Goal: Transaction & Acquisition: Purchase product/service

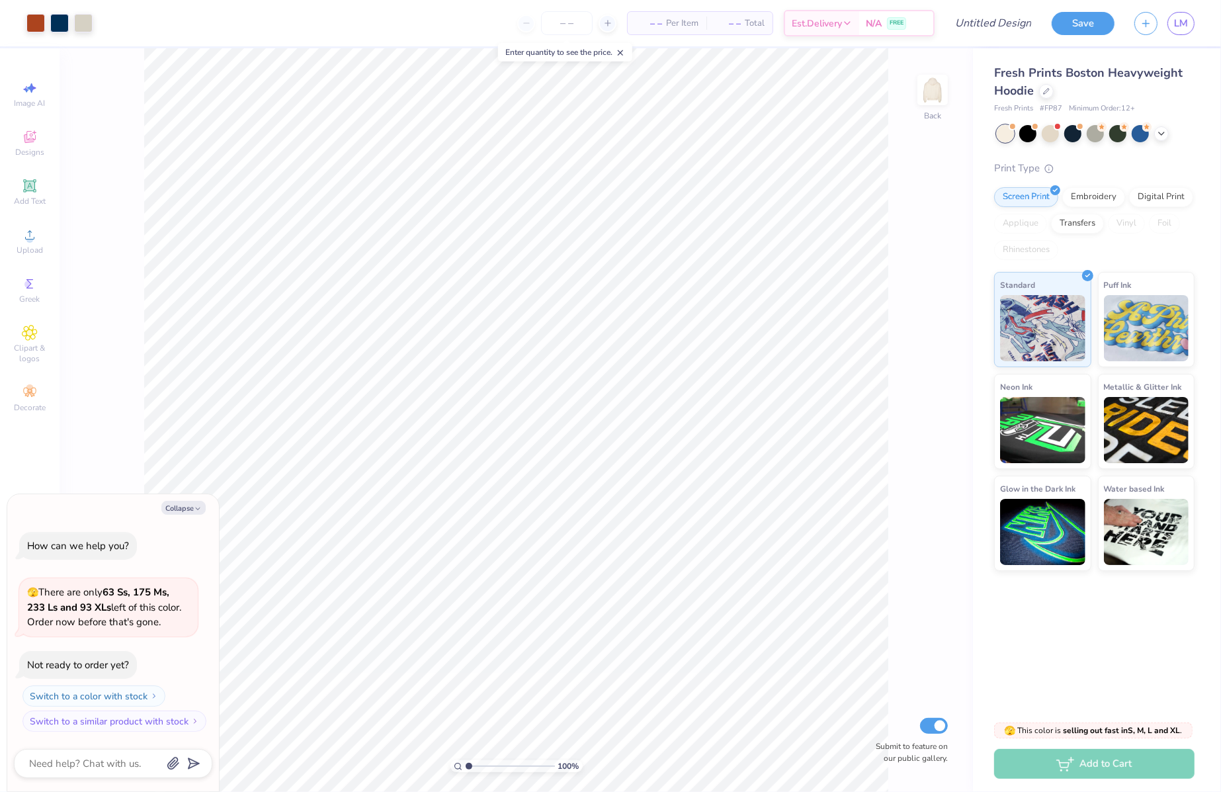
click at [469, 760] on div "100 %" at bounding box center [516, 766] width 132 height 12
type input "1.7"
type textarea "x"
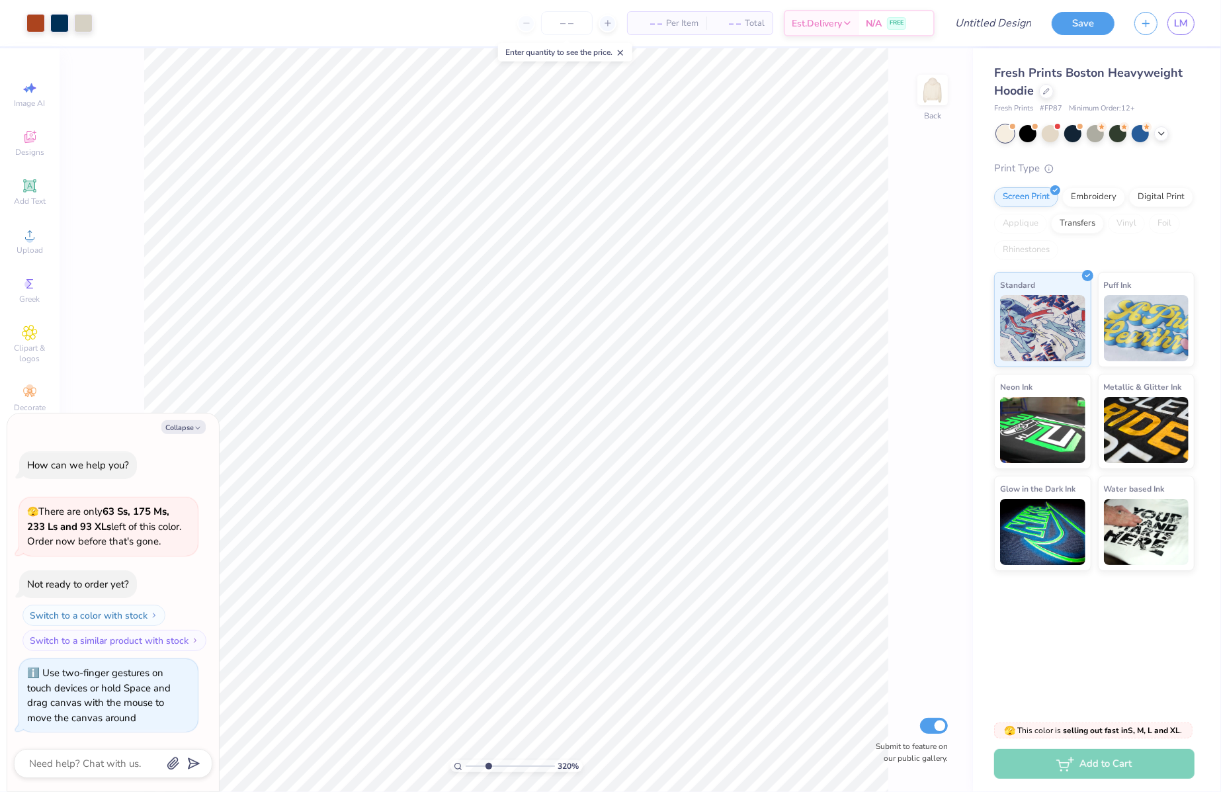
drag, startPoint x: 468, startPoint y: 768, endPoint x: 488, endPoint y: 768, distance: 20.5
type input "3.2"
click at [488, 768] on input "range" at bounding box center [510, 766] width 89 height 12
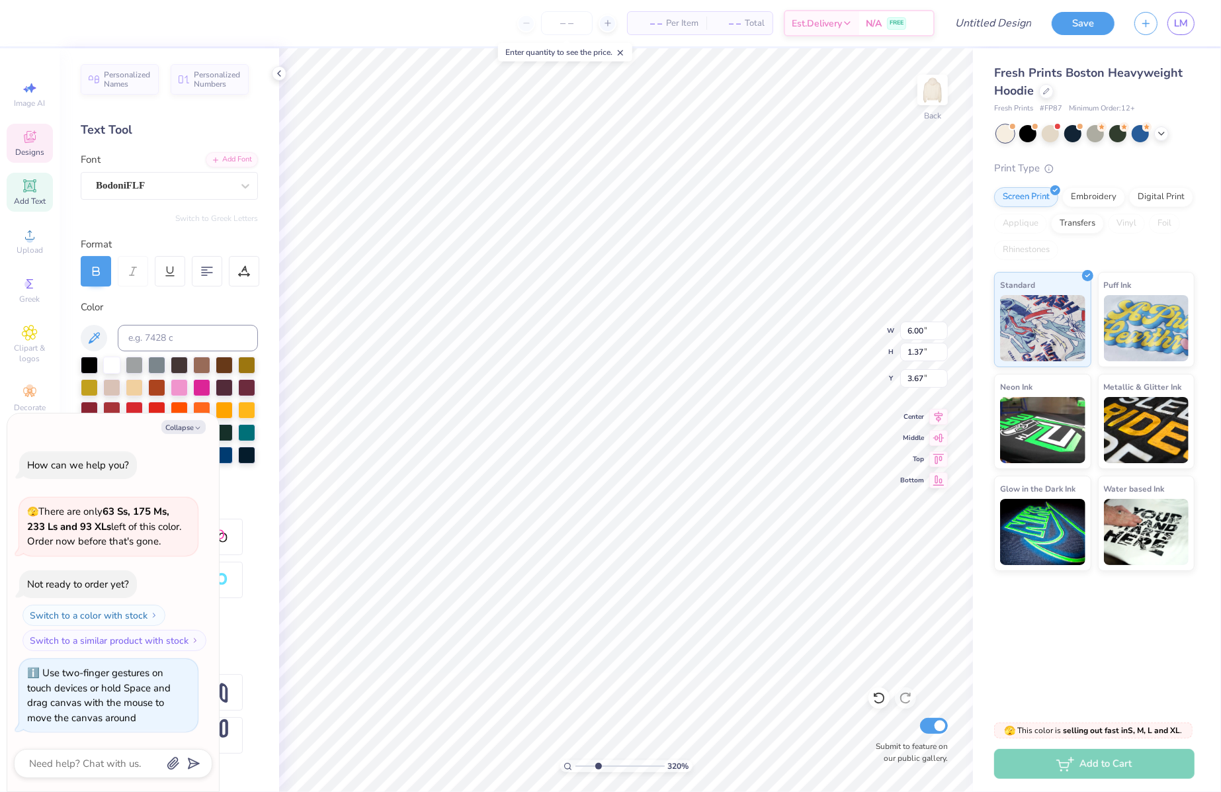
type textarea "x"
type textarea "K"
type textarea "x"
type textarea "KA"
type textarea "x"
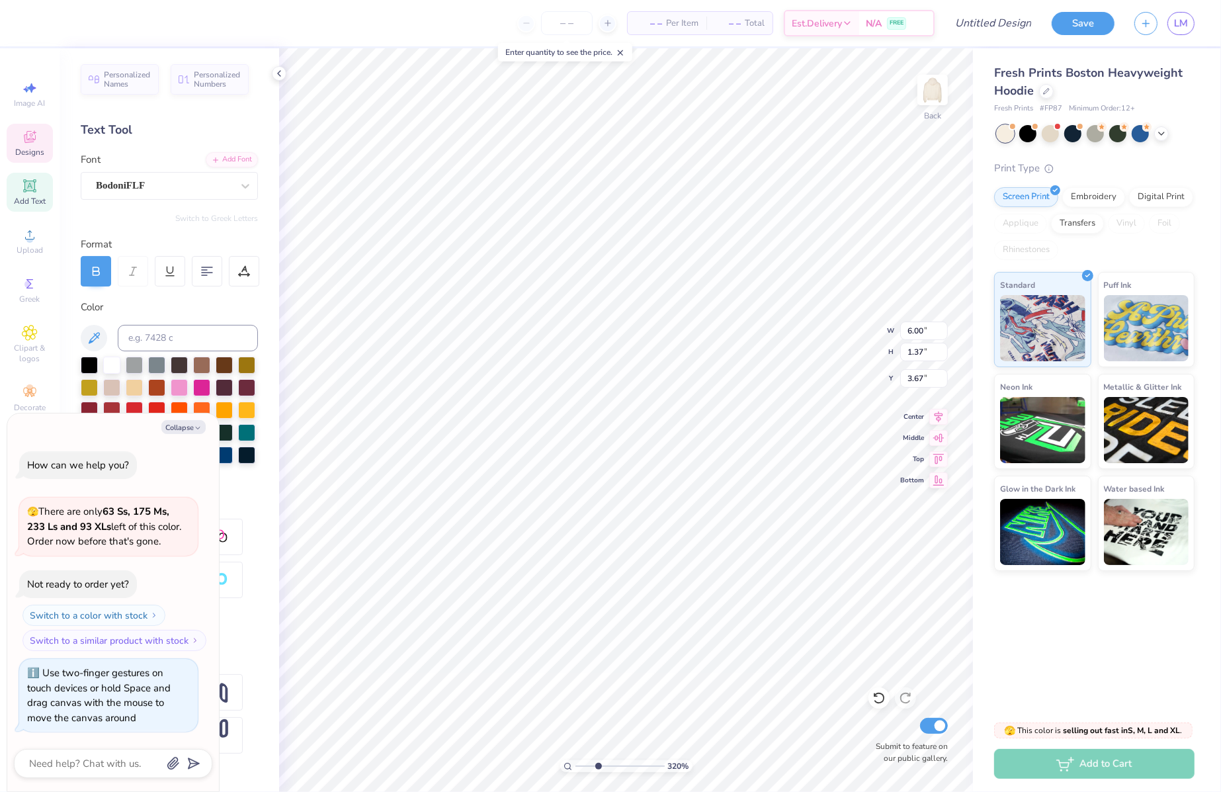
type textarea "KAP"
type textarea "x"
type textarea "[PERSON_NAME]"
type textarea "x"
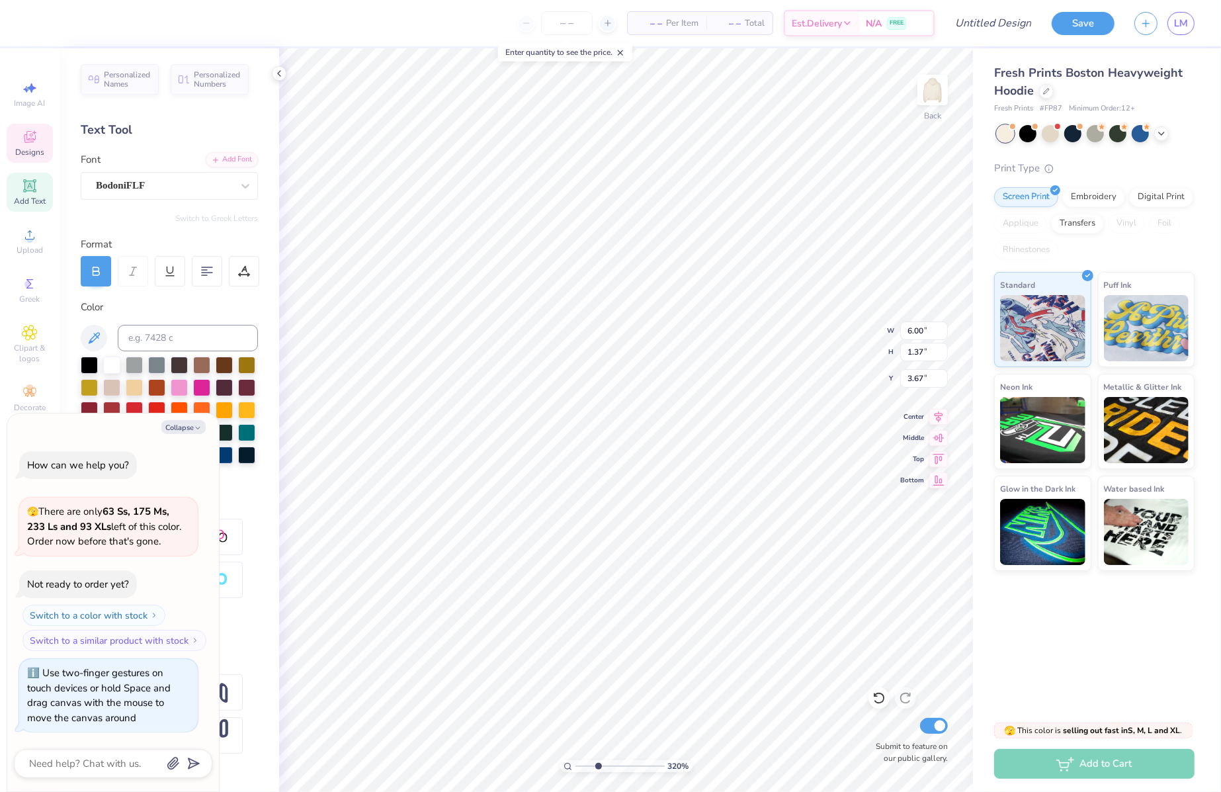
type textarea "KAPPA"
type textarea "x"
type input "3.52"
type input "1.41"
type input "5.38"
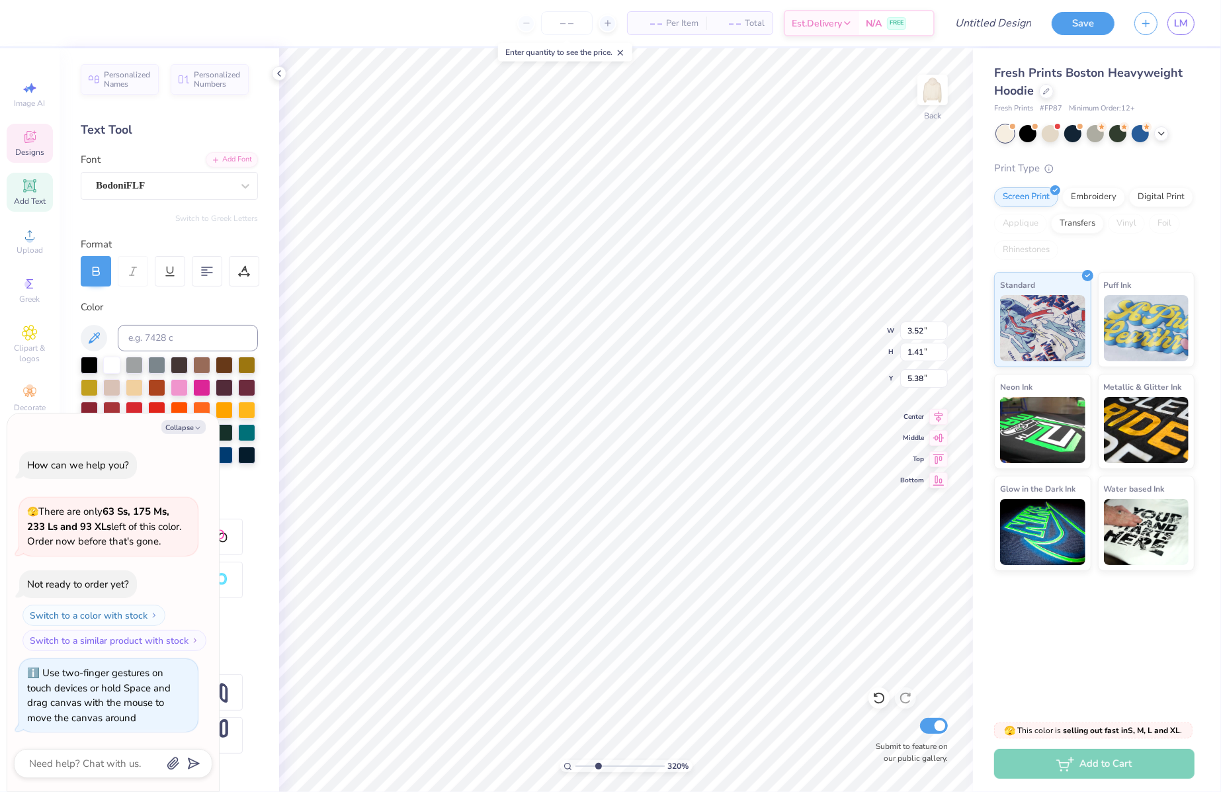
type textarea "x"
type textarea "D"
type textarea "x"
type textarea "DE"
type textarea "x"
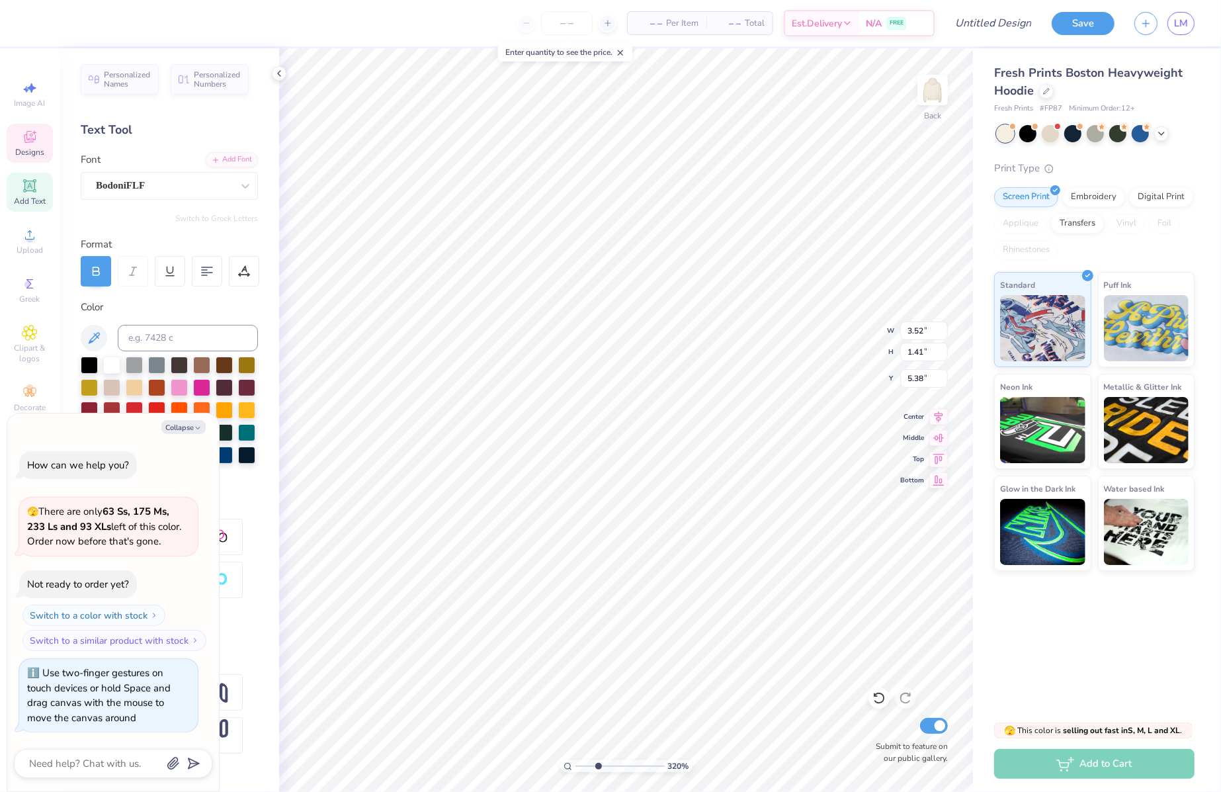
type textarea "DEL"
type textarea "x"
type textarea "DELT"
type textarea "x"
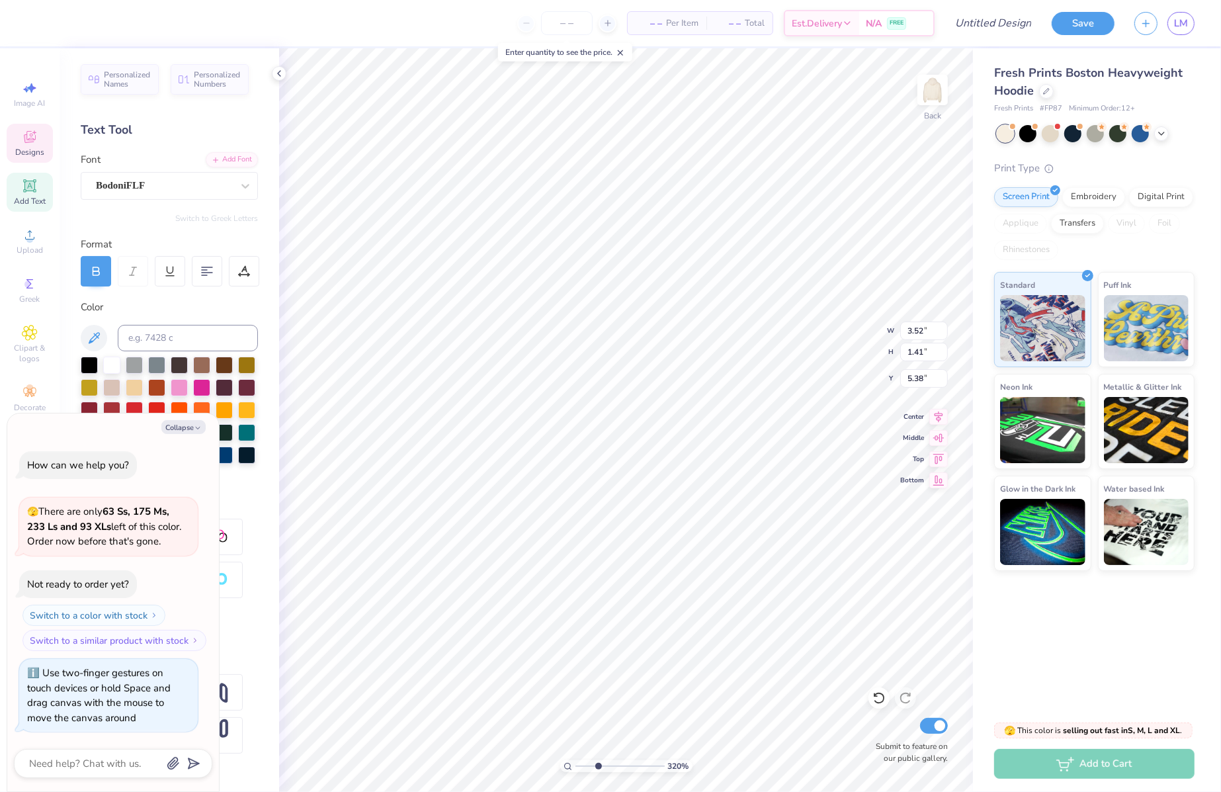
type textarea "DELTA"
type textarea "x"
type input "3.72"
type input "0.89"
type input "2.50"
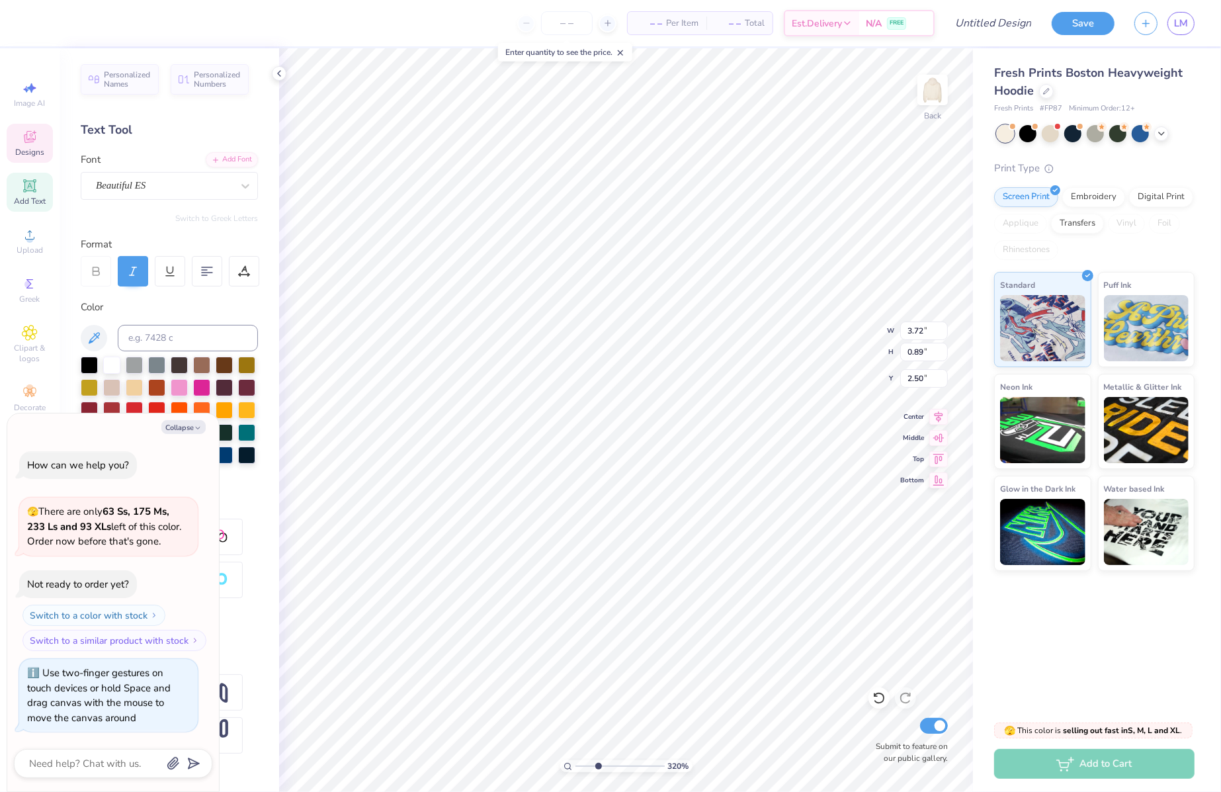
scroll to position [0, 3]
type textarea "x"
type textarea "F"
type textarea "x"
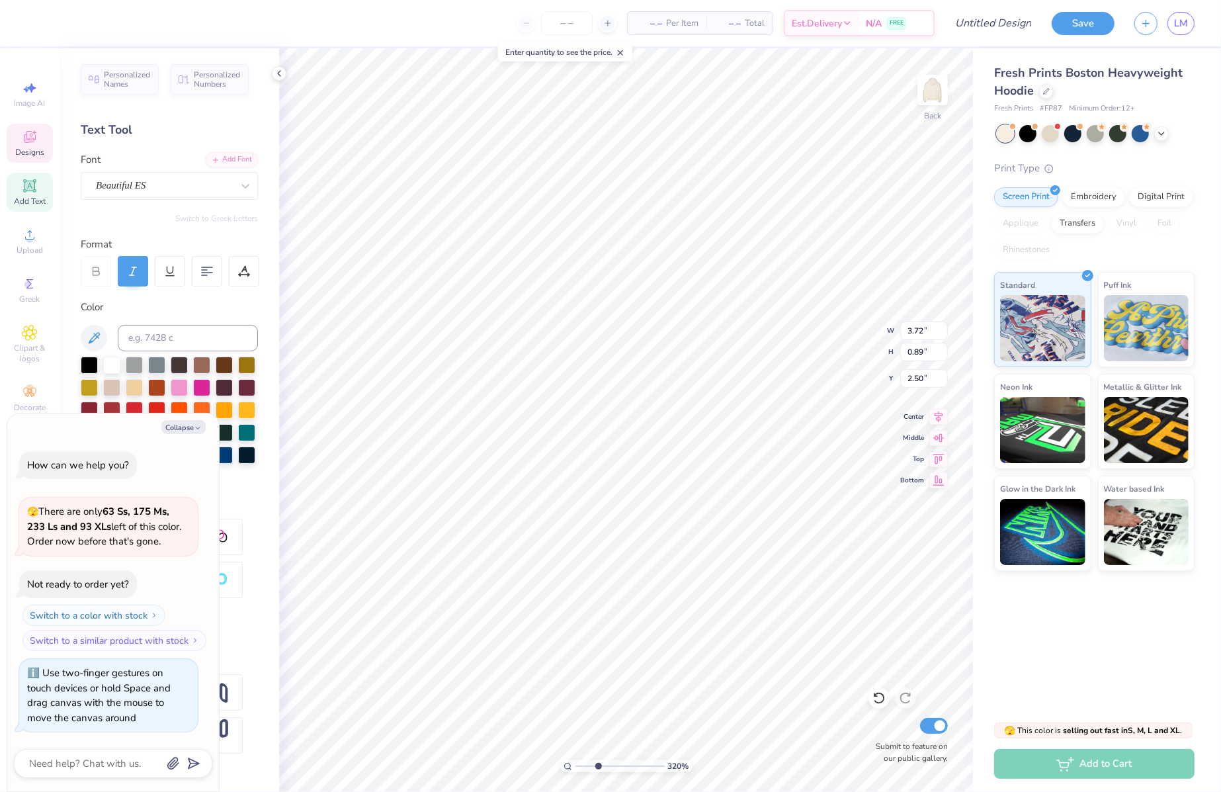
type textarea "Fal"
type textarea "x"
type textarea "Fall"
type textarea "x"
type textarea "Fall"
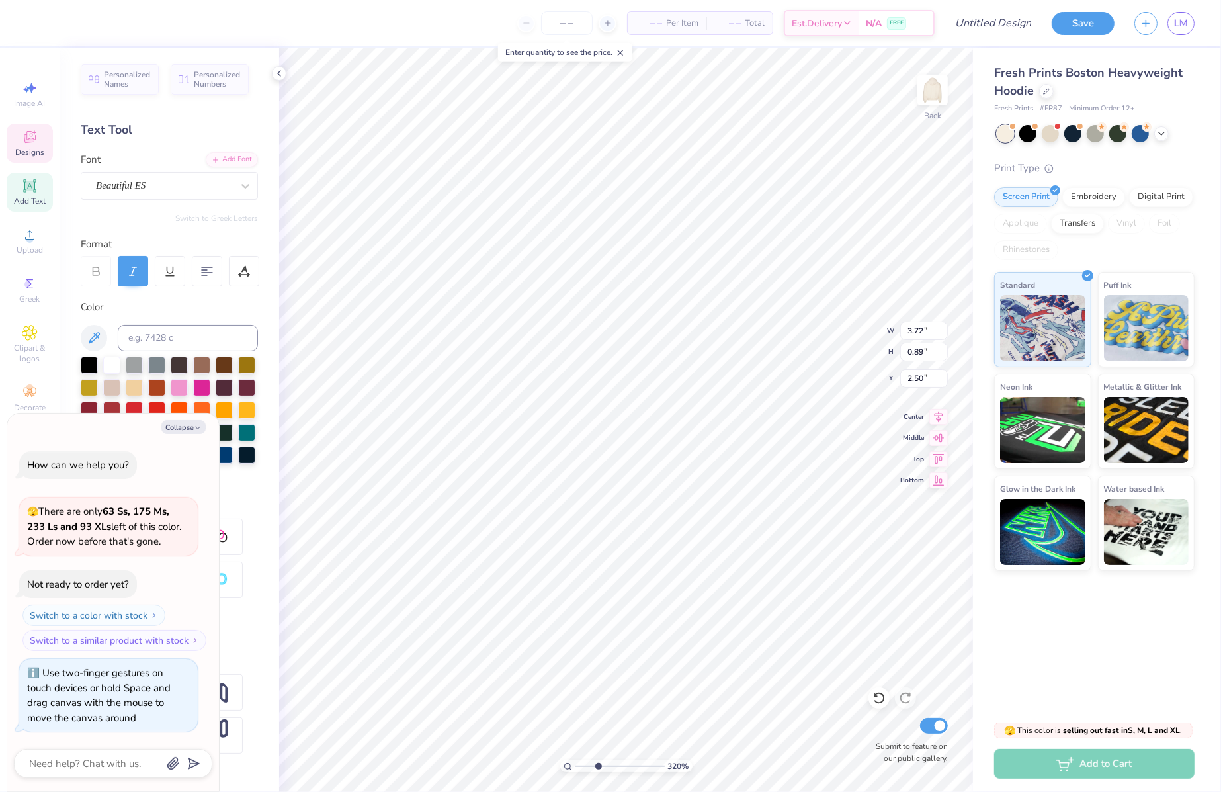
type textarea "x"
type textarea "Fall D"
type textarea "x"
type textarea "Fall Da"
type textarea "x"
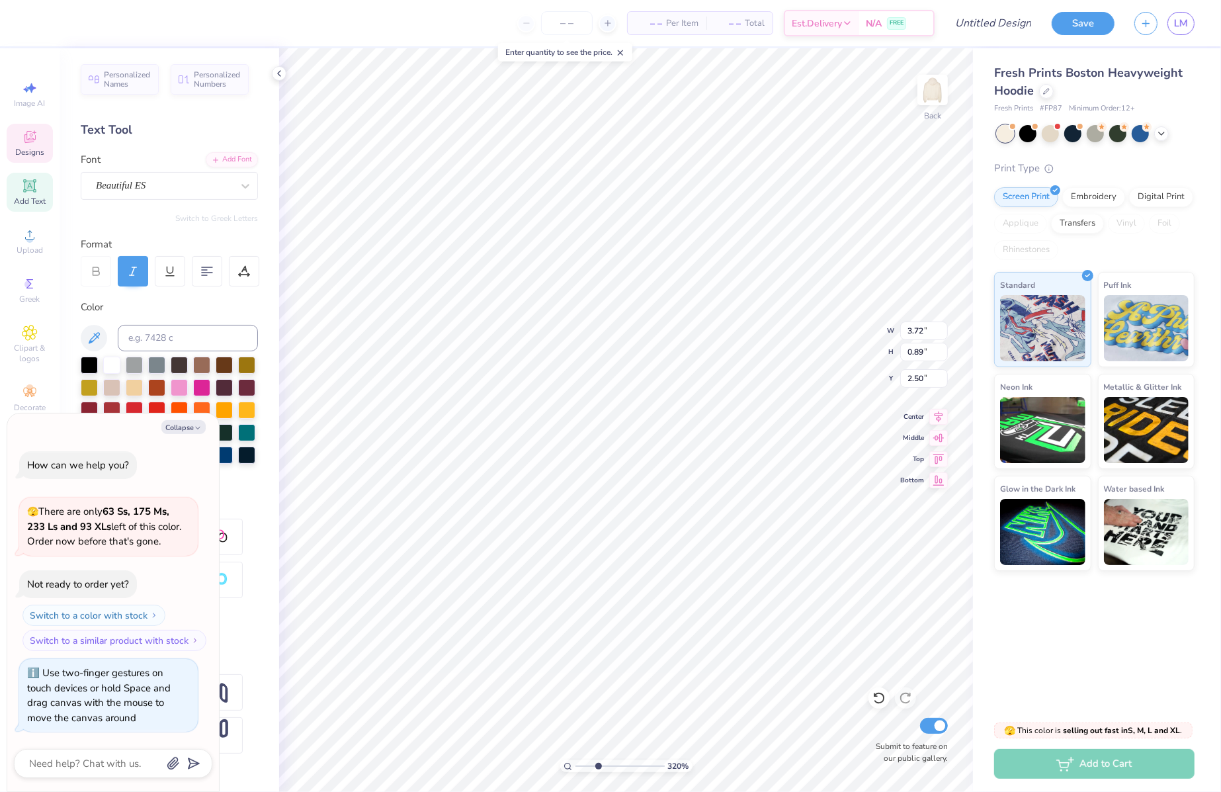
type textarea "Fall Dat"
type textarea "x"
type textarea "Fall Date"
type textarea "x"
type textarea "Fall Date"
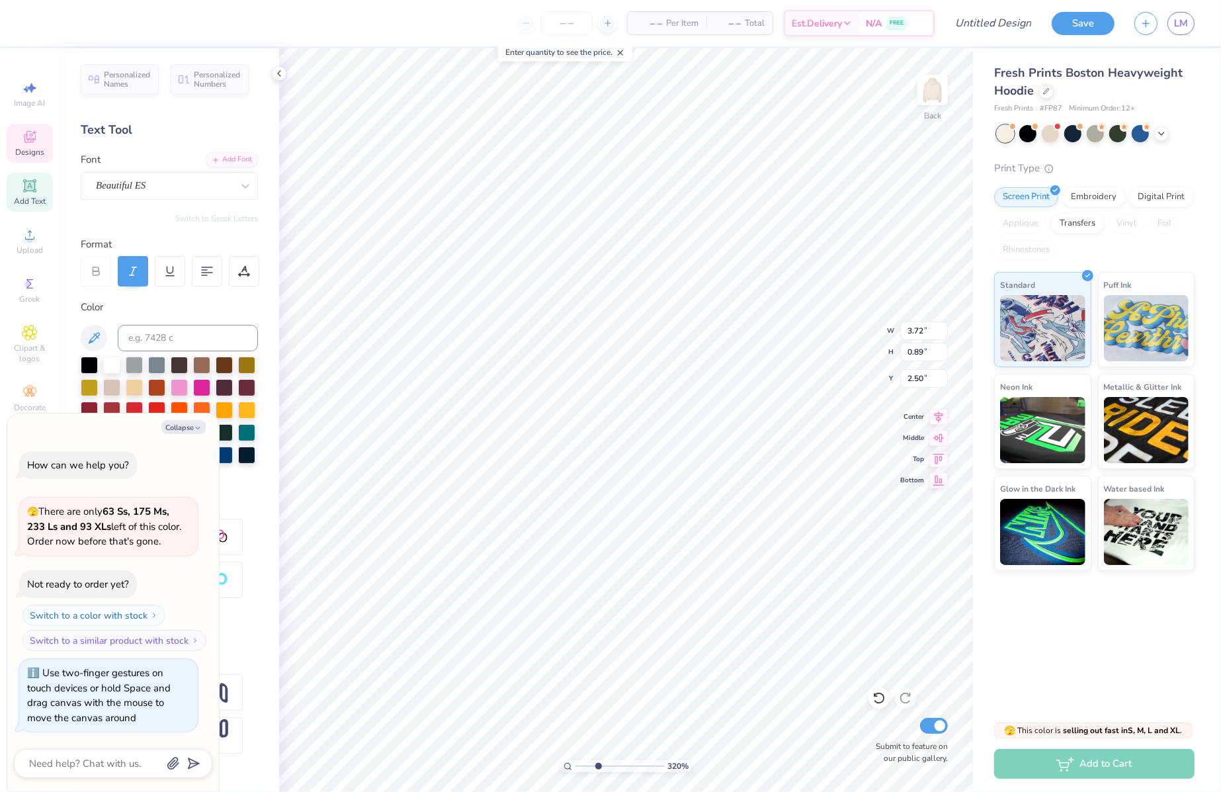
type textarea "x"
type textarea "Fall Date P"
type textarea "x"
type textarea "Fall Date Pa"
type textarea "x"
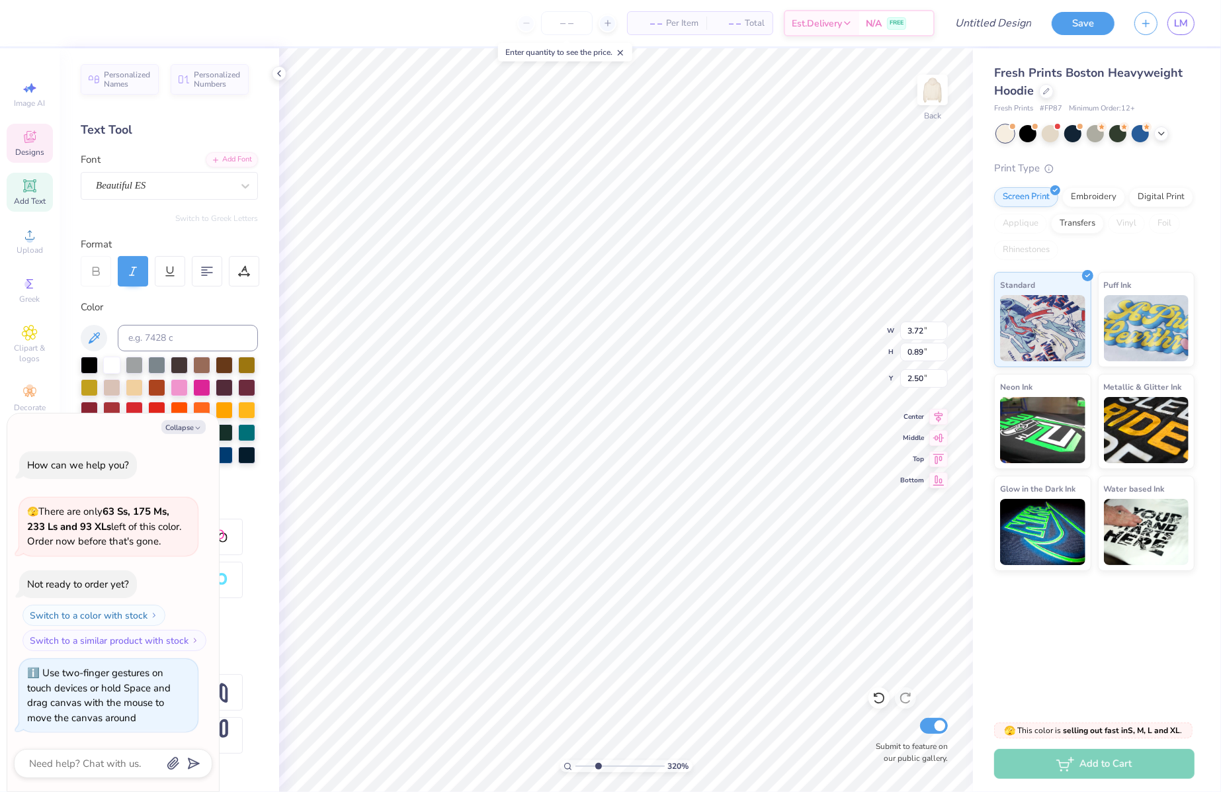
type textarea "Fall Date Par"
type textarea "x"
type textarea "Fall Date Part"
type textarea "x"
type textarea "Fall Date Party"
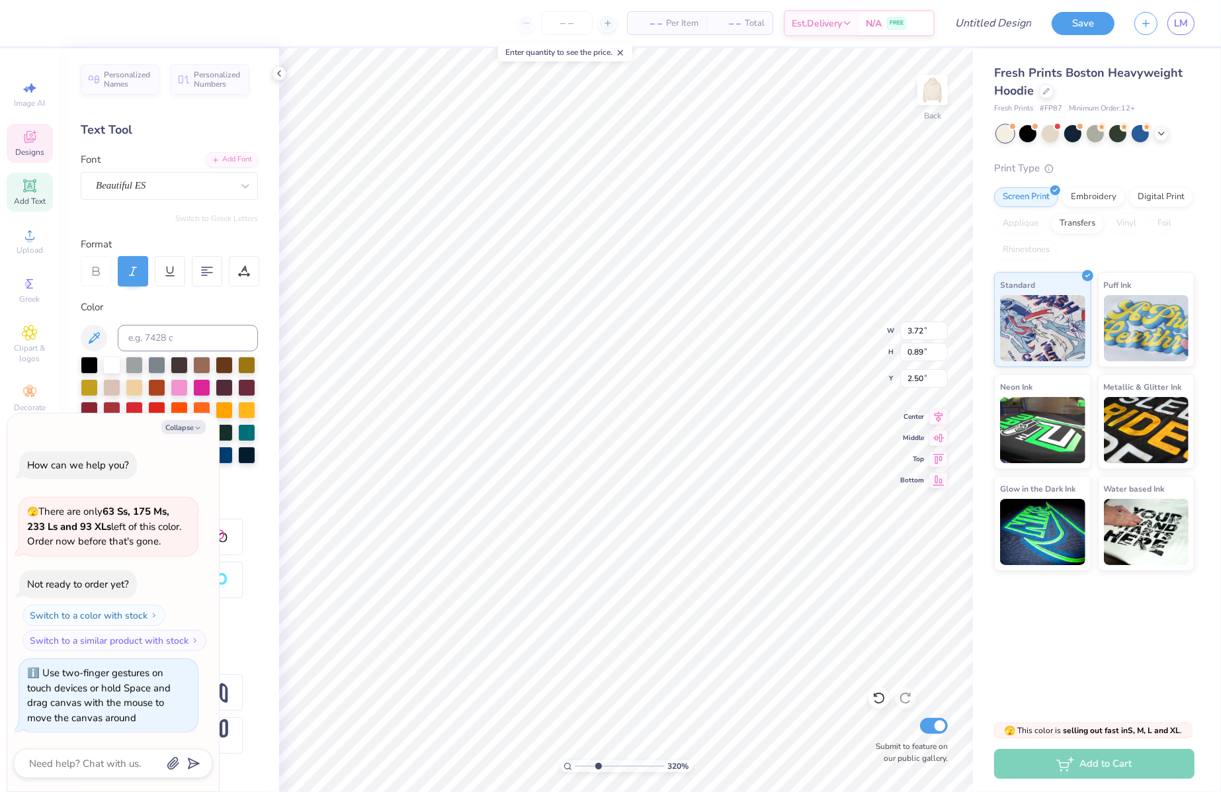
scroll to position [0, 3]
type textarea "x"
drag, startPoint x: 598, startPoint y: 766, endPoint x: 561, endPoint y: 766, distance: 36.4
type input "1"
click at [575, 766] on input "range" at bounding box center [619, 766] width 89 height 12
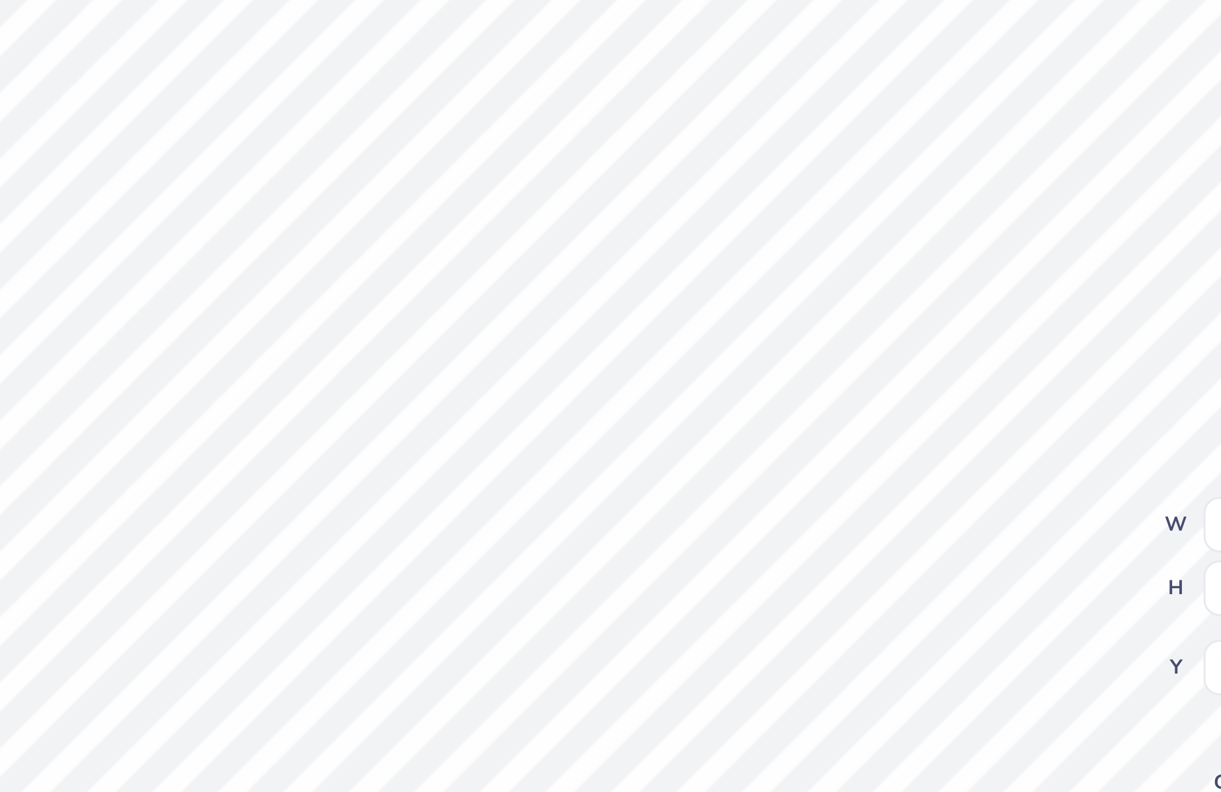
type textarea "x"
type input "2.43"
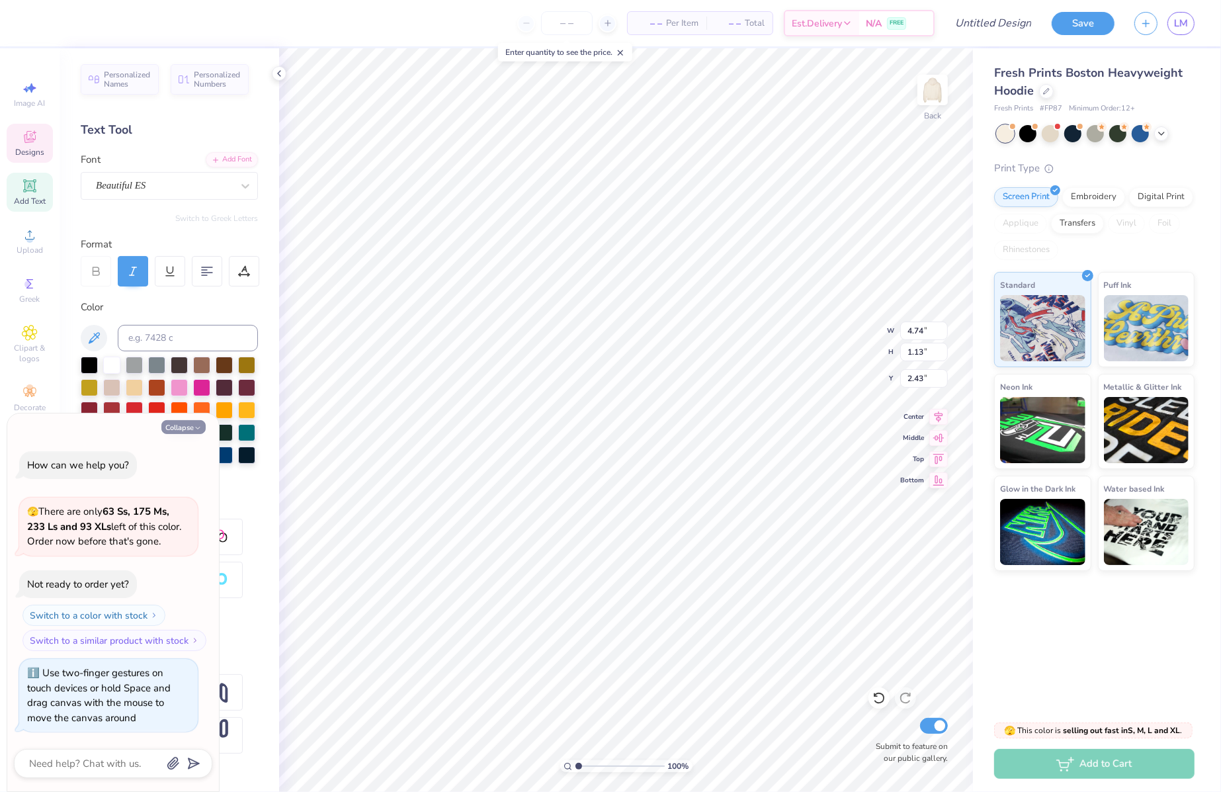
click at [194, 428] on icon "button" at bounding box center [198, 428] width 8 height 8
type textarea "x"
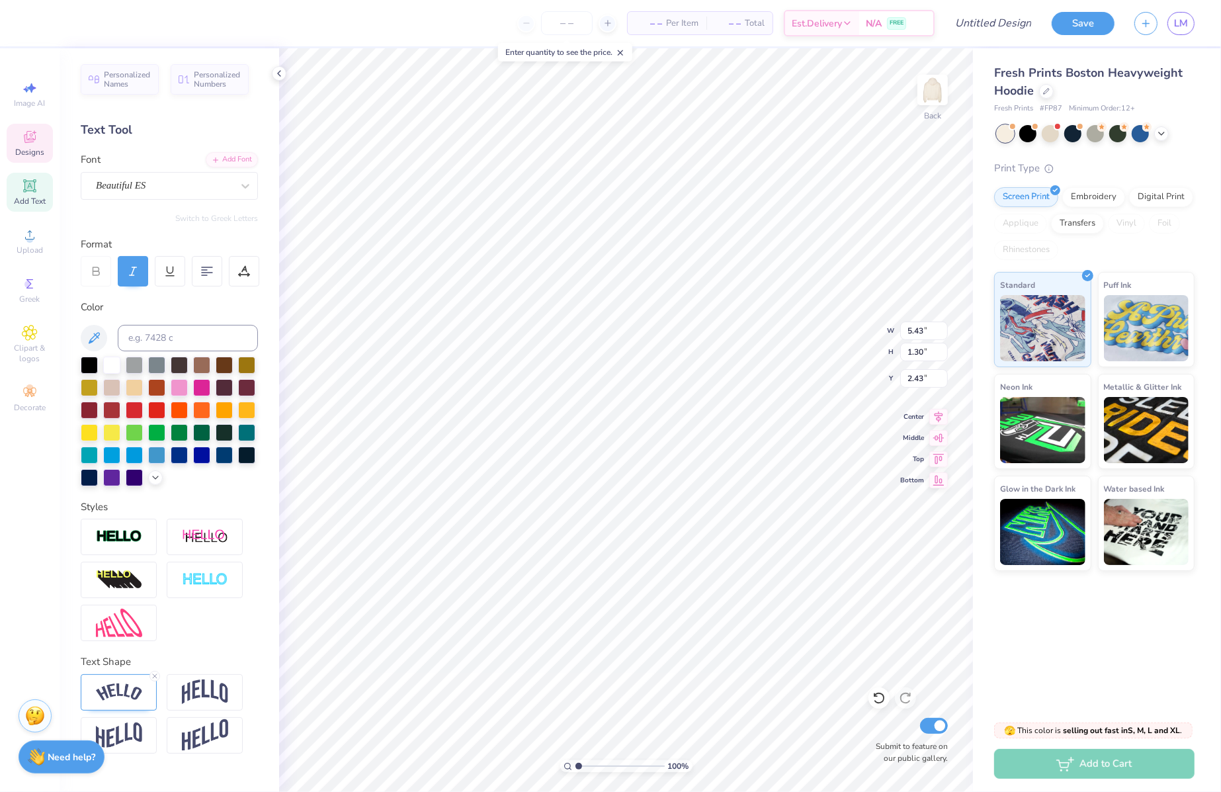
type input "5.43"
type input "1.30"
type input "2.35"
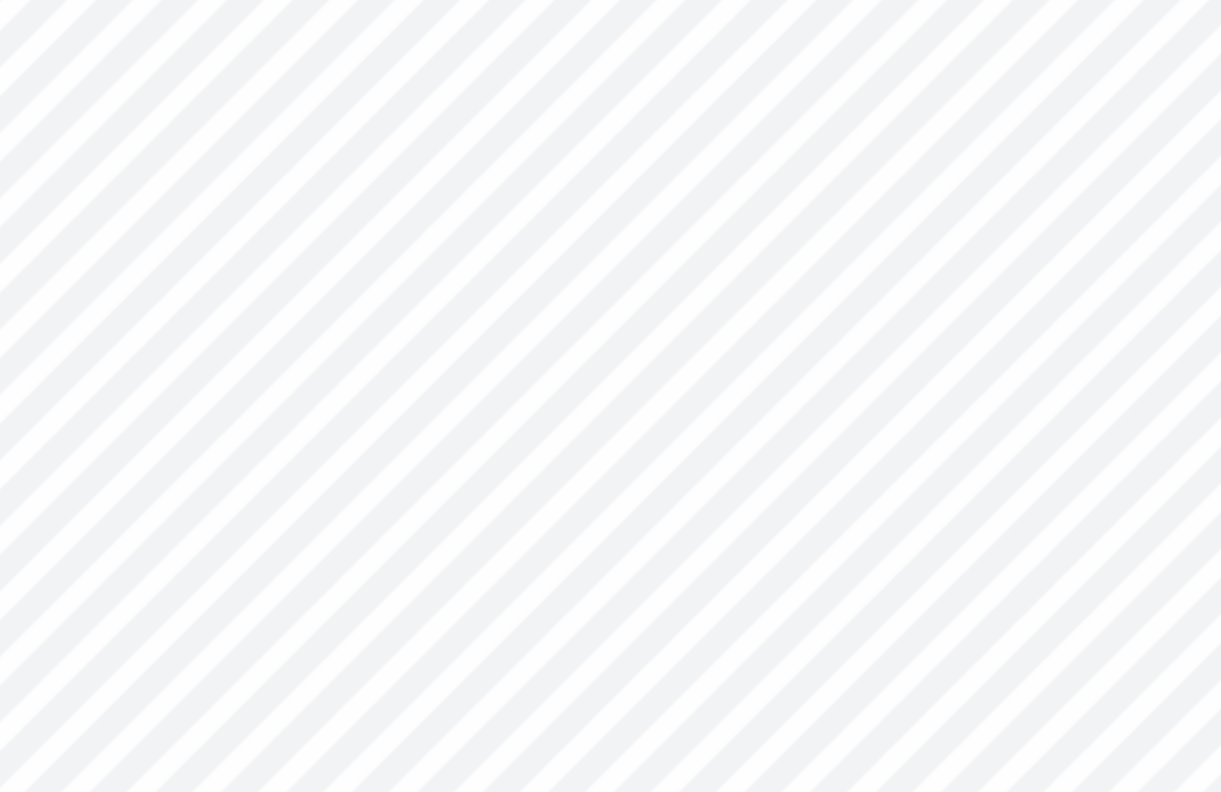
type input "5.45"
type input "6.26"
type input "1.37"
type input "5.40"
type input "5.43"
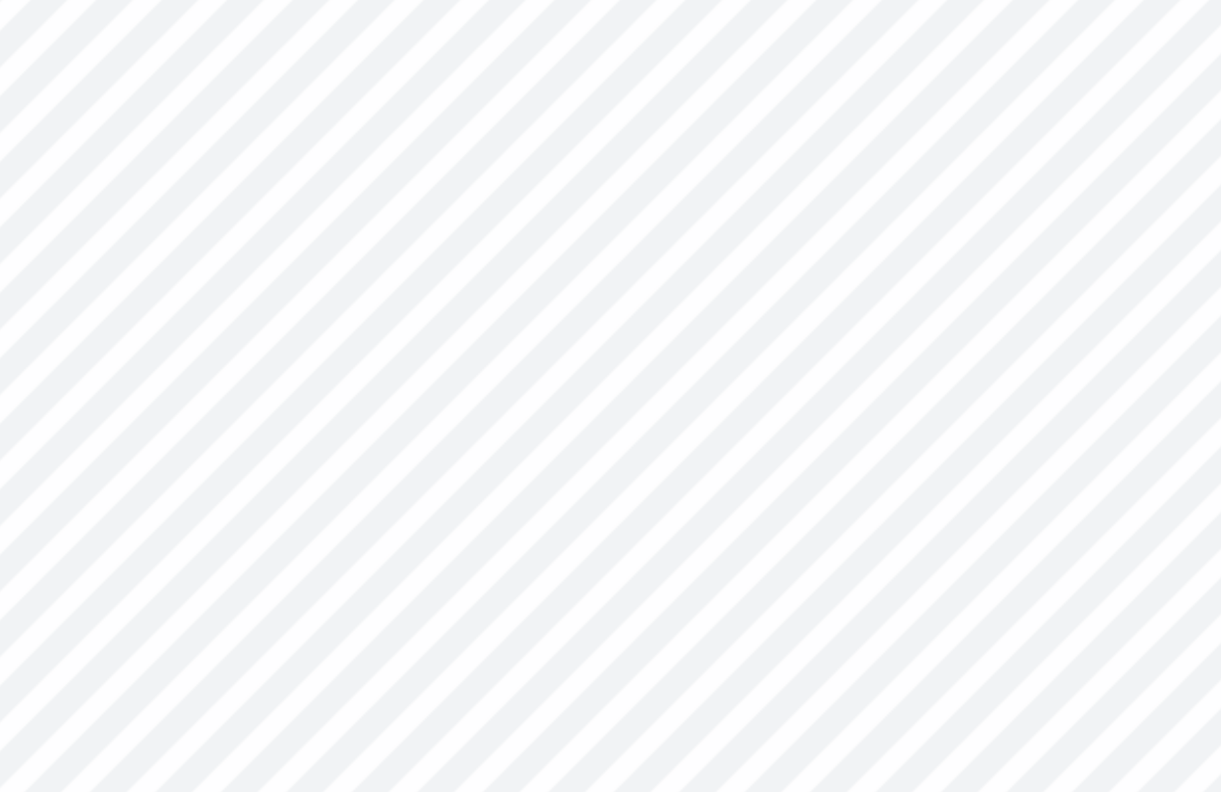
type input "1.30"
type input "2.35"
type input "5.69"
type input "1.36"
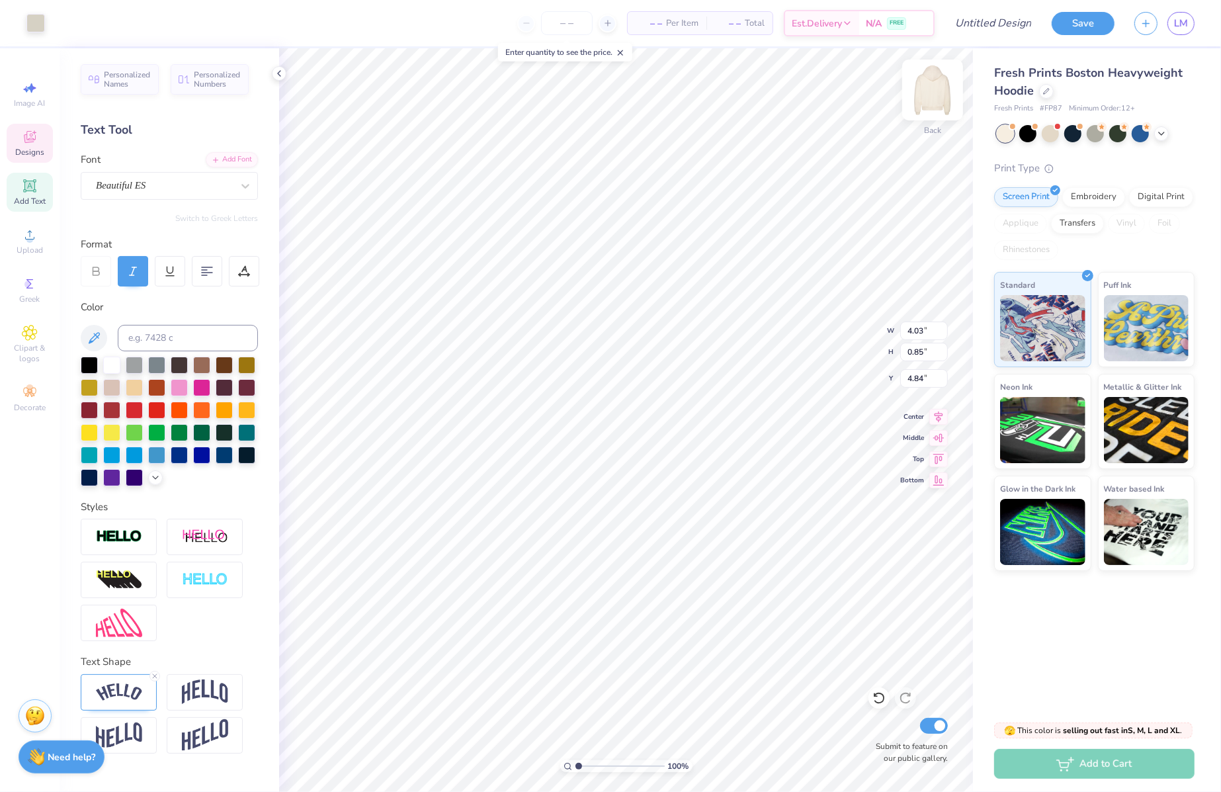
click at [931, 107] on img at bounding box center [932, 89] width 53 height 53
click at [940, 101] on img at bounding box center [932, 89] width 53 height 53
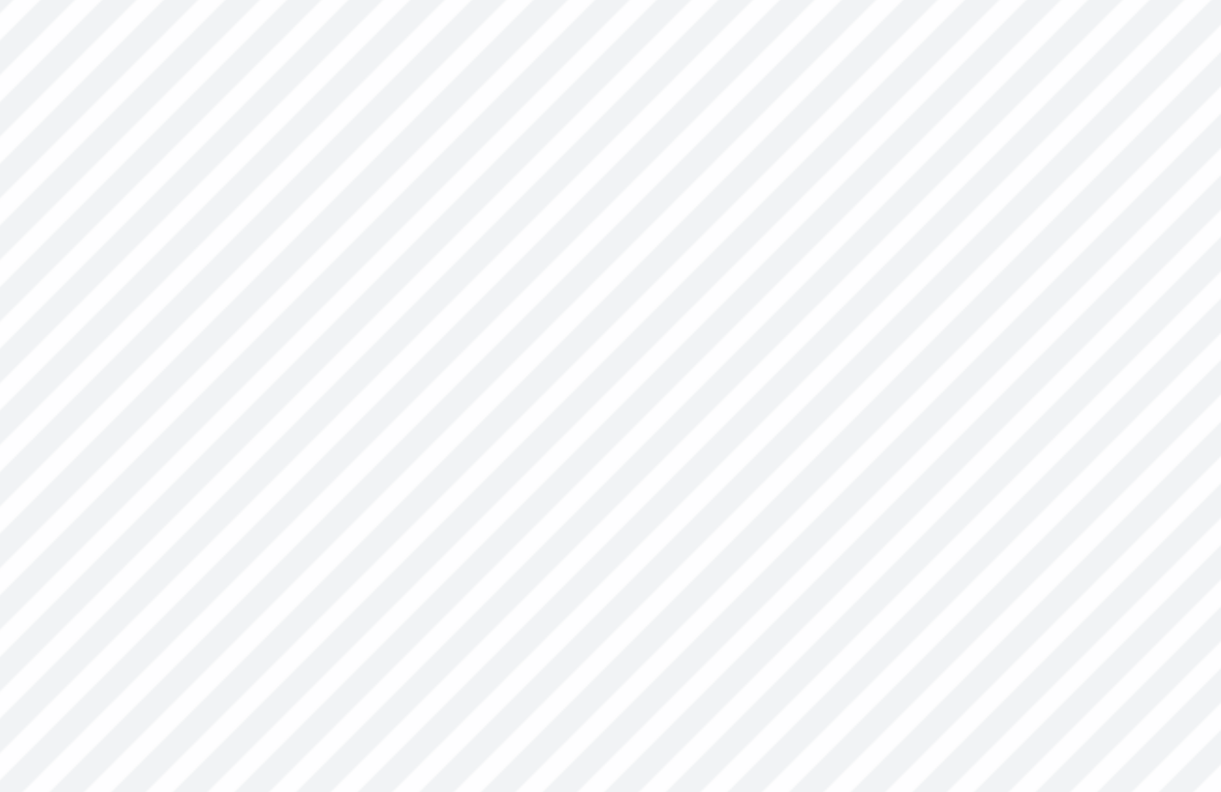
type input "7.64"
type input "8.11"
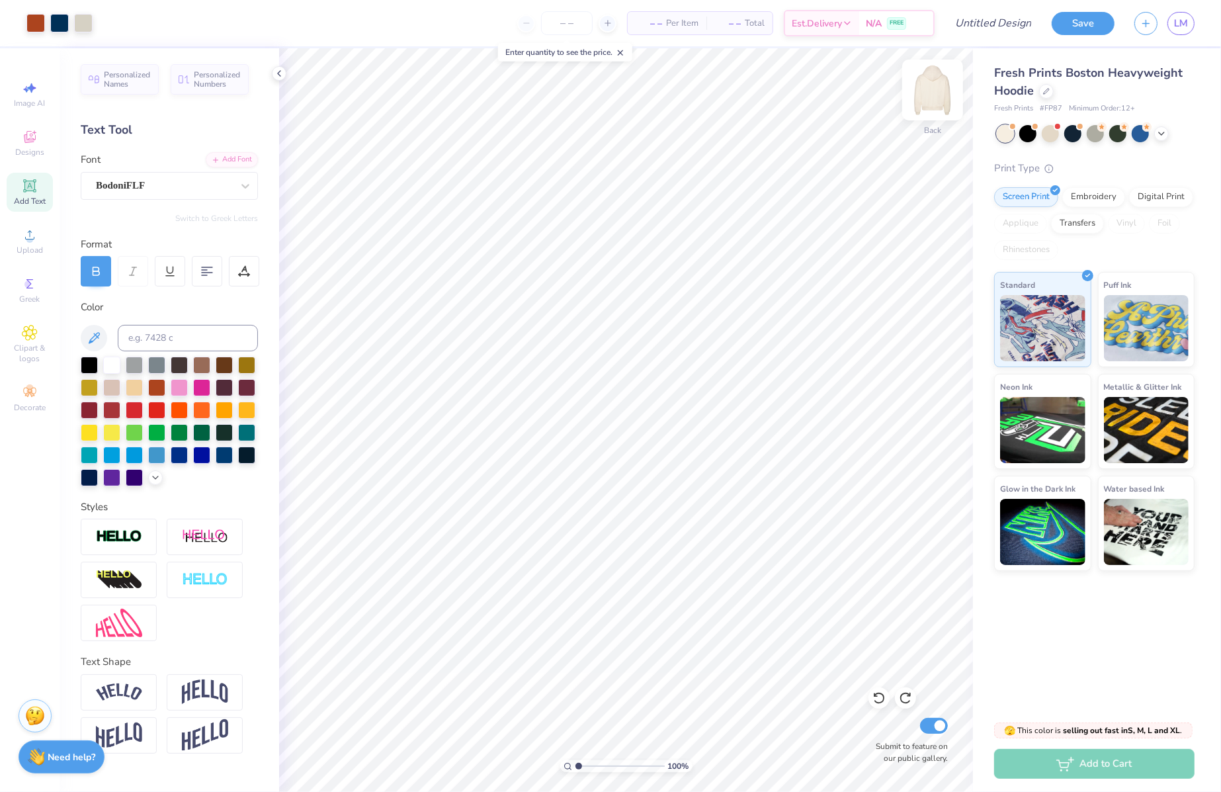
click at [923, 93] on img at bounding box center [932, 89] width 53 height 53
type input "8.48"
type input "11.22"
type input "3.02"
type input "9.07"
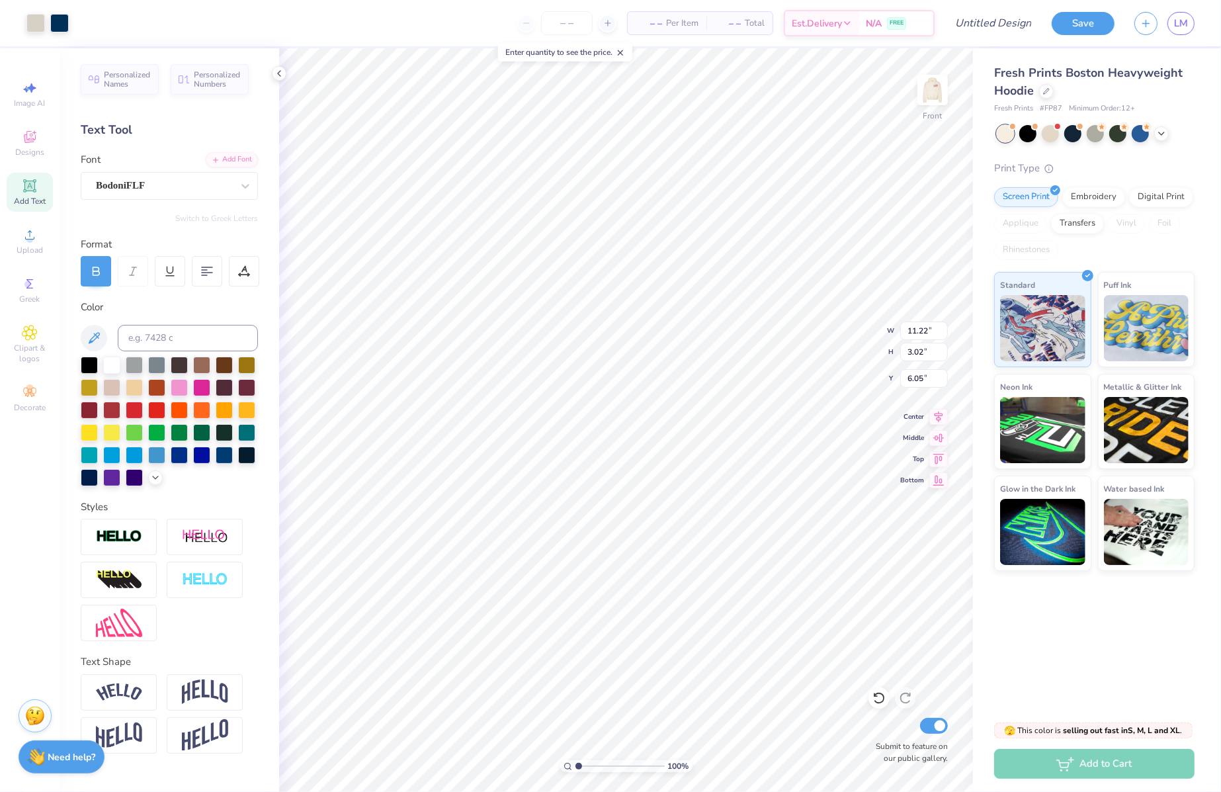
type input "12.42"
type input "3.35"
type input "6.46"
type input "12.35"
type input "3.95"
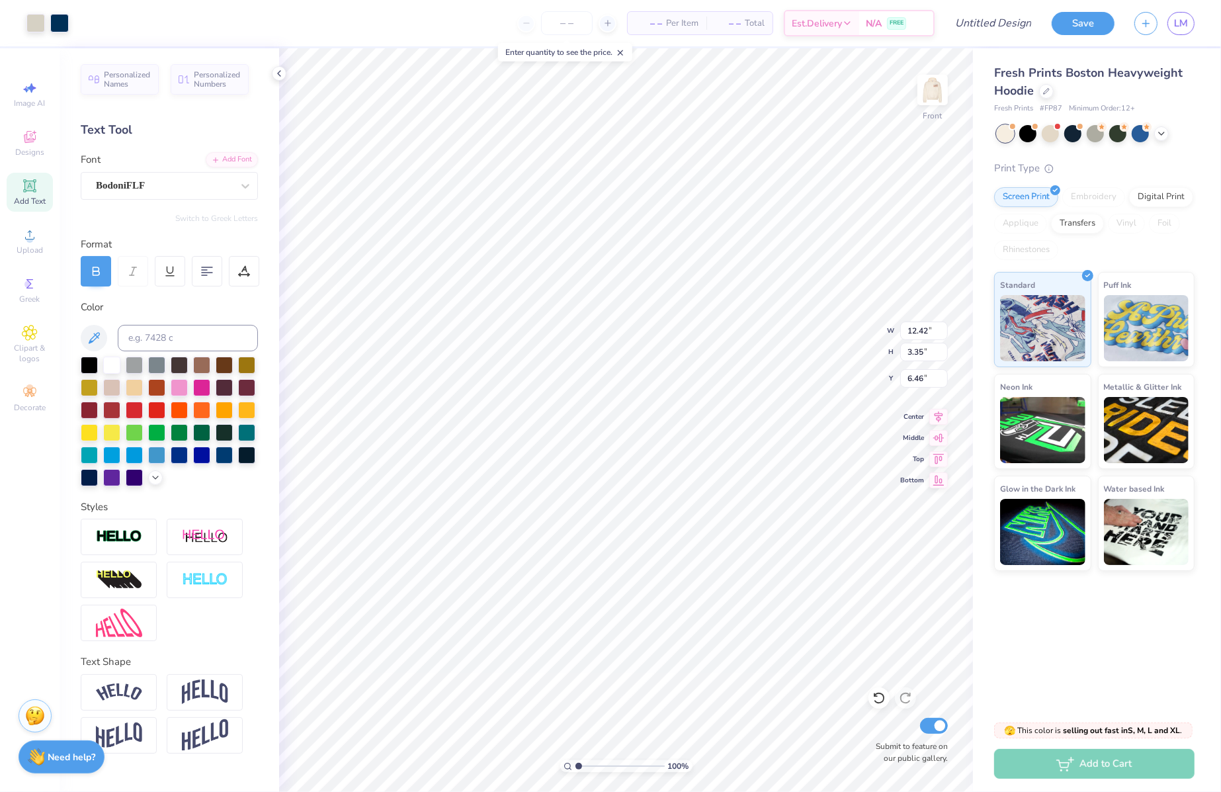
type input "6.36"
click at [1220, 458] on html "Art colors – – Per Item – – Total Est. Delivery N/A FREE Design Title Save LM I…" at bounding box center [610, 396] width 1221 height 792
click at [941, 91] on img at bounding box center [932, 89] width 53 height 53
click at [941, 91] on img at bounding box center [932, 90] width 26 height 26
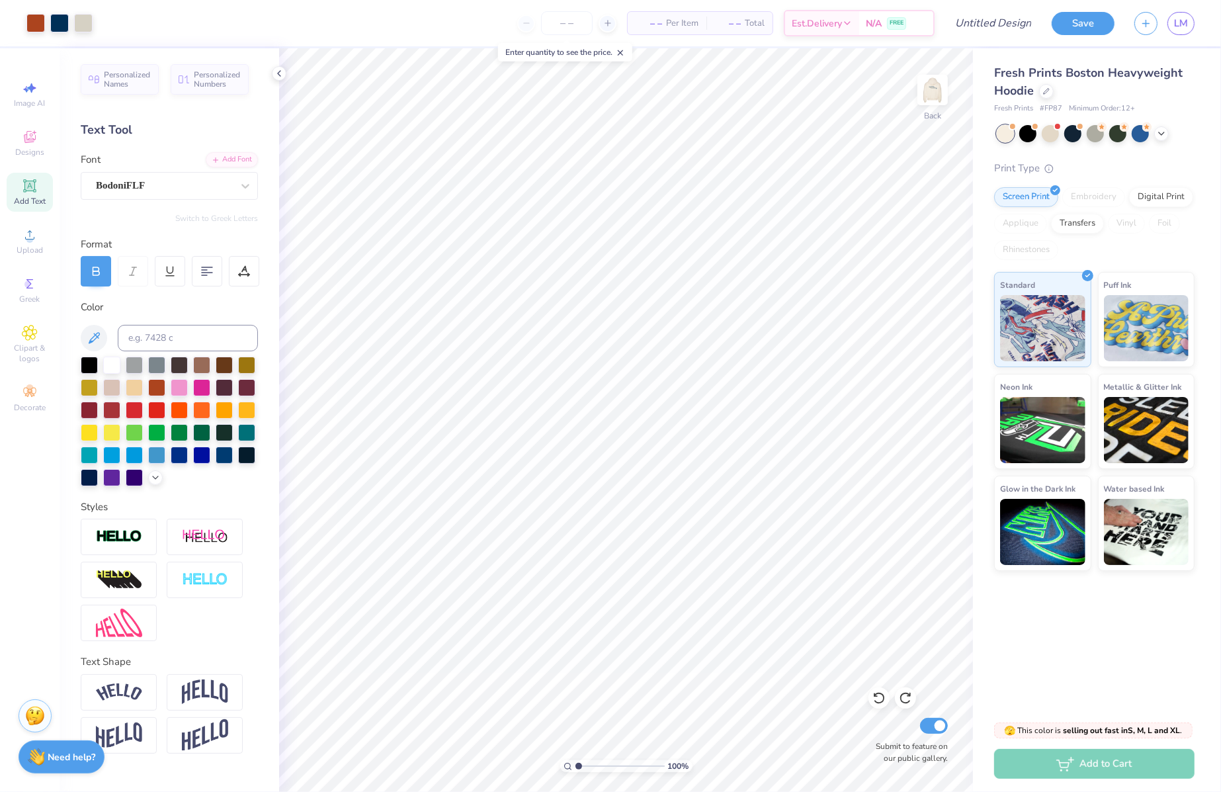
click at [941, 91] on img at bounding box center [932, 90] width 26 height 26
click at [942, 79] on img at bounding box center [932, 89] width 53 height 53
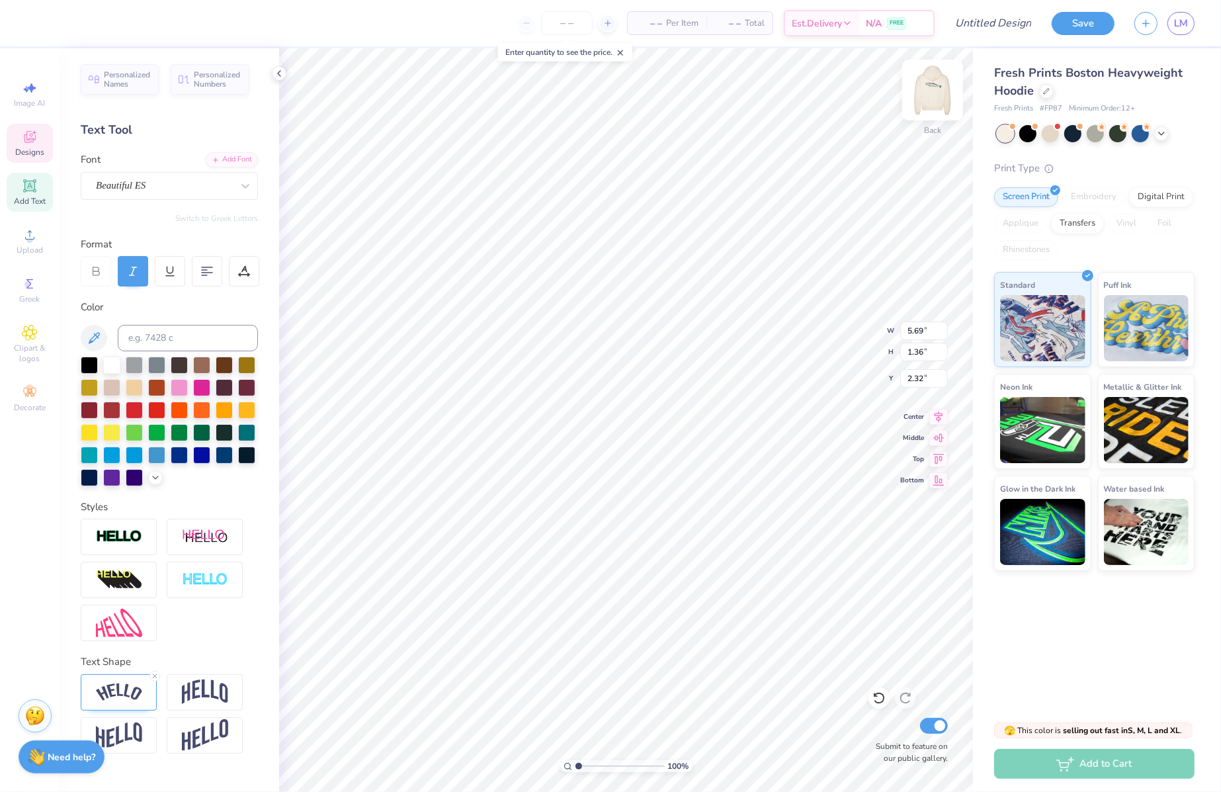
click at [935, 91] on img at bounding box center [932, 89] width 53 height 53
click at [942, 89] on img at bounding box center [932, 89] width 53 height 53
click at [928, 84] on img at bounding box center [932, 89] width 53 height 53
type input "5.00"
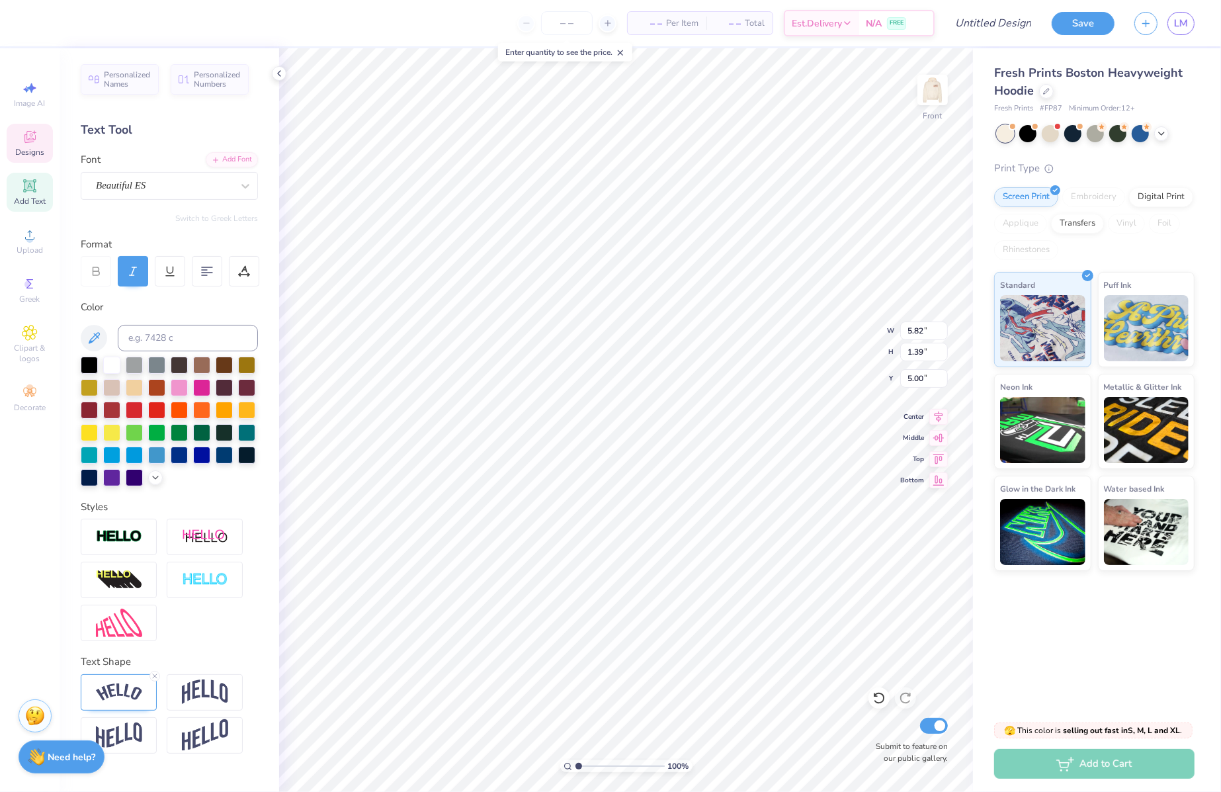
type textarea "Fall Date [GEOGRAPHIC_DATA] 2024"
click at [154, 672] on icon at bounding box center [155, 676] width 8 height 8
type input "6.97"
type input "1.14"
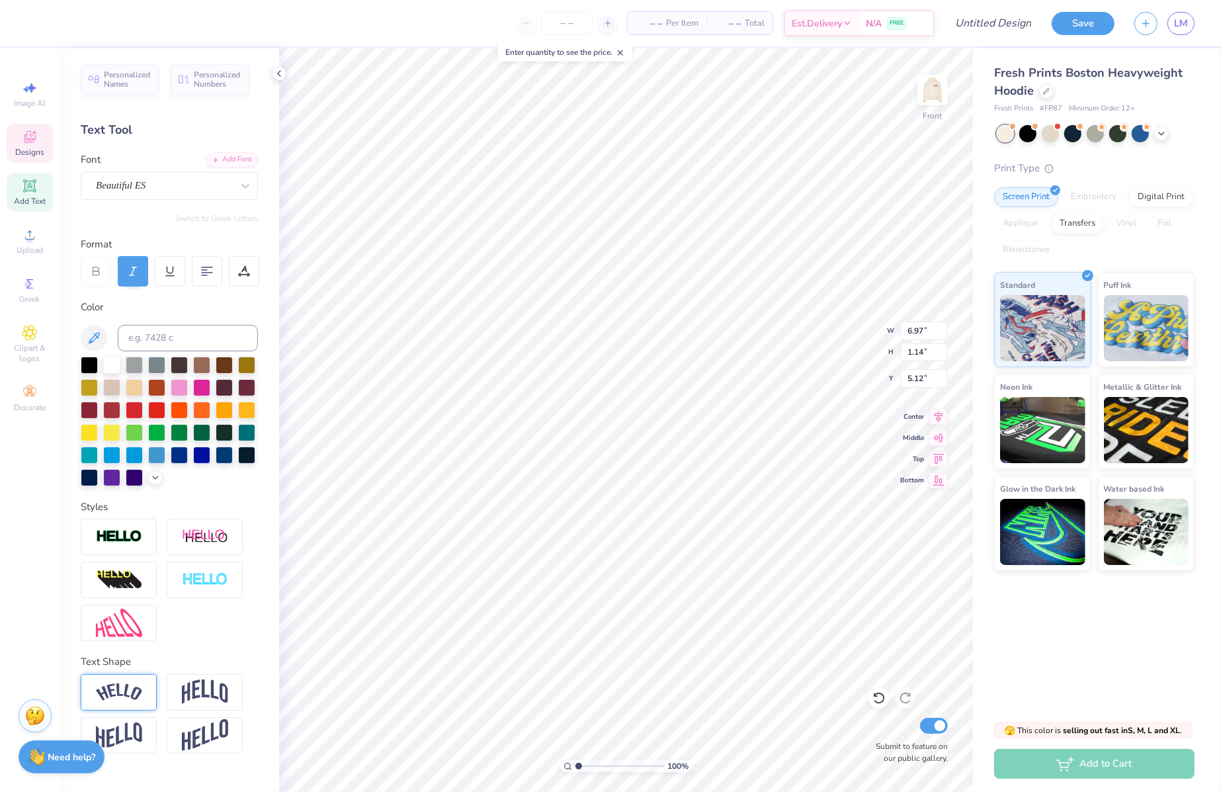
type input "9.73"
type input "10.26"
type input "1.68"
type input "9.19"
type input "10.23"
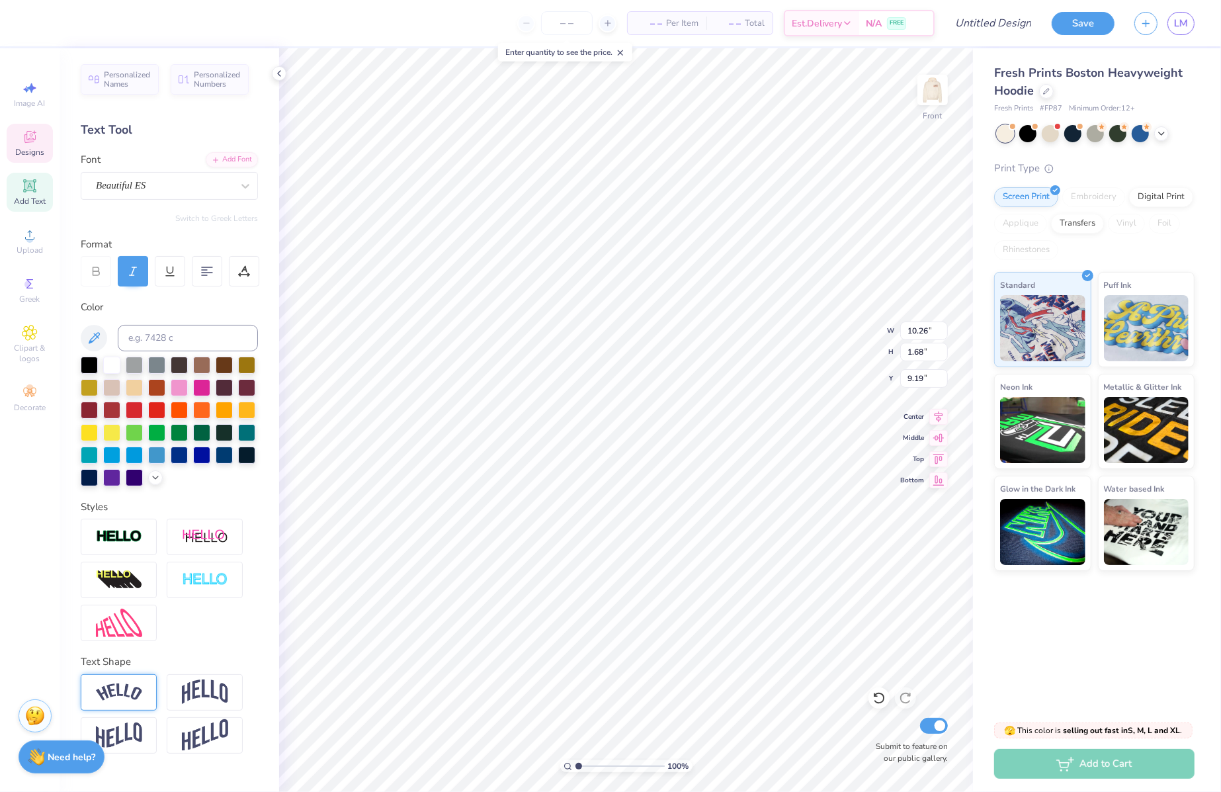
type input "2.31"
type input "8.83"
type textarea "Fall Date Party 2024"
type input "8.90"
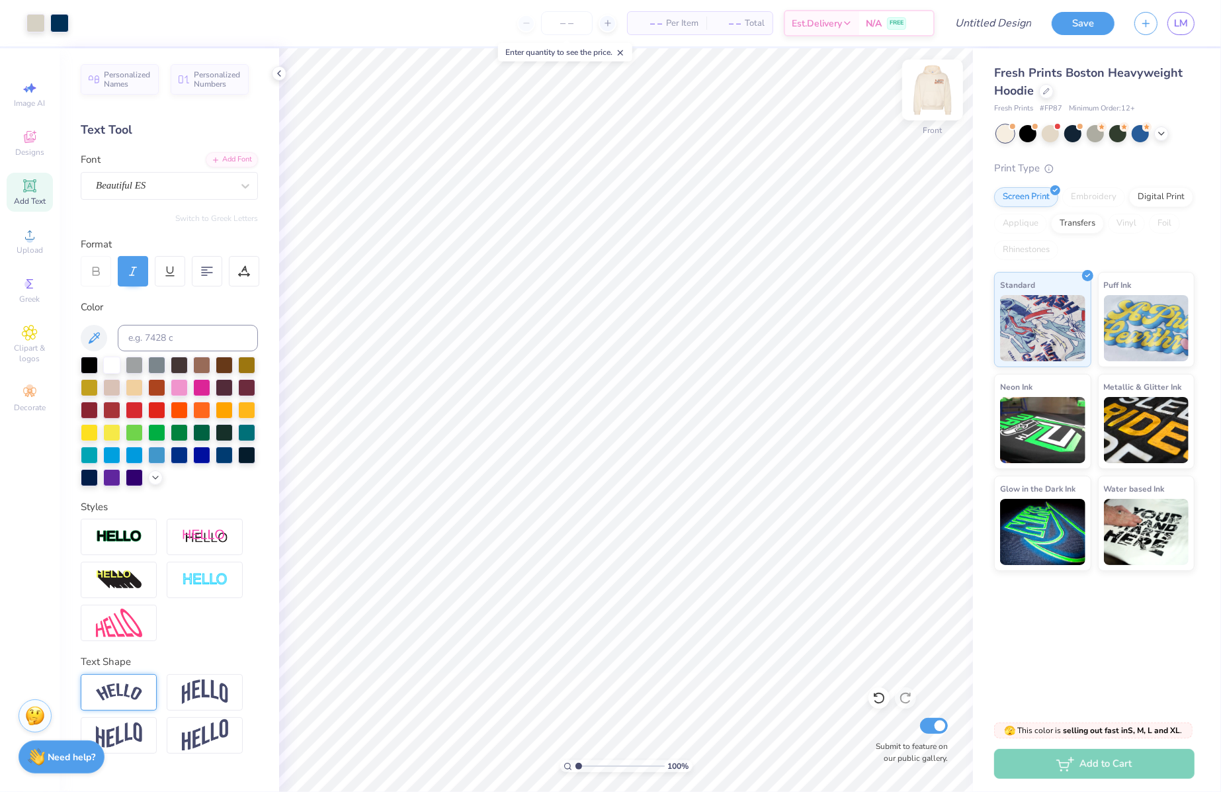
click at [934, 94] on img at bounding box center [932, 89] width 53 height 53
click at [946, 87] on img at bounding box center [932, 89] width 53 height 53
type textarea "Hooked on Kappa Delta"
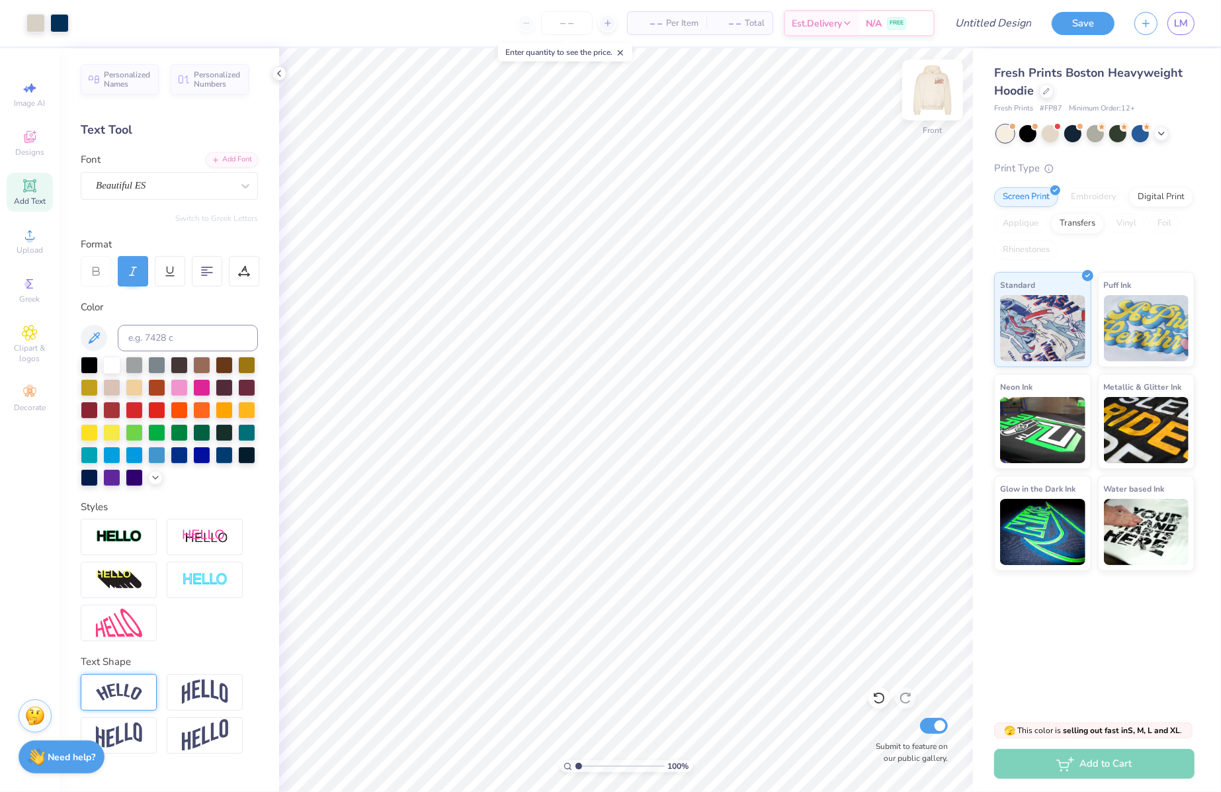
click at [926, 97] on img at bounding box center [932, 89] width 53 height 53
click at [944, 87] on img at bounding box center [932, 89] width 53 height 53
click at [605, 22] on icon at bounding box center [607, 23] width 9 height 9
click at [605, 23] on line at bounding box center [606, 23] width 5 height 0
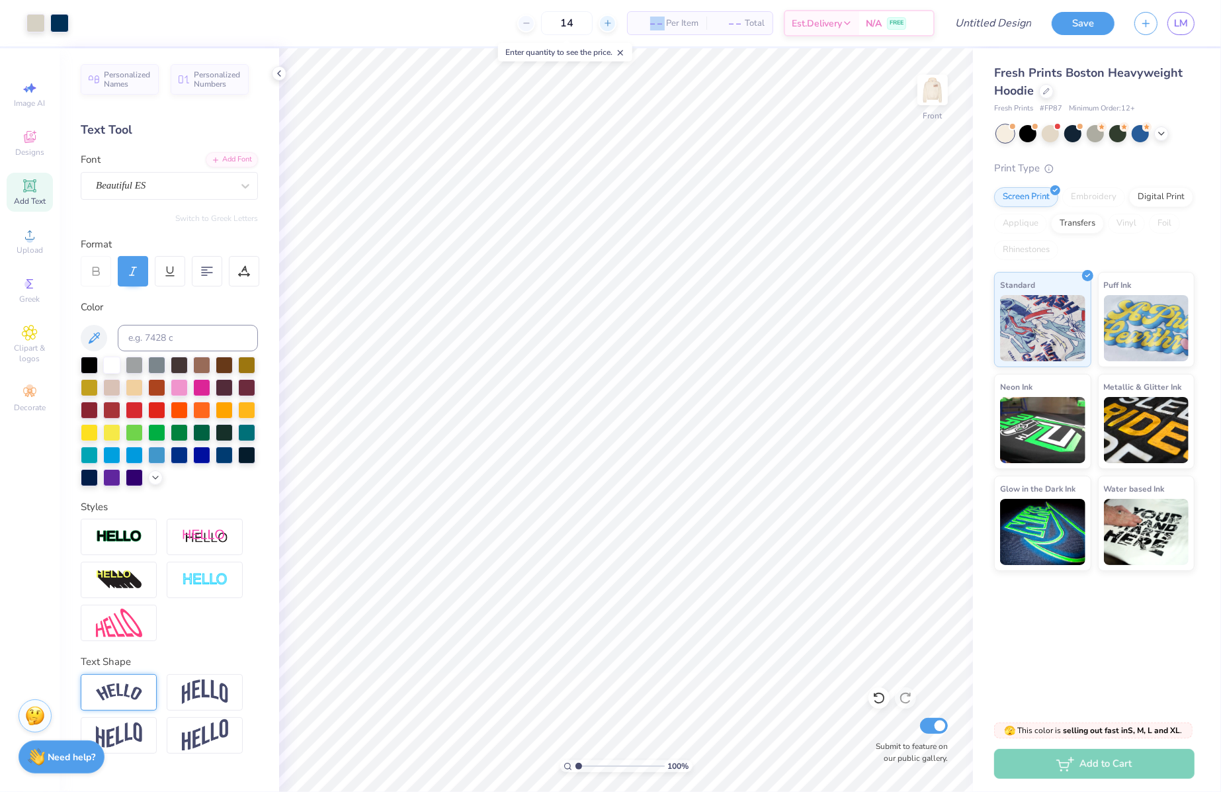
click at [605, 23] on line at bounding box center [606, 23] width 5 height 0
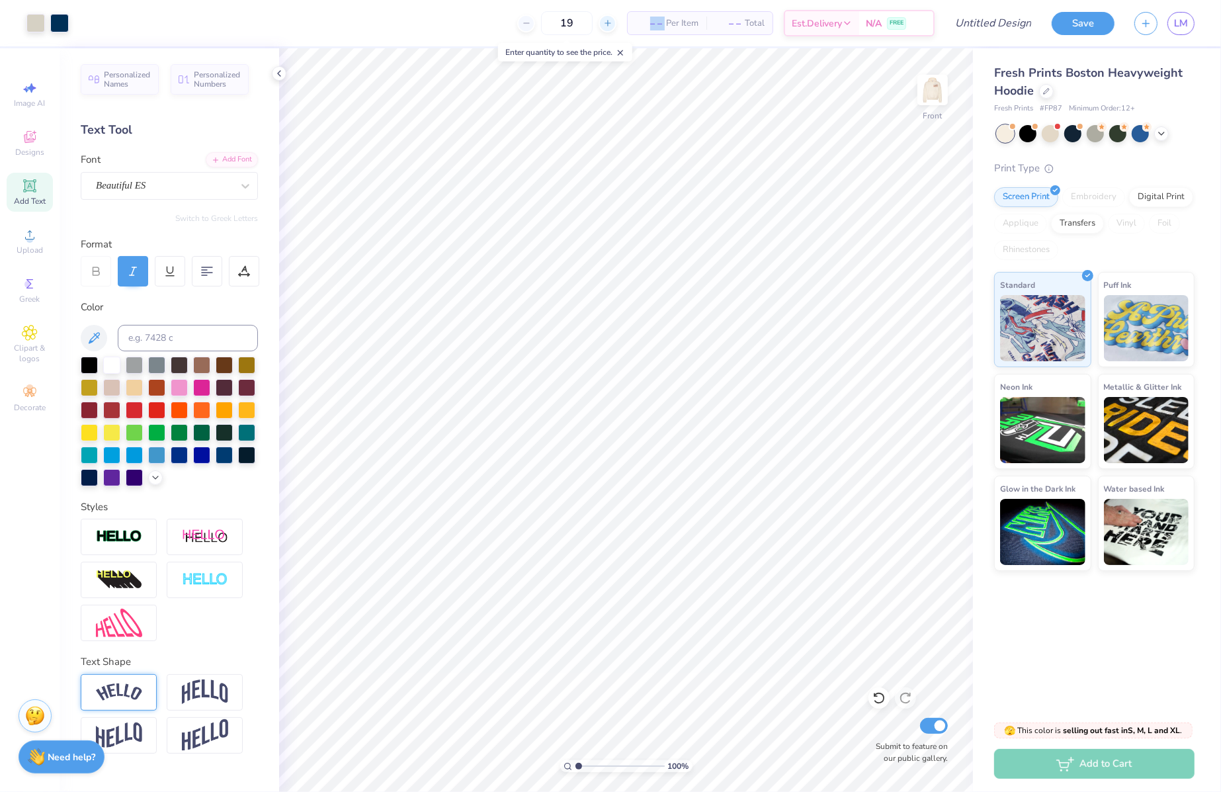
click at [605, 23] on line at bounding box center [606, 23] width 5 height 0
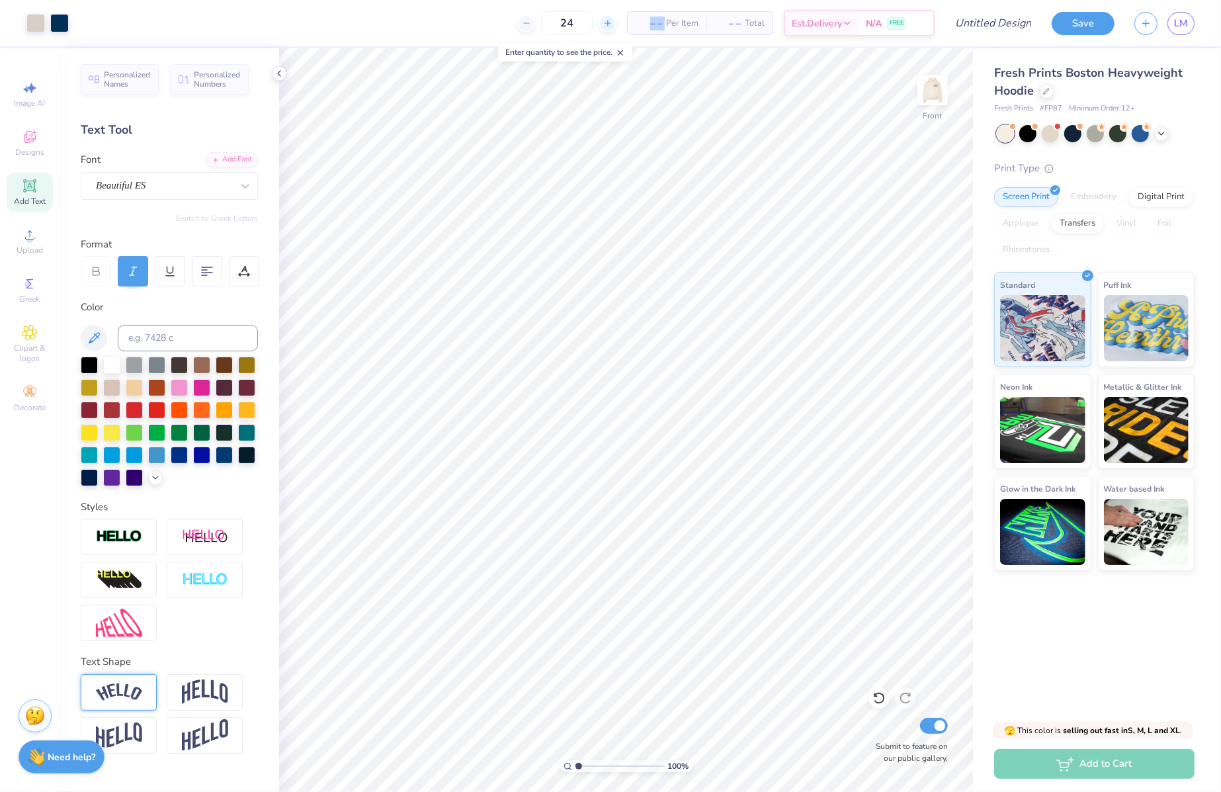
click at [605, 23] on line at bounding box center [606, 23] width 5 height 0
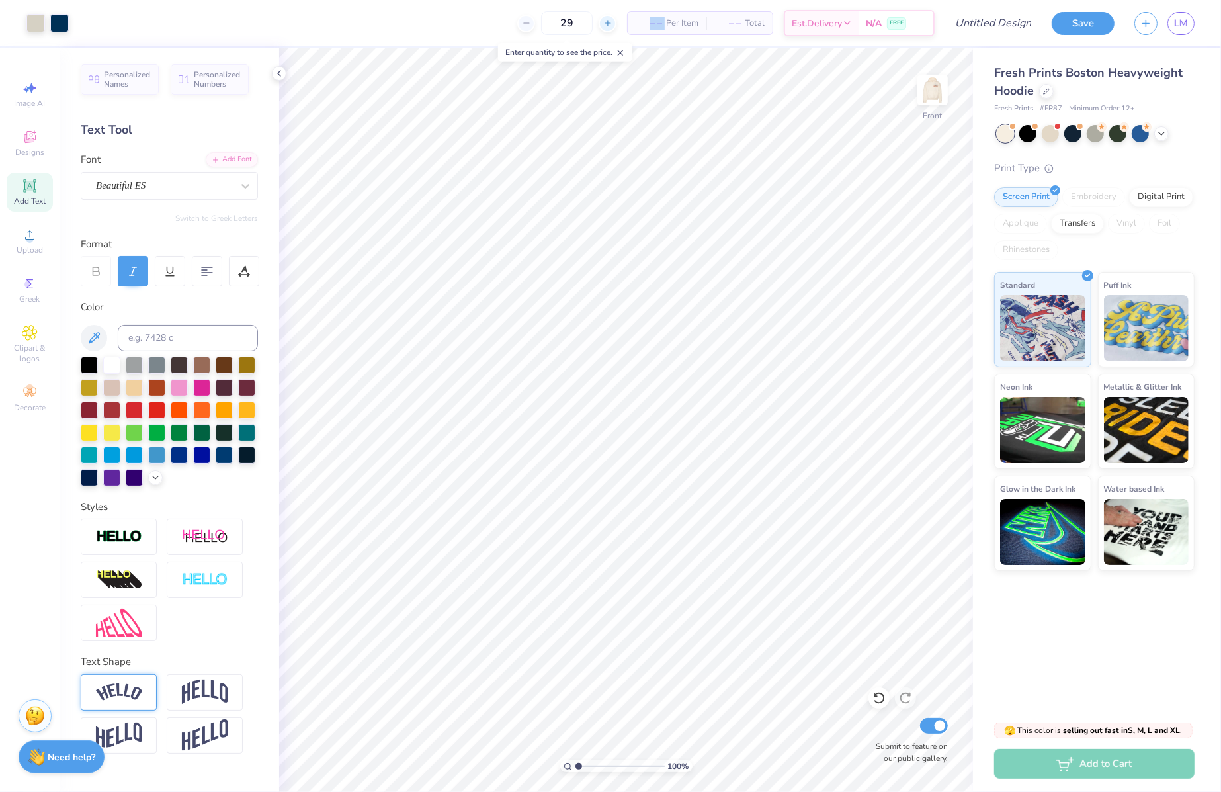
click at [605, 23] on line at bounding box center [606, 23] width 5 height 0
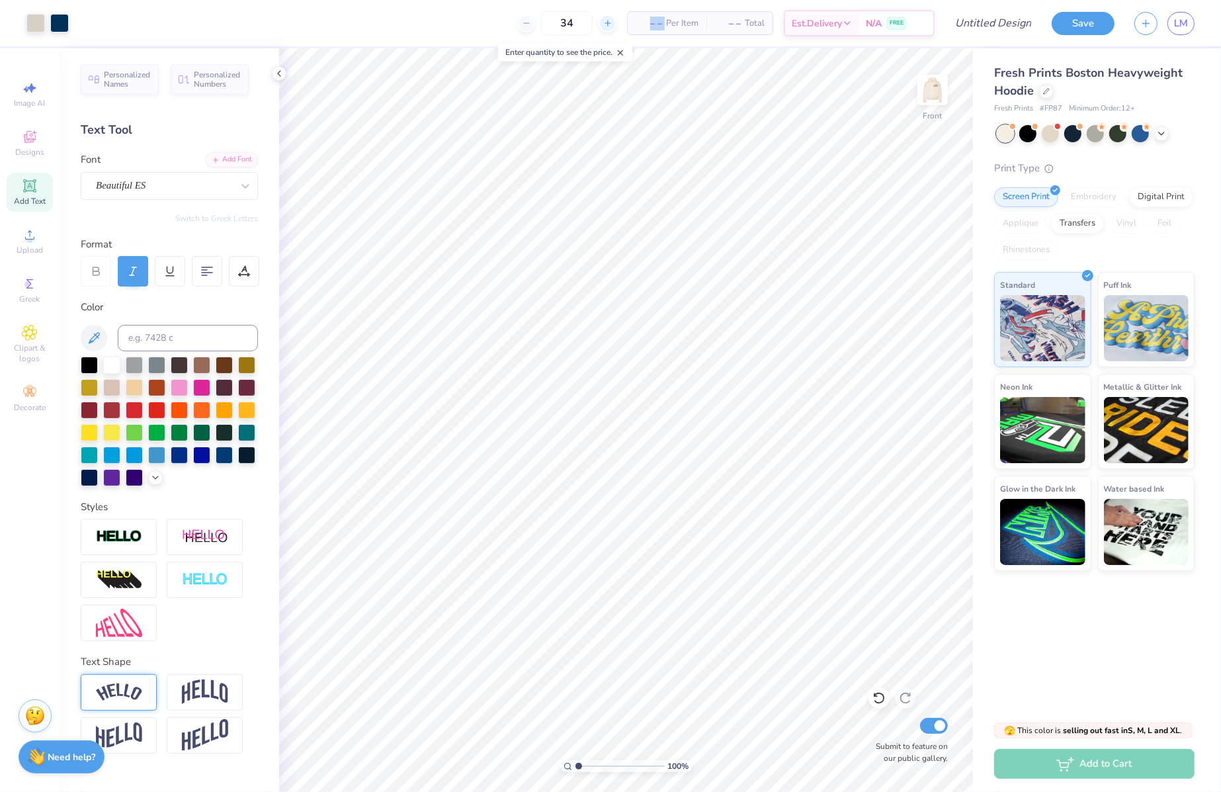
click at [605, 23] on line at bounding box center [606, 23] width 5 height 0
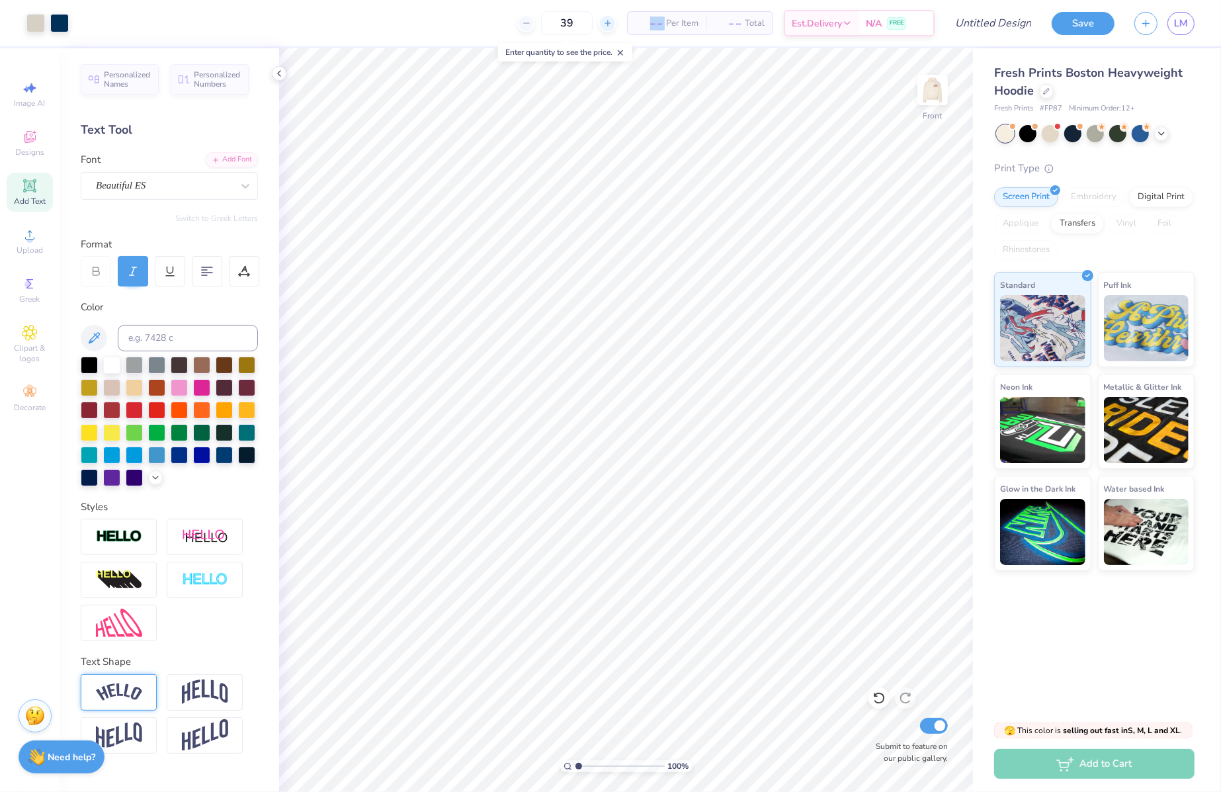
click at [605, 23] on line at bounding box center [606, 23] width 5 height 0
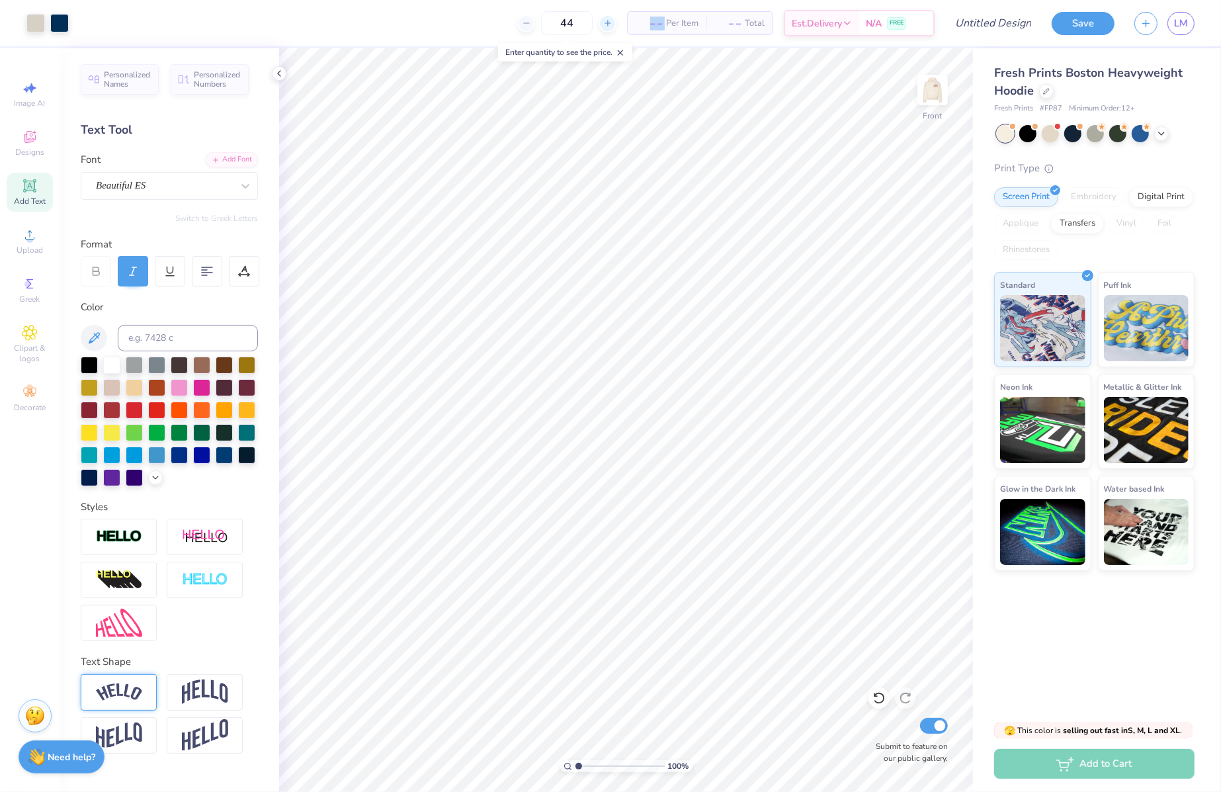
click at [605, 23] on line at bounding box center [606, 23] width 5 height 0
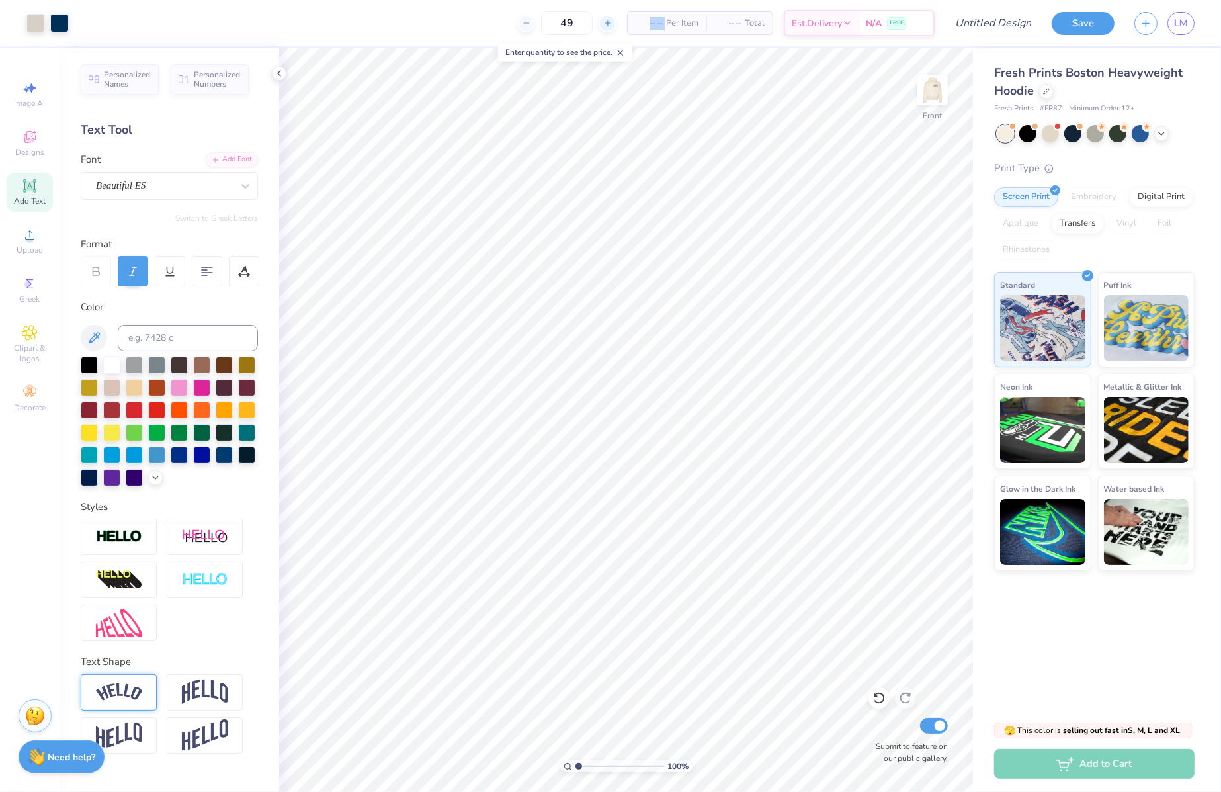
click at [605, 23] on line at bounding box center [606, 23] width 5 height 0
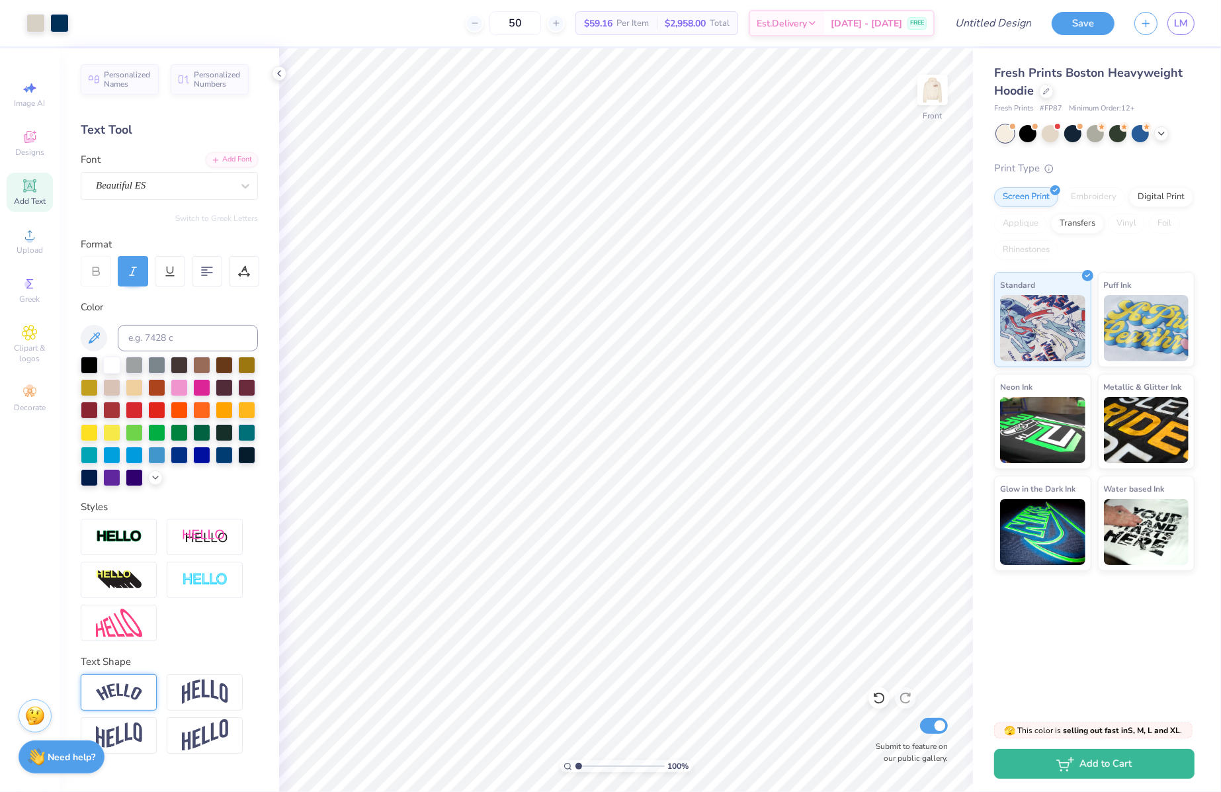
click at [607, 24] on span "$59.16" at bounding box center [598, 24] width 28 height 14
click at [561, 20] on icon at bounding box center [555, 23] width 9 height 9
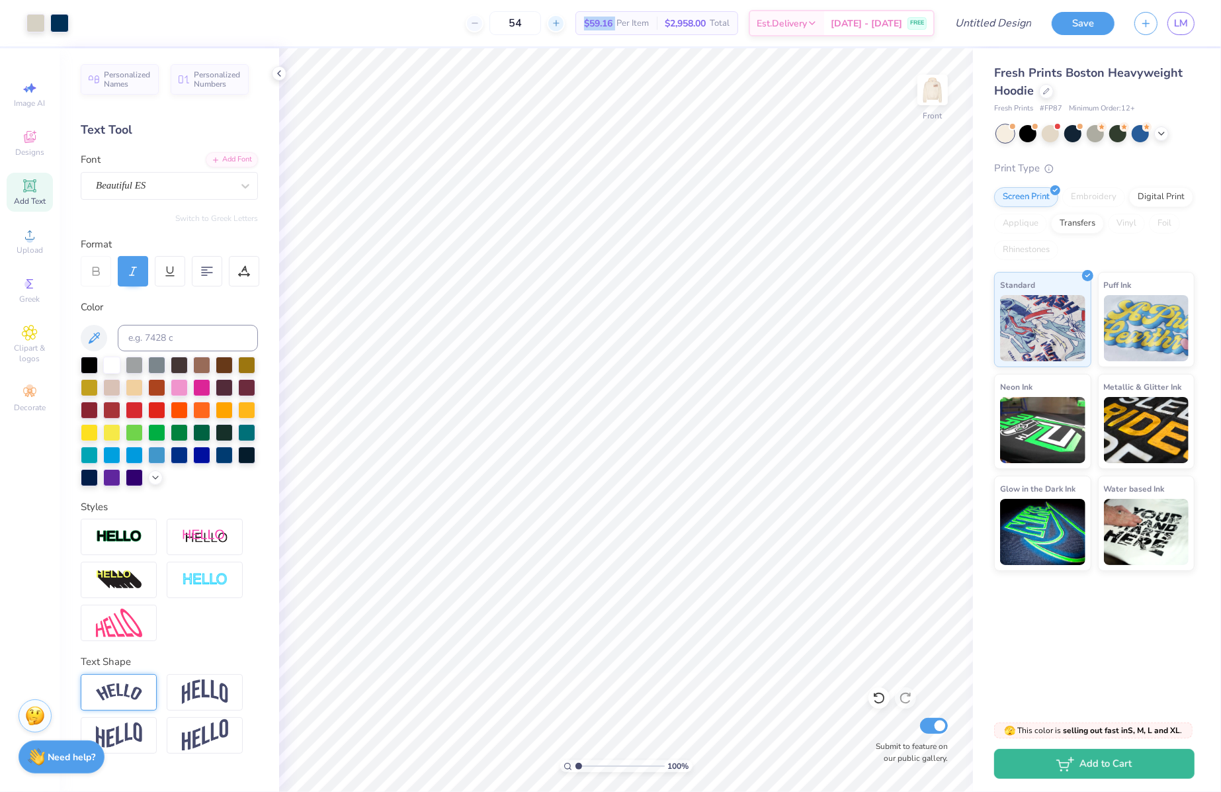
click at [561, 20] on icon at bounding box center [555, 23] width 9 height 9
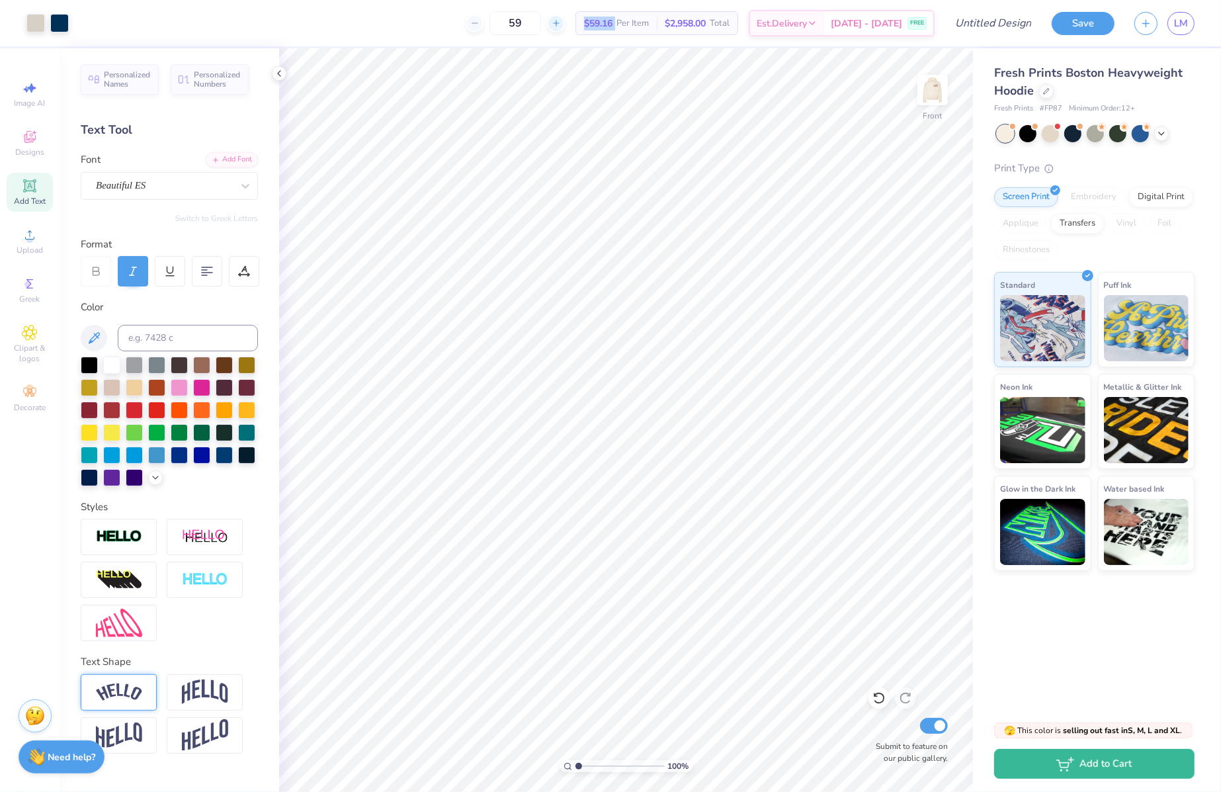
click at [561, 20] on icon at bounding box center [555, 23] width 9 height 9
type input "62"
click at [594, 24] on div "$58.49 Per Item" at bounding box center [616, 23] width 81 height 22
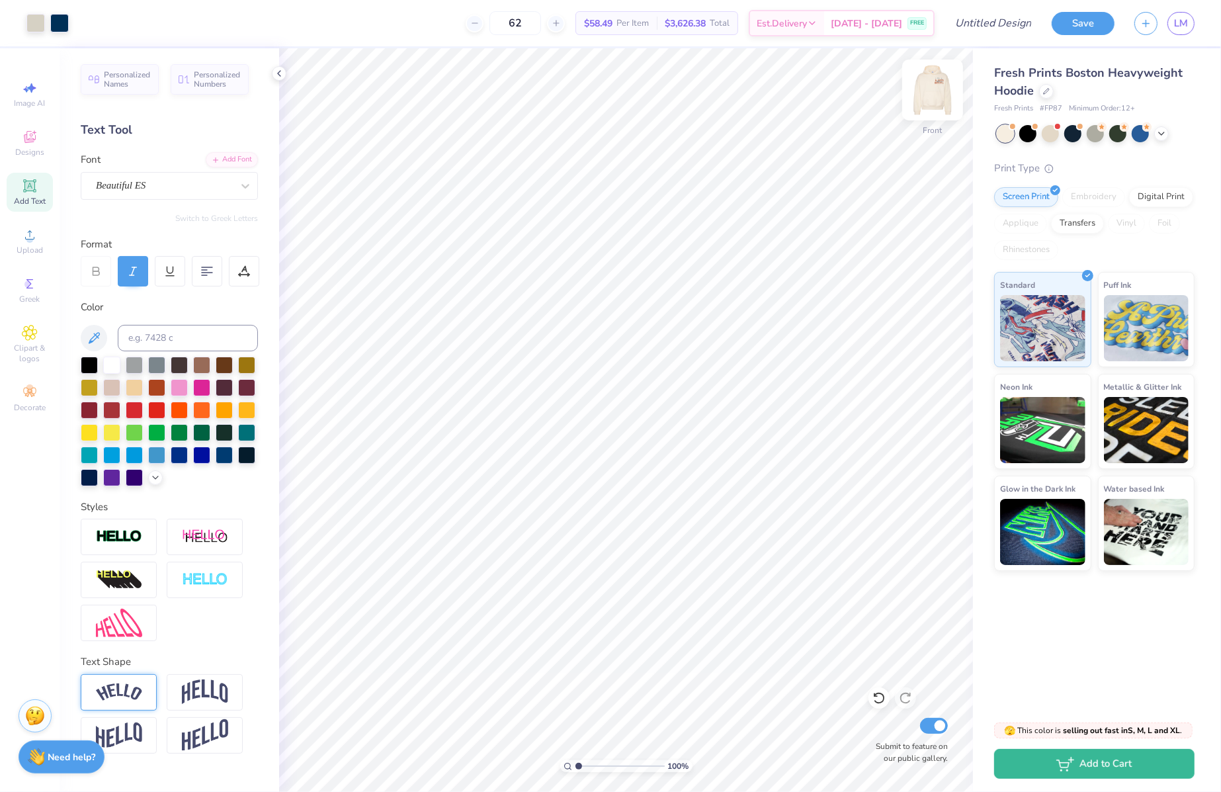
click at [933, 95] on img at bounding box center [932, 89] width 53 height 53
click at [1043, 95] on div at bounding box center [1046, 90] width 15 height 15
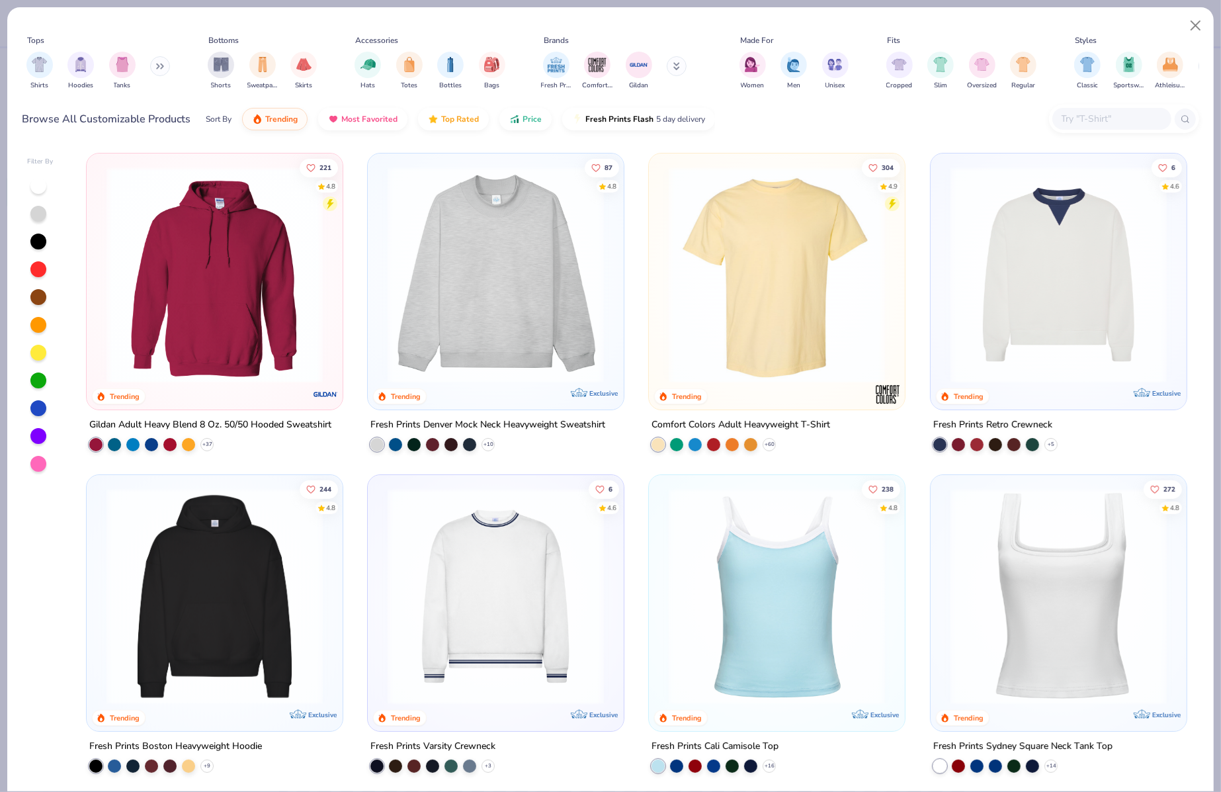
click at [250, 293] on img at bounding box center [214, 275] width 229 height 216
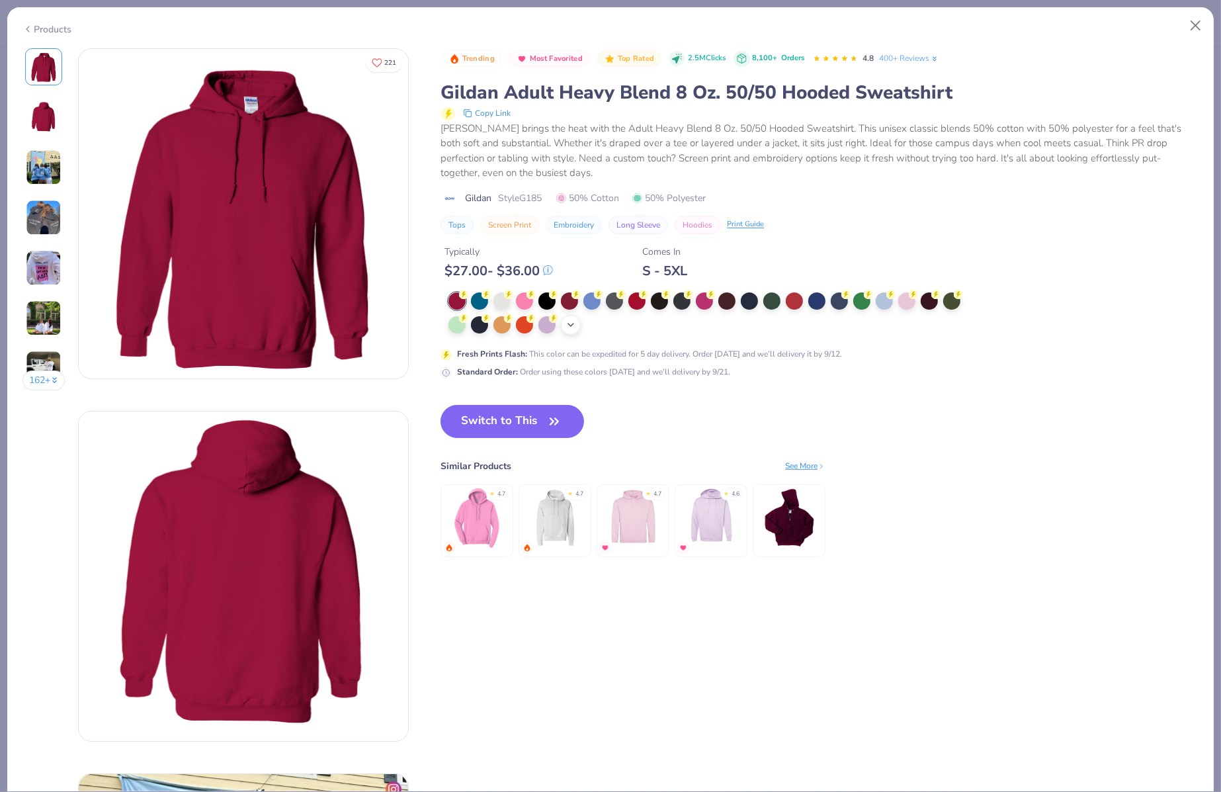
click at [563, 327] on div "+ 15" at bounding box center [571, 325] width 20 height 20
click at [1199, 23] on button "Close" at bounding box center [1195, 25] width 25 height 25
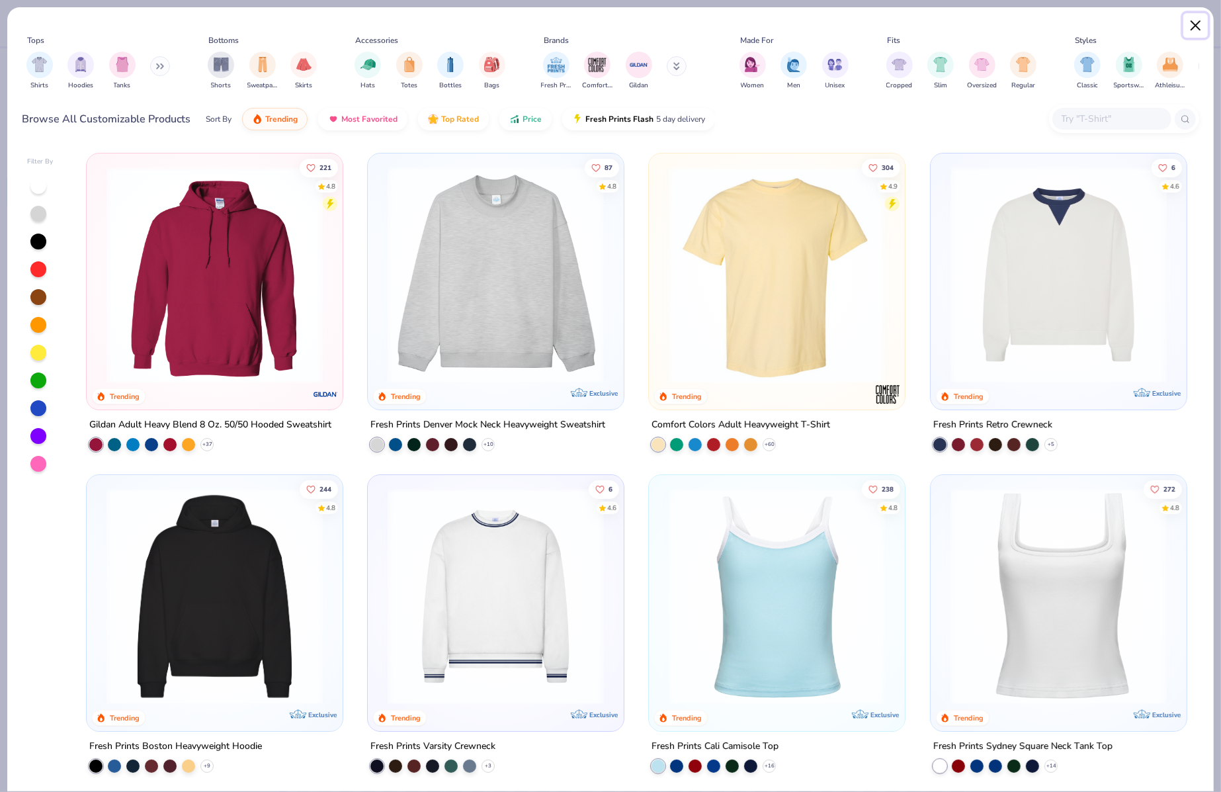
click at [1194, 19] on button "Close" at bounding box center [1195, 25] width 25 height 25
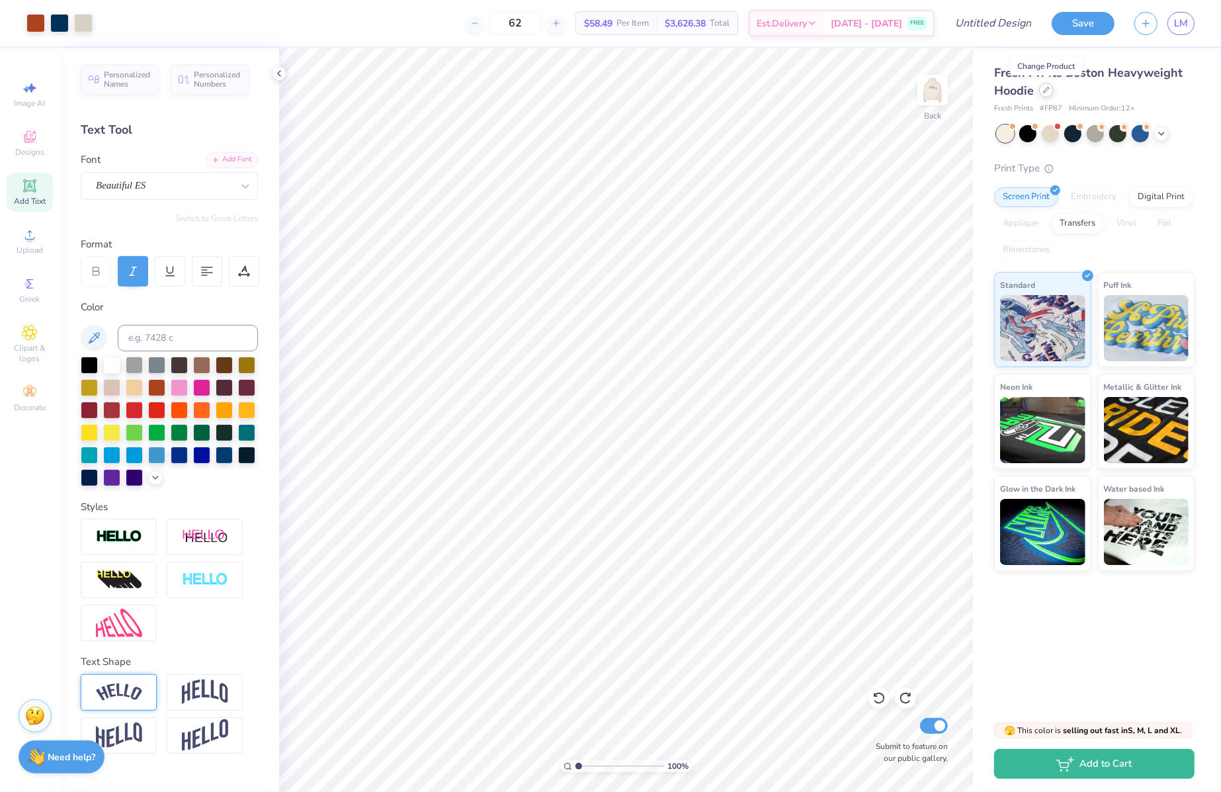
click at [1047, 94] on div at bounding box center [1046, 90] width 15 height 15
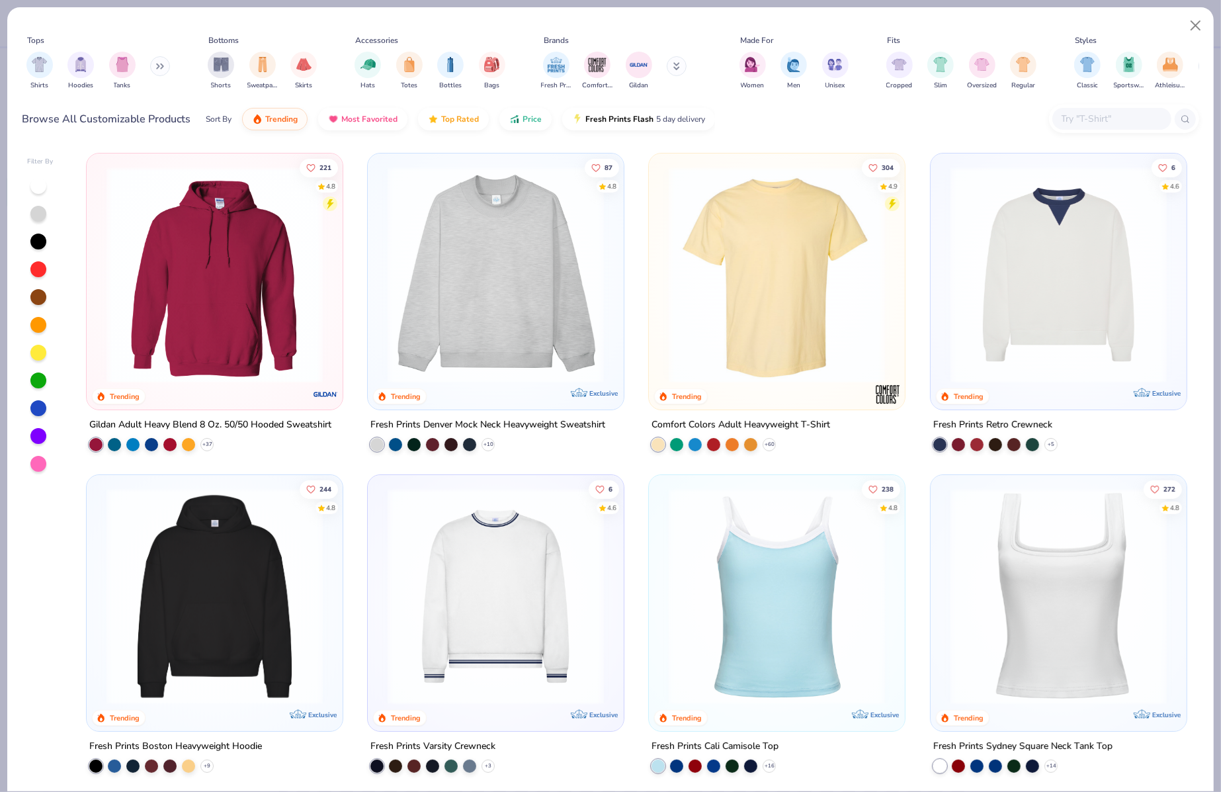
click at [776, 293] on img at bounding box center [776, 275] width 229 height 216
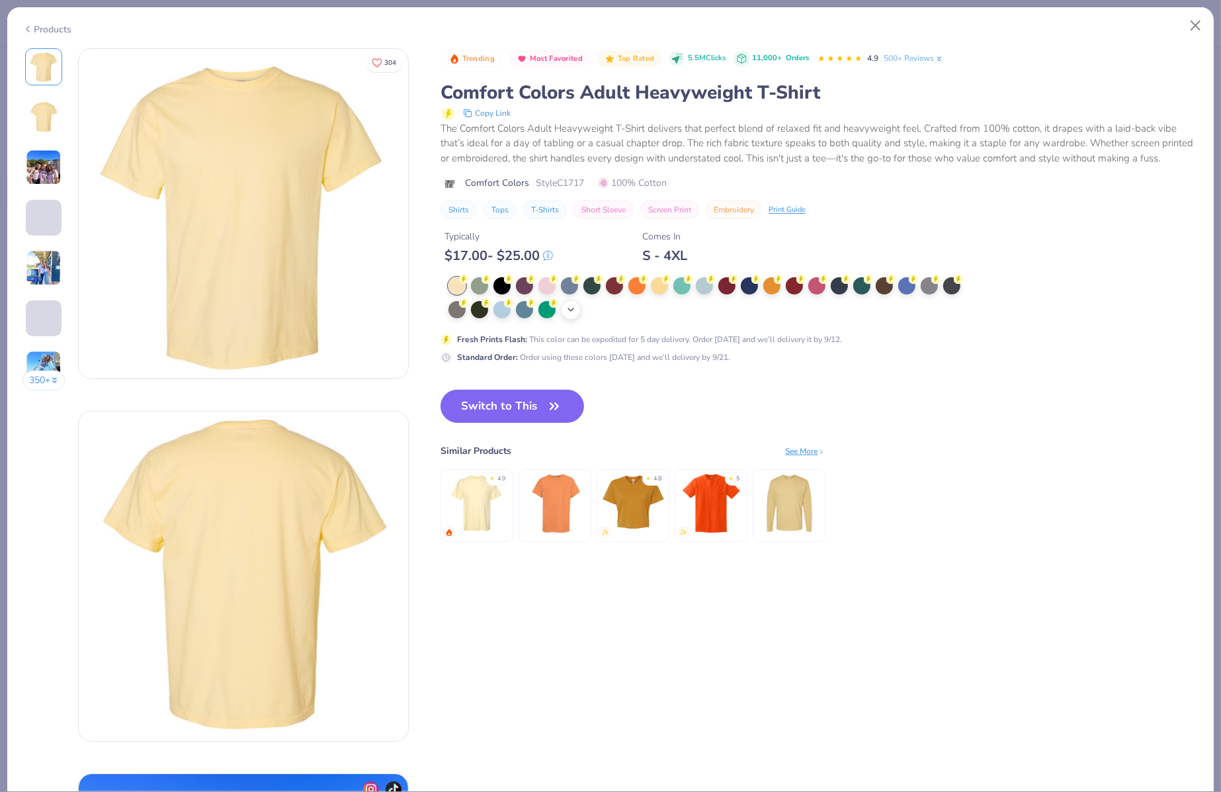
click at [573, 309] on polyline at bounding box center [570, 309] width 5 height 3
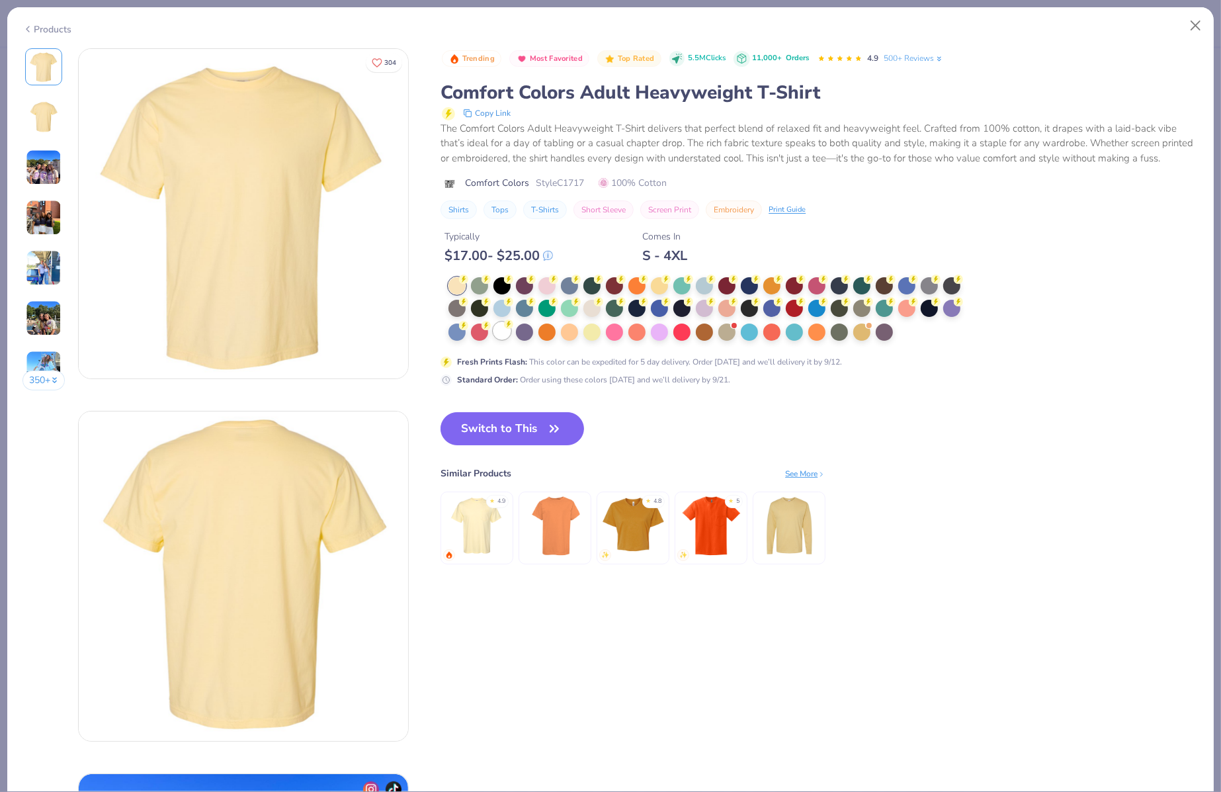
click at [502, 329] on div at bounding box center [501, 330] width 17 height 17
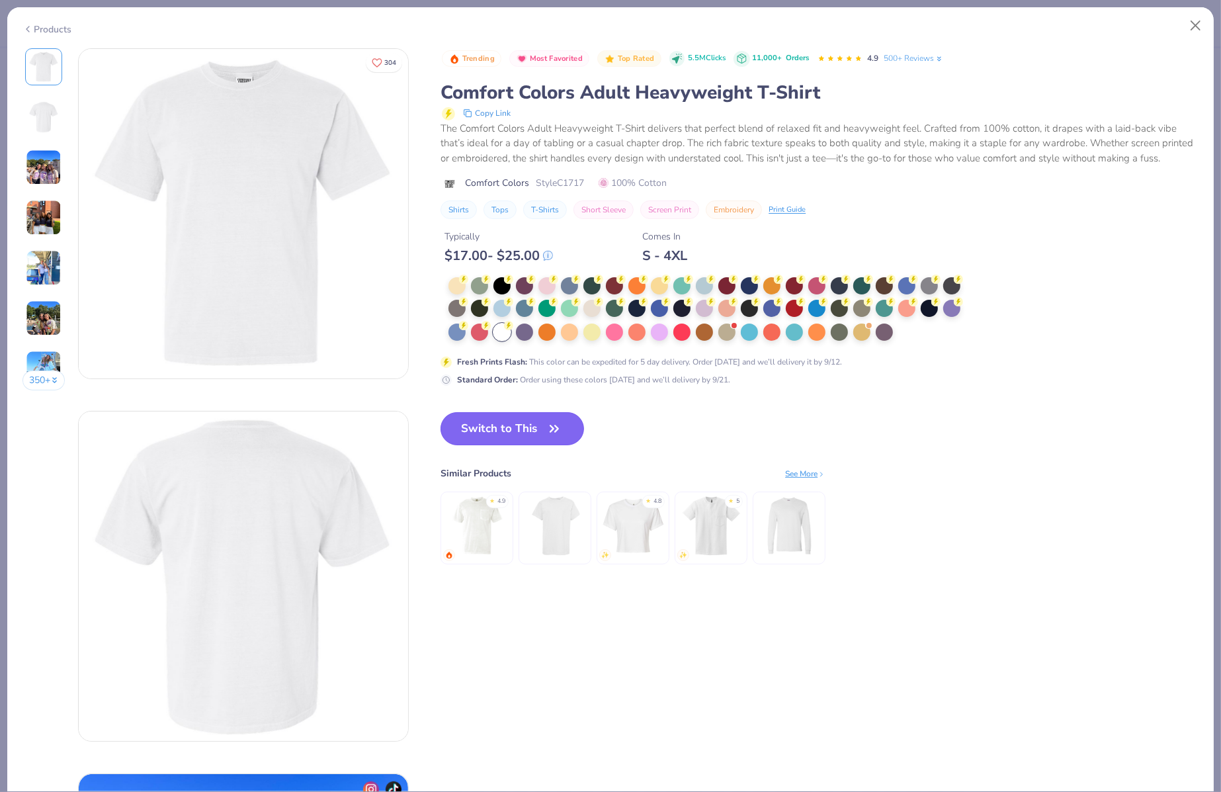
click at [502, 434] on button "Switch to This" at bounding box center [511, 428] width 143 height 33
click at [516, 427] on button "Switch to This" at bounding box center [511, 428] width 143 height 33
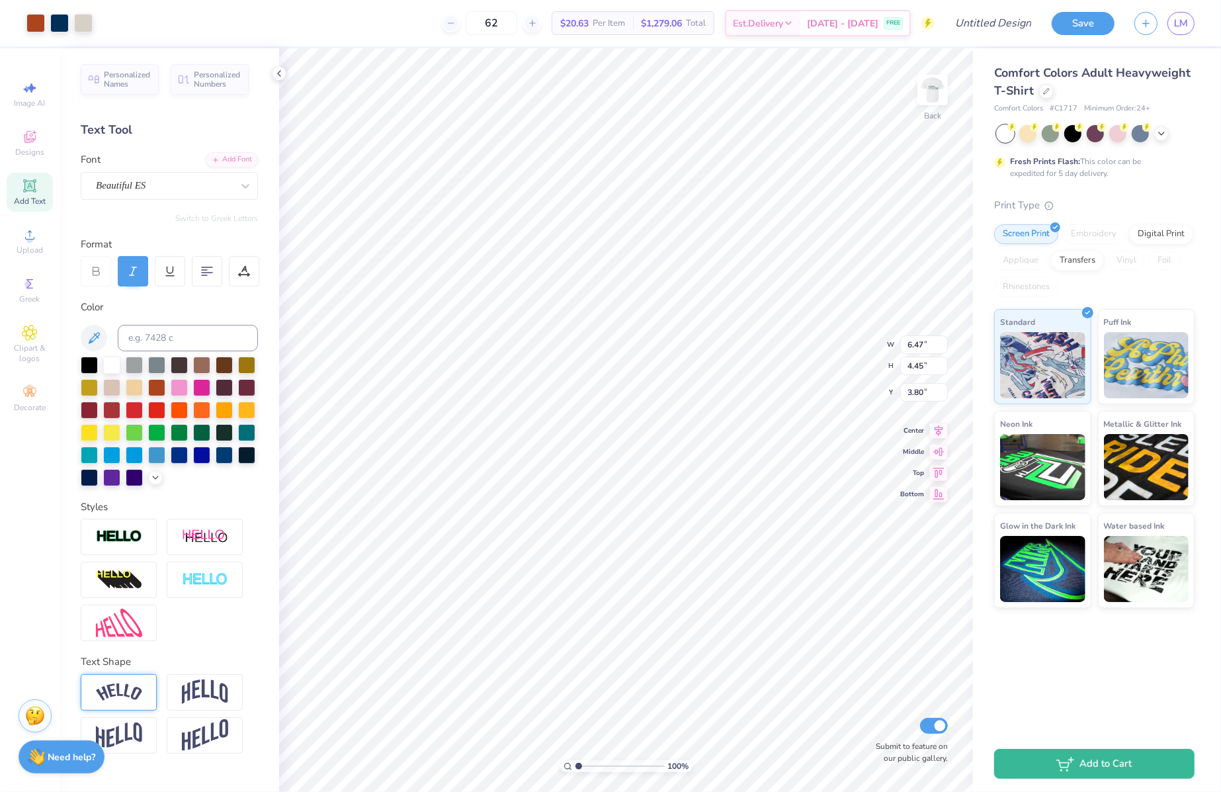
type input "3.00"
click at [940, 96] on img at bounding box center [932, 89] width 53 height 53
type input "5.34"
type input "3.67"
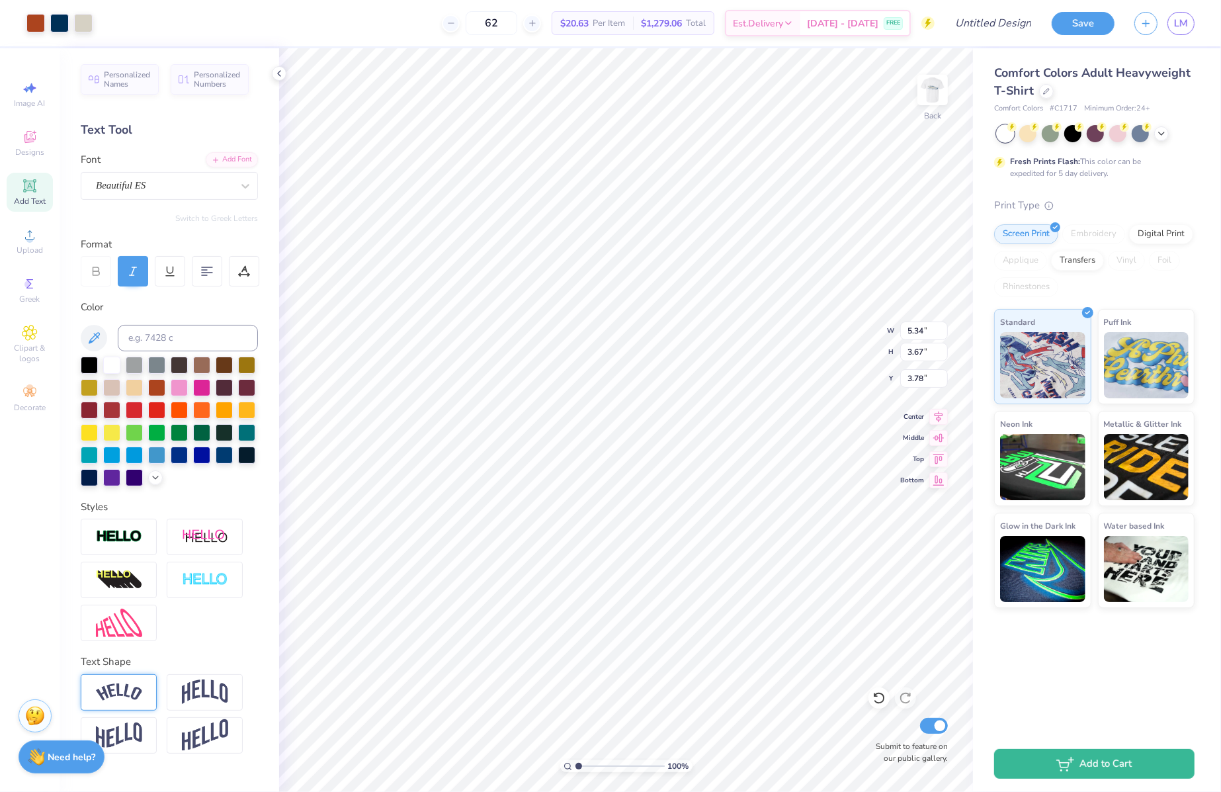
type input "3.00"
click at [942, 85] on img at bounding box center [932, 89] width 53 height 53
type input "9.98"
type input "3.72"
type input "7.51"
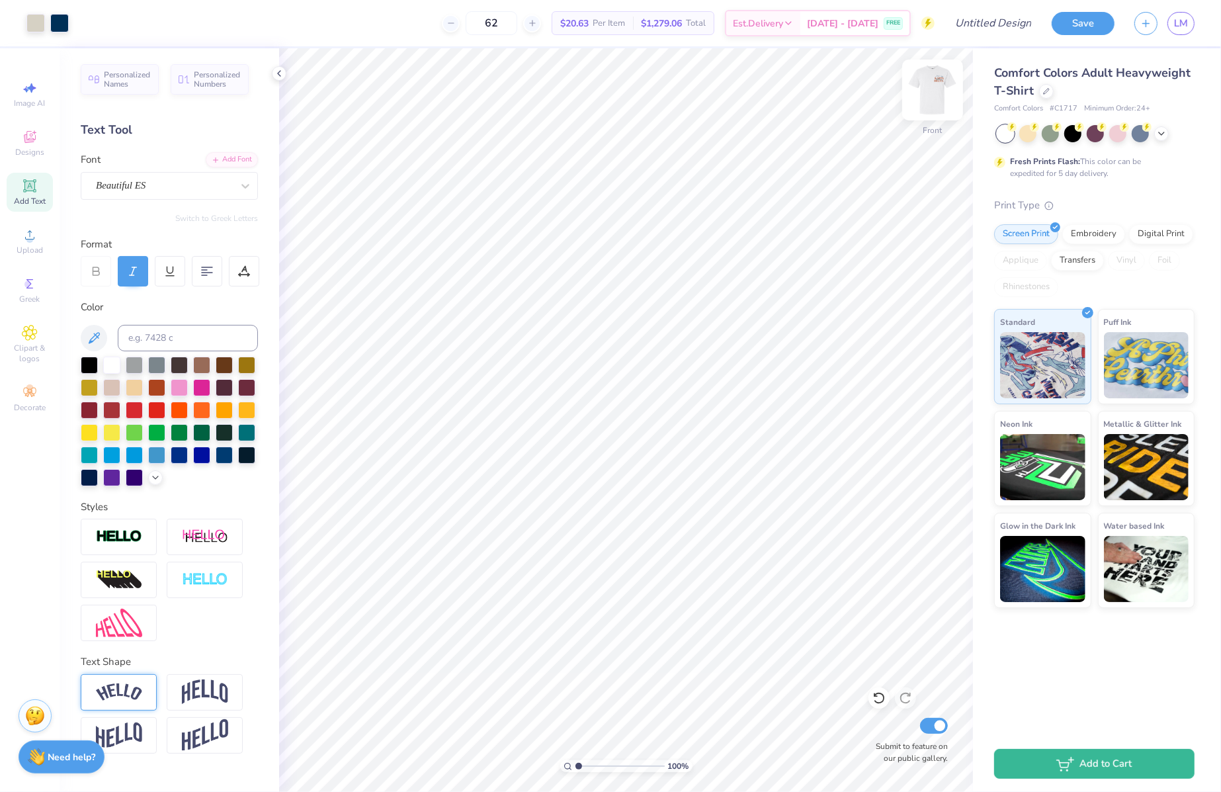
click at [947, 92] on div "100 % Front Submit to feature on our public gallery." at bounding box center [626, 419] width 694 height 743
click at [947, 92] on img at bounding box center [932, 89] width 53 height 53
click at [946, 92] on img at bounding box center [932, 90] width 26 height 26
click at [1047, 97] on div "Comfort Colors Adult Heavyweight T-Shirt" at bounding box center [1094, 82] width 200 height 36
click at [1047, 97] on div at bounding box center [1046, 90] width 15 height 15
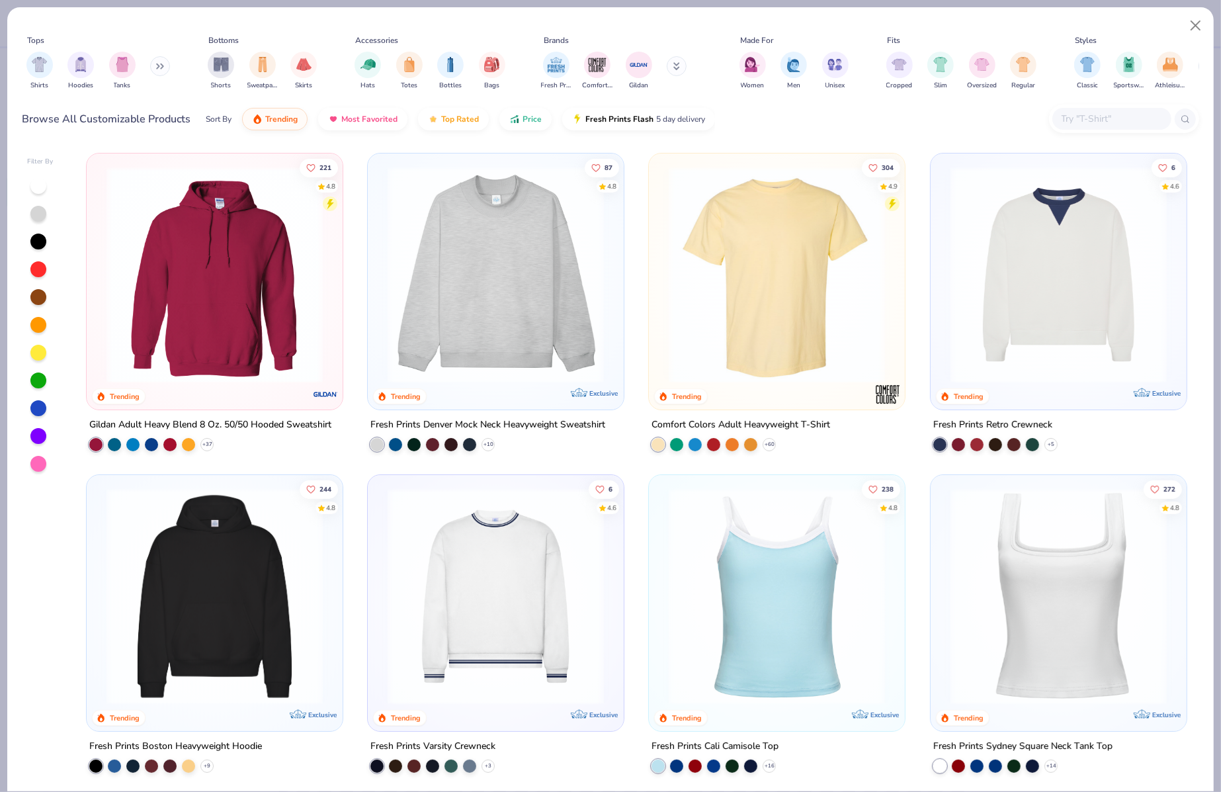
click at [526, 275] on img at bounding box center [495, 275] width 229 height 216
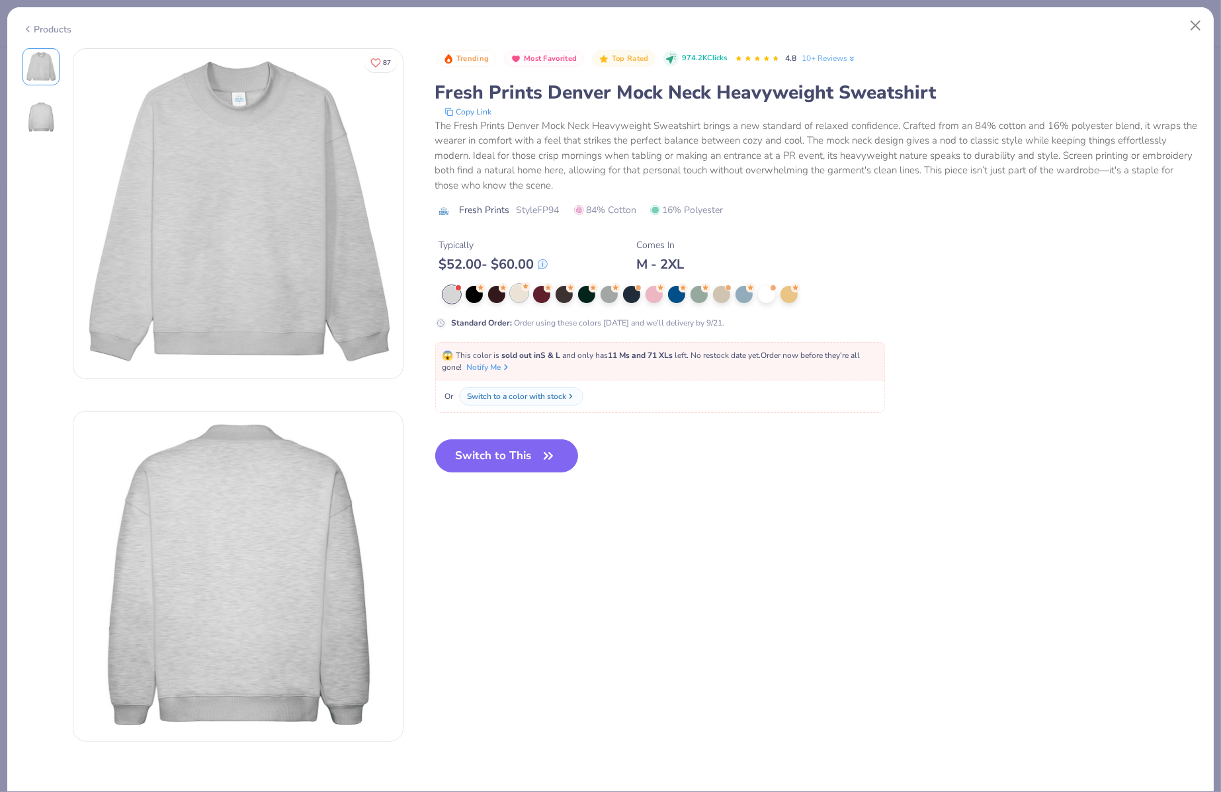
click at [515, 294] on div at bounding box center [518, 292] width 17 height 17
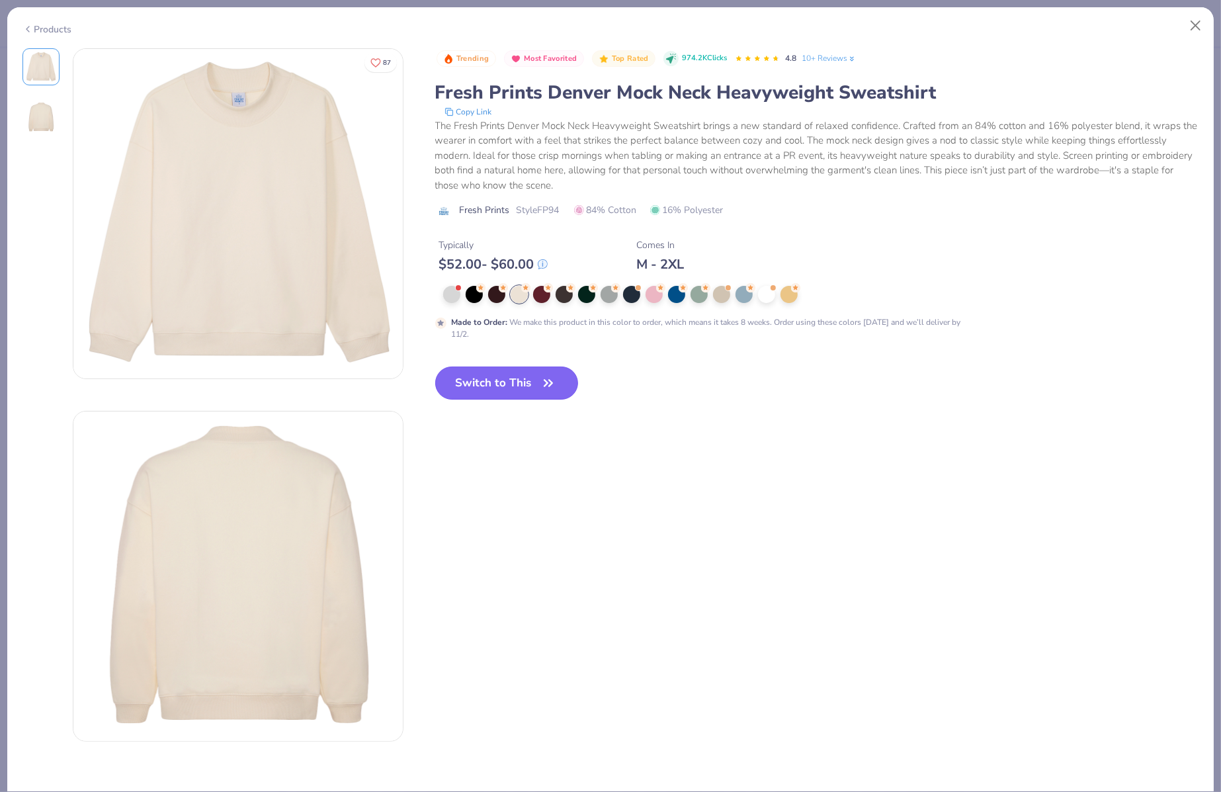
click at [514, 386] on button "Switch to This" at bounding box center [506, 382] width 143 height 33
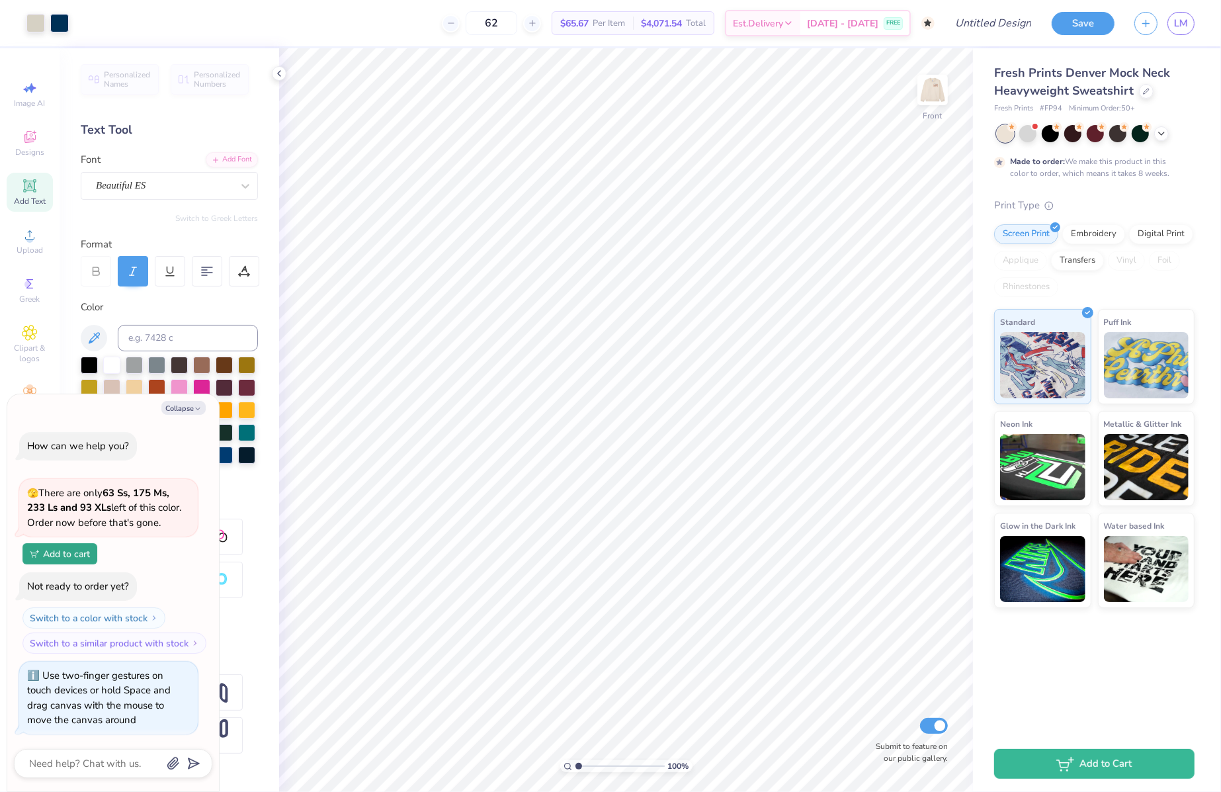
scroll to position [126, 0]
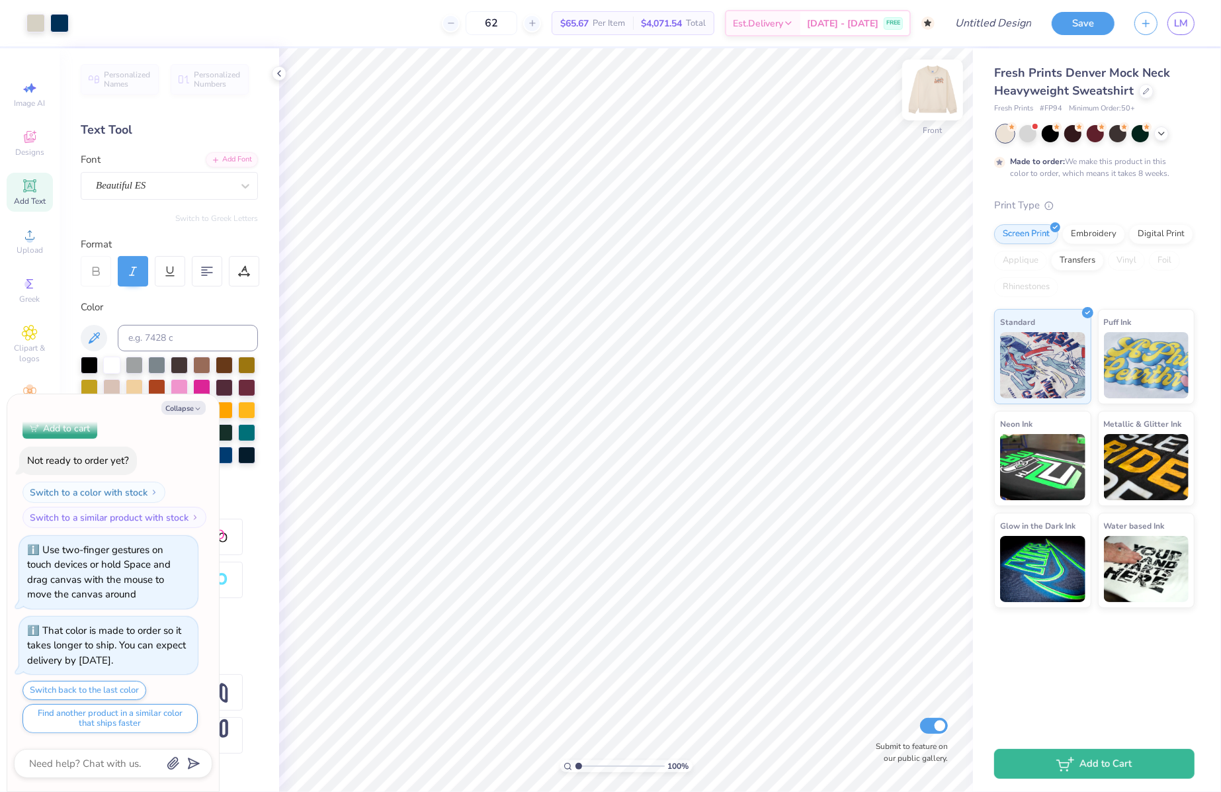
click at [945, 95] on img at bounding box center [932, 89] width 53 height 53
type textarea "x"
type input "1.62"
type textarea "x"
type input "5.83"
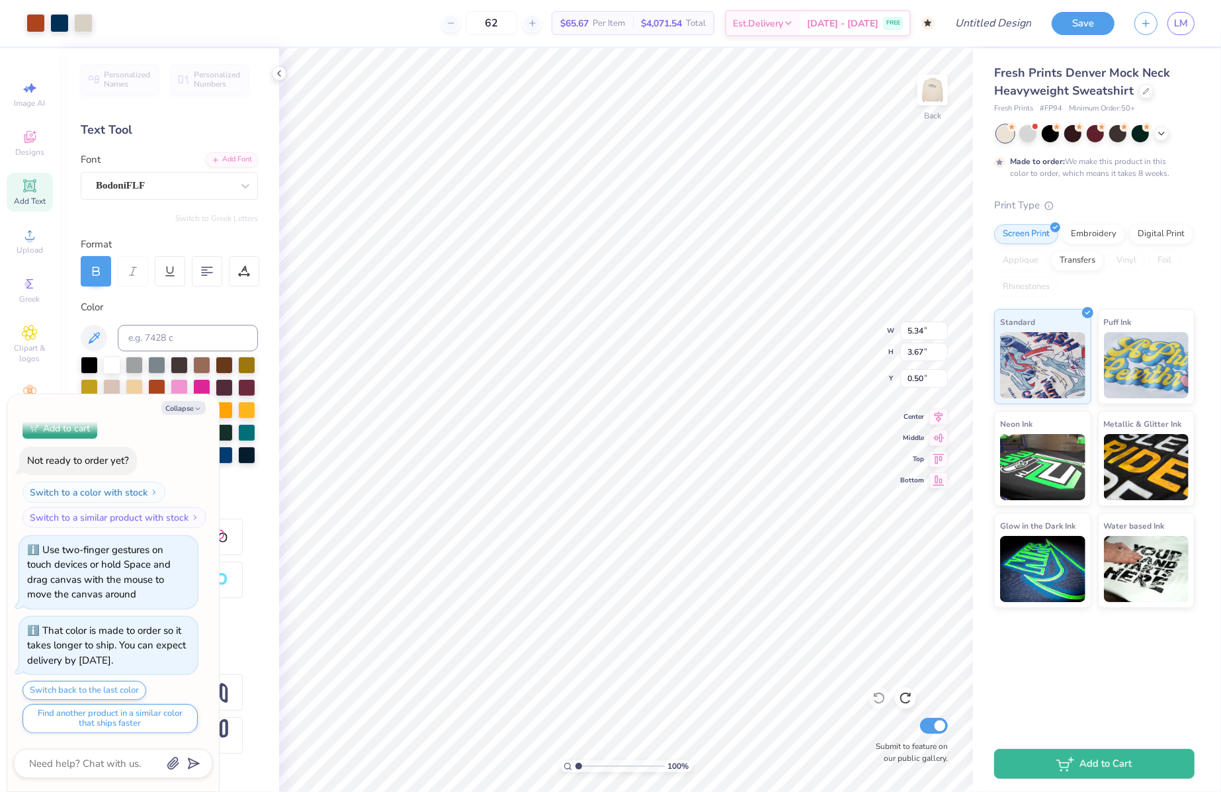
type input "4.00"
click at [946, 89] on img at bounding box center [932, 89] width 53 height 53
type textarea "x"
type input "11.78"
type input "4.38"
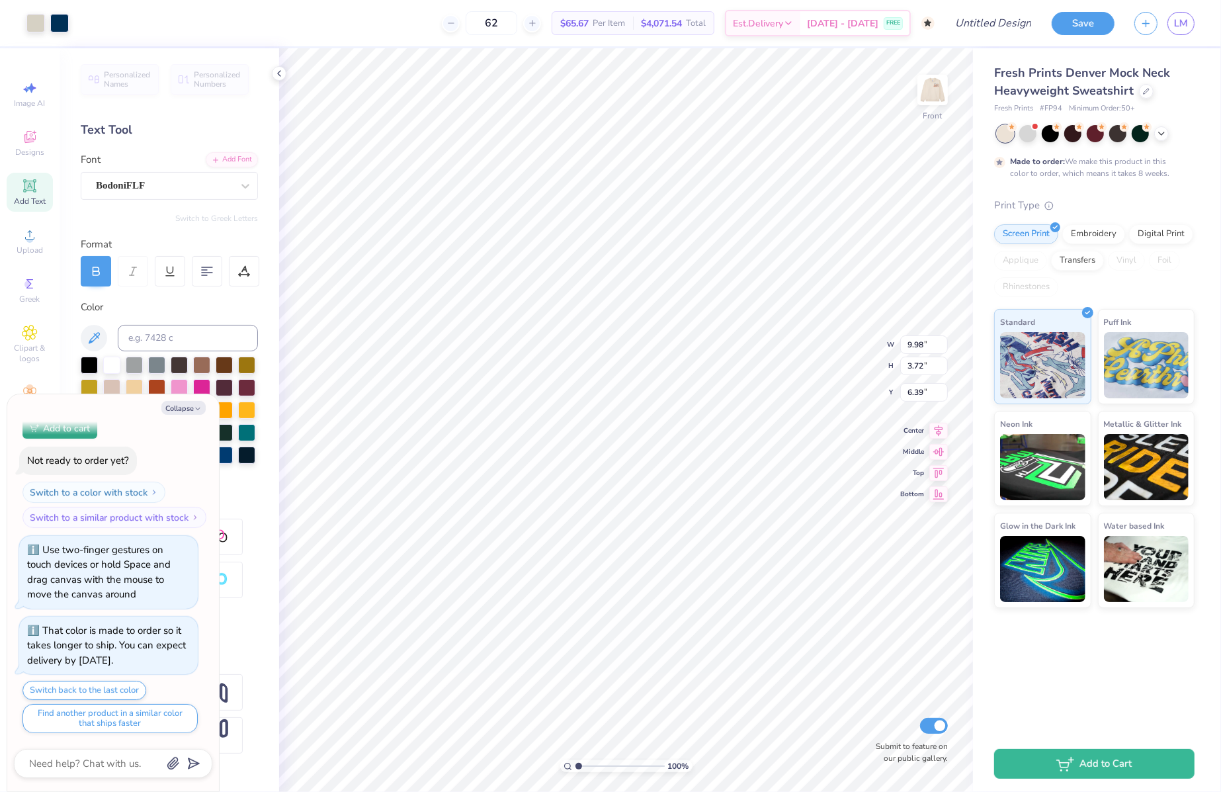
type input "6.45"
click at [932, 111] on div "Front" at bounding box center [932, 98] width 30 height 47
click at [932, 103] on img at bounding box center [932, 90] width 26 height 26
click at [1143, 91] on icon at bounding box center [1145, 89] width 5 height 5
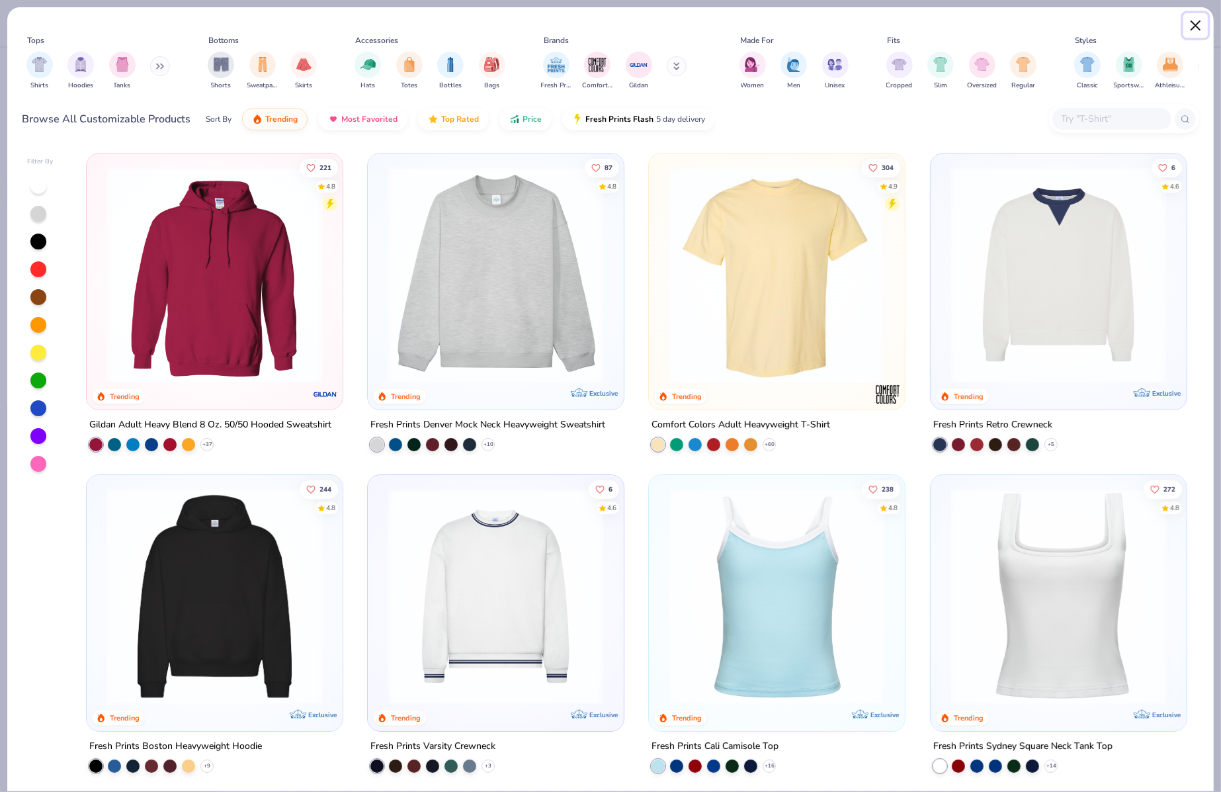
click at [1194, 25] on button "Close" at bounding box center [1195, 25] width 25 height 25
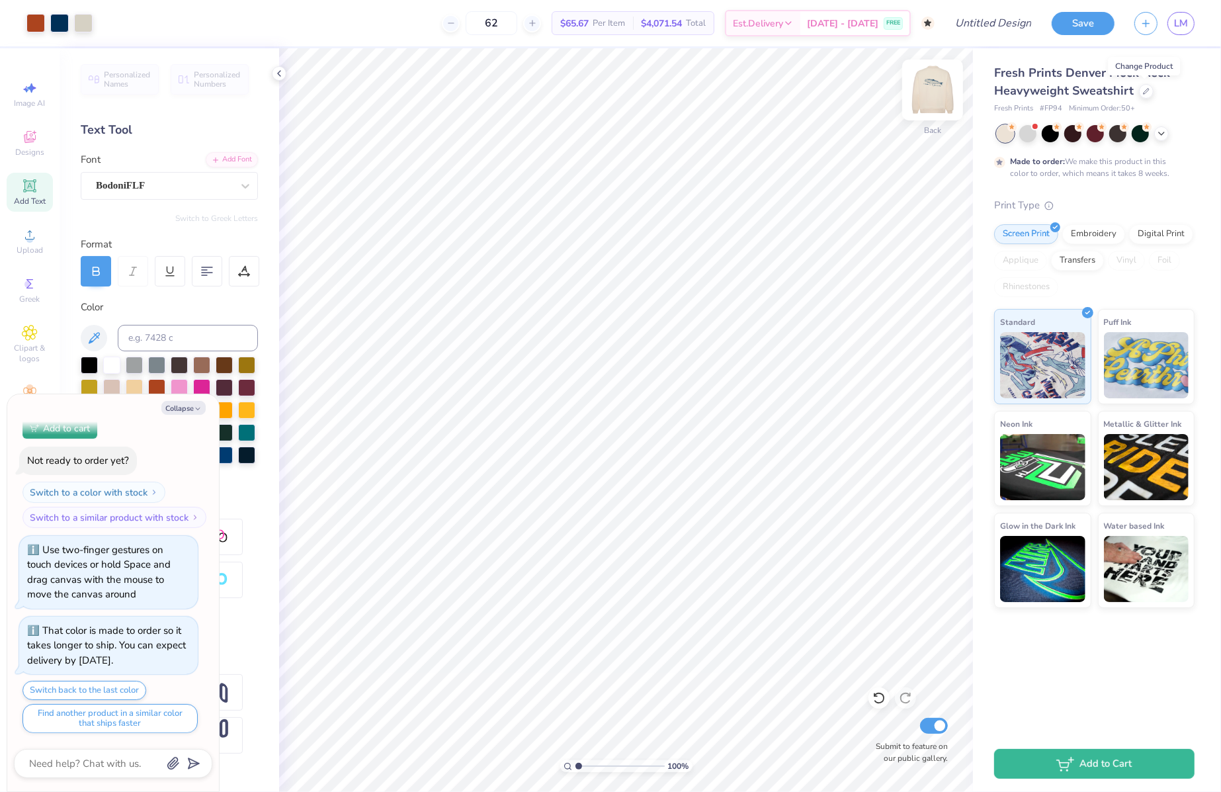
click at [926, 102] on img at bounding box center [932, 89] width 53 height 53
type textarea "x"
type input "11.60"
type input "4.27"
type input "6.53"
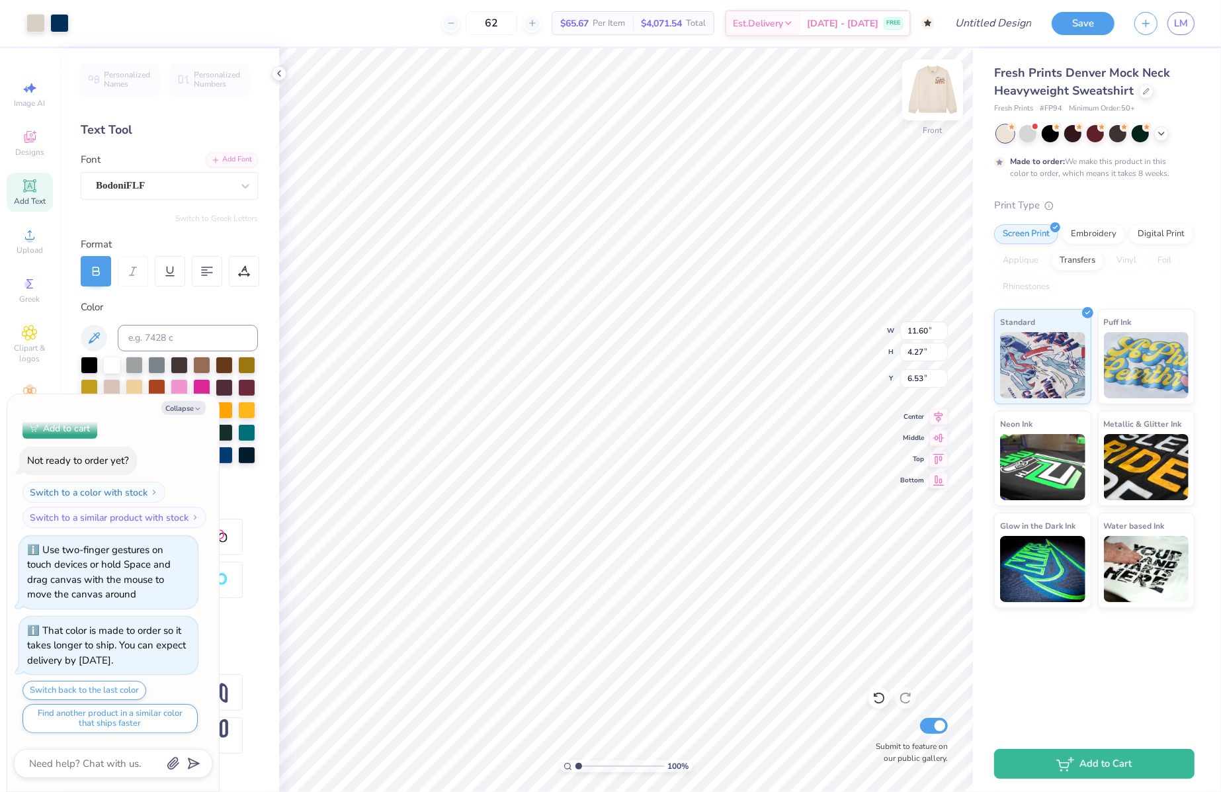
type textarea "x"
type input "4.76"
type textarea "x"
type input "4.53"
type textarea "x"
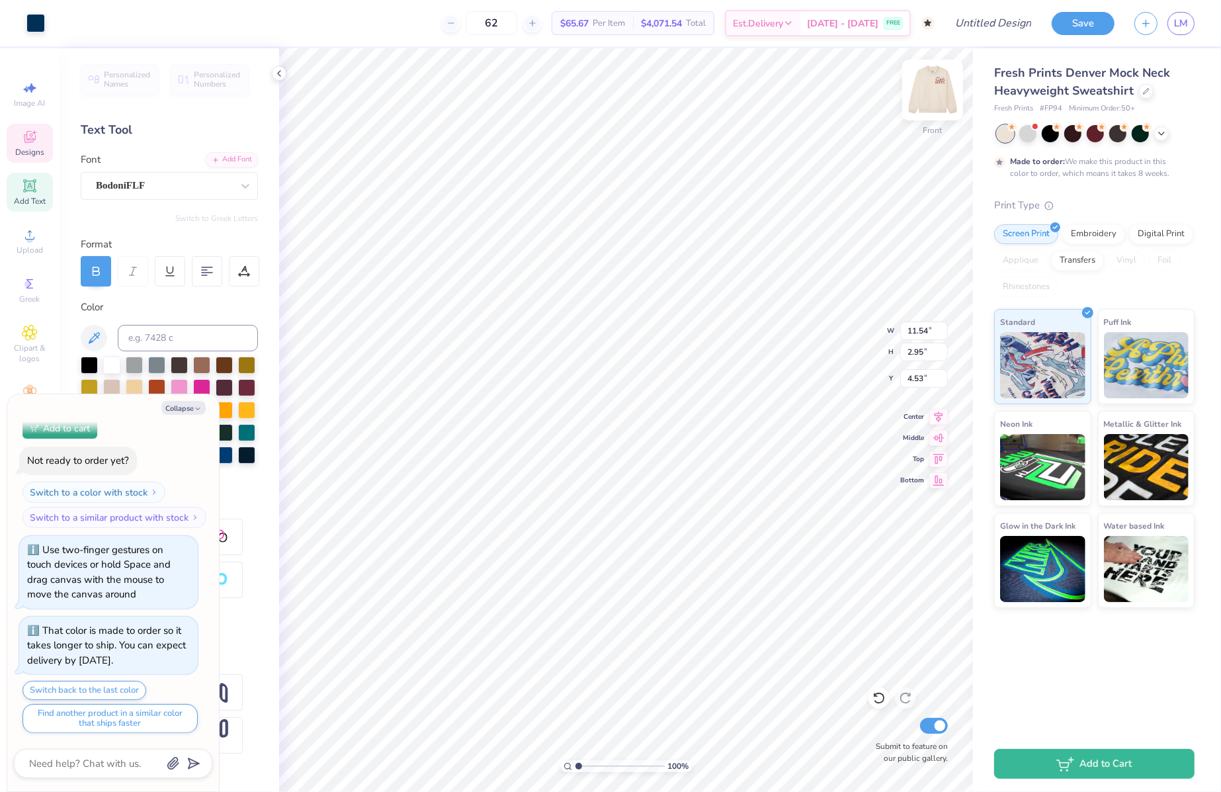
type input "4.76"
type textarea "x"
type input "4.50"
click at [928, 91] on img at bounding box center [932, 89] width 53 height 53
click at [1159, 128] on icon at bounding box center [1161, 132] width 11 height 11
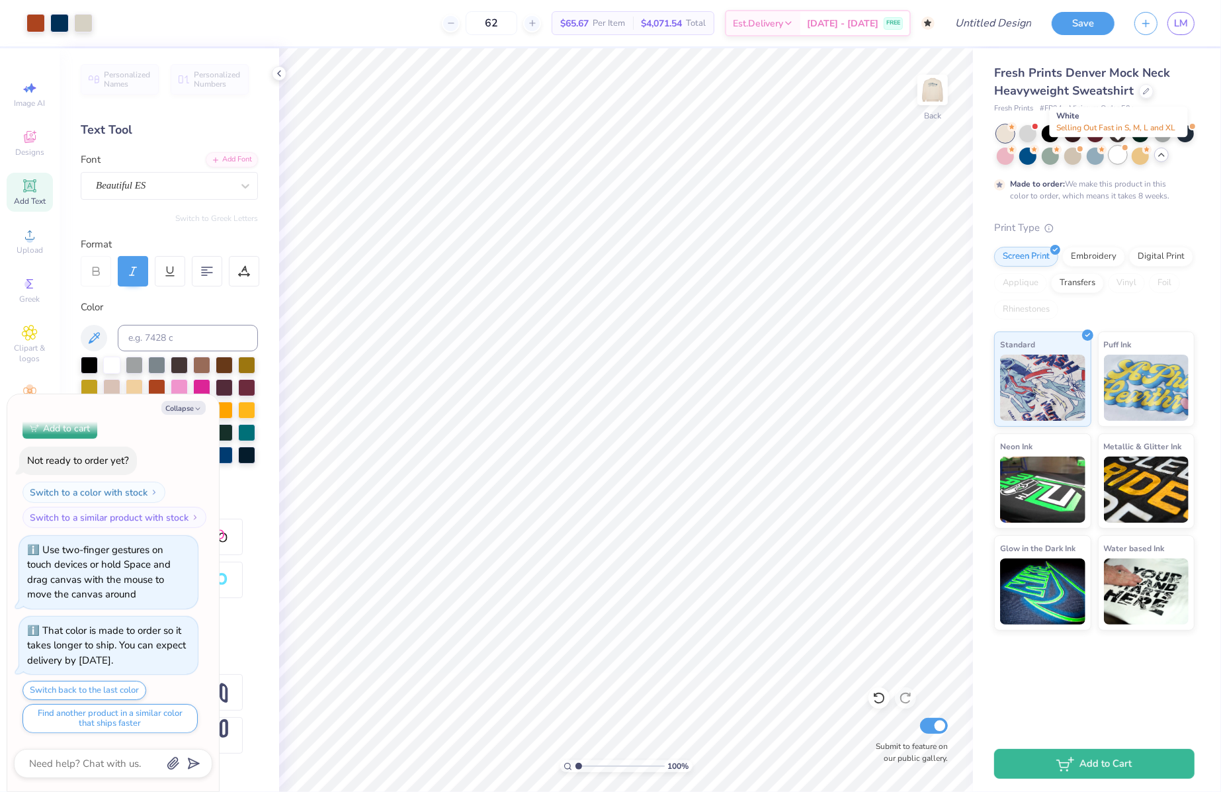
click at [1114, 157] on div at bounding box center [1117, 154] width 17 height 17
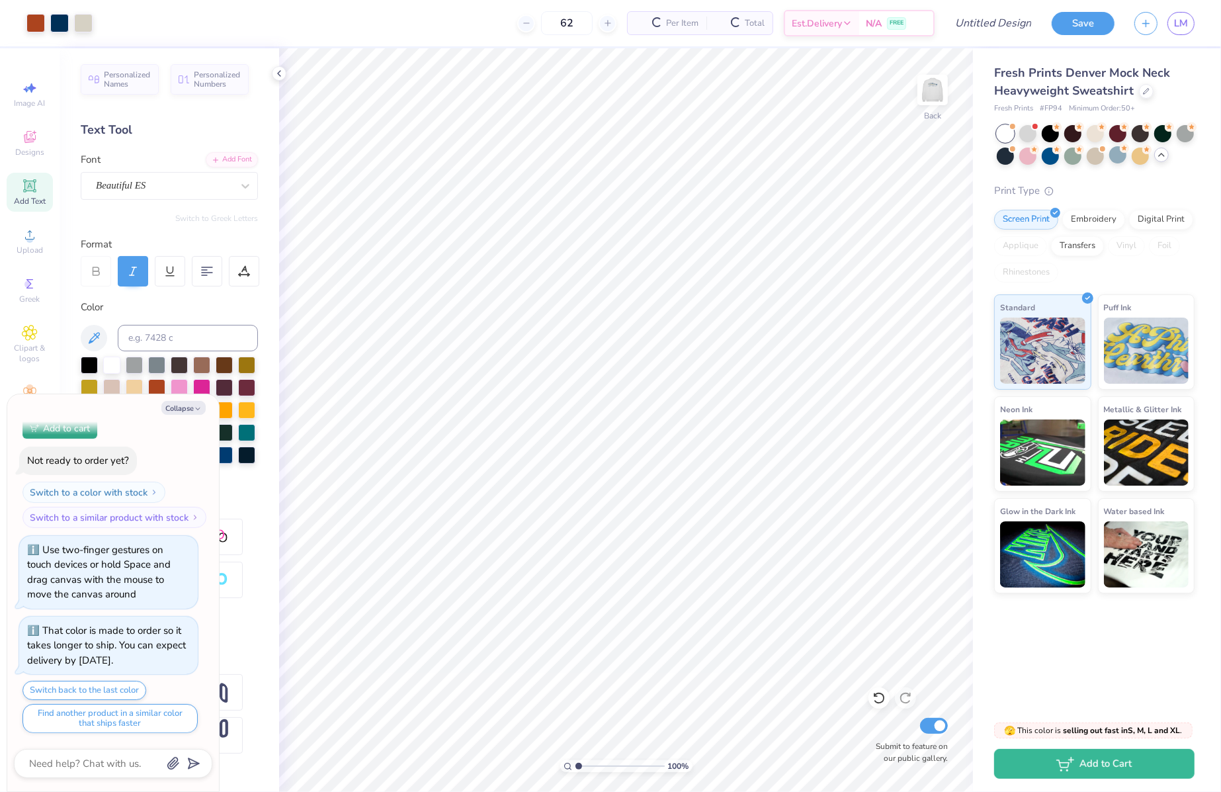
scroll to position [399, 0]
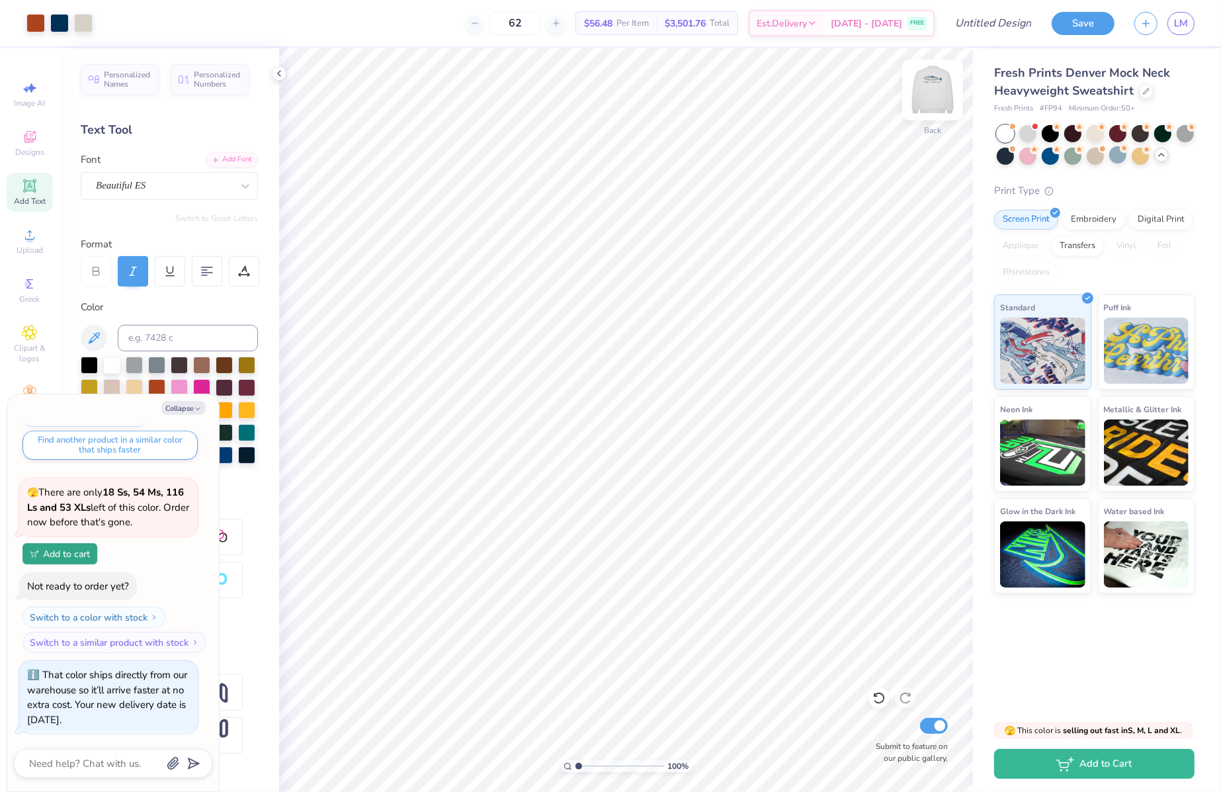
click at [920, 102] on img at bounding box center [932, 89] width 53 height 53
click at [1143, 92] on icon at bounding box center [1145, 89] width 5 height 5
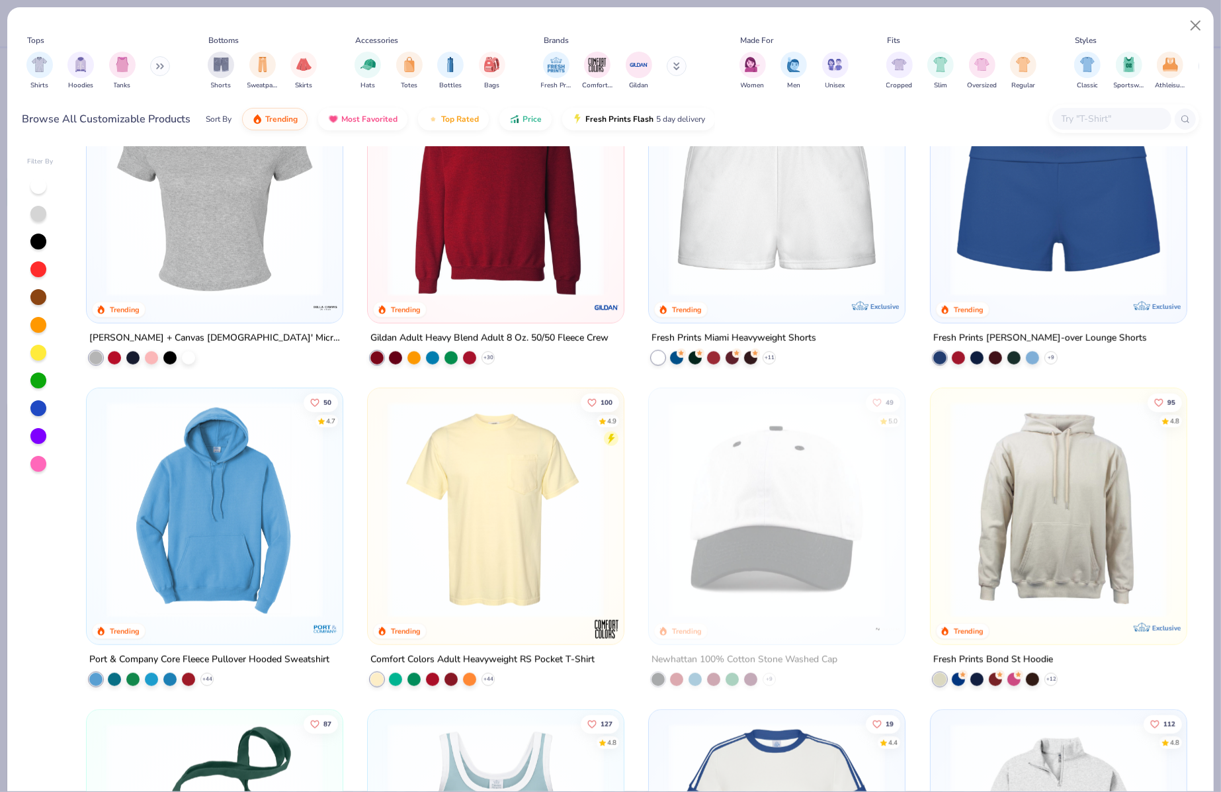
scroll to position [1065, 0]
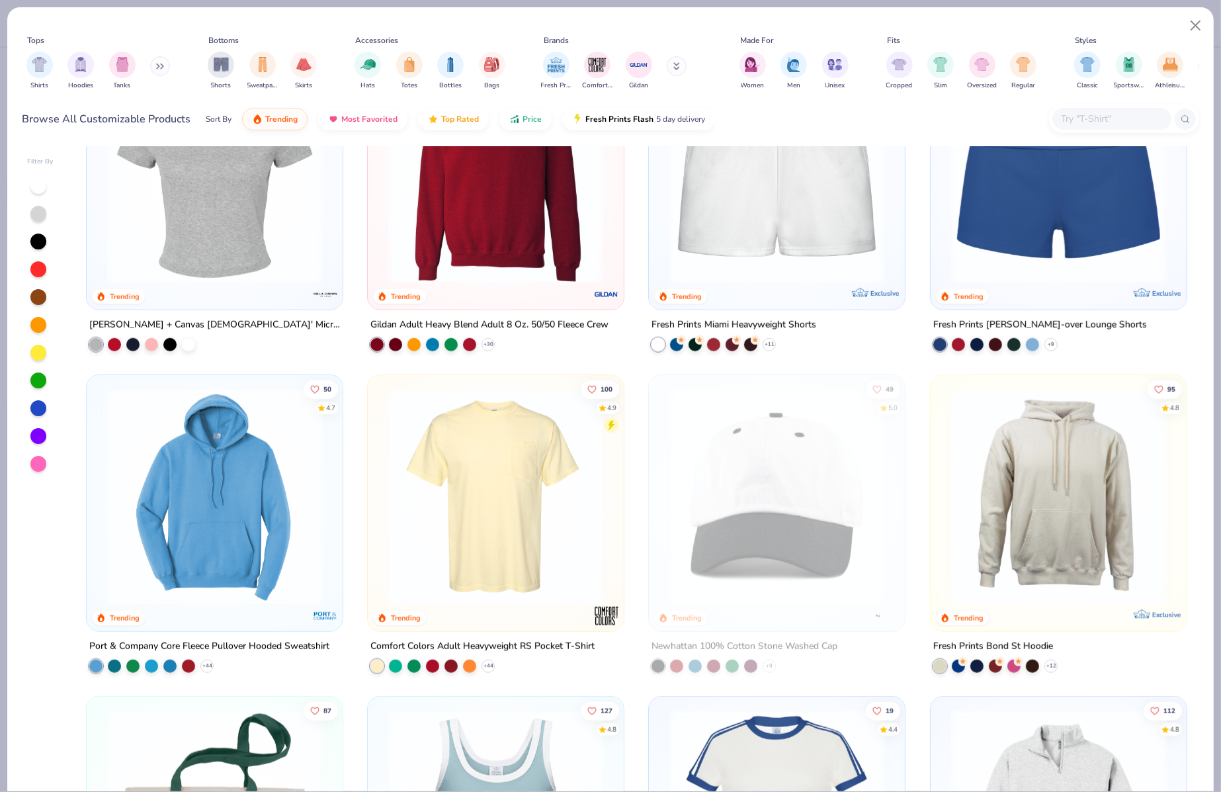
click at [261, 481] on img at bounding box center [214, 496] width 229 height 216
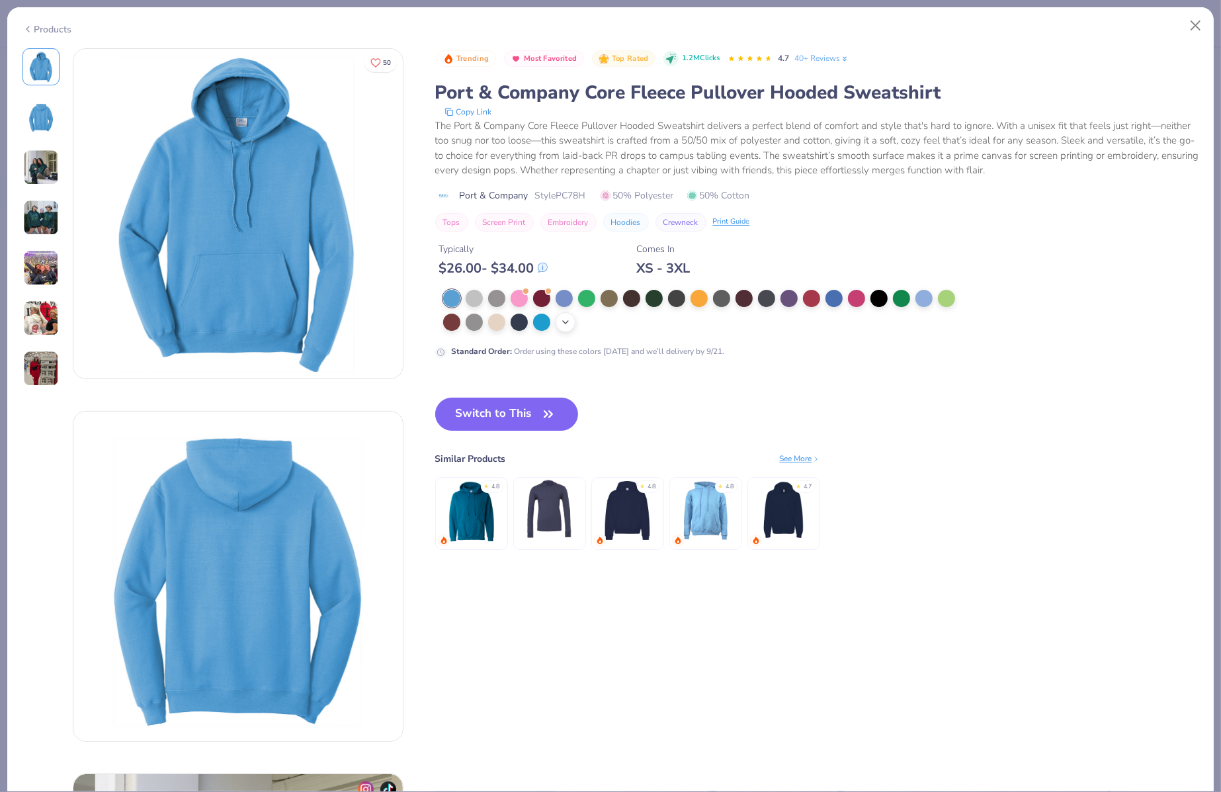
click at [560, 322] on icon at bounding box center [565, 322] width 11 height 11
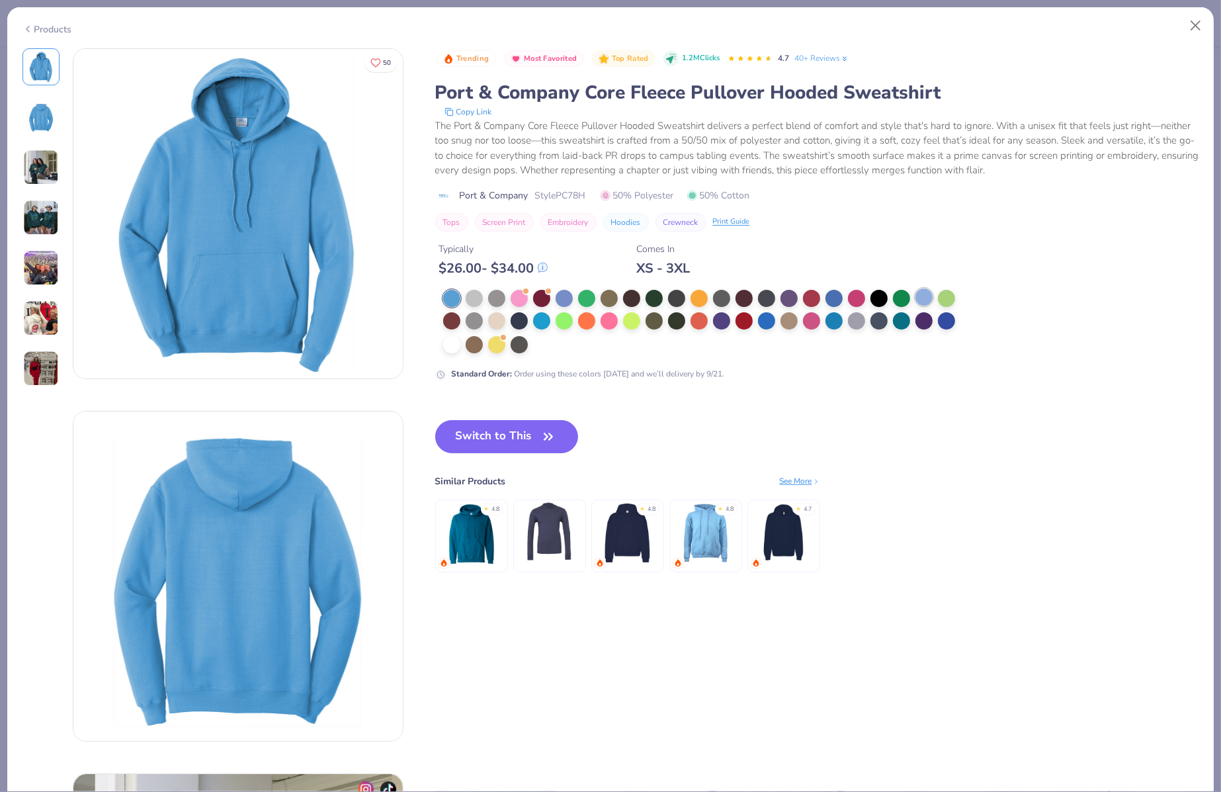
click at [927, 297] on div at bounding box center [923, 296] width 17 height 17
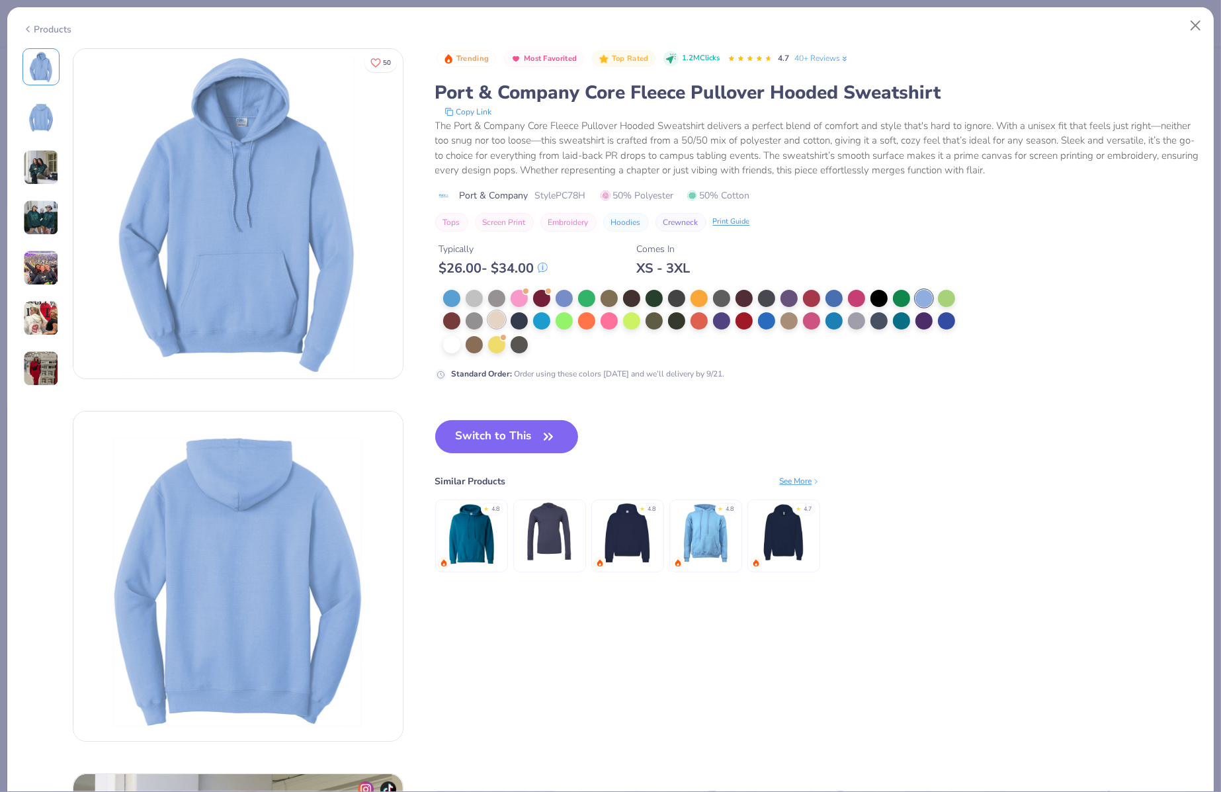
click at [493, 313] on div at bounding box center [496, 319] width 17 height 17
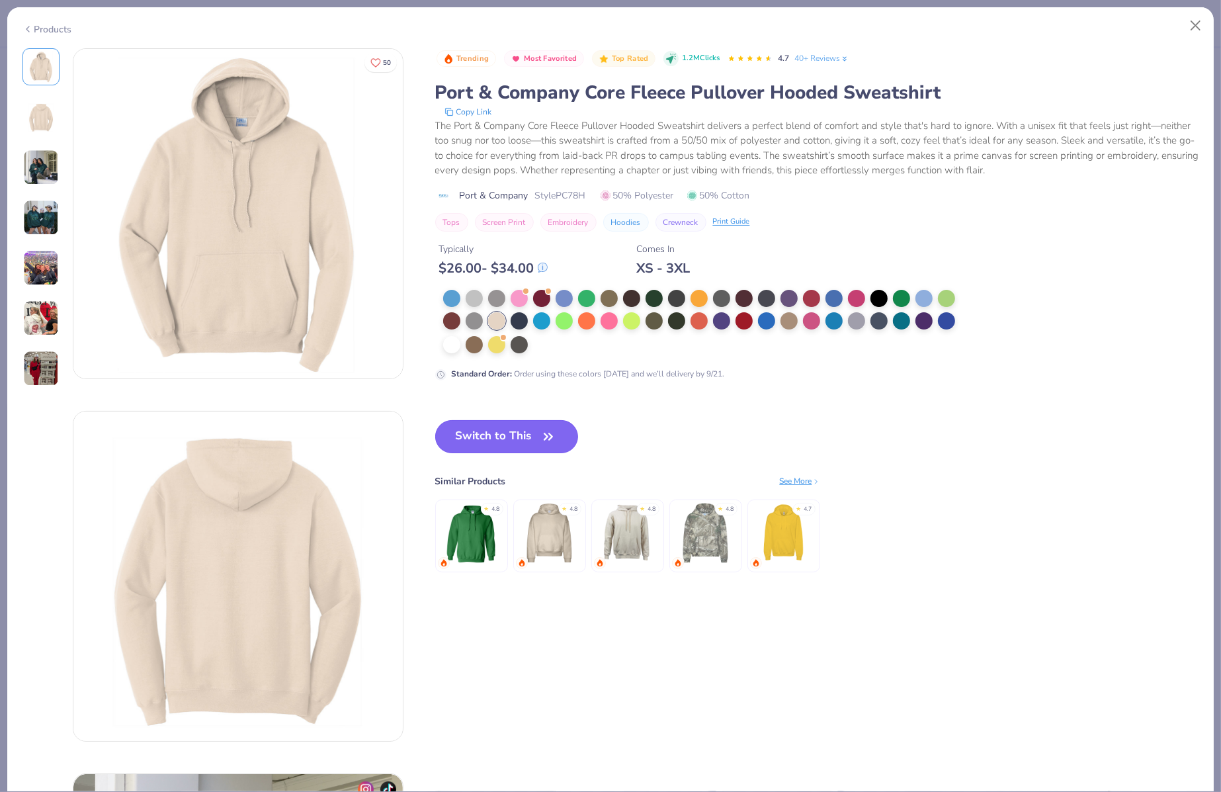
click at [480, 435] on button "Switch to This" at bounding box center [506, 436] width 143 height 33
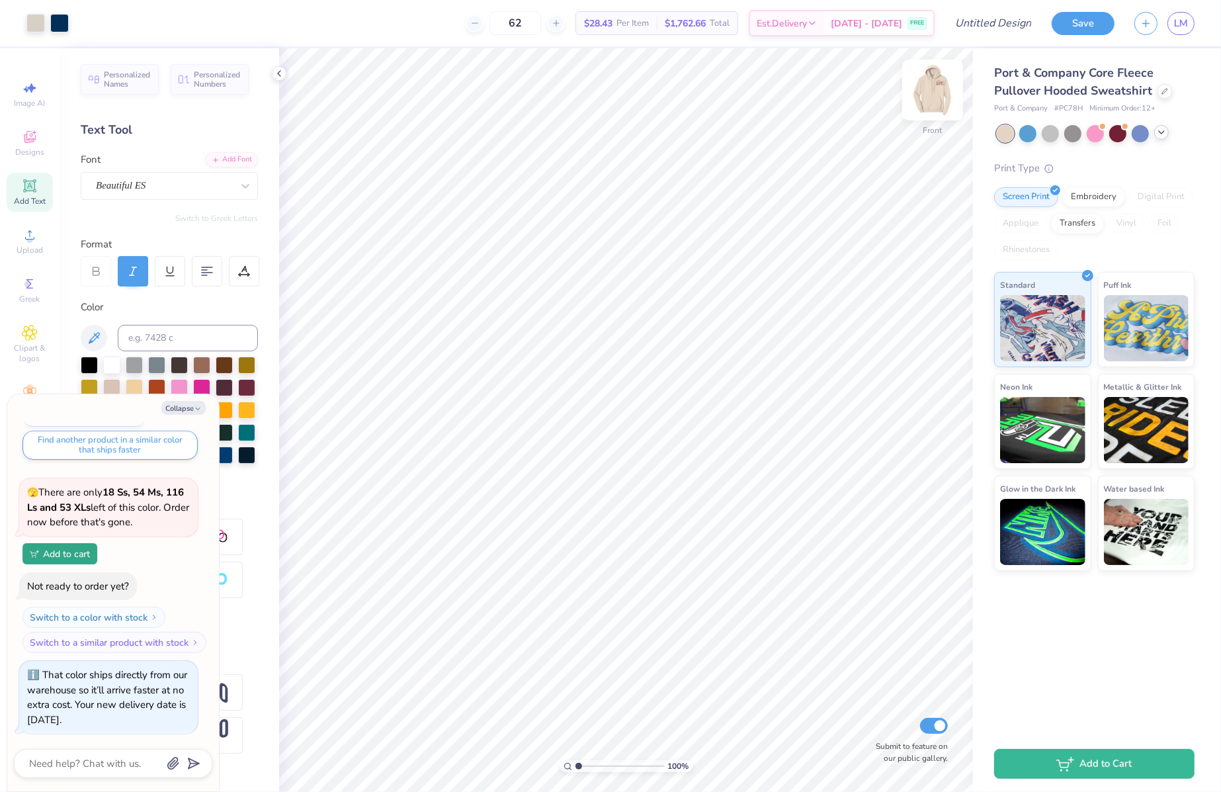
click at [926, 86] on img at bounding box center [932, 89] width 53 height 53
click at [1158, 98] on div "Port & Company Core Fleece Pullover Hooded Sweatshirt" at bounding box center [1094, 82] width 200 height 36
click at [1158, 95] on div at bounding box center [1164, 90] width 15 height 15
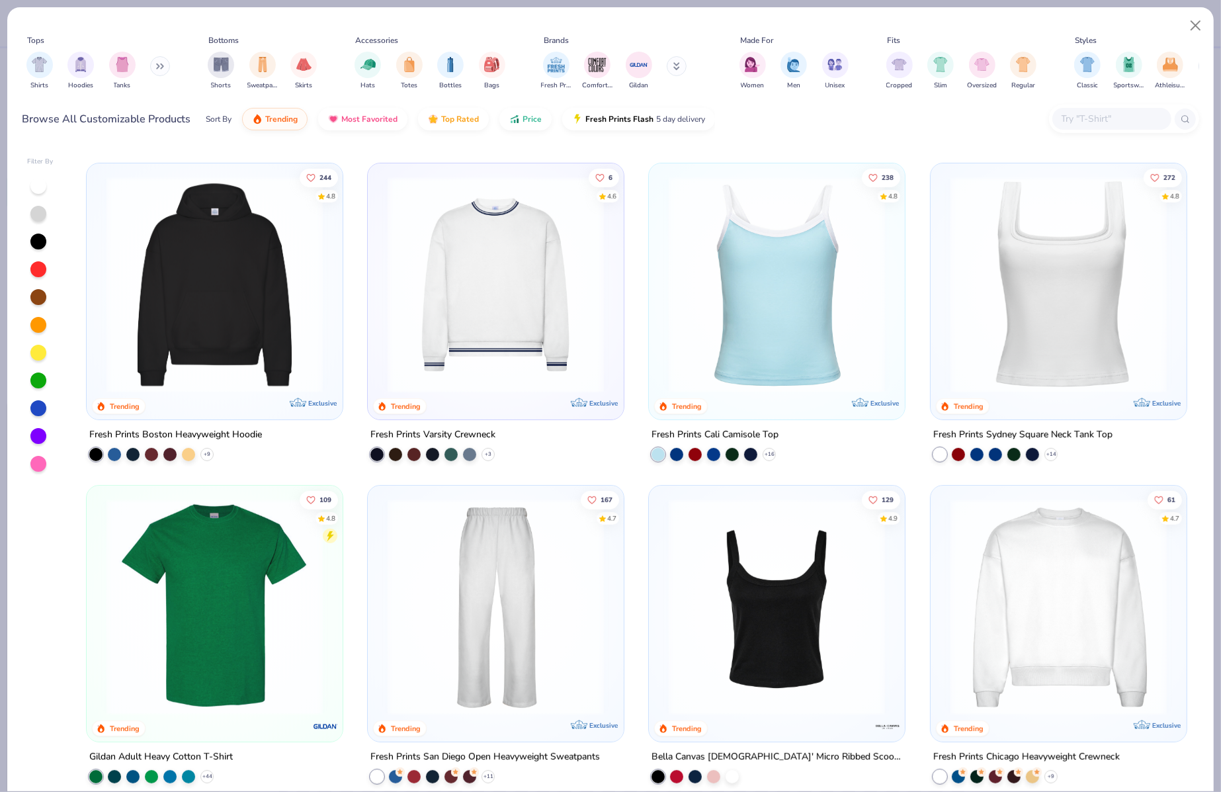
scroll to position [312, 0]
click at [270, 323] on img at bounding box center [214, 284] width 229 height 216
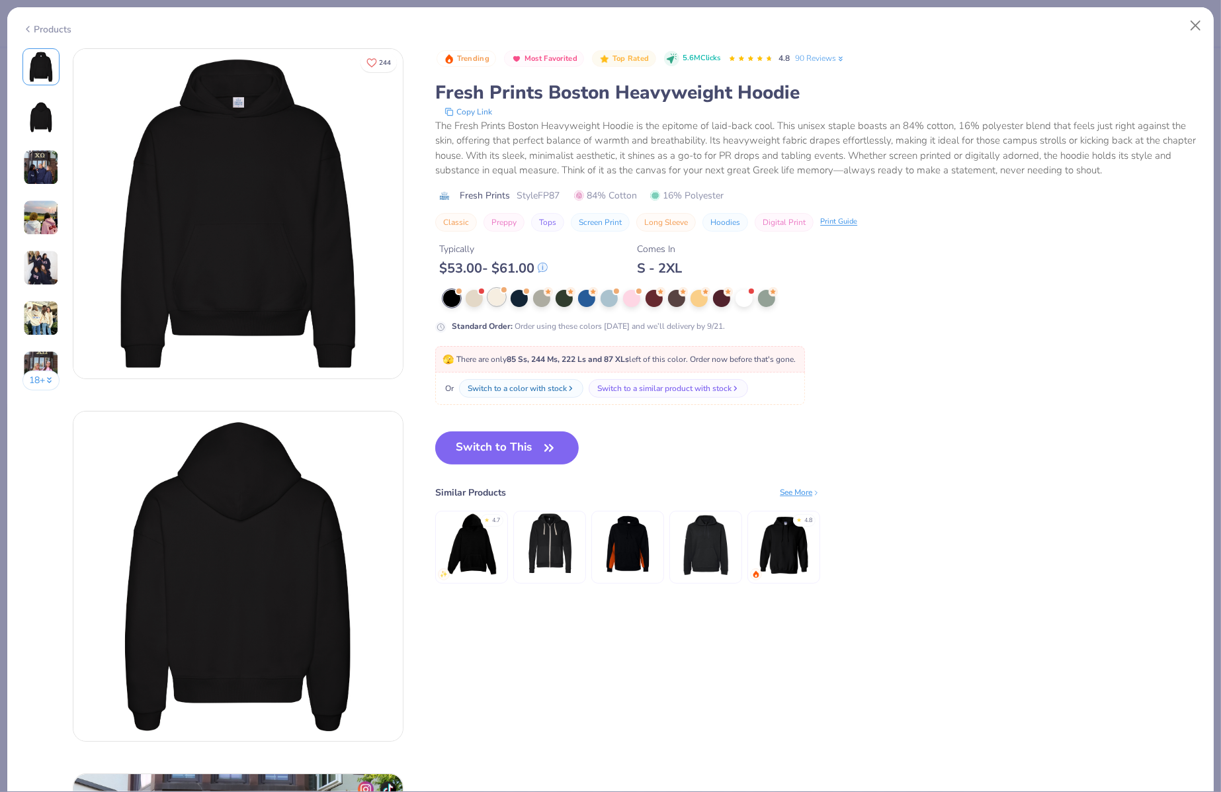
click at [495, 300] on div at bounding box center [496, 296] width 17 height 17
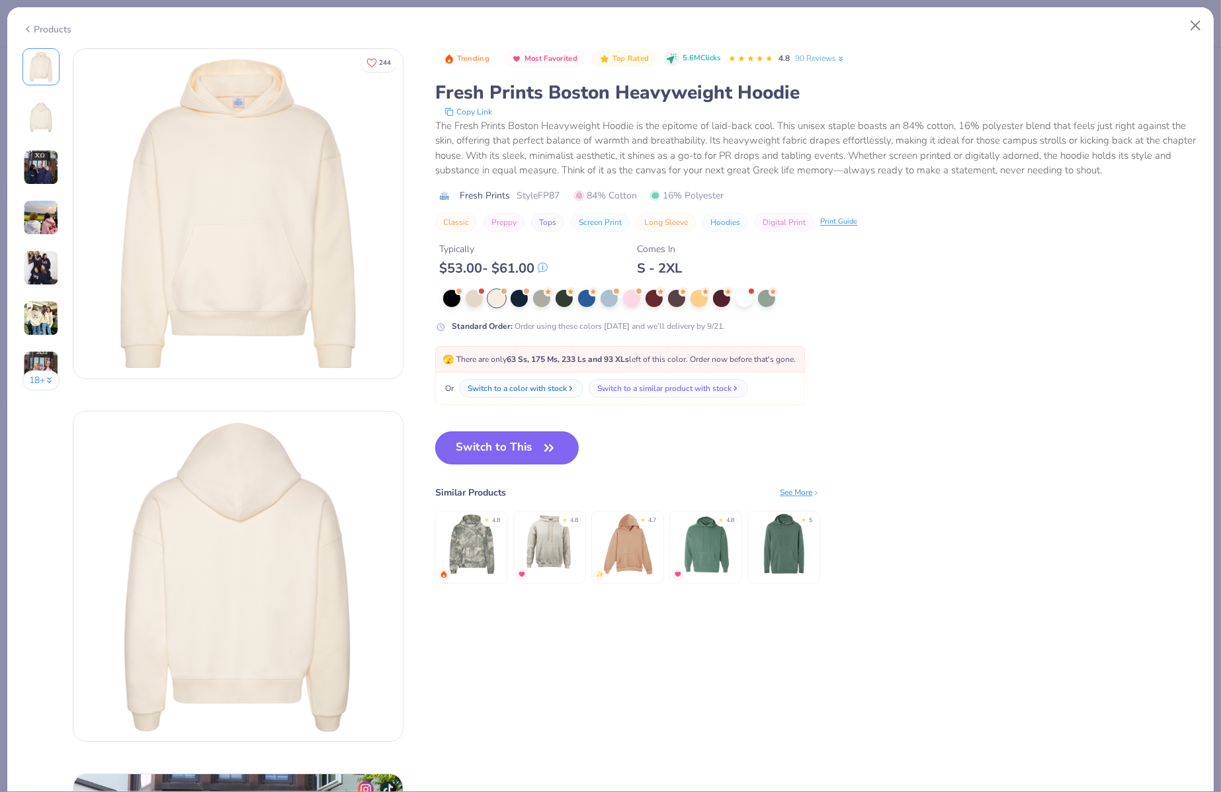
click at [489, 454] on button "Switch to This" at bounding box center [506, 447] width 143 height 33
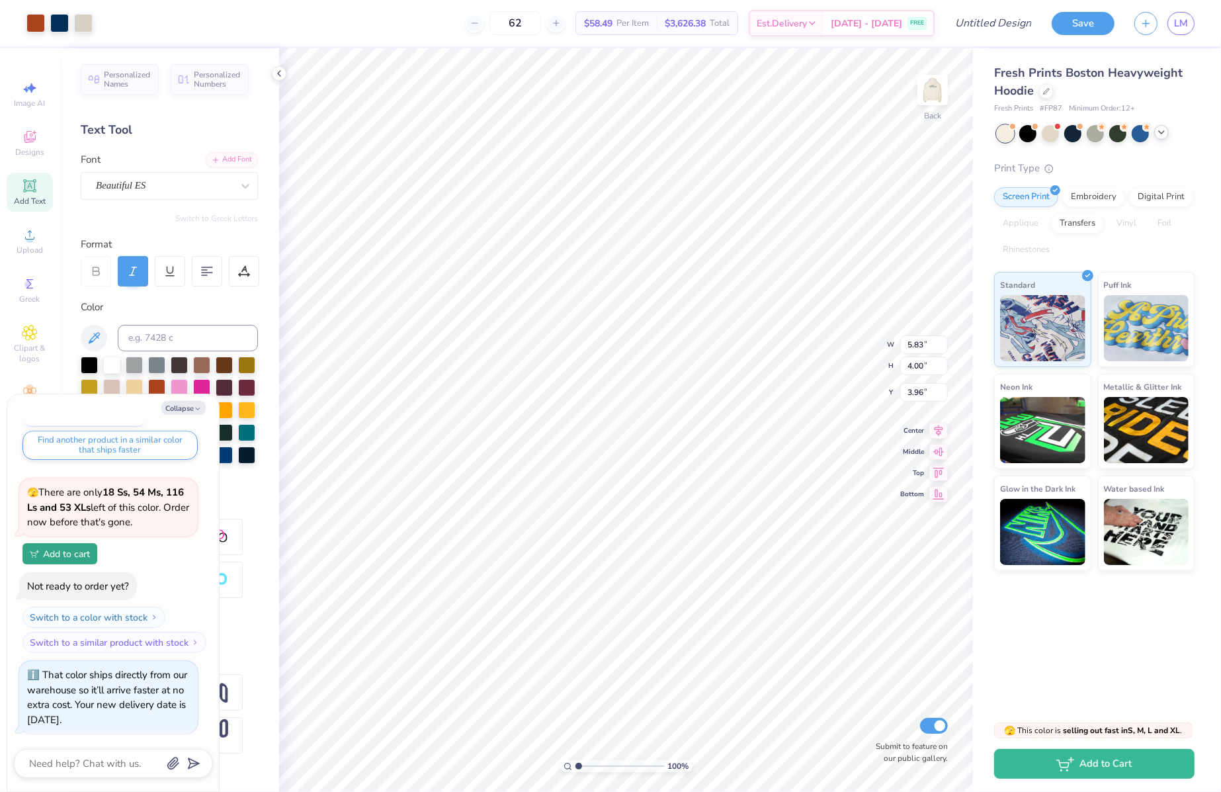
type textarea "x"
type input "2.75"
type textarea "x"
type input "6.69"
type input "4.60"
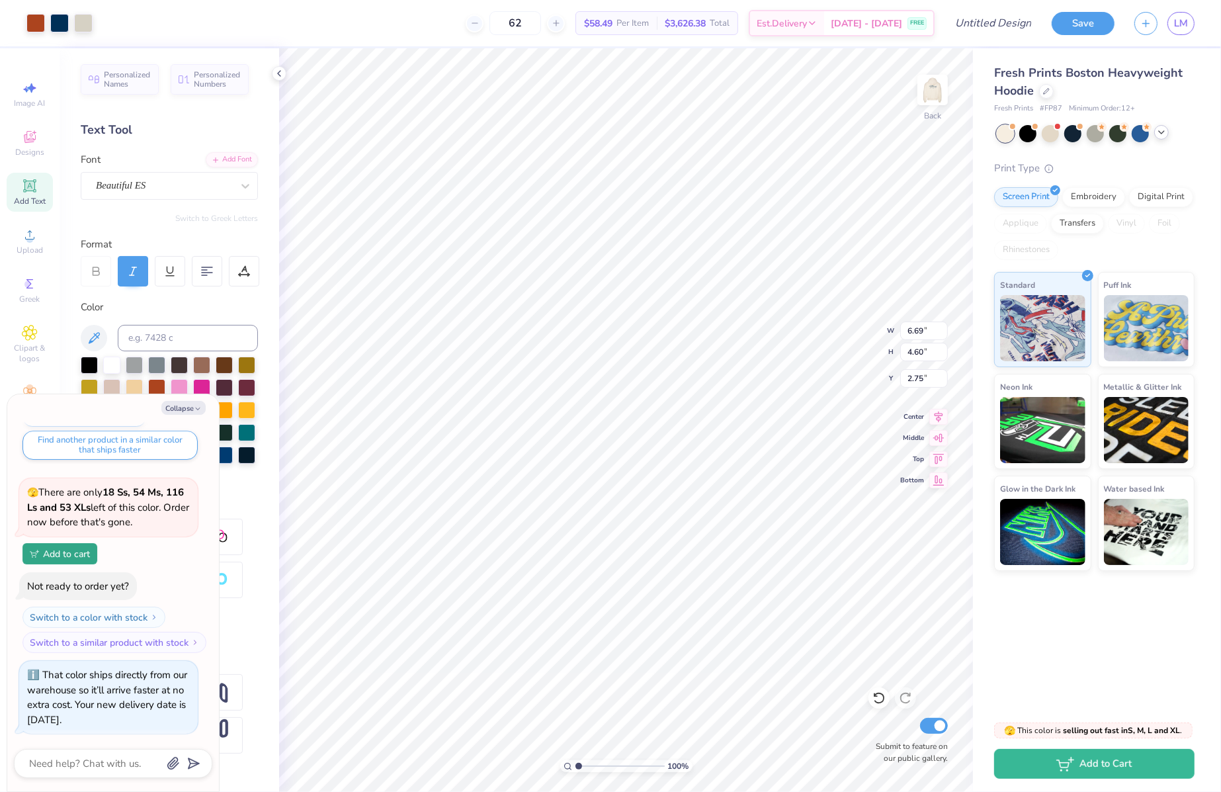
type textarea "x"
type input "3.00"
click at [932, 86] on img at bounding box center [932, 89] width 53 height 53
type textarea "x"
type input "12.38"
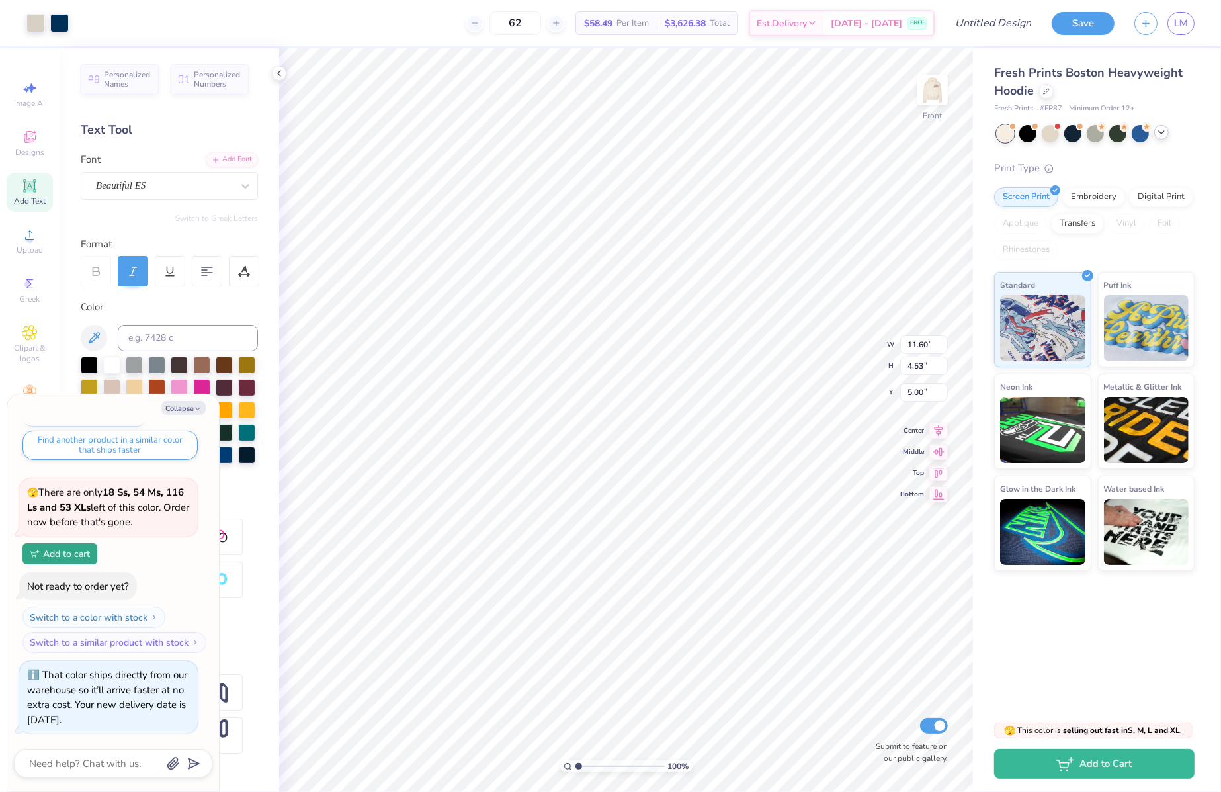
type input "4.84"
type input "5.01"
type textarea "x"
type input "8.08"
type textarea "x"
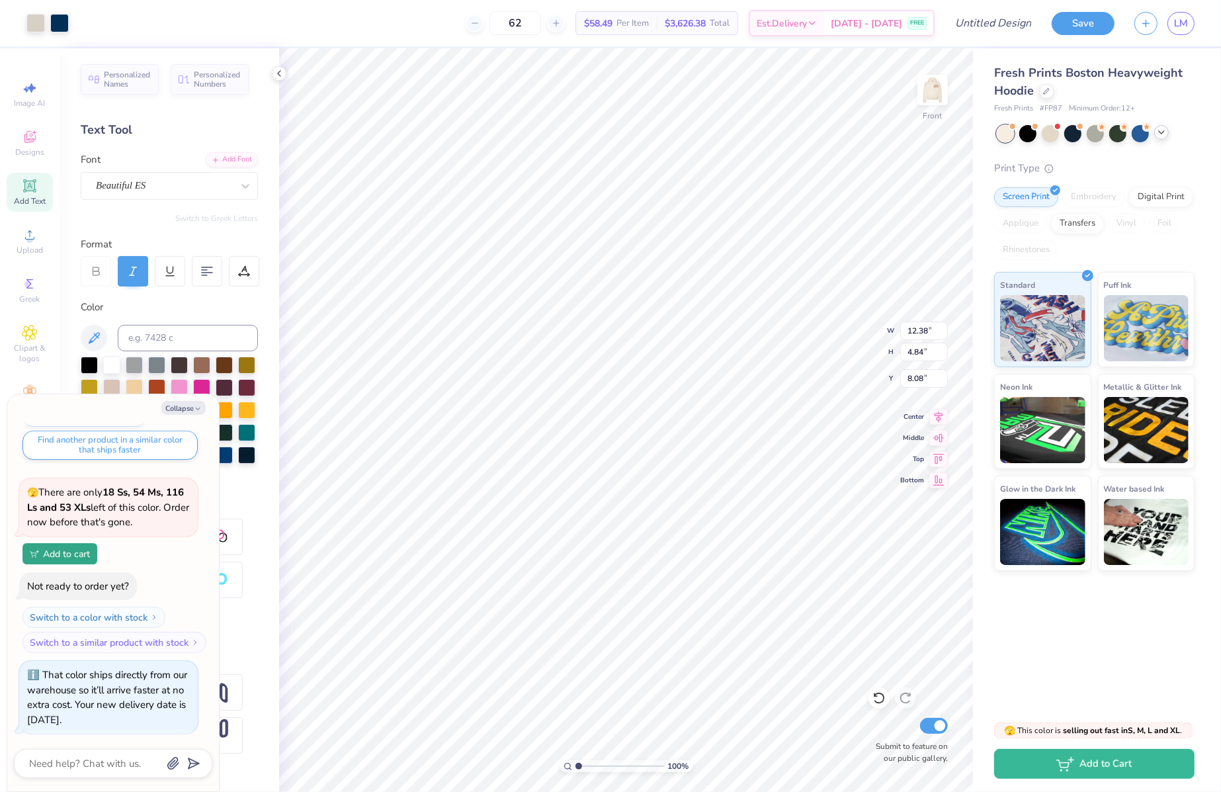
type input "12.49"
type input "8.10"
type textarea "x"
type input "5.97"
type textarea "x"
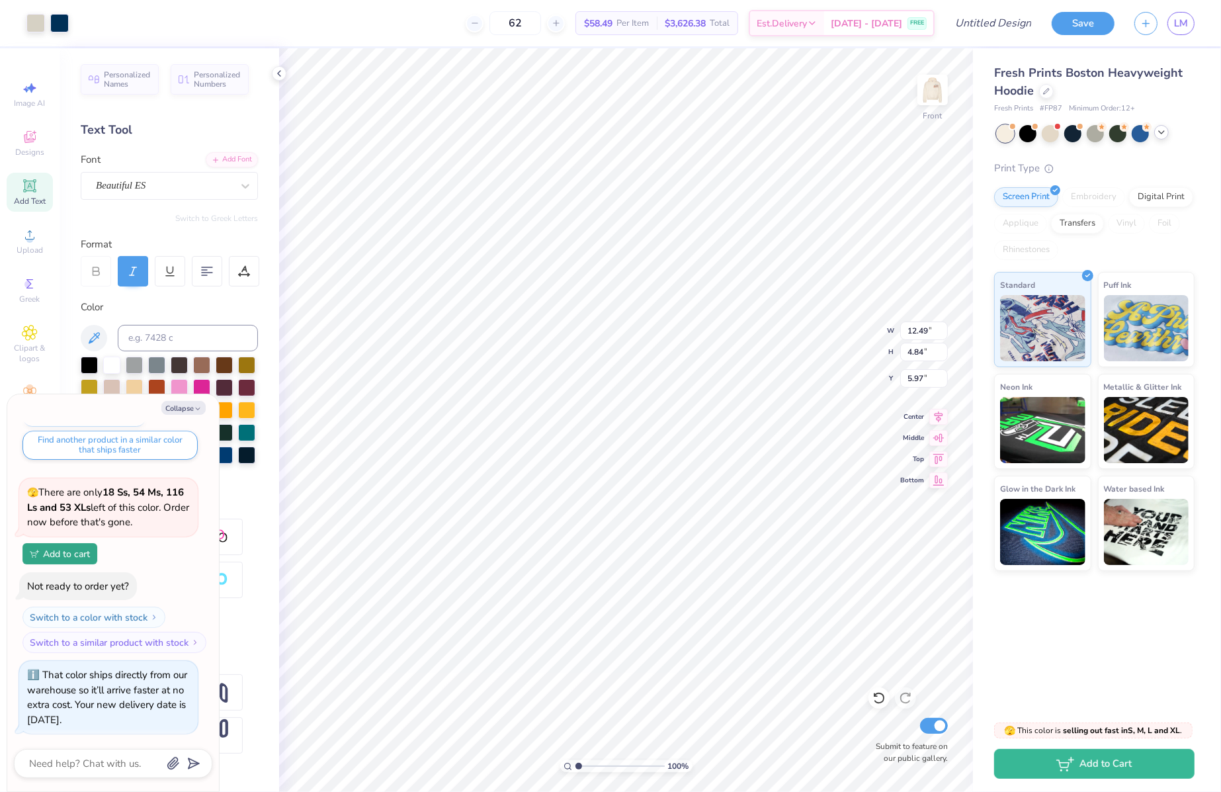
type input "5.95"
click at [920, 97] on img at bounding box center [932, 89] width 53 height 53
click at [932, 91] on img at bounding box center [932, 89] width 53 height 53
click at [184, 407] on button "Collapse" at bounding box center [183, 408] width 44 height 14
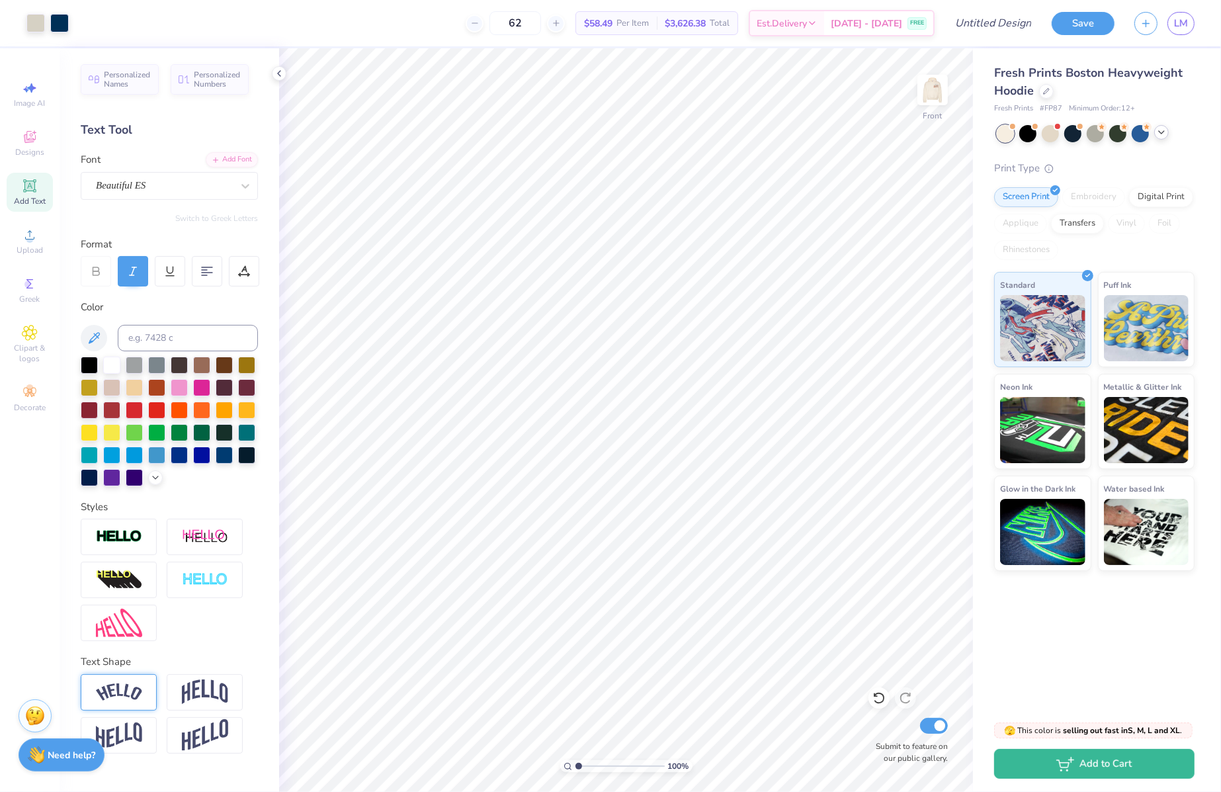
click at [42, 752] on img at bounding box center [36, 754] width 17 height 17
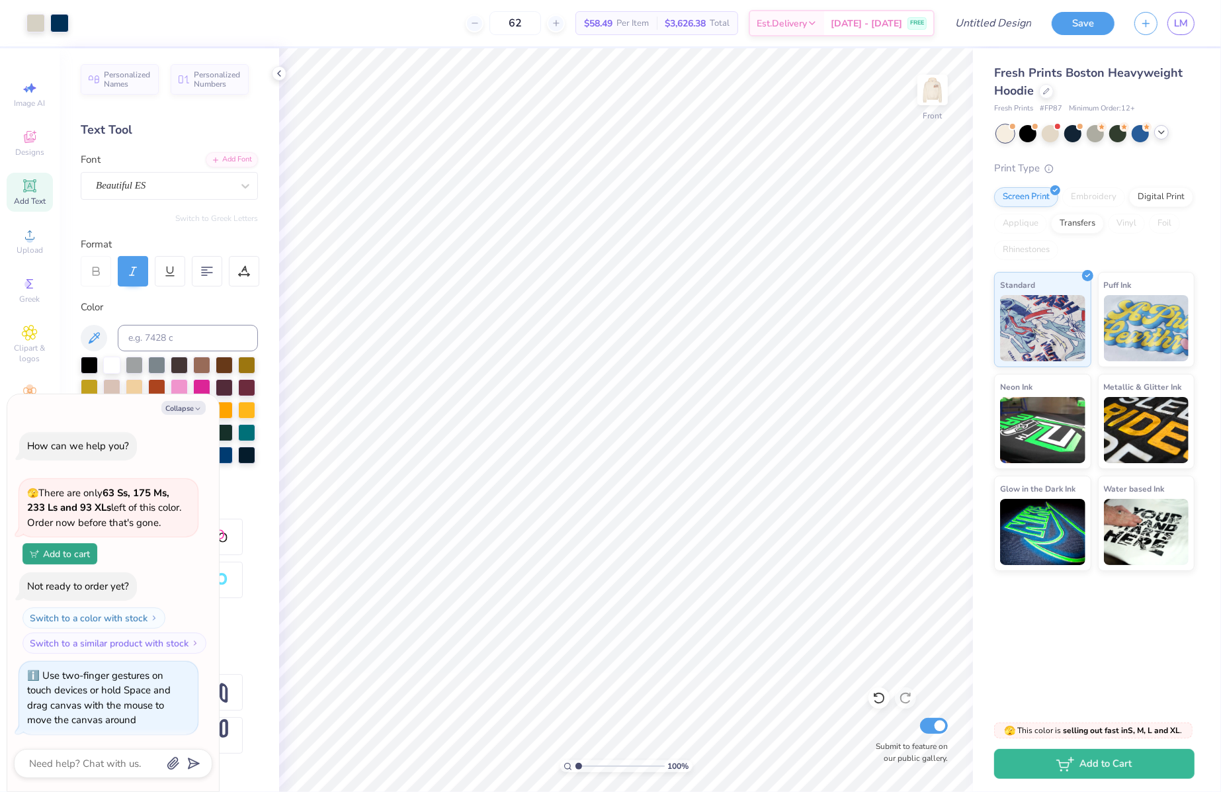
scroll to position [399, 0]
click at [190, 401] on button "Collapse" at bounding box center [183, 408] width 44 height 14
type textarea "x"
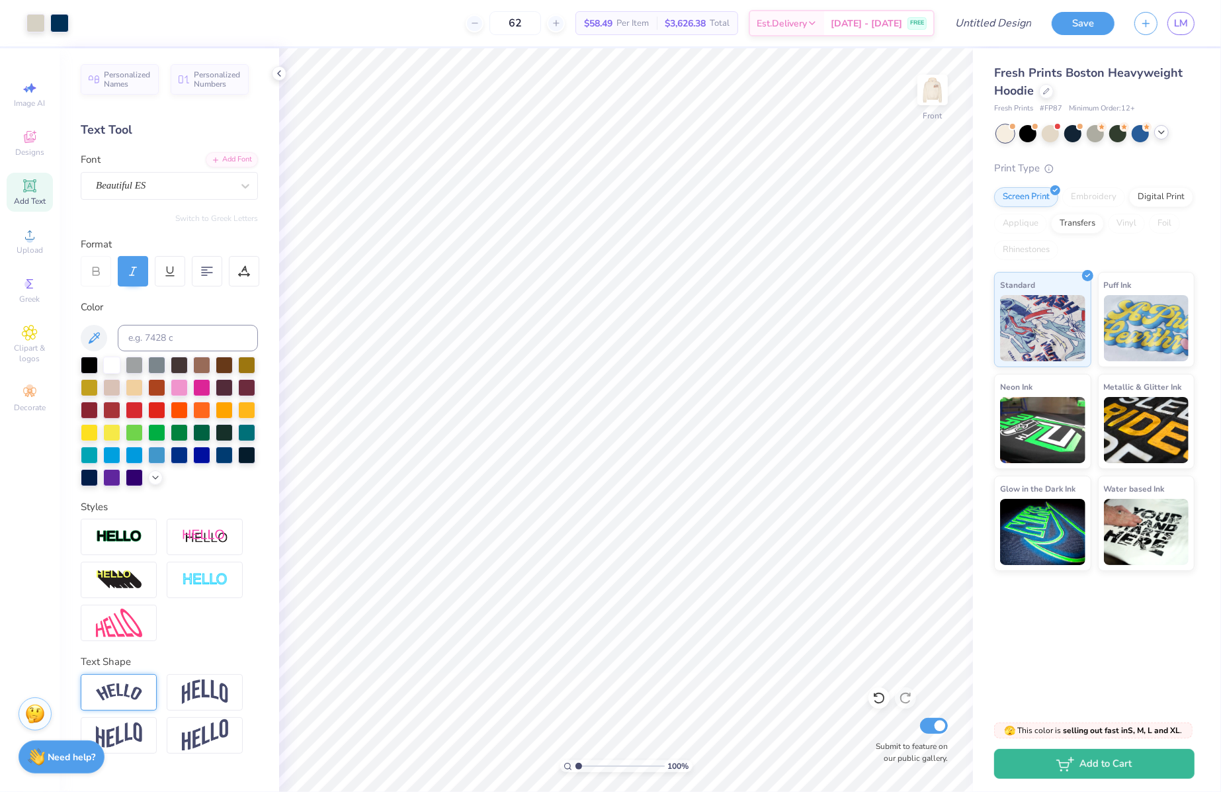
click at [26, 724] on div "Stuck? Our Art team will finish your design for free." at bounding box center [35, 713] width 33 height 33
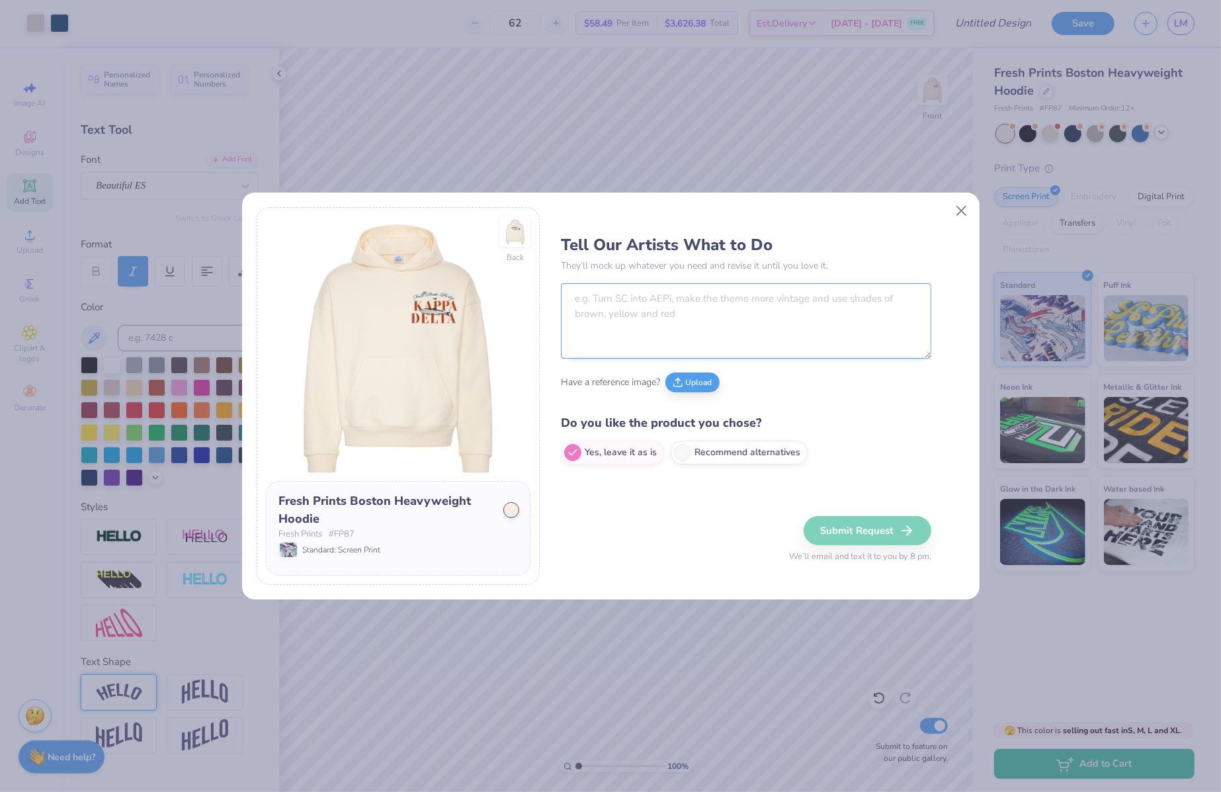
click at [594, 295] on textarea at bounding box center [746, 320] width 370 height 75
click at [518, 233] on img at bounding box center [515, 231] width 61 height 61
click at [636, 309] on textarea "To enrich screen reader interactions, please activate Accessibility in Grammarl…" at bounding box center [735, 320] width 349 height 75
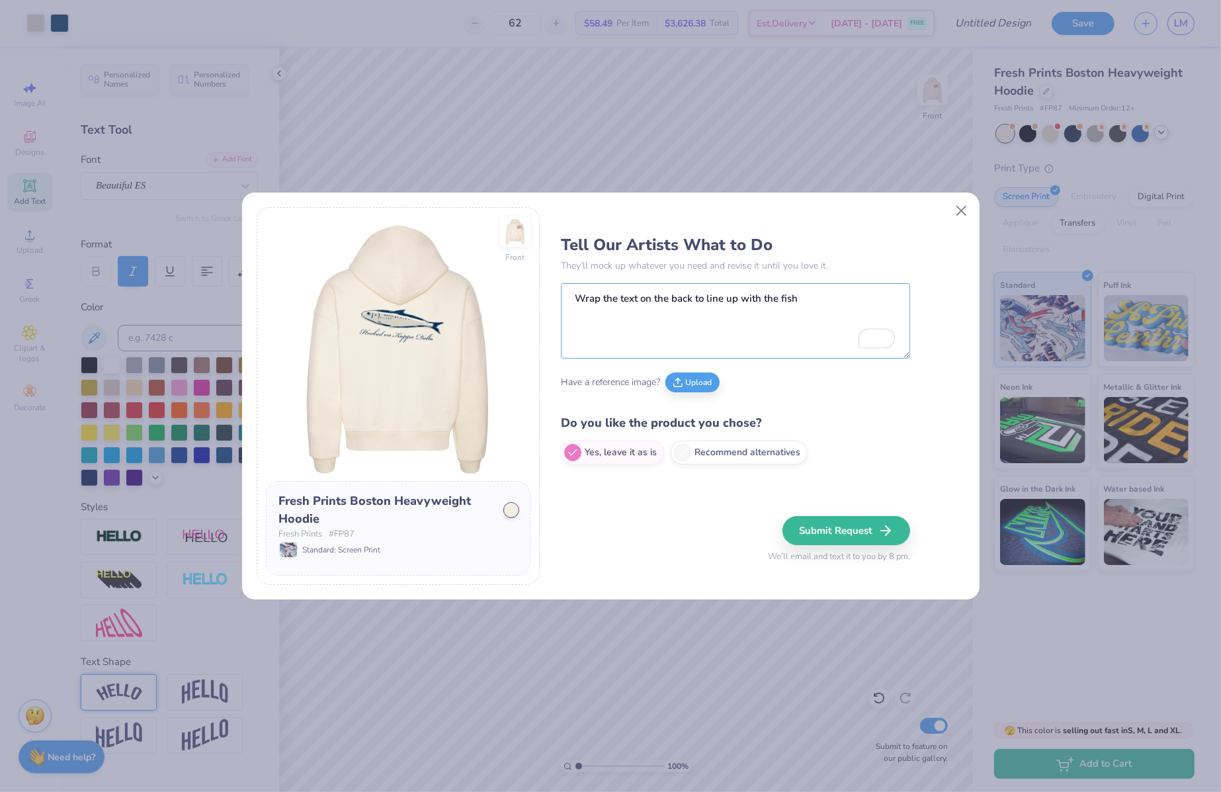
type textarea "Wrap the text on the back to line up with the fish"
click at [854, 530] on button "Submit Request" at bounding box center [846, 530] width 128 height 29
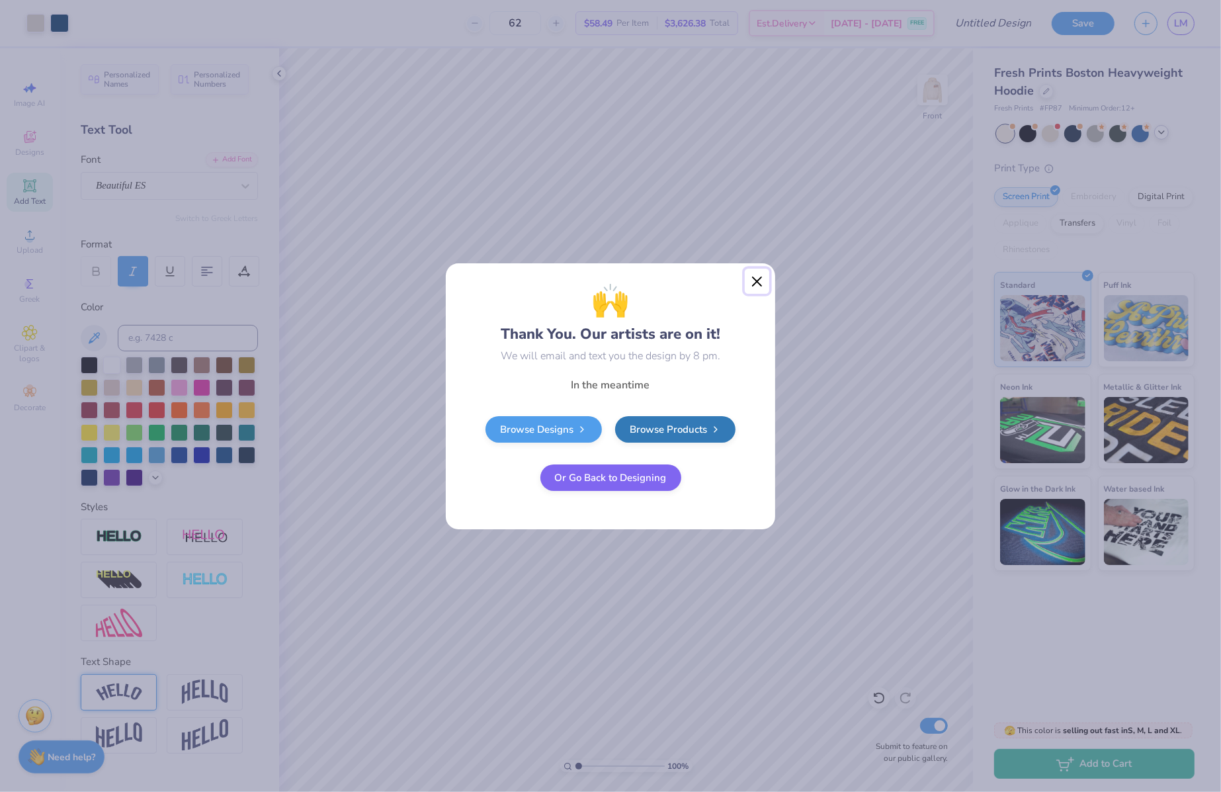
click at [760, 276] on button "Close" at bounding box center [757, 280] width 25 height 25
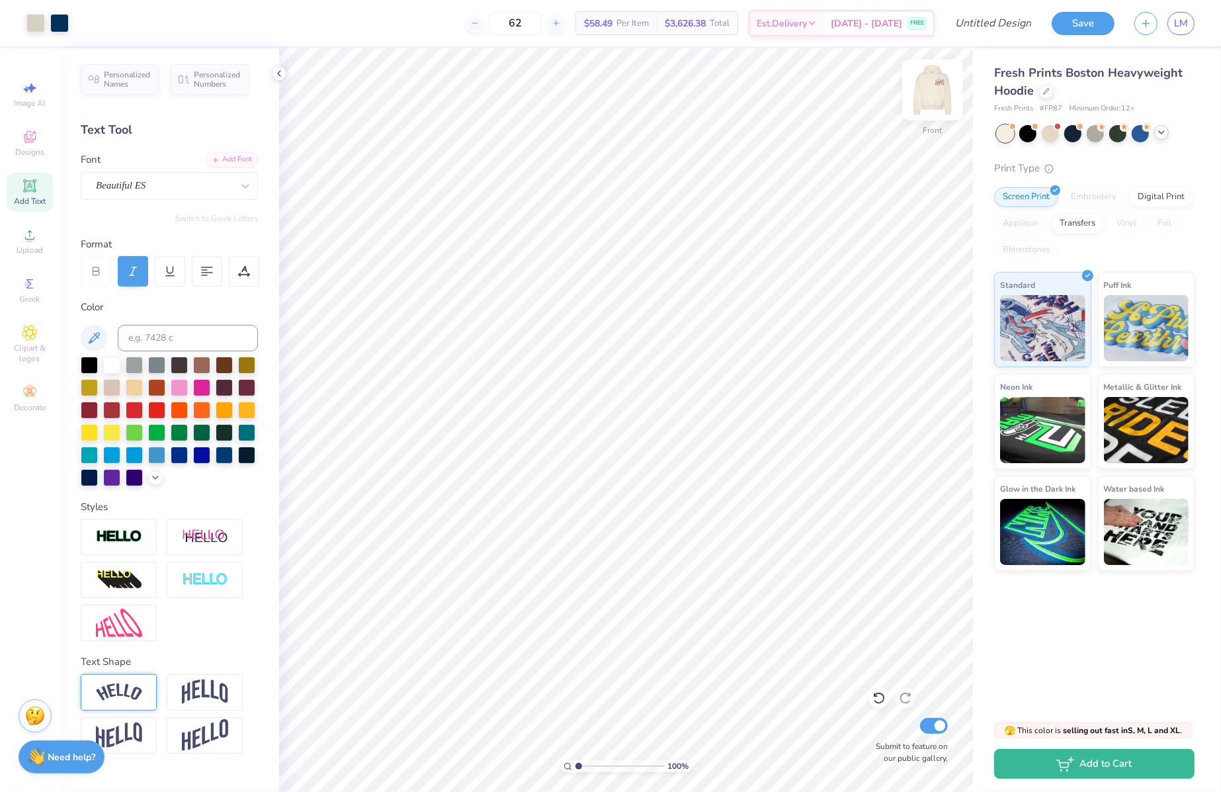
click at [930, 103] on img at bounding box center [932, 89] width 53 height 53
click at [936, 100] on img at bounding box center [932, 89] width 53 height 53
click at [935, 105] on img at bounding box center [932, 89] width 53 height 53
click at [935, 101] on img at bounding box center [932, 89] width 53 height 53
click at [932, 96] on img at bounding box center [932, 89] width 53 height 53
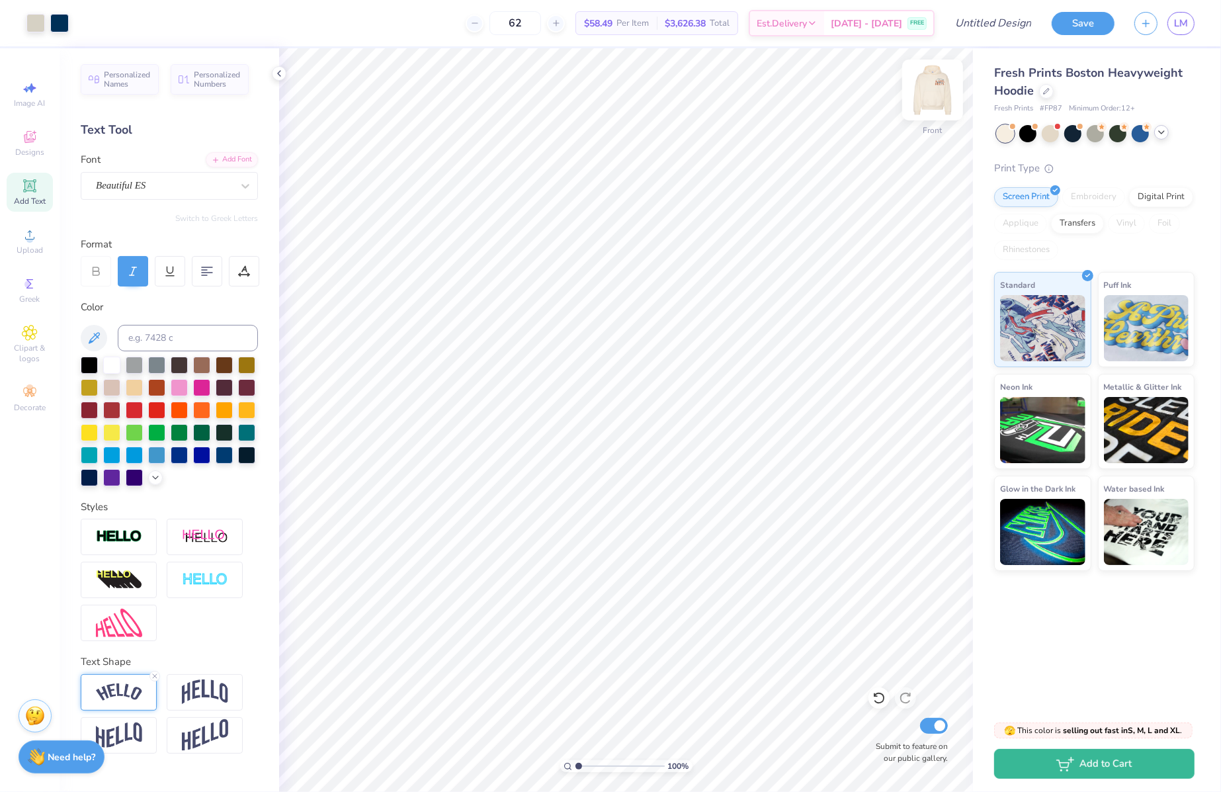
click at [930, 108] on img at bounding box center [932, 89] width 53 height 53
click at [931, 91] on img at bounding box center [932, 89] width 53 height 53
click at [931, 91] on img at bounding box center [932, 90] width 26 height 26
click at [991, 28] on input "Design Title" at bounding box center [977, 23] width 130 height 26
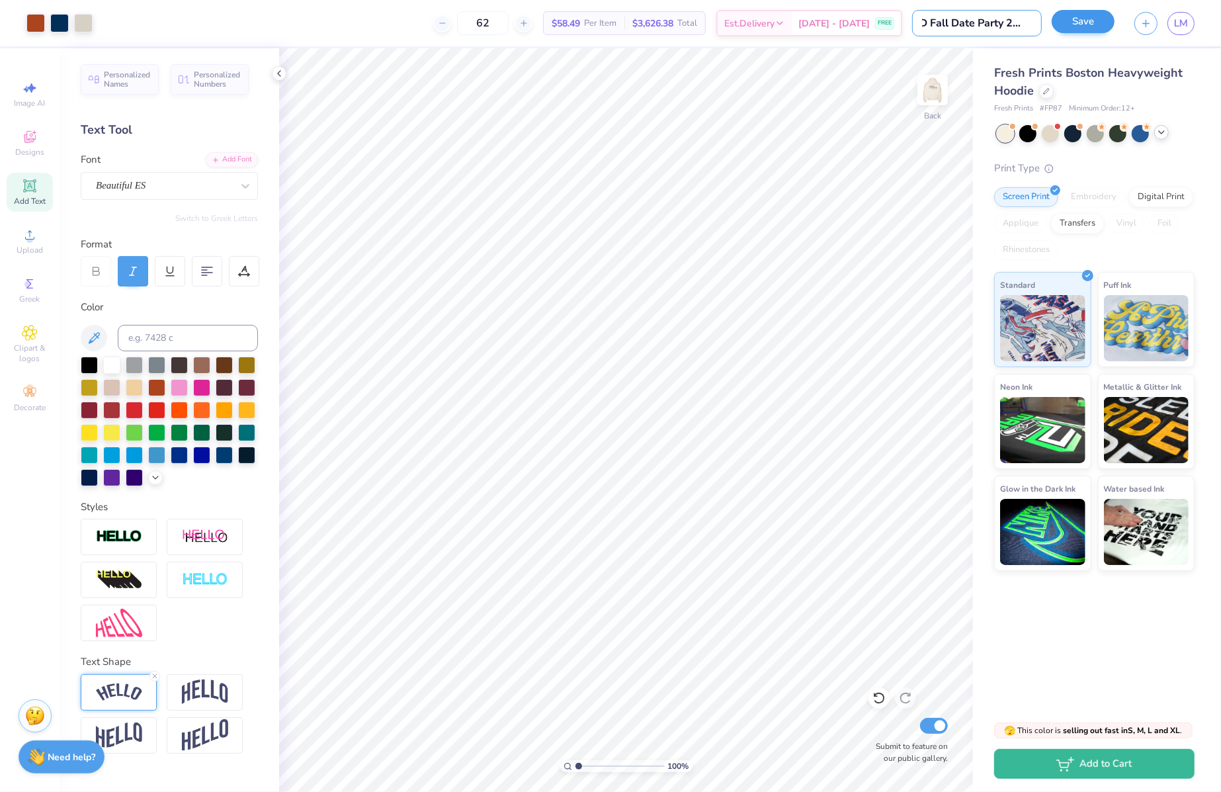
type input "KD Fall Date Party 2024"
click at [1083, 32] on button "Save" at bounding box center [1082, 21] width 63 height 23
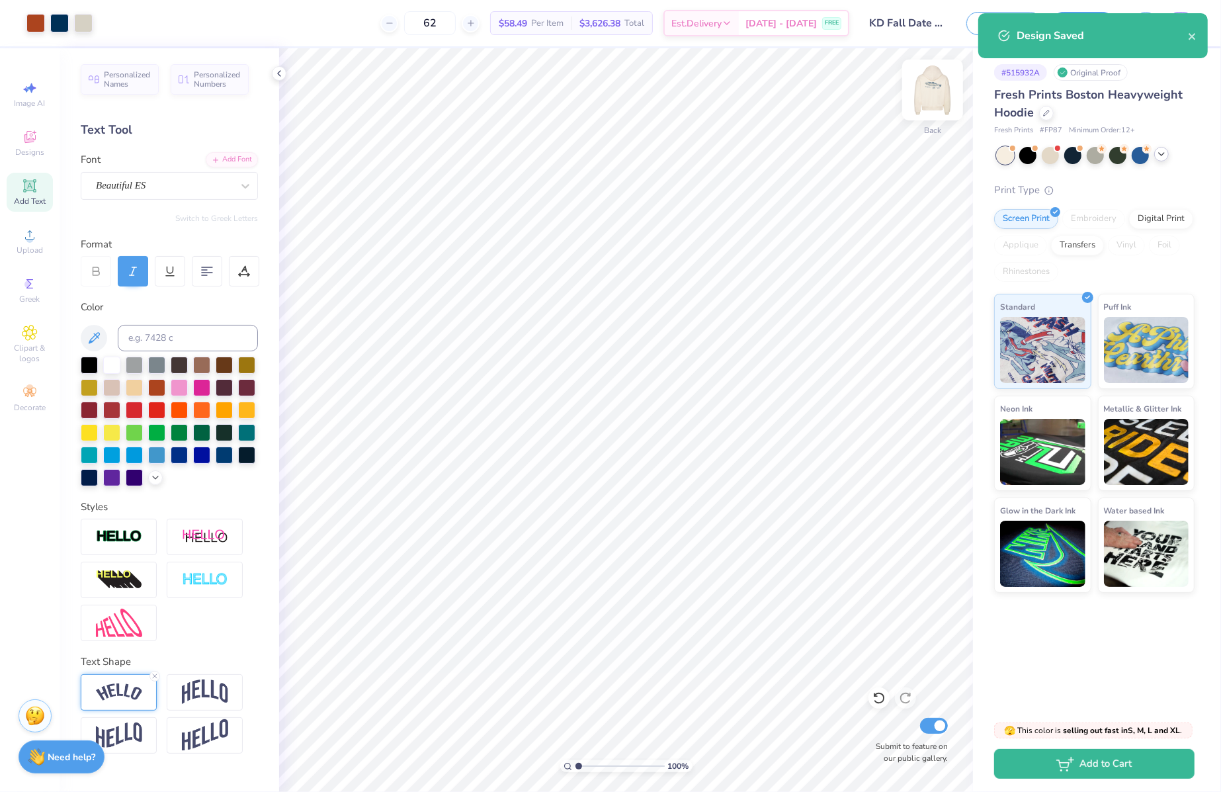
click at [930, 83] on img at bounding box center [932, 89] width 53 height 53
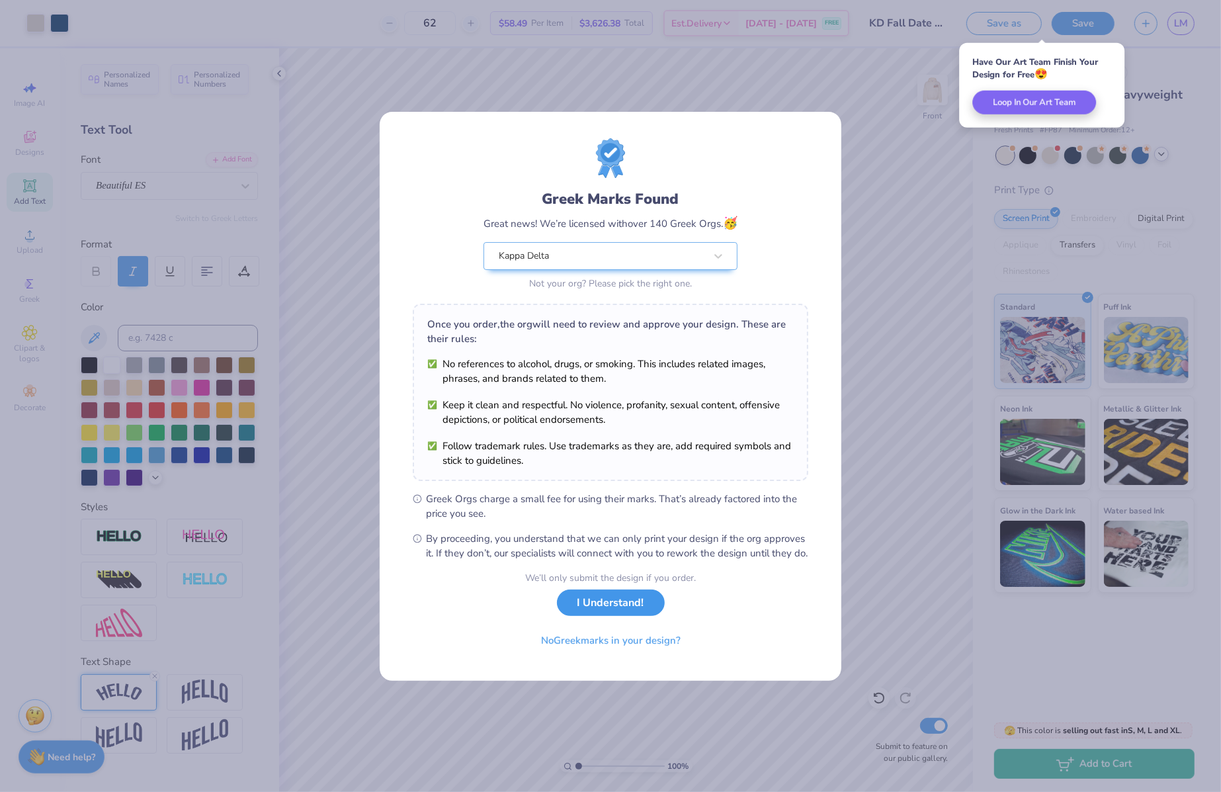
click at [622, 616] on button "I Understand!" at bounding box center [611, 602] width 108 height 27
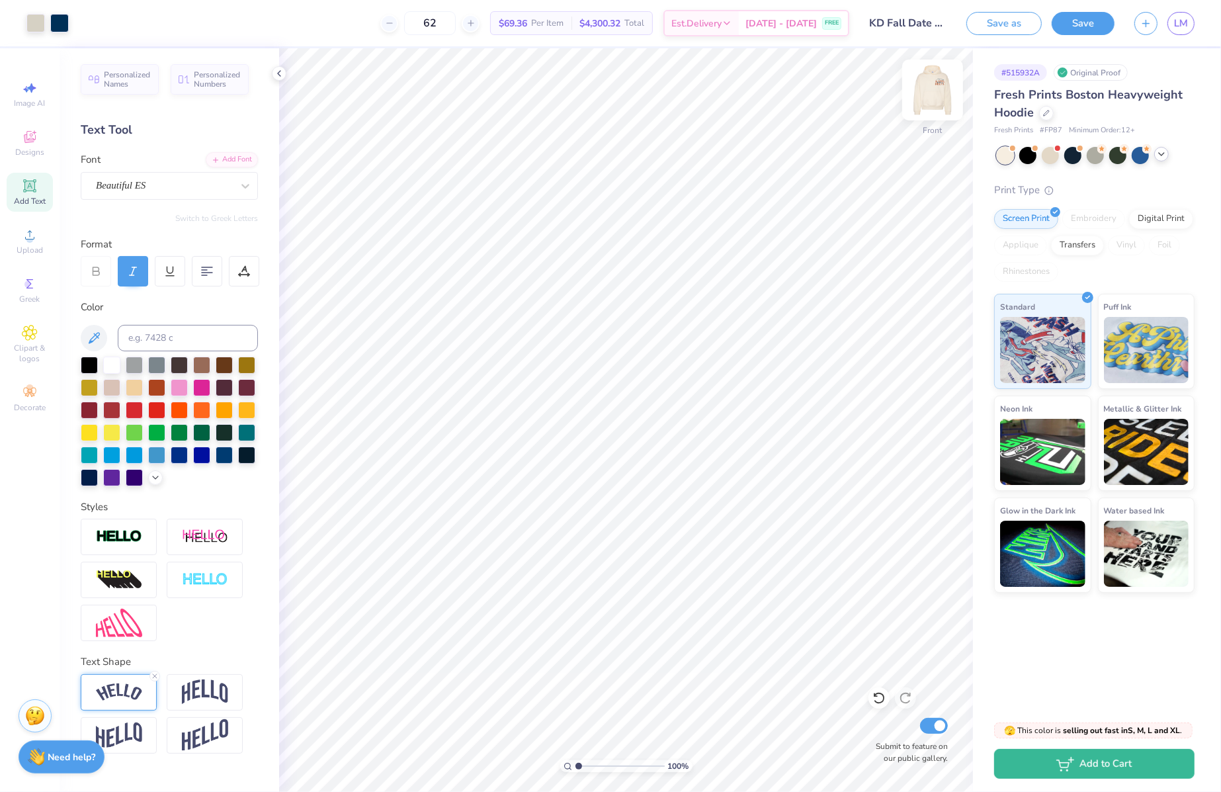
click at [936, 93] on img at bounding box center [932, 89] width 53 height 53
click at [924, 97] on img at bounding box center [932, 89] width 53 height 53
click at [929, 101] on img at bounding box center [932, 89] width 53 height 53
click at [922, 85] on img at bounding box center [932, 89] width 53 height 53
click at [924, 87] on img at bounding box center [932, 89] width 53 height 53
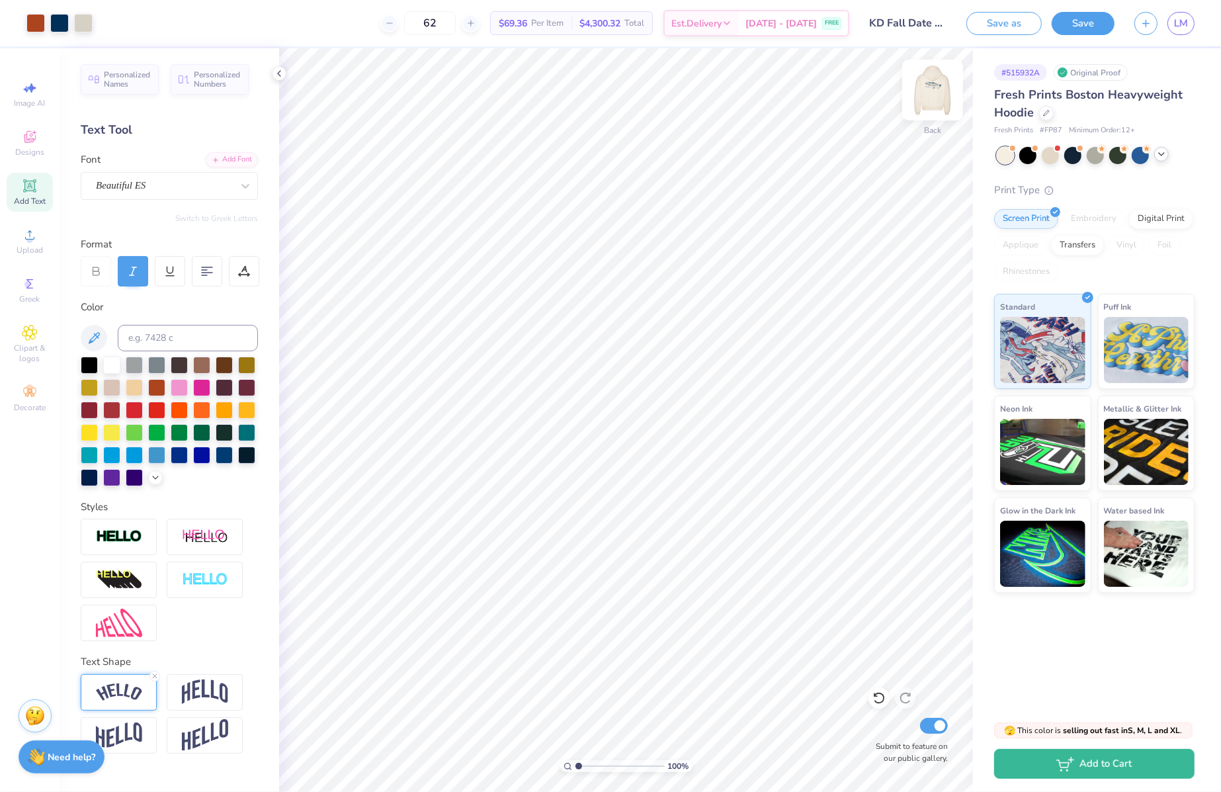
click at [919, 105] on img at bounding box center [932, 89] width 53 height 53
click at [919, 103] on img at bounding box center [932, 90] width 26 height 26
click at [1037, 116] on div "Fresh Prints Boston Heavyweight Hoodie" at bounding box center [1094, 104] width 200 height 36
click at [1045, 115] on div at bounding box center [1046, 111] width 15 height 15
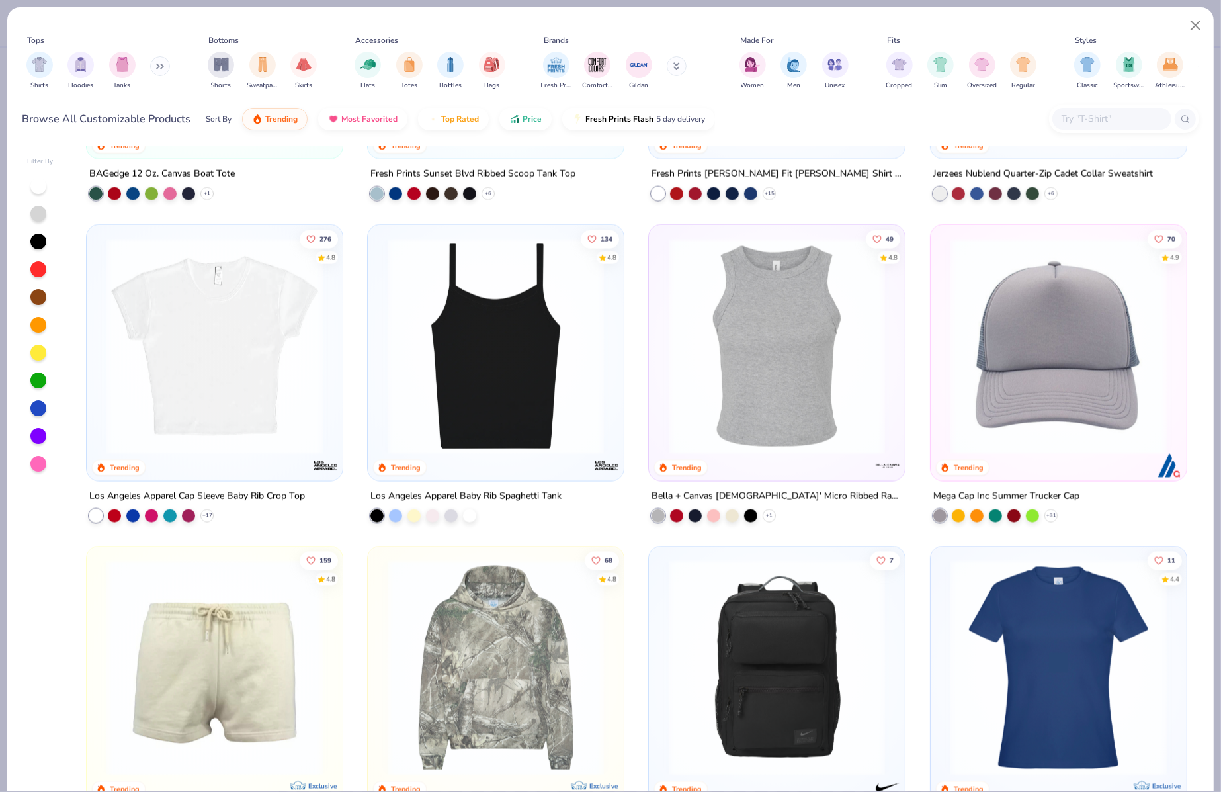
scroll to position [1387, 0]
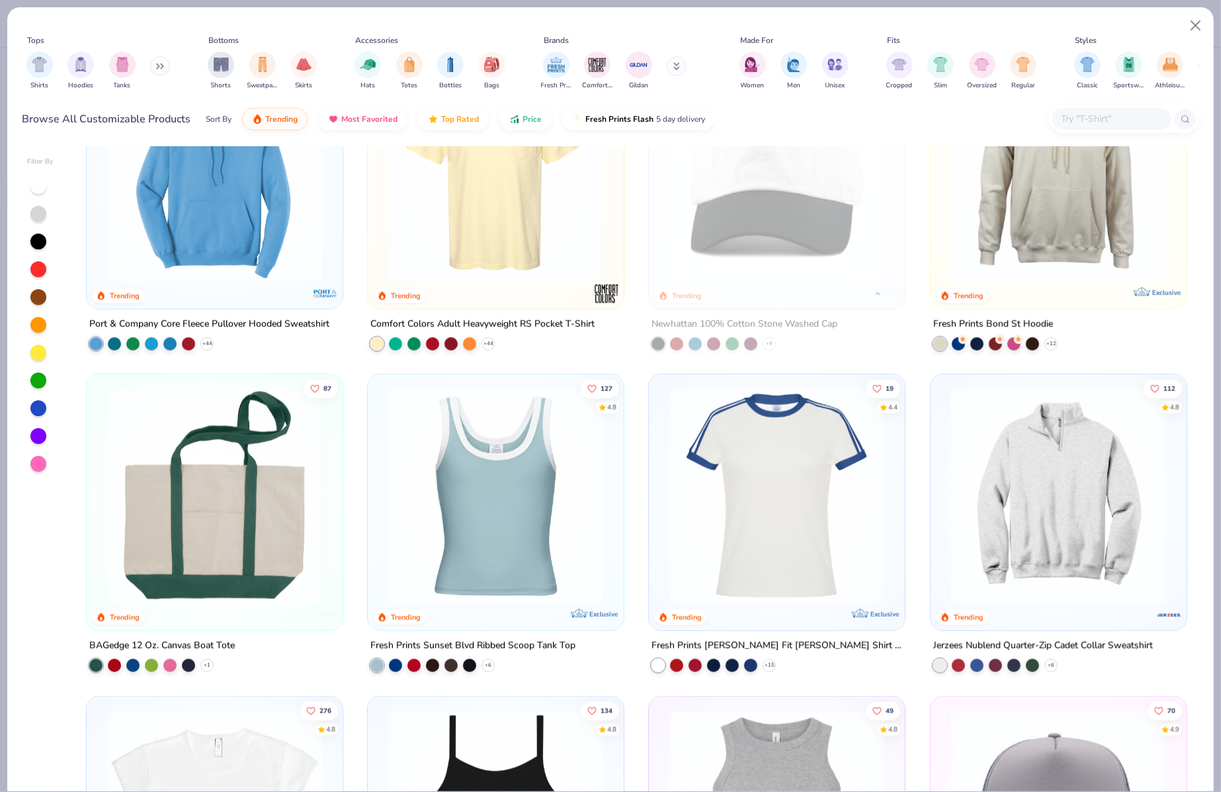
click at [1082, 474] on img at bounding box center [1058, 495] width 229 height 216
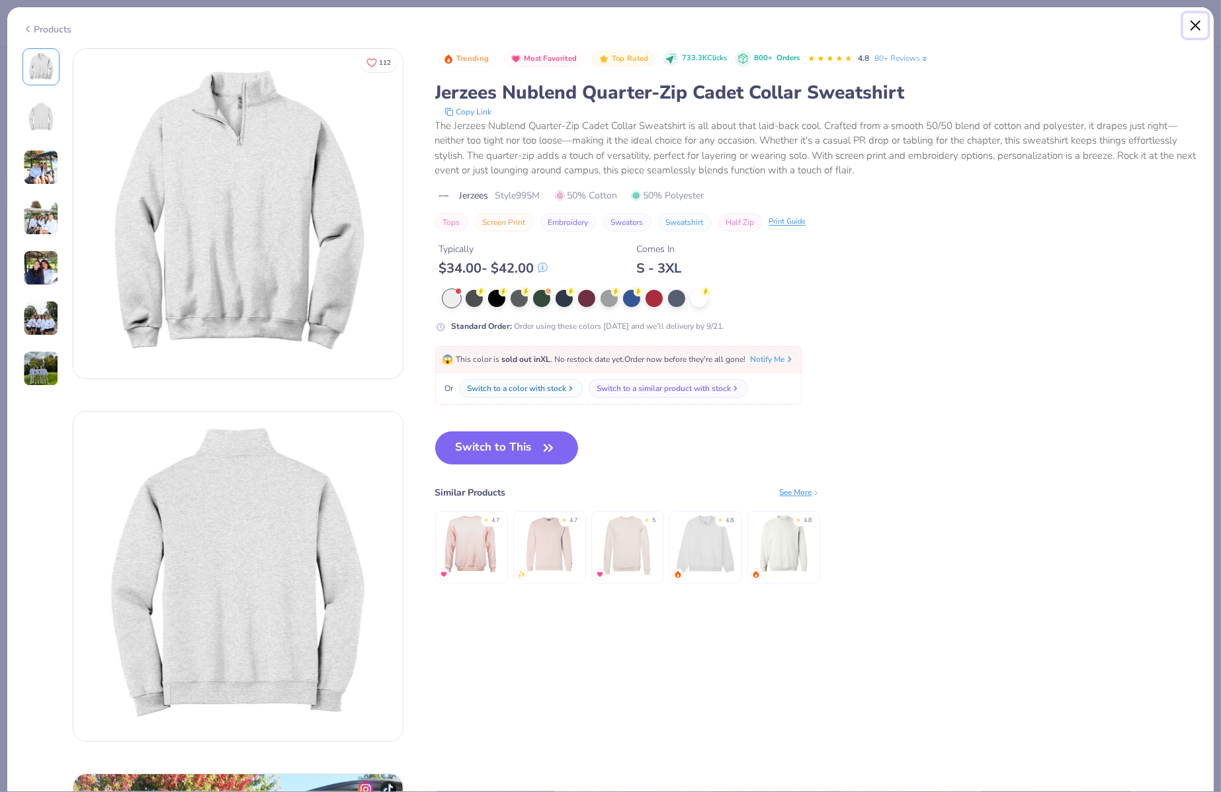
click at [1198, 25] on button "Close" at bounding box center [1195, 25] width 25 height 25
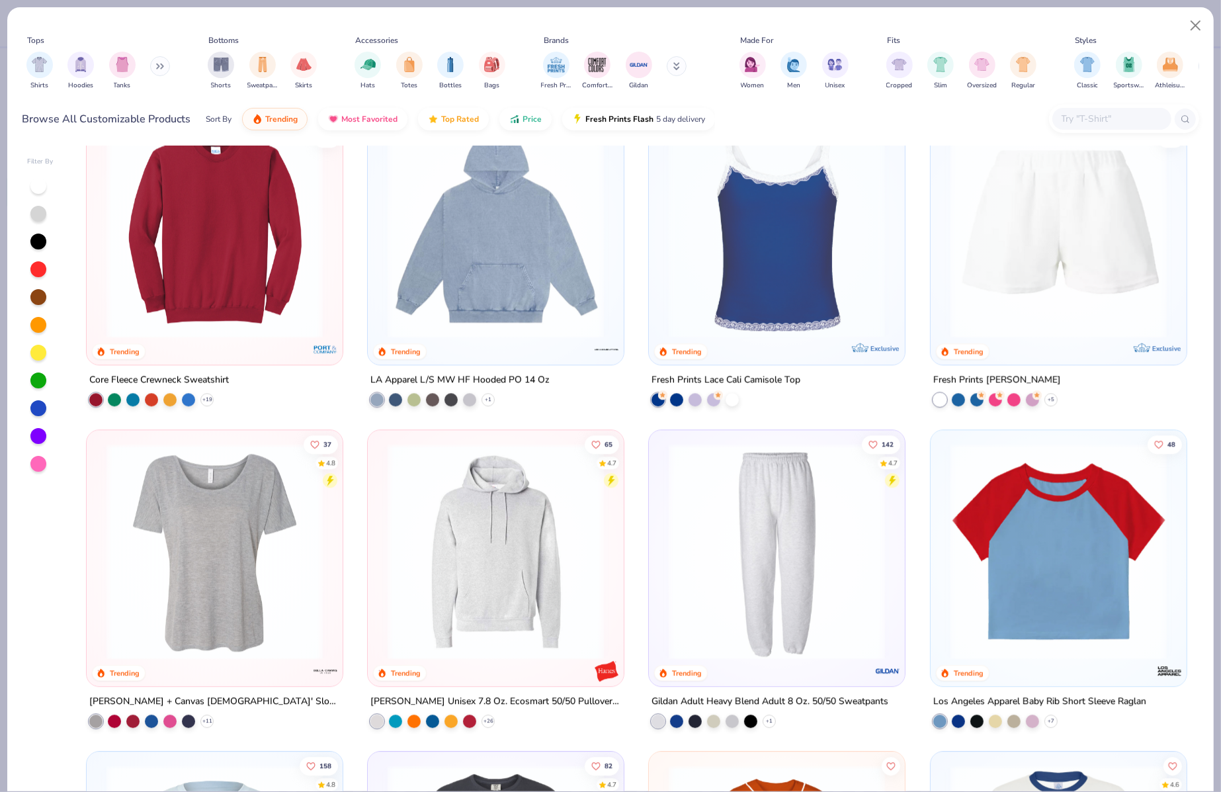
scroll to position [3275, 0]
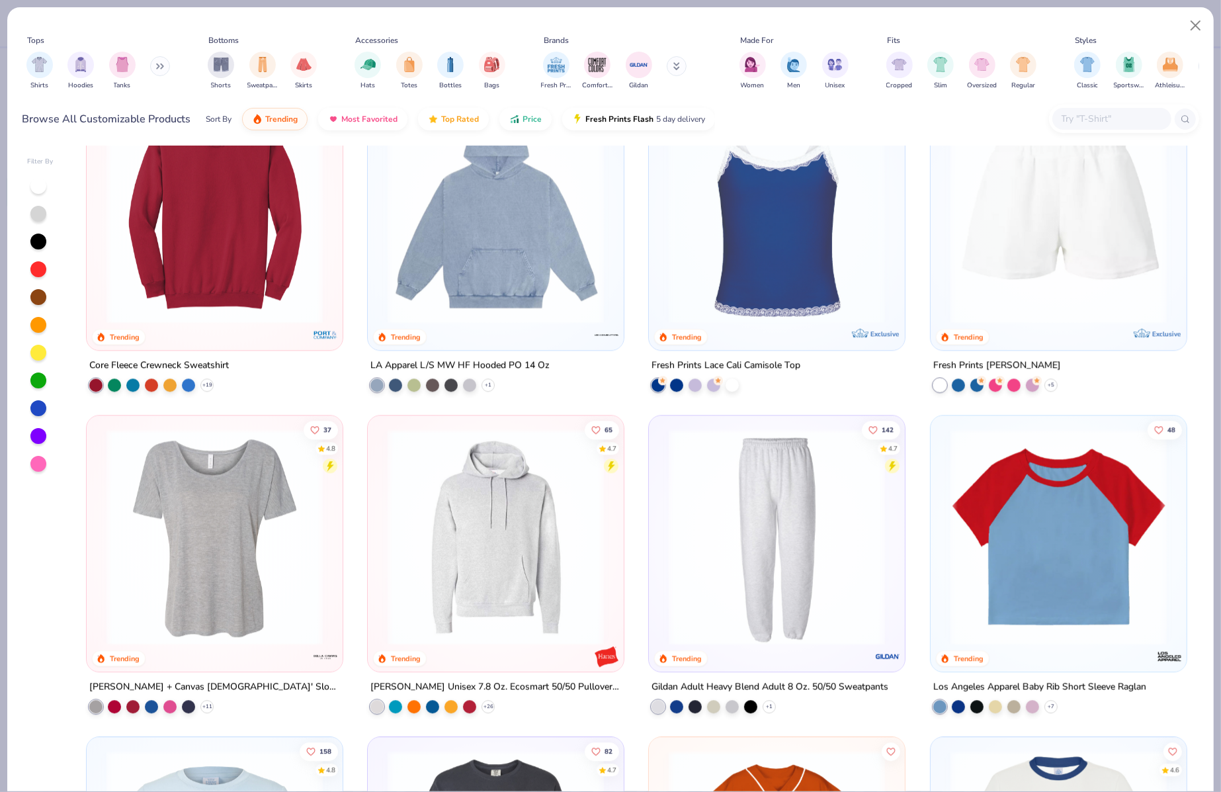
click at [564, 280] on img at bounding box center [495, 214] width 229 height 216
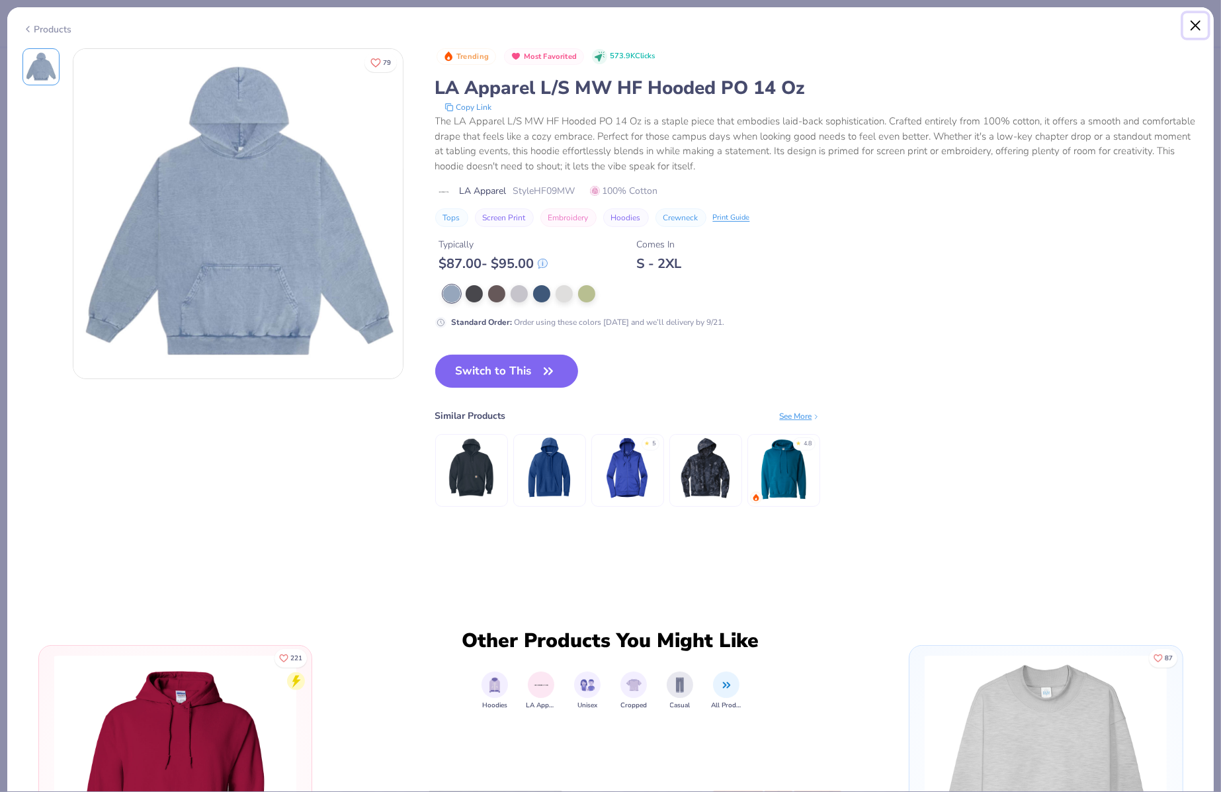
click at [1193, 17] on button "Close" at bounding box center [1195, 25] width 25 height 25
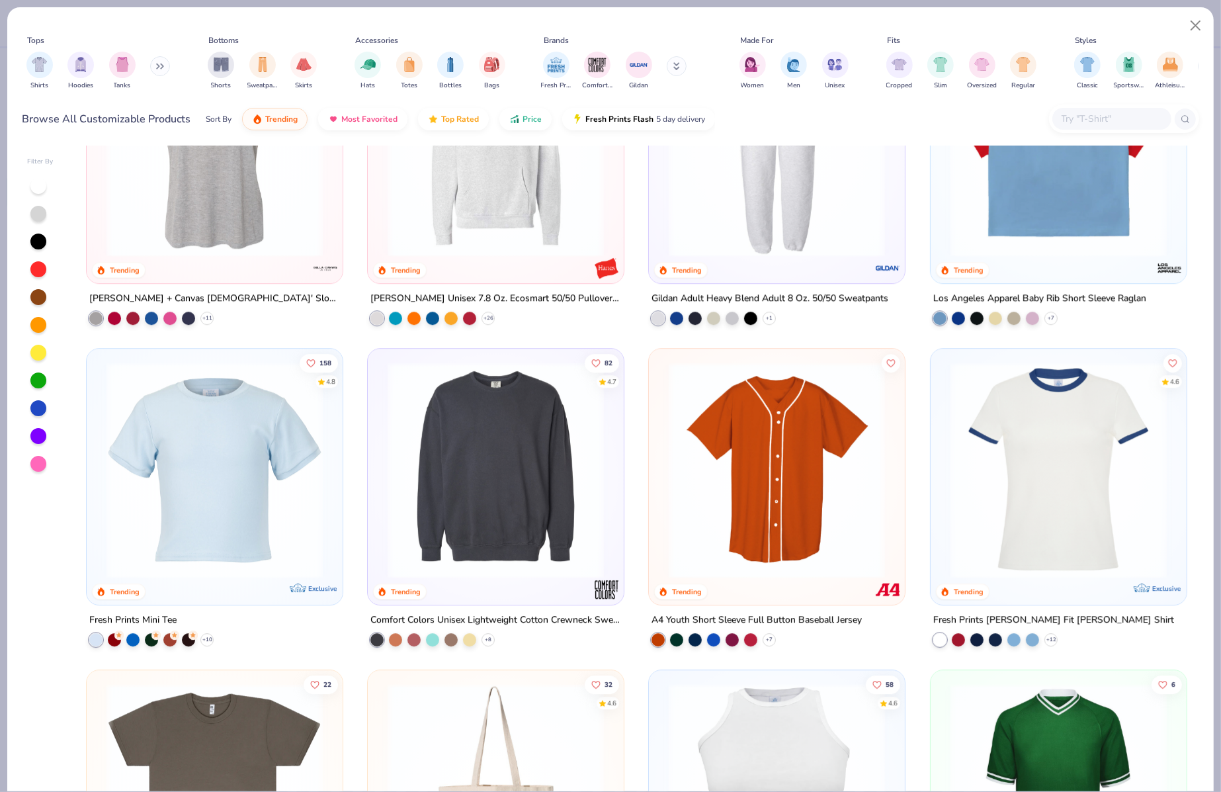
scroll to position [3649, 0]
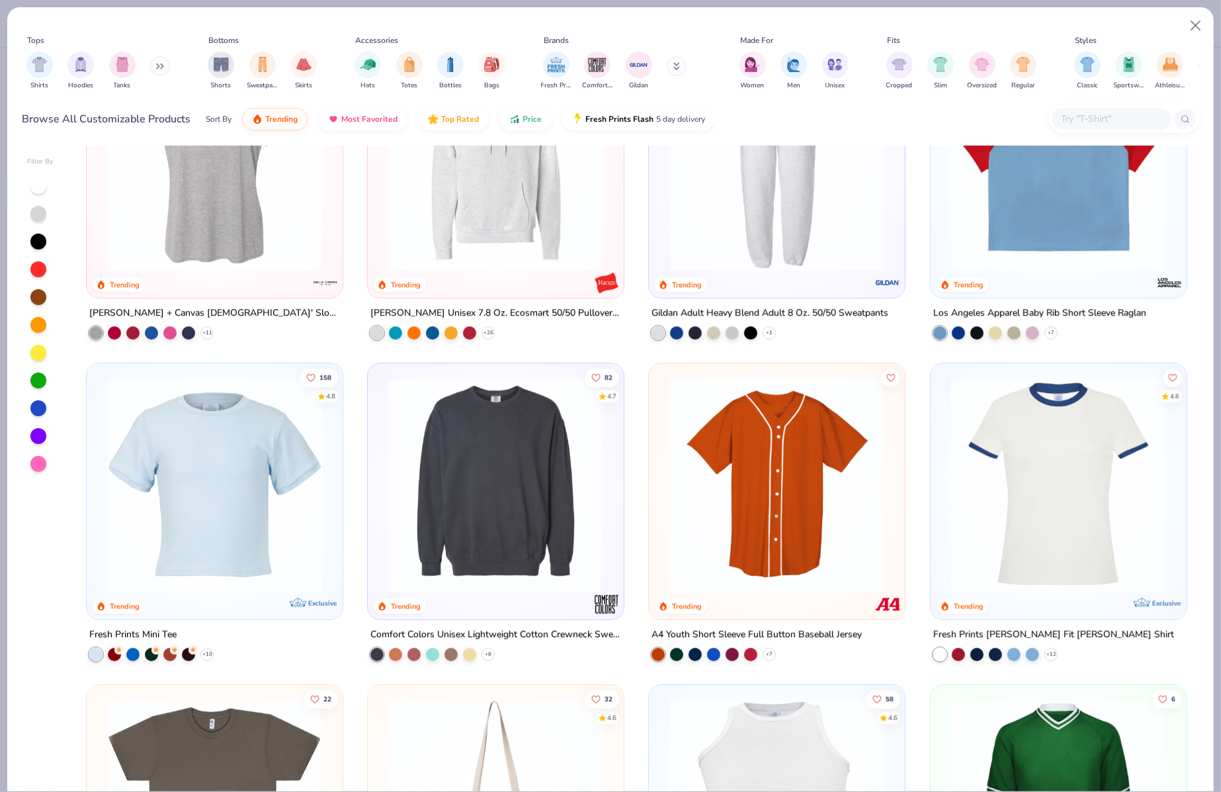
click at [452, 253] on img at bounding box center [495, 163] width 229 height 216
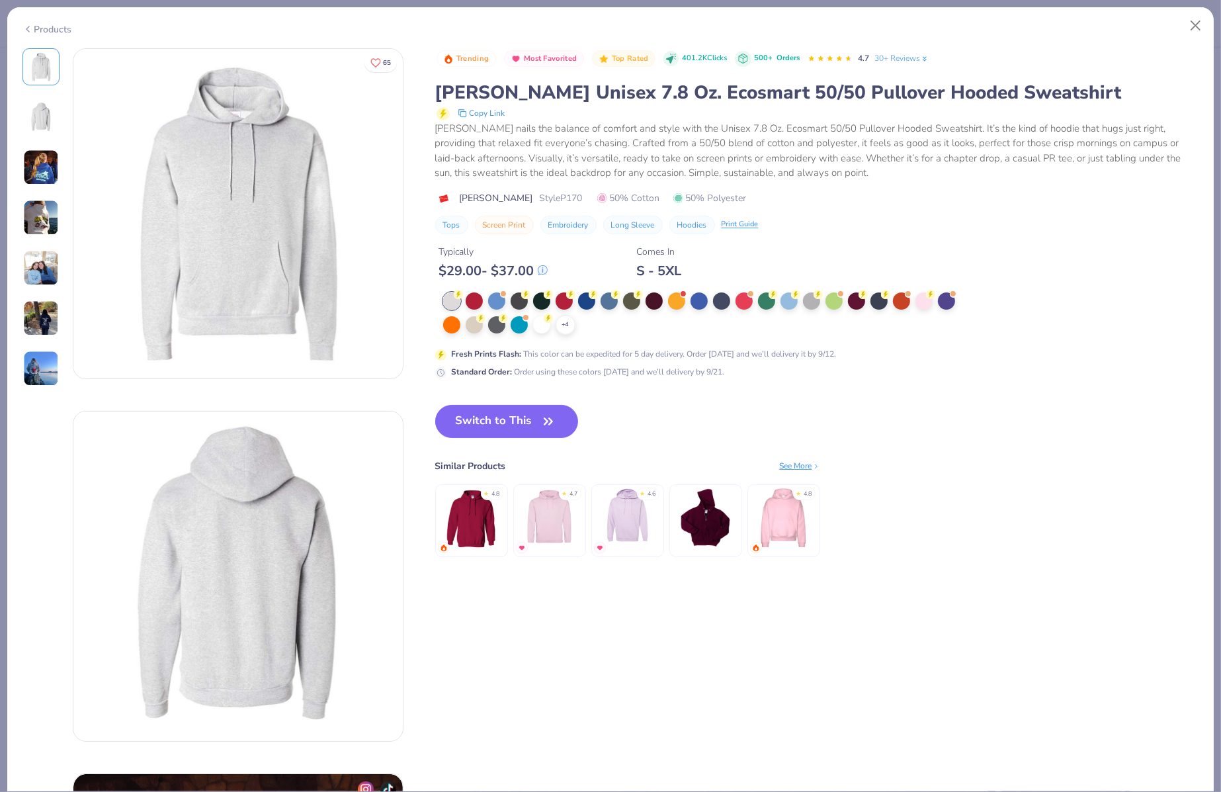
click at [461, 322] on div "+ 4" at bounding box center [703, 313] width 521 height 42
click at [474, 322] on div at bounding box center [474, 323] width 17 height 17
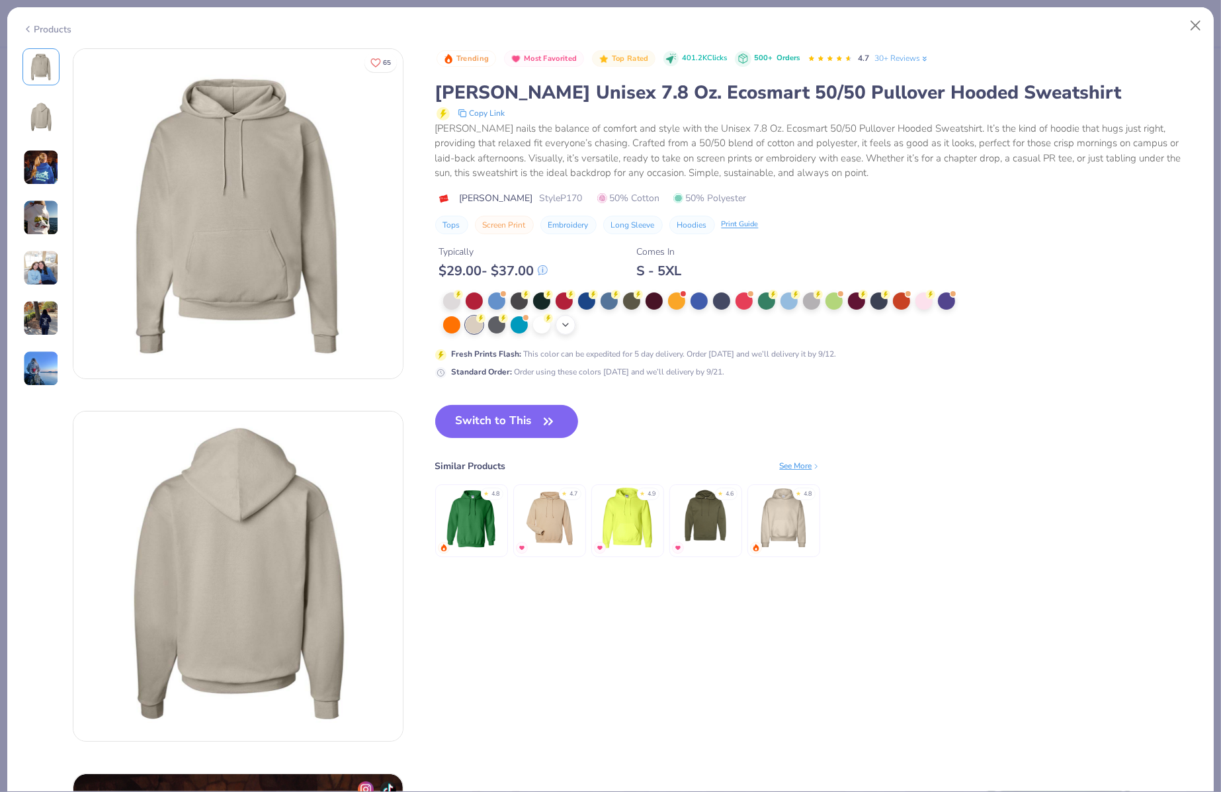
click at [564, 329] on div "+ 4" at bounding box center [565, 325] width 20 height 20
click at [1194, 22] on button "Close" at bounding box center [1195, 25] width 25 height 25
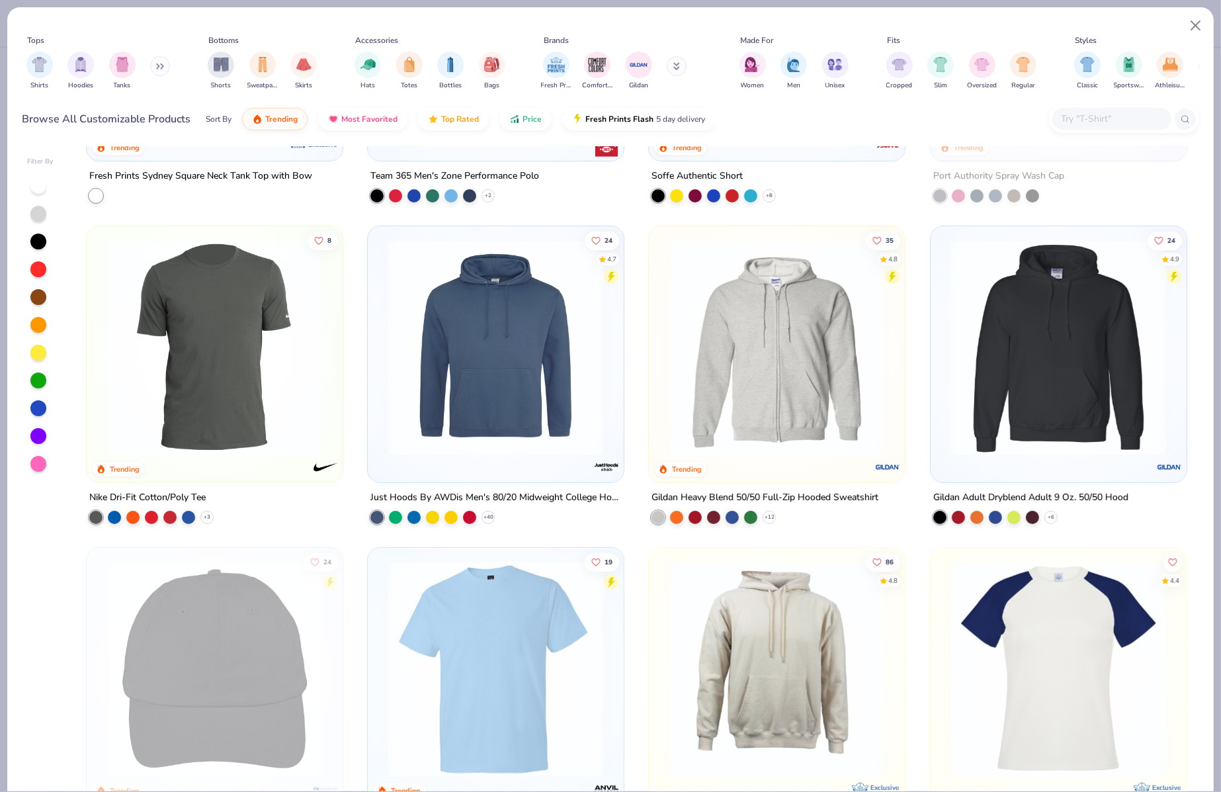
scroll to position [5272, 0]
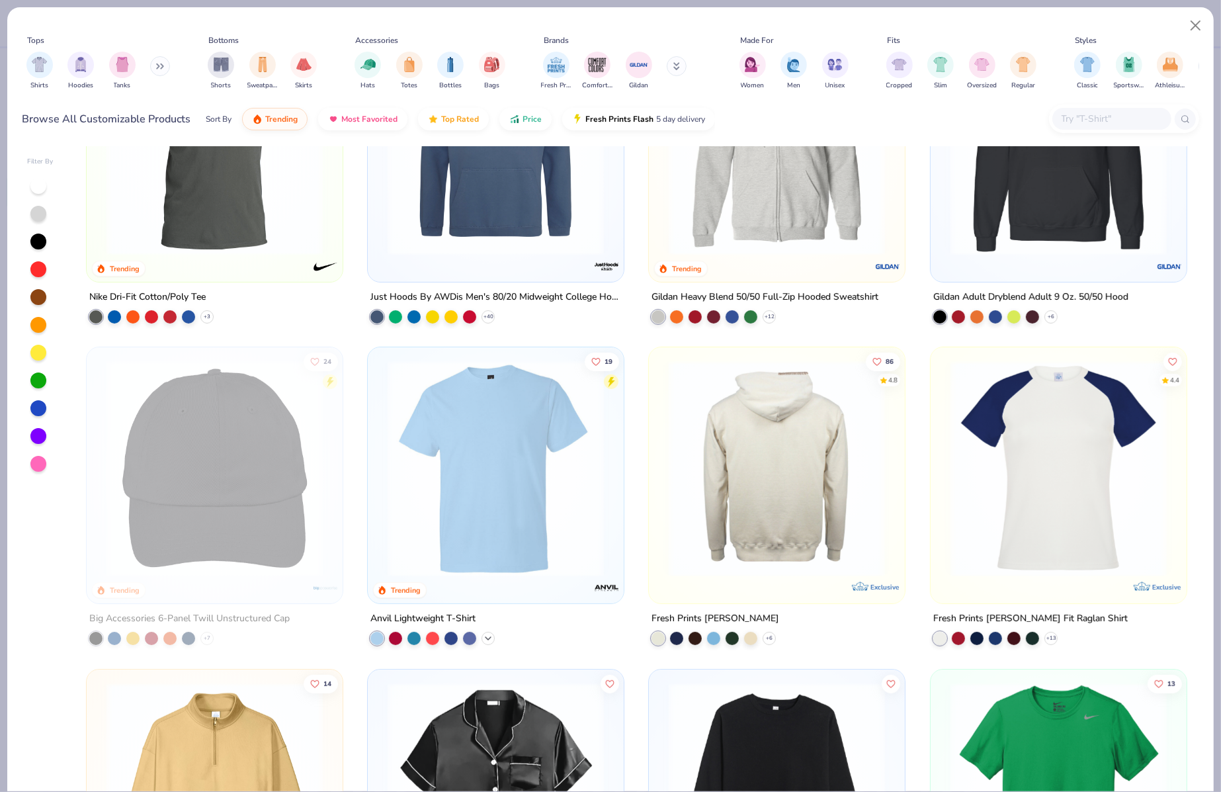
click at [489, 633] on icon at bounding box center [488, 638] width 11 height 11
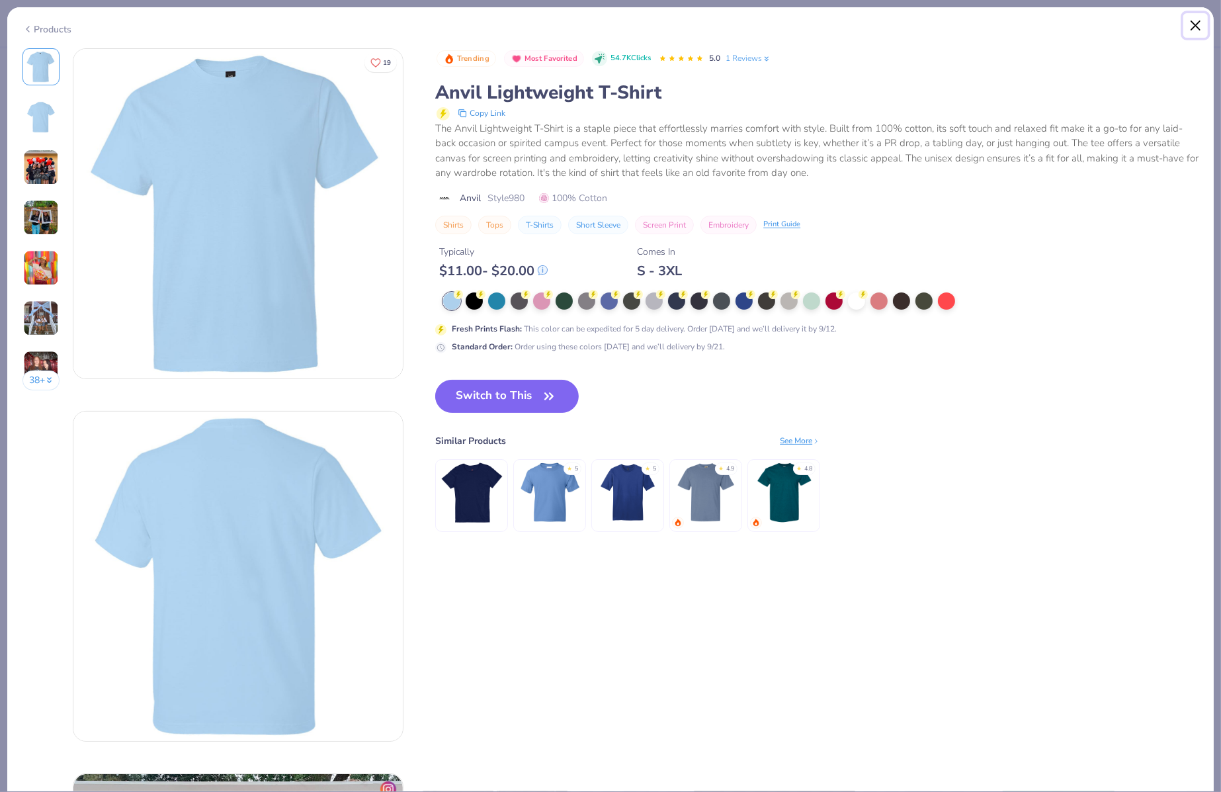
click at [1197, 27] on button "Close" at bounding box center [1195, 25] width 25 height 25
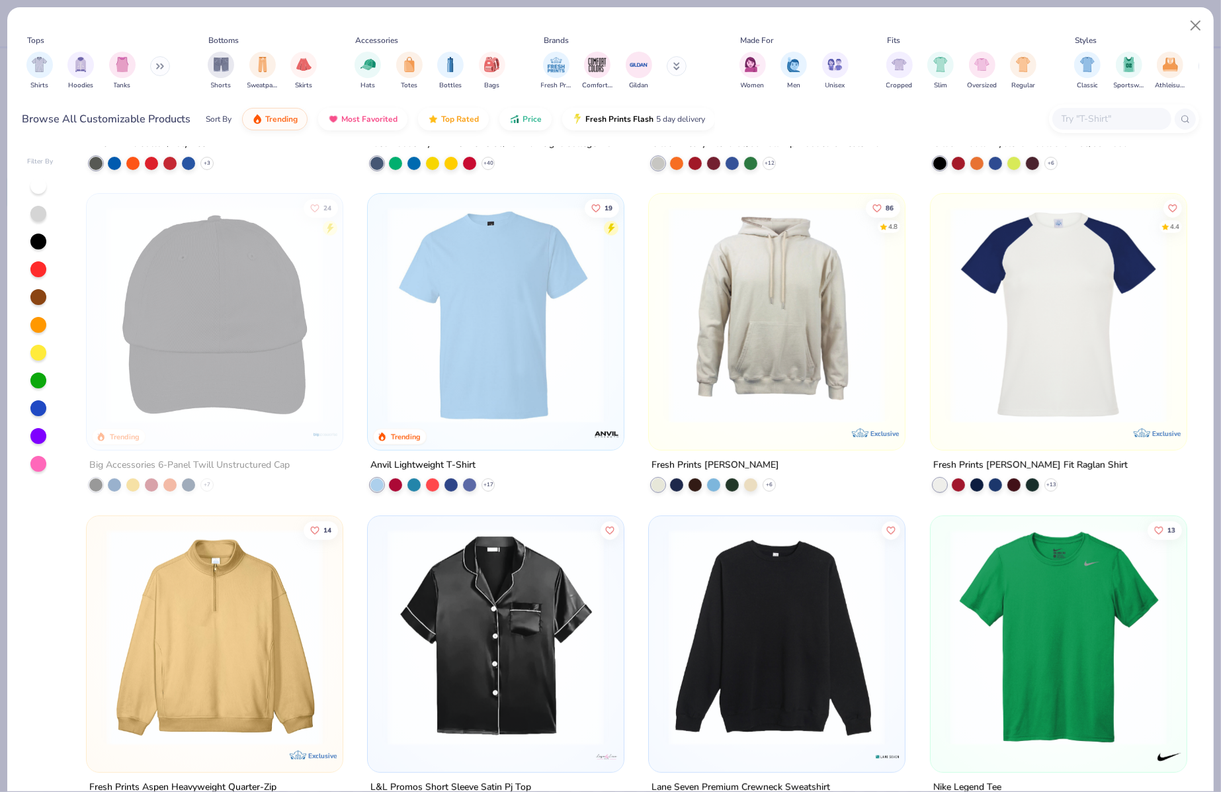
scroll to position [5406, 0]
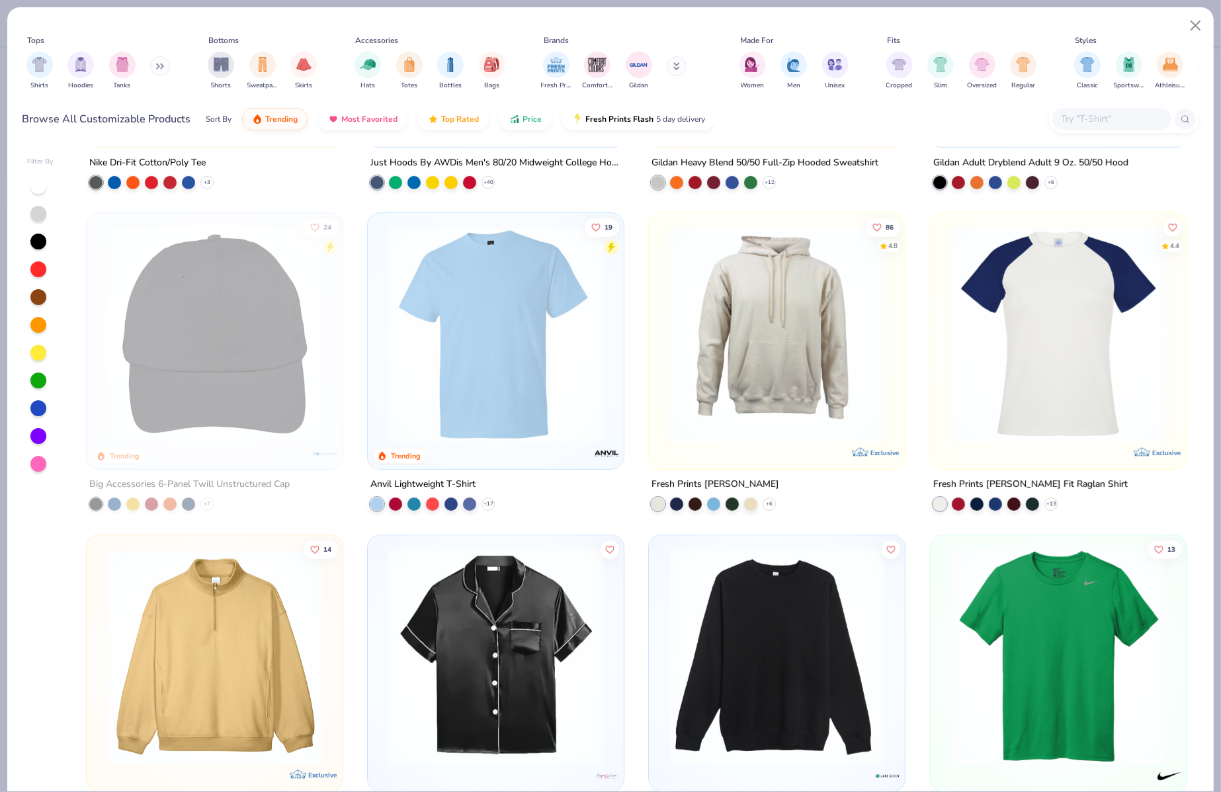
click at [764, 369] on img at bounding box center [776, 334] width 229 height 216
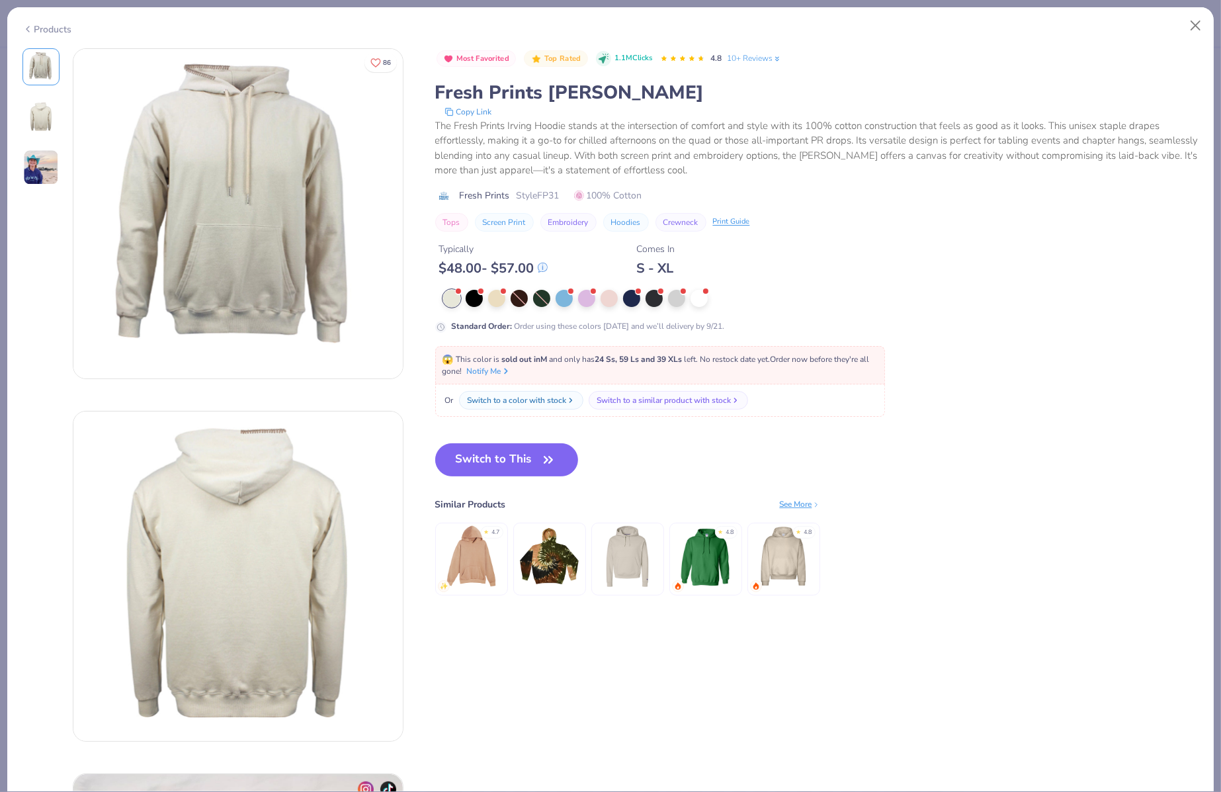
click at [40, 127] on img at bounding box center [41, 117] width 32 height 32
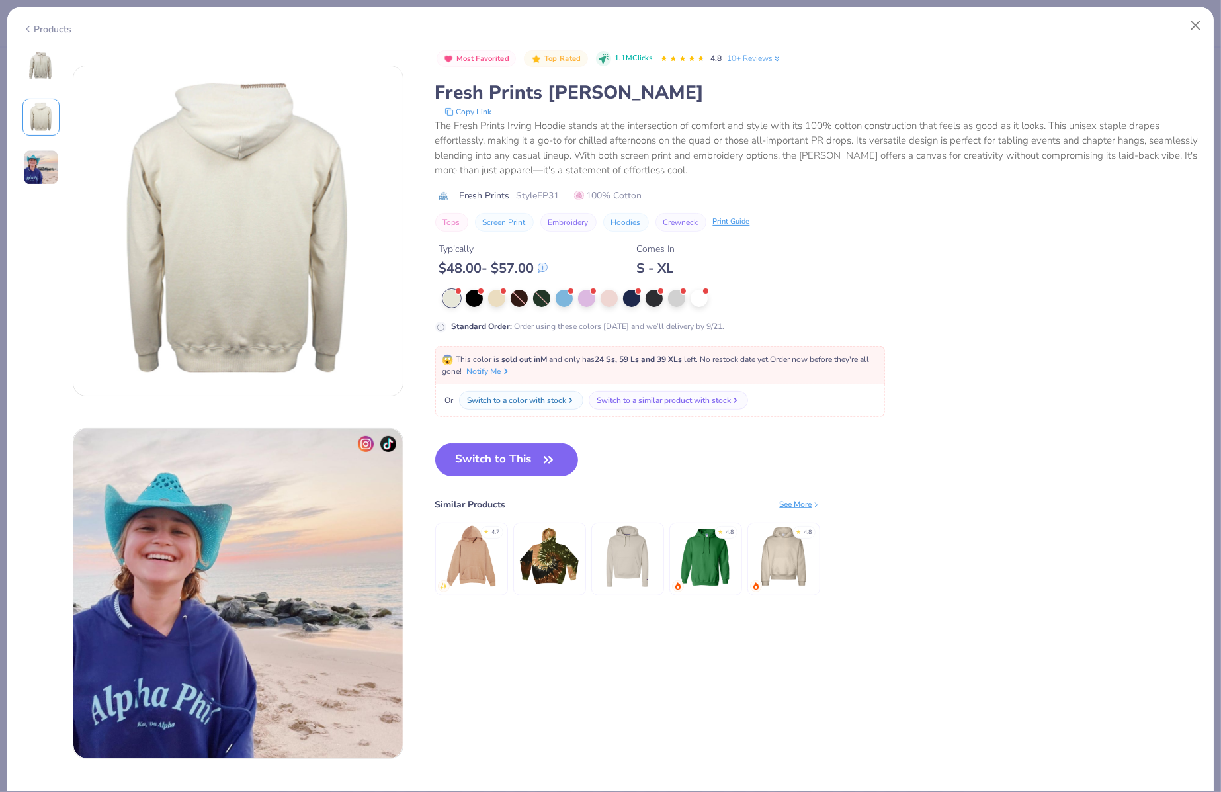
scroll to position [362, 0]
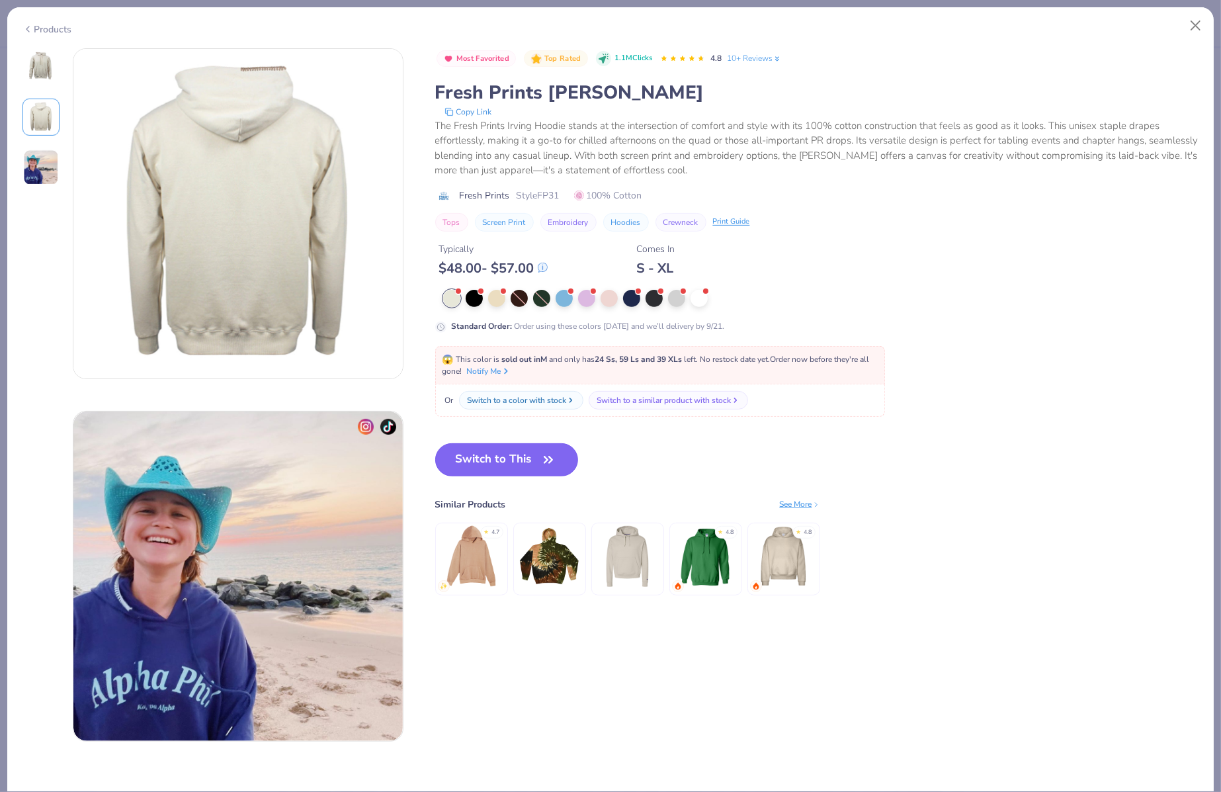
click at [476, 452] on button "Switch to This" at bounding box center [506, 459] width 143 height 33
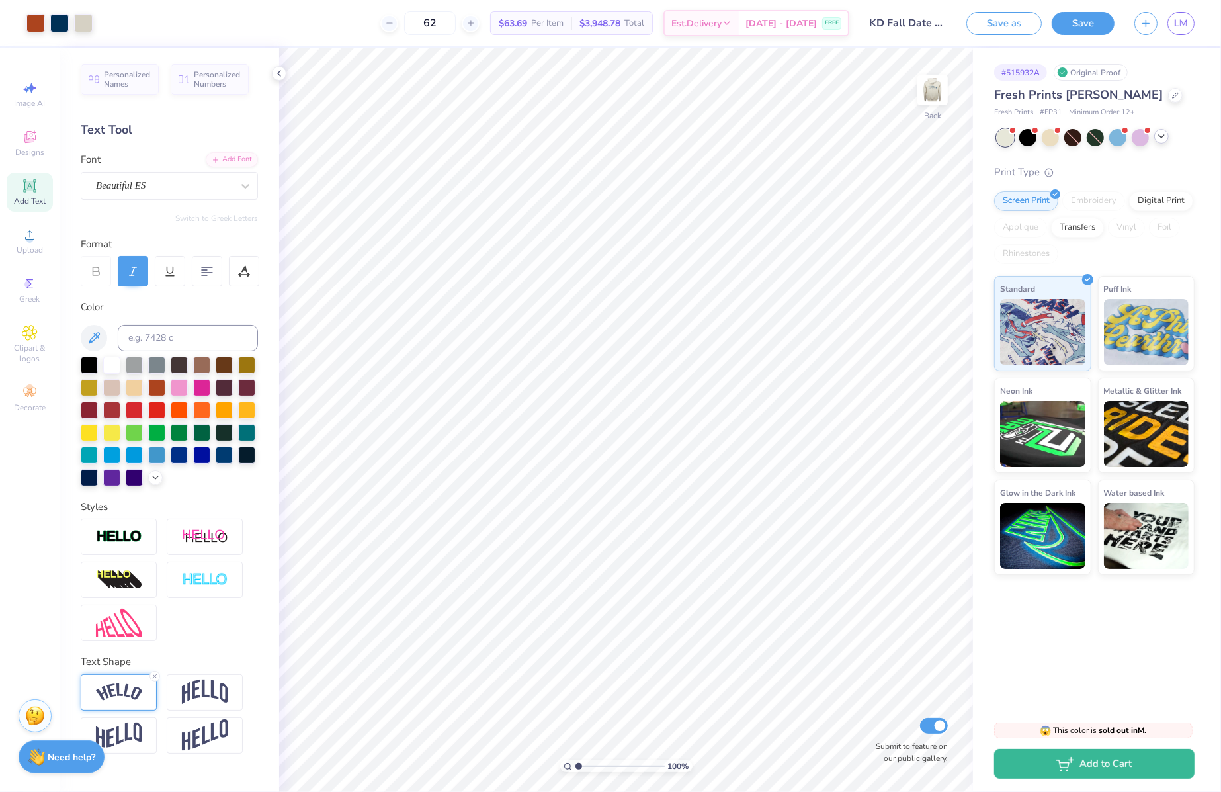
click at [1144, 100] on div "Fresh Prints [PERSON_NAME]" at bounding box center [1094, 95] width 200 height 18
click at [1172, 97] on icon at bounding box center [1175, 94] width 7 height 7
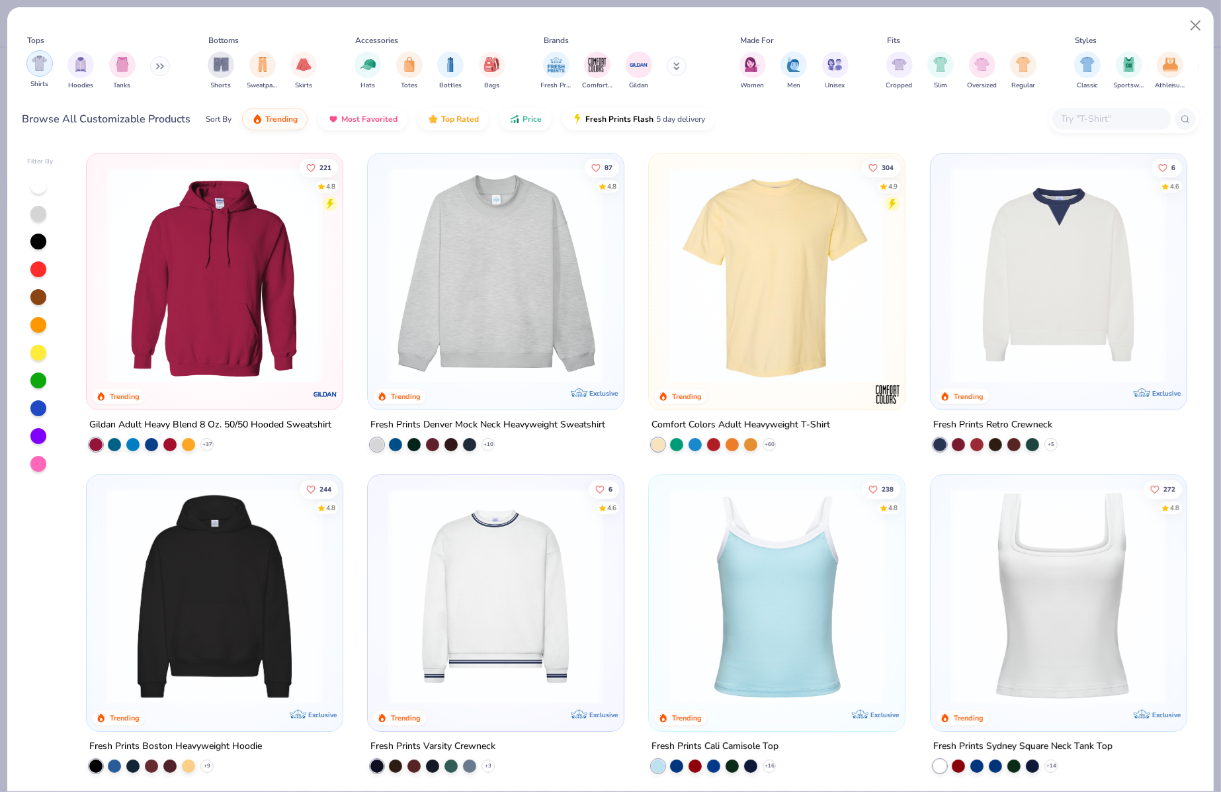
click at [45, 65] on img "filter for Shirts" at bounding box center [39, 63] width 15 height 15
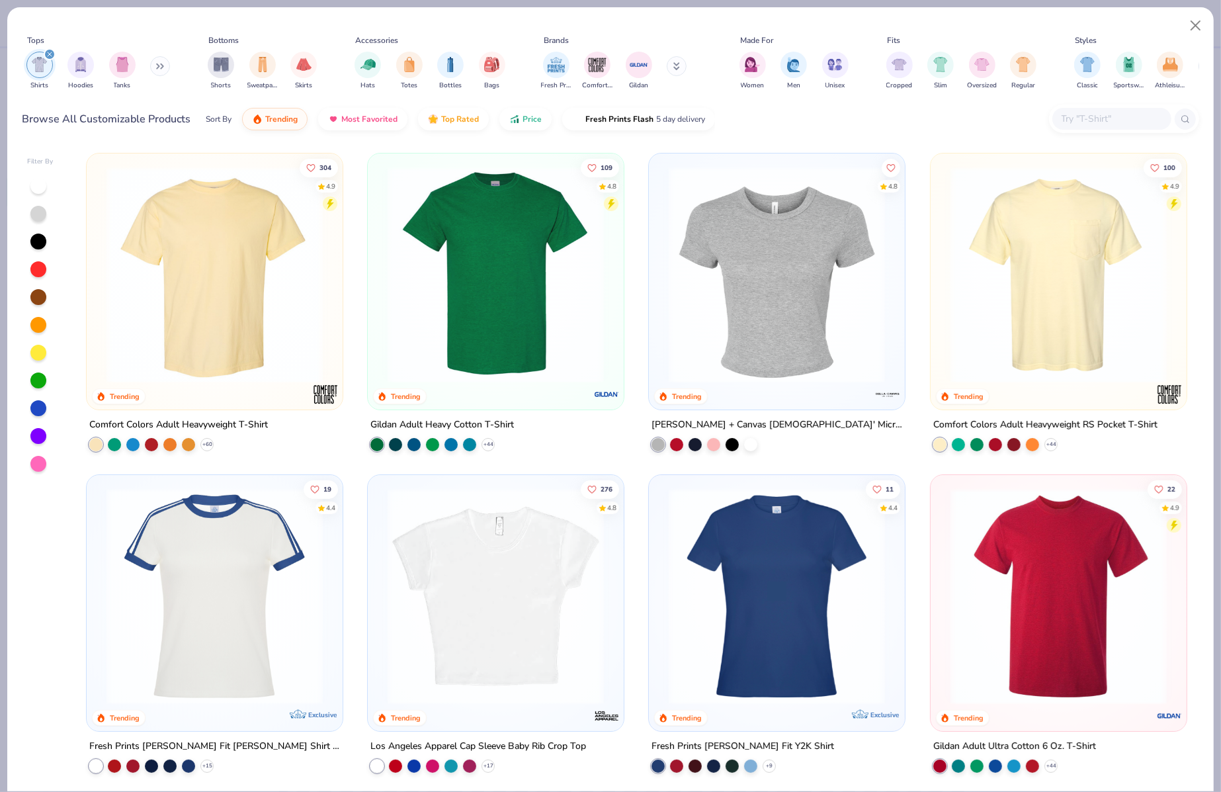
click at [975, 290] on img at bounding box center [1058, 275] width 229 height 216
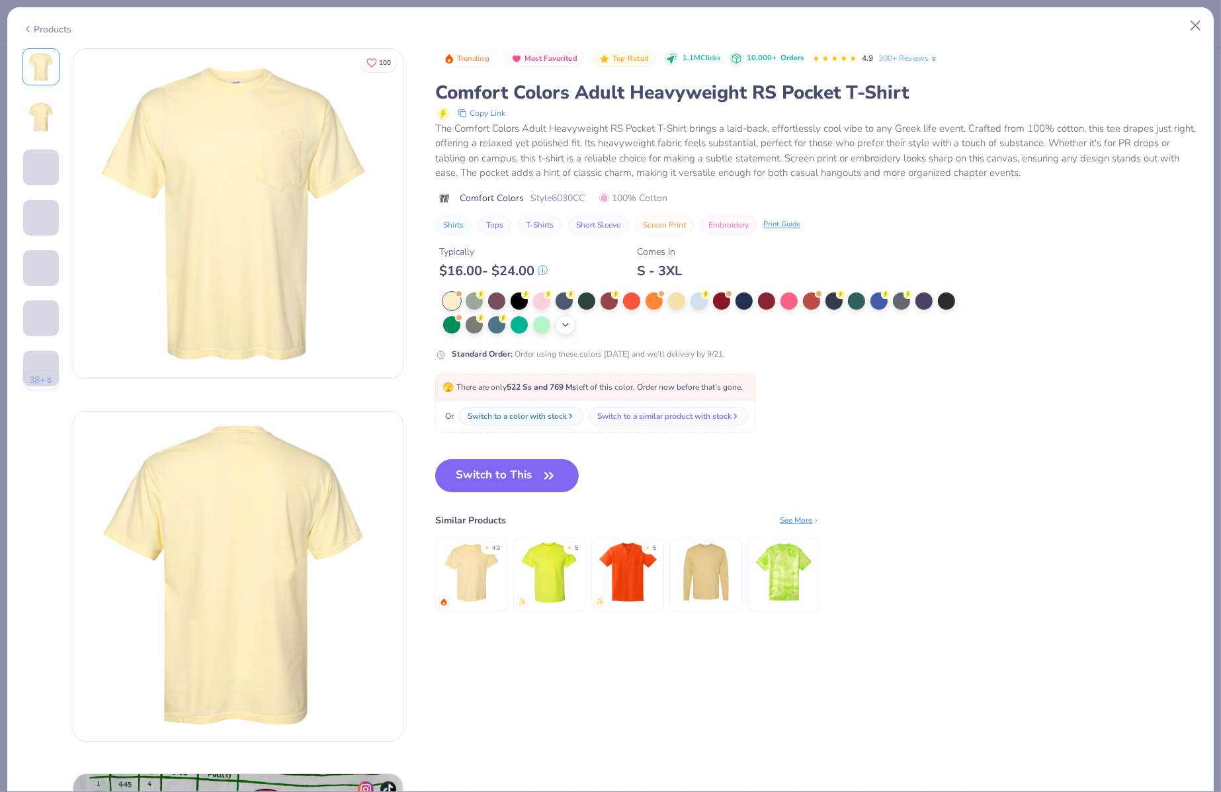
click at [561, 322] on icon at bounding box center [565, 324] width 11 height 11
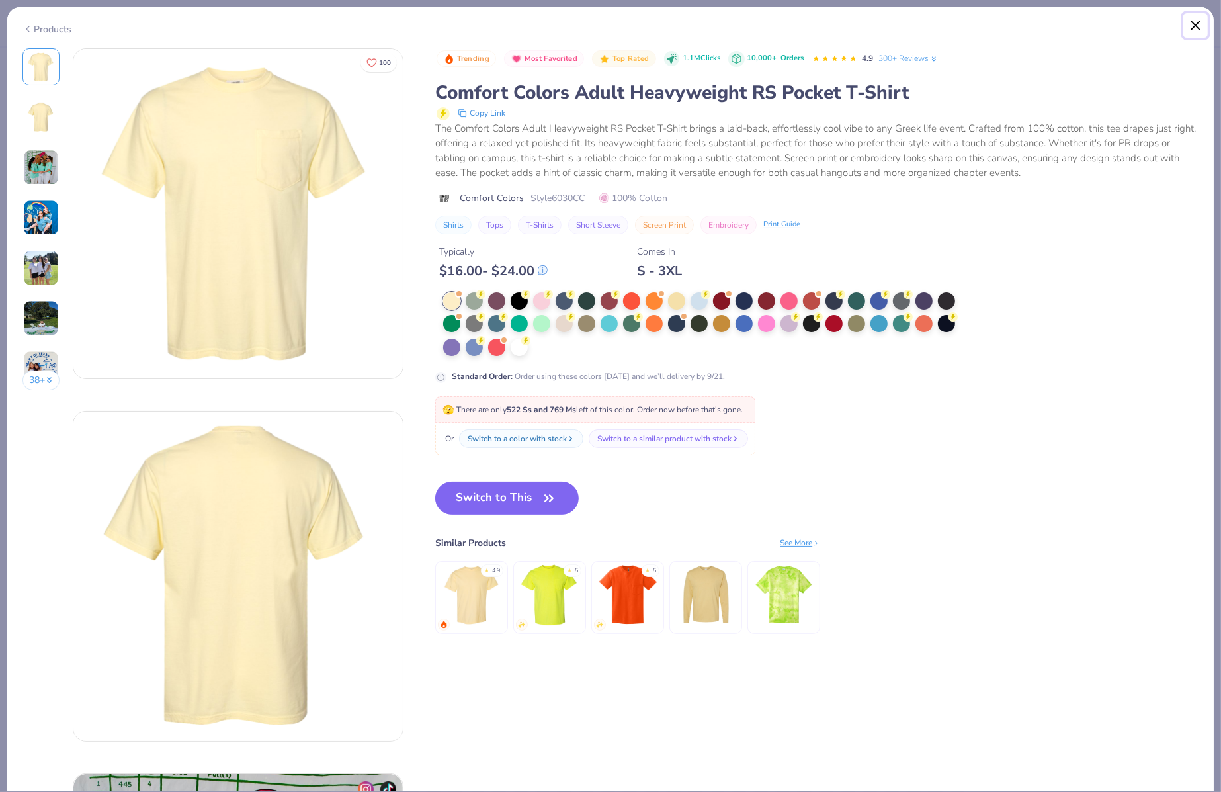
drag, startPoint x: 1193, startPoint y: 20, endPoint x: 1048, endPoint y: 150, distance: 194.8
click at [1145, 54] on div "Products 38 + 100 KW Kappa Delta, [GEOGRAPHIC_DATA][US_STATE] [GEOGRAPHIC_DATA]…" at bounding box center [610, 399] width 1207 height 785
click at [1200, 19] on button "Close" at bounding box center [1195, 25] width 25 height 25
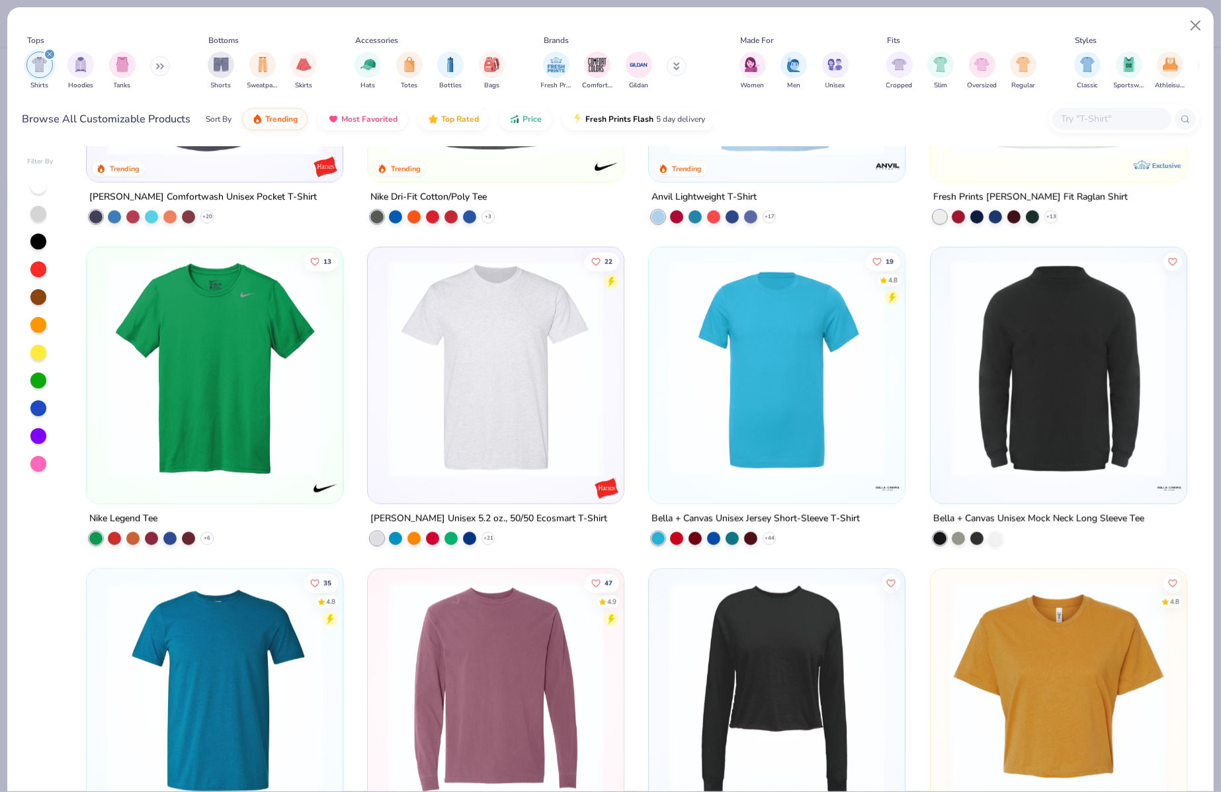
scroll to position [1194, 0]
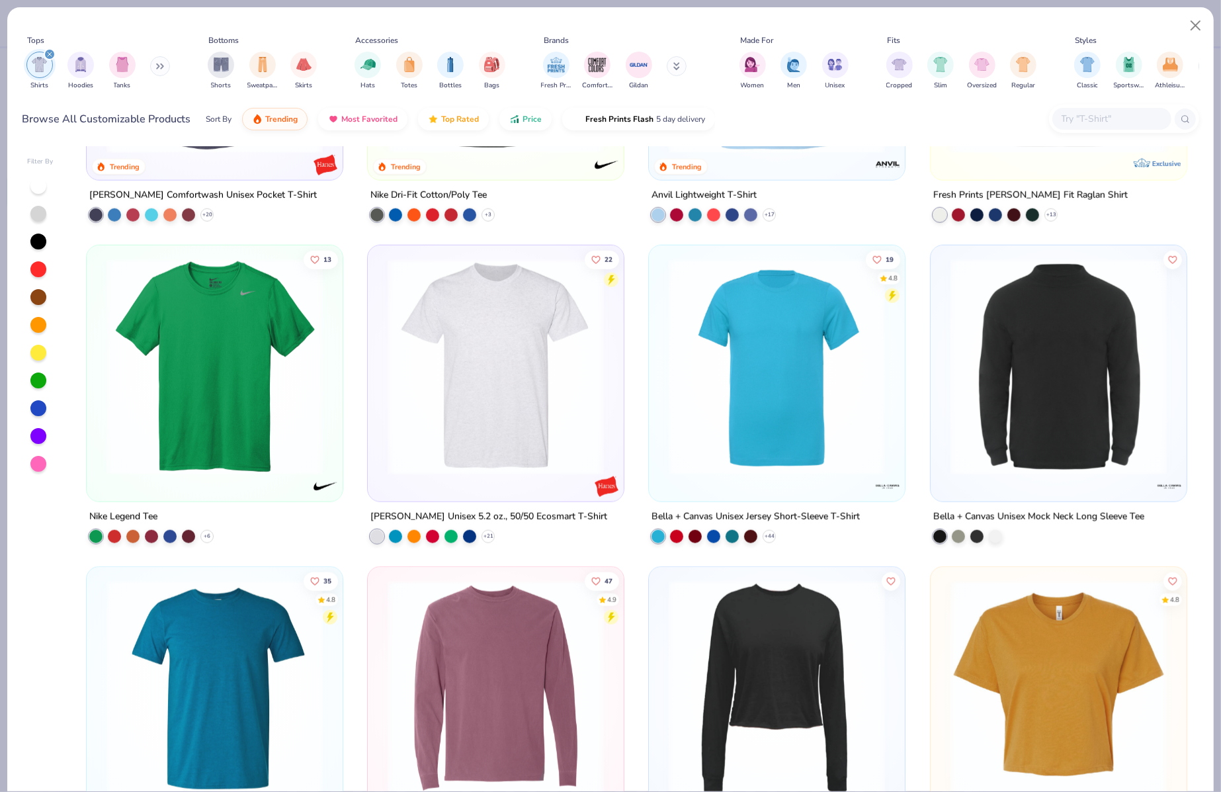
click at [583, 450] on img at bounding box center [495, 367] width 229 height 216
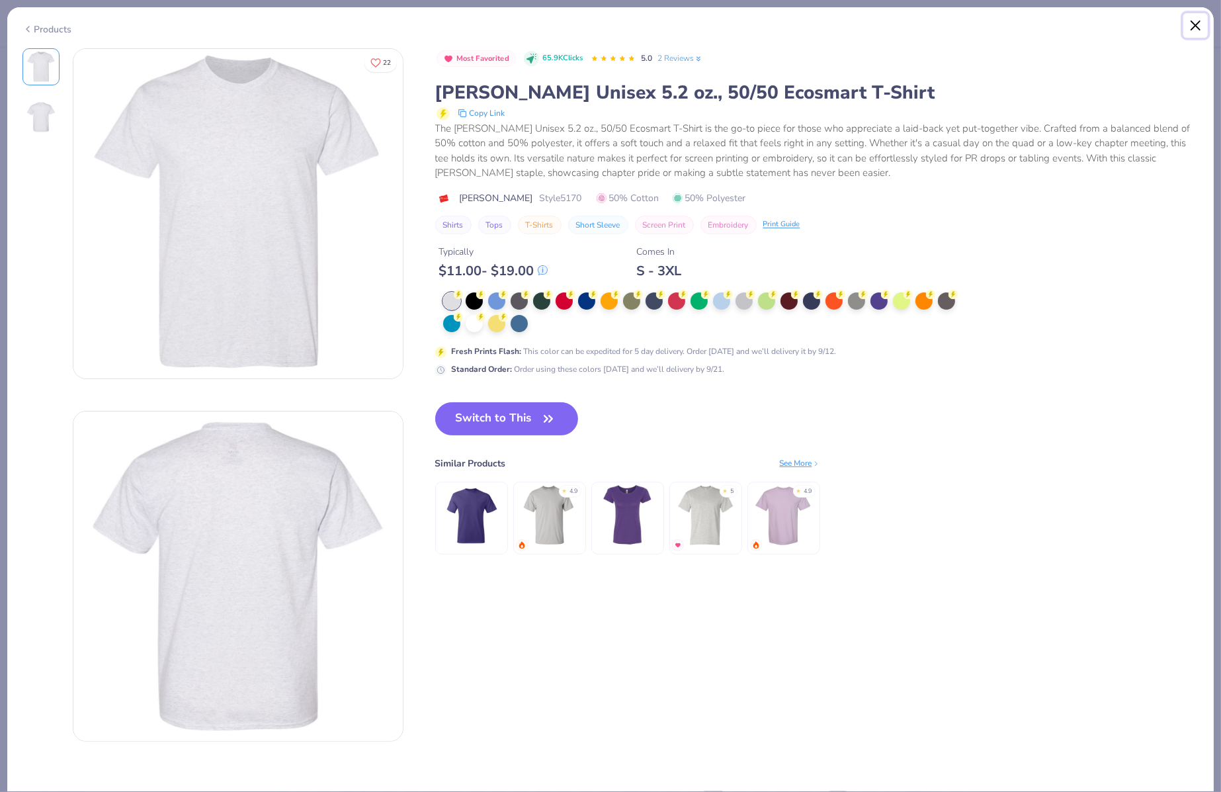
click at [1199, 25] on button "Close" at bounding box center [1195, 25] width 25 height 25
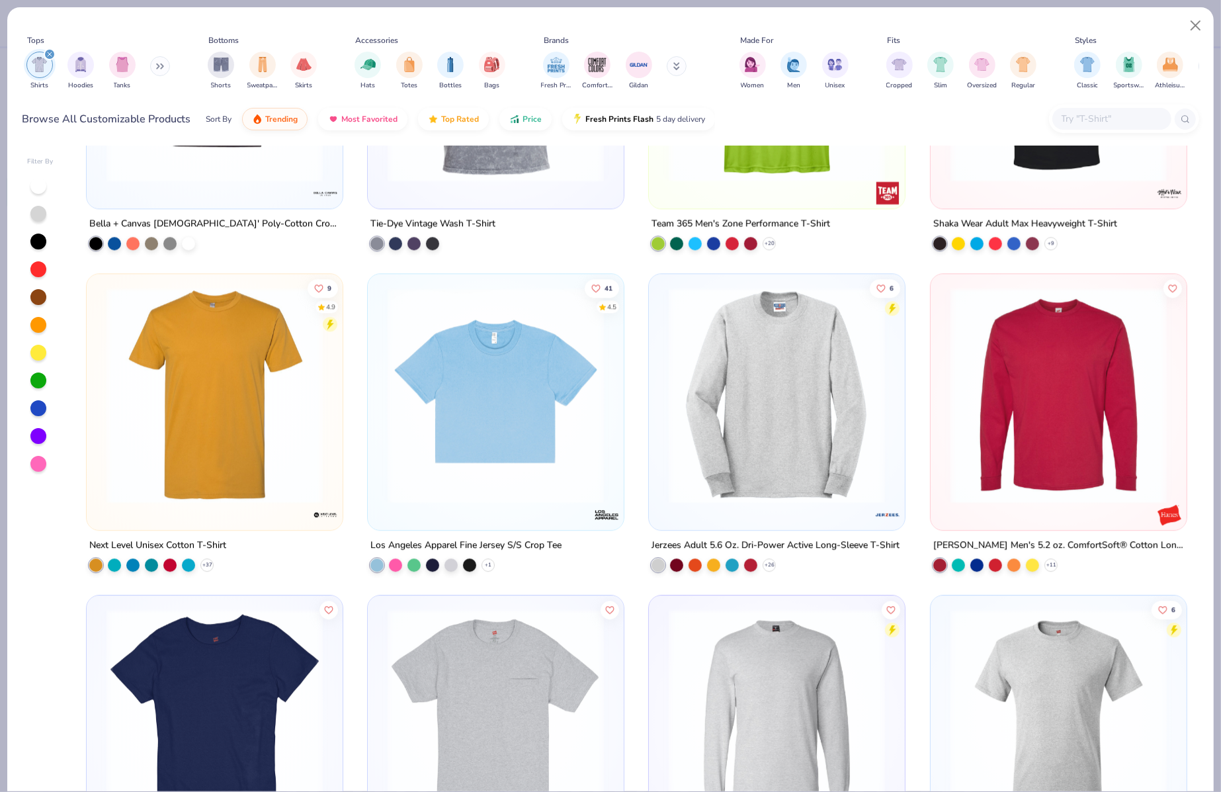
scroll to position [3419, 0]
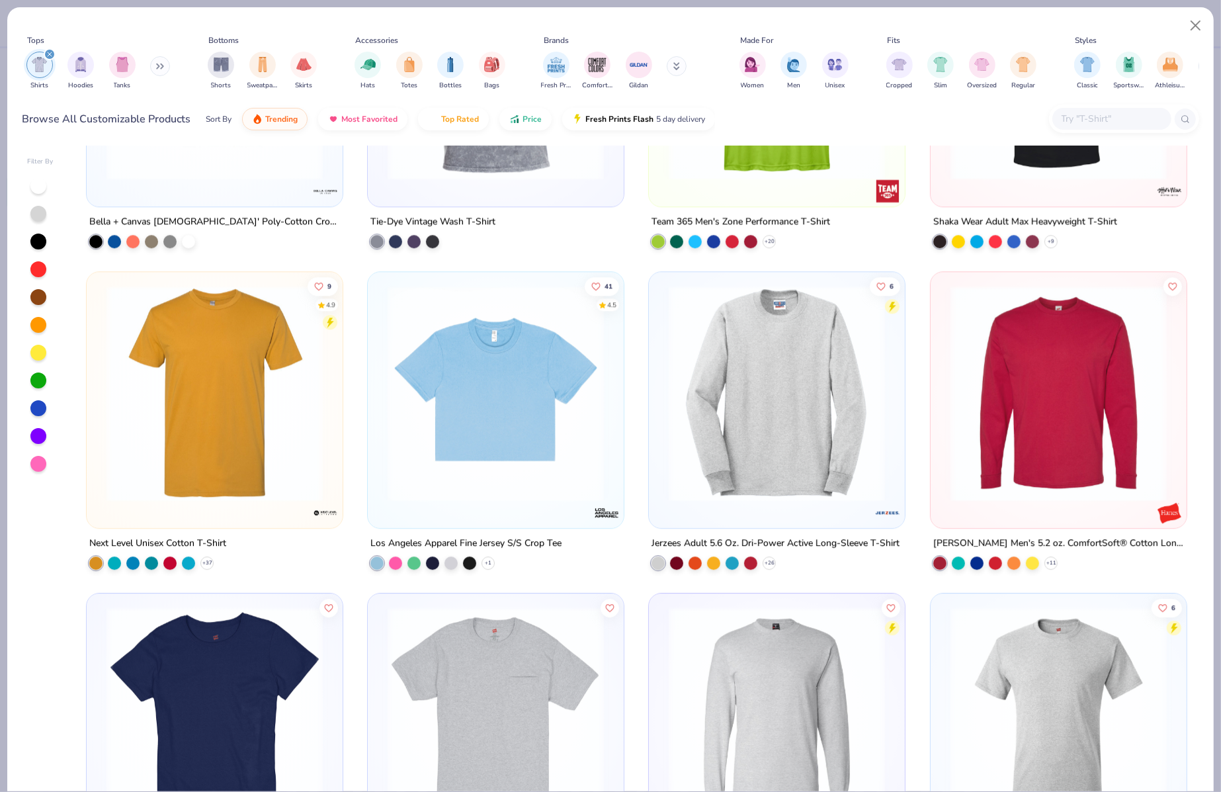
click at [791, 484] on img at bounding box center [776, 393] width 229 height 216
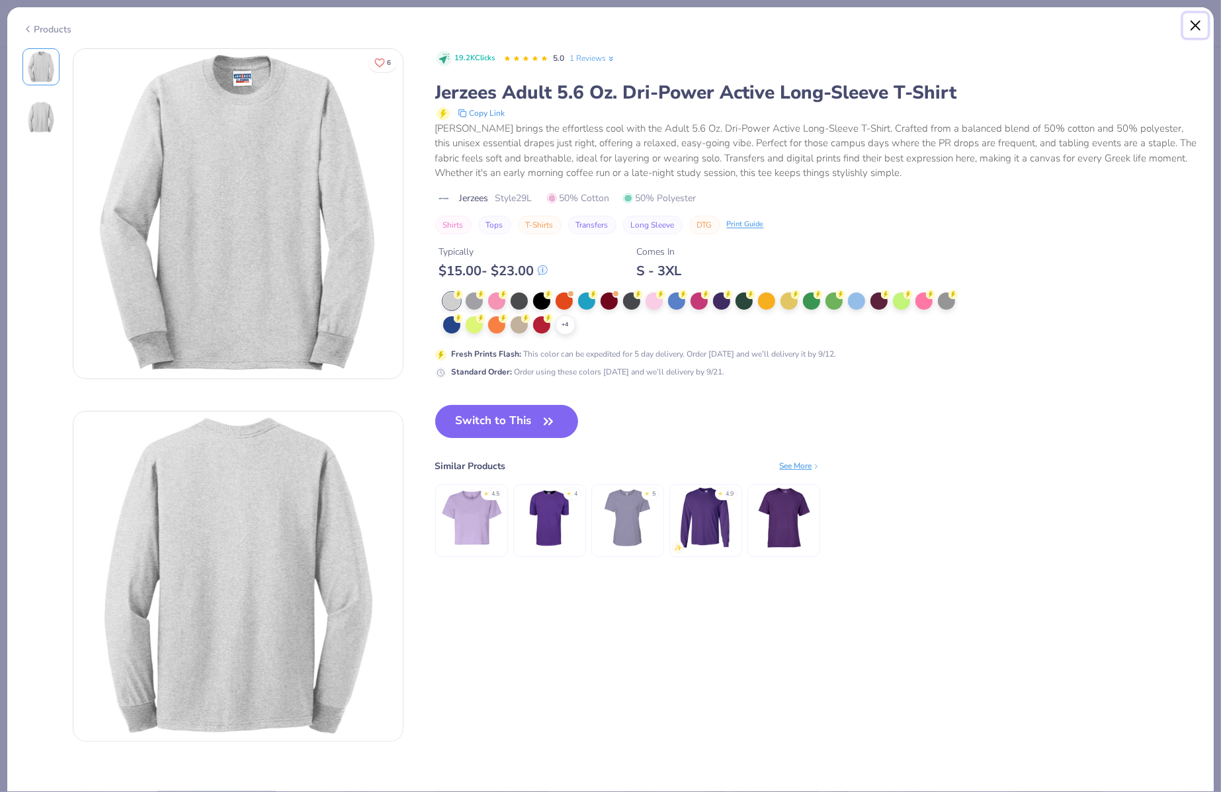
click at [1201, 26] on button "Close" at bounding box center [1195, 25] width 25 height 25
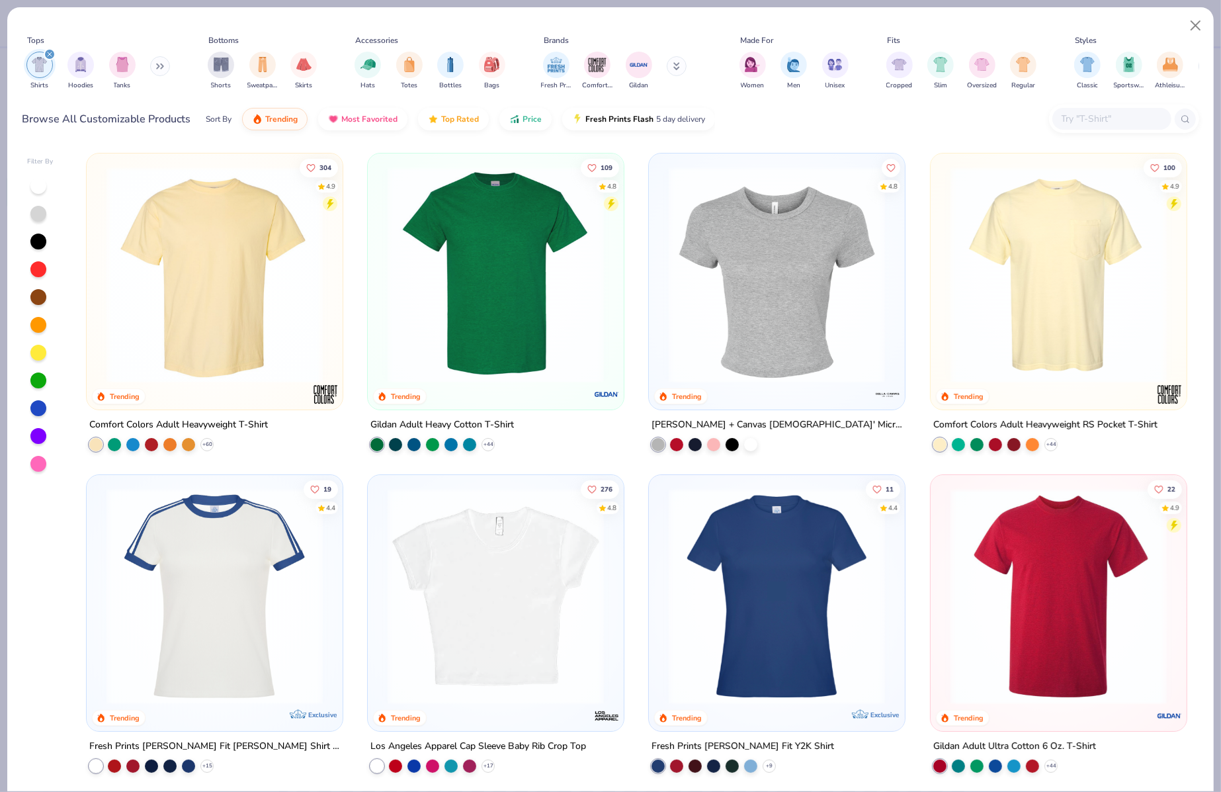
click at [511, 310] on img at bounding box center [495, 275] width 229 height 216
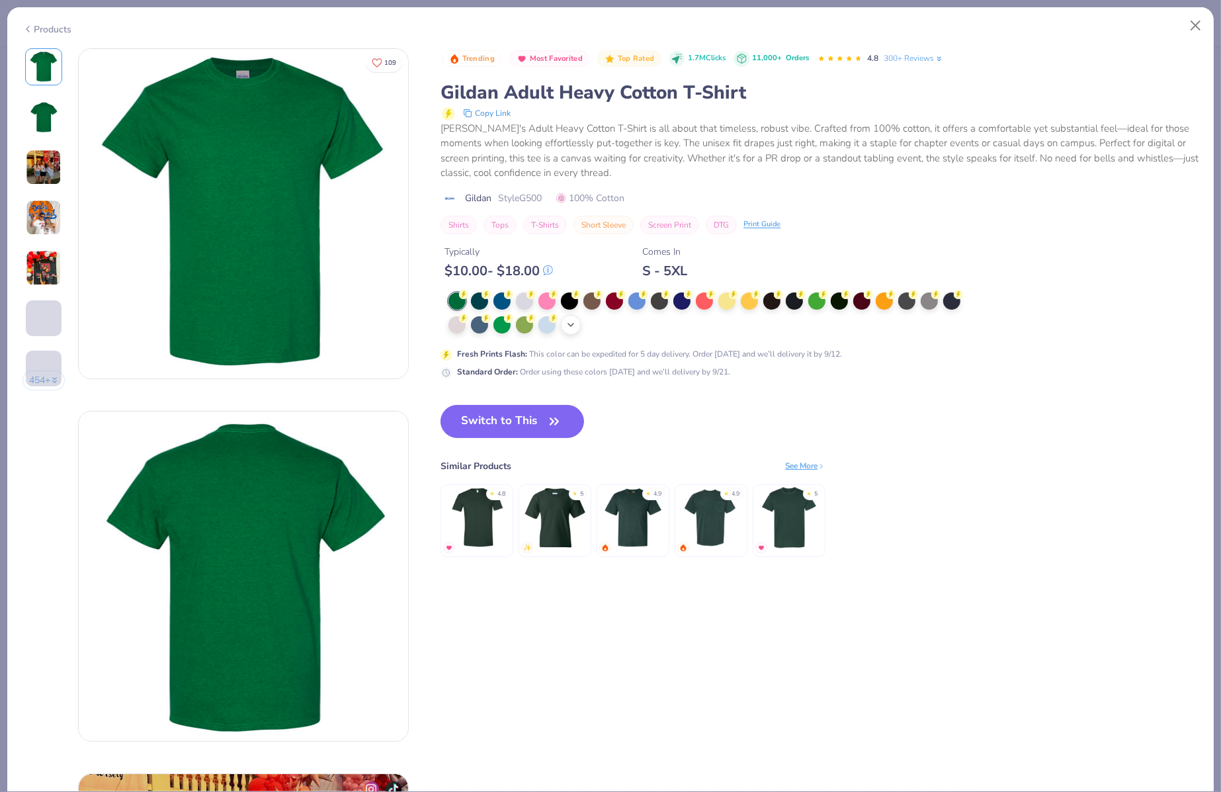
click at [566, 328] on icon at bounding box center [570, 324] width 11 height 11
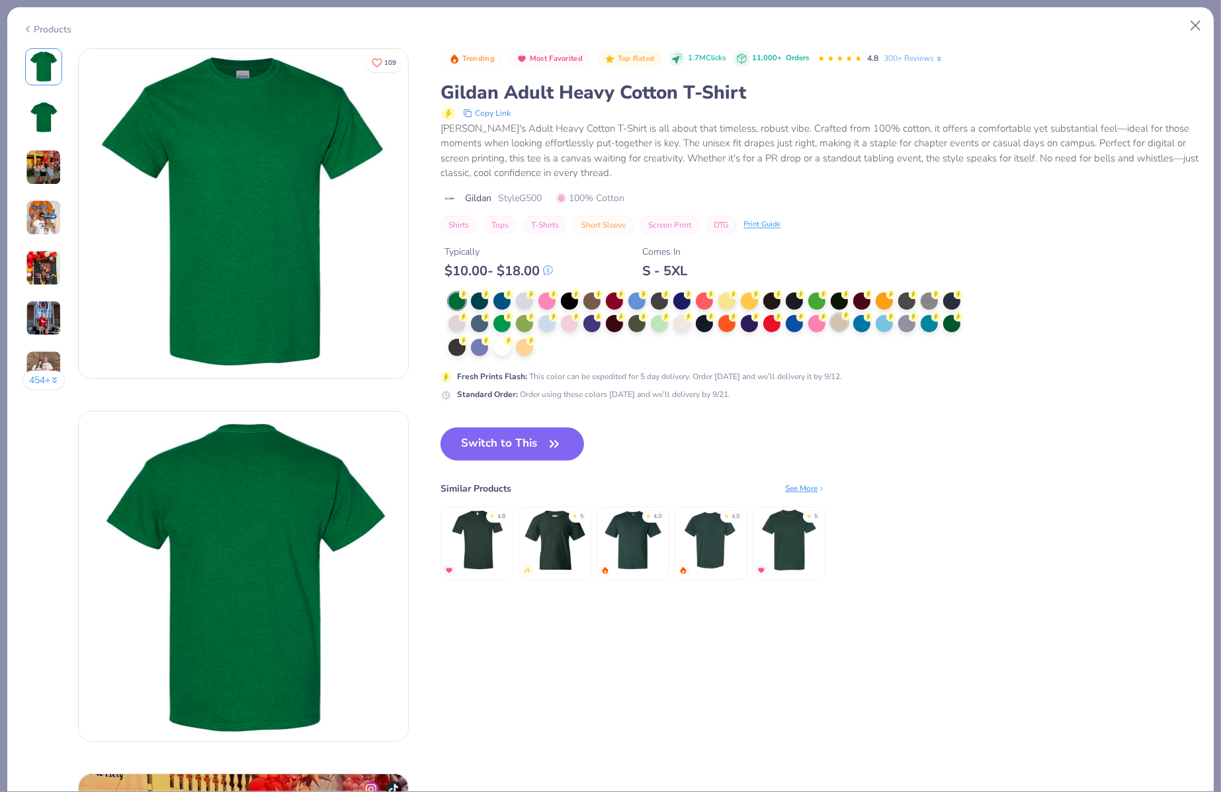
click at [833, 320] on div at bounding box center [839, 321] width 17 height 17
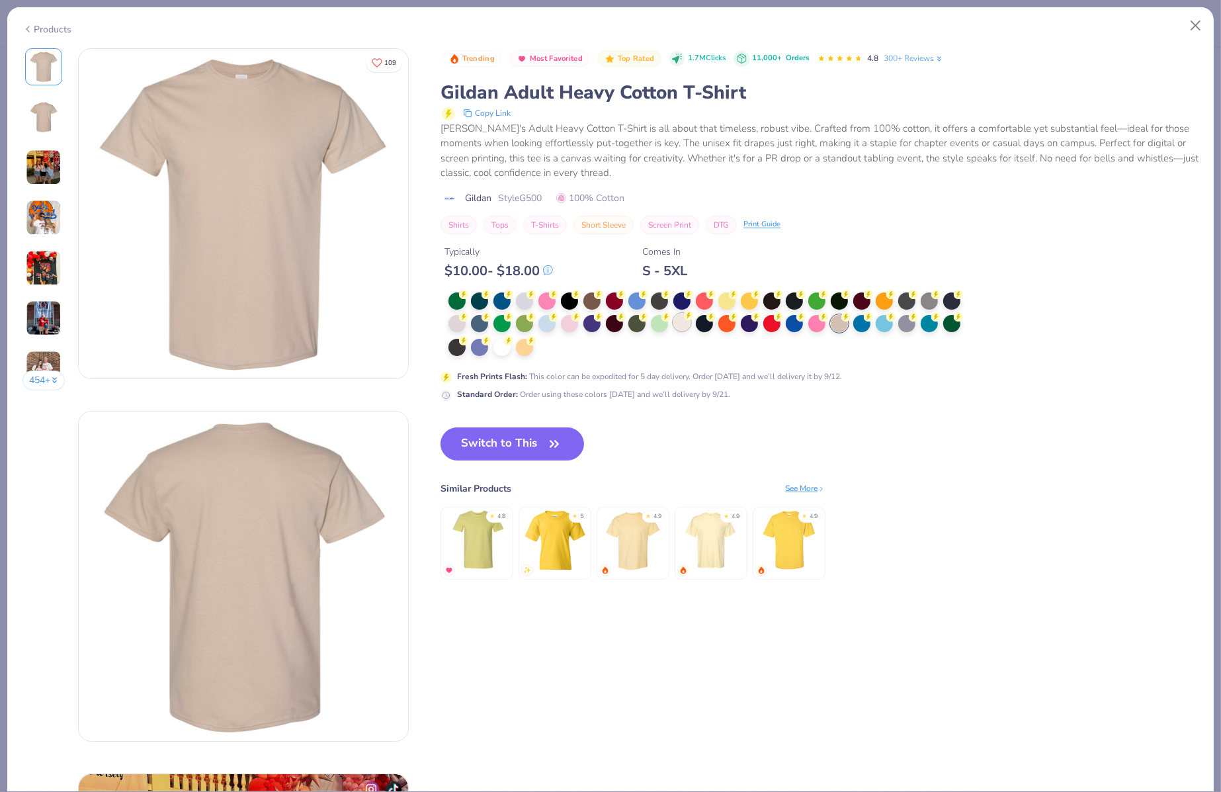
click at [678, 317] on div at bounding box center [681, 321] width 17 height 17
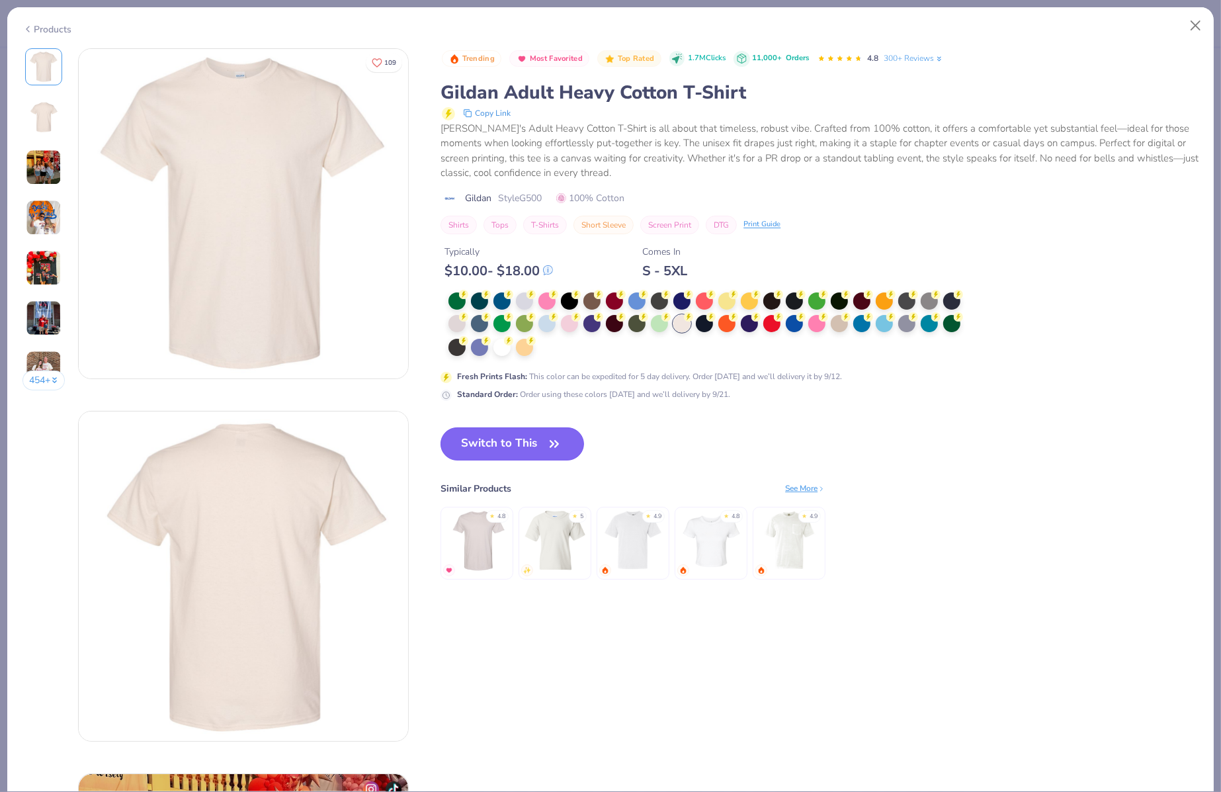
click at [531, 445] on button "Switch to This" at bounding box center [511, 443] width 143 height 33
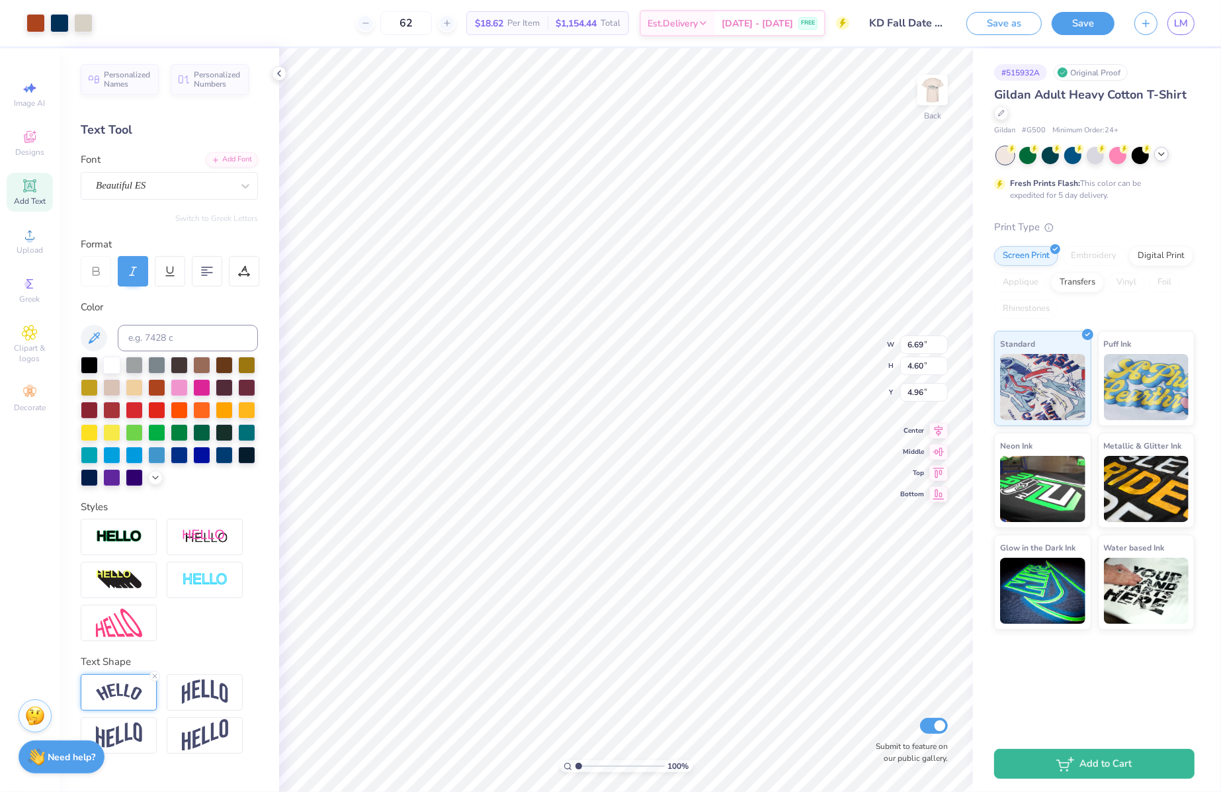
type input "5.25"
type input "3.61"
type input "3.00"
type input "6.04"
type input "4.15"
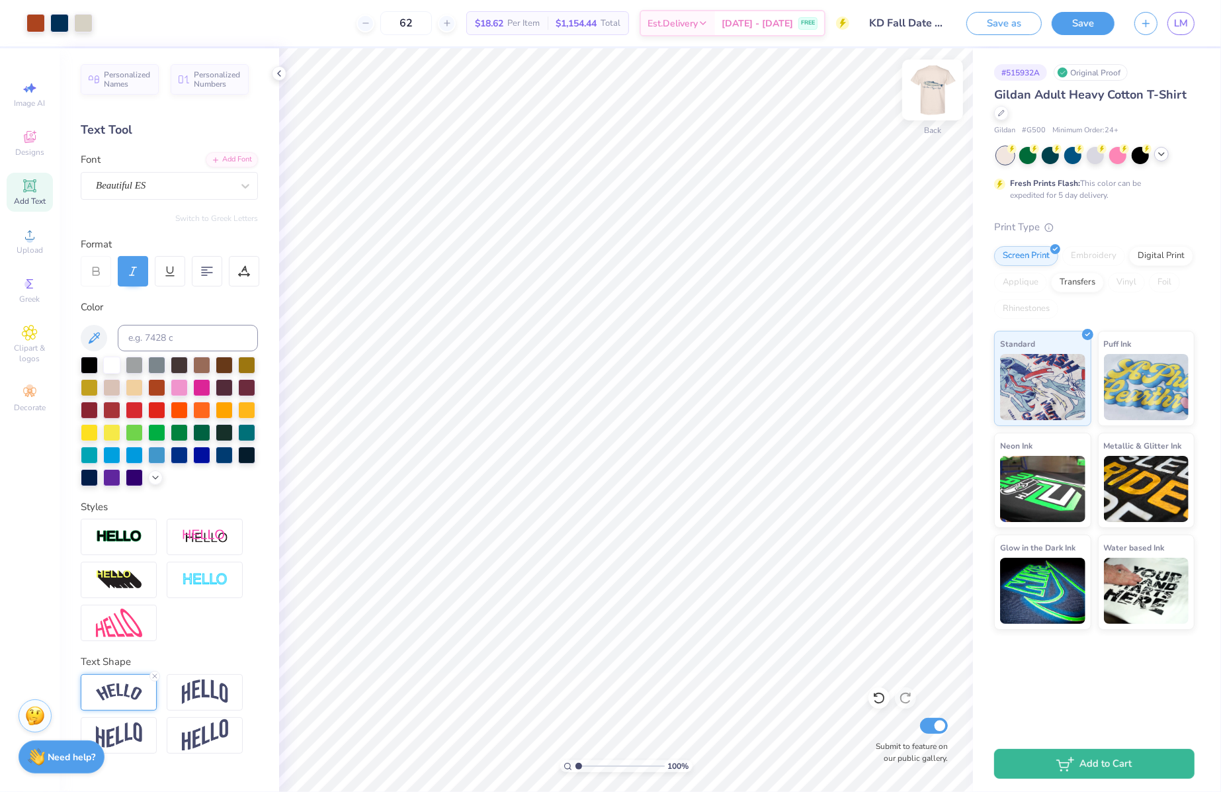
click at [933, 85] on img at bounding box center [932, 89] width 53 height 53
type input "5.05"
click at [936, 95] on img at bounding box center [932, 89] width 53 height 53
click at [935, 95] on img at bounding box center [932, 89] width 53 height 53
click at [924, 95] on img at bounding box center [932, 89] width 53 height 53
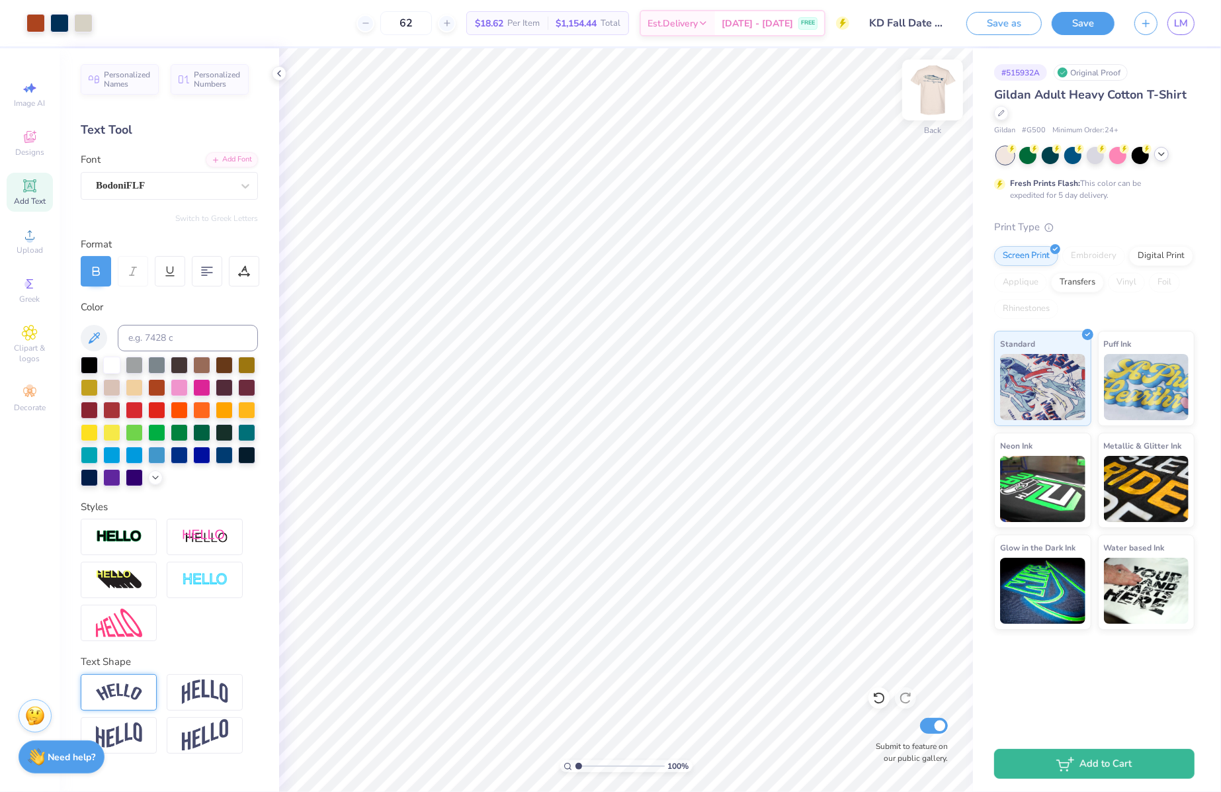
click at [926, 87] on img at bounding box center [932, 89] width 53 height 53
click at [932, 95] on img at bounding box center [932, 89] width 53 height 53
click at [942, 97] on img at bounding box center [932, 89] width 53 height 53
click at [176, 331] on input at bounding box center [188, 338] width 140 height 26
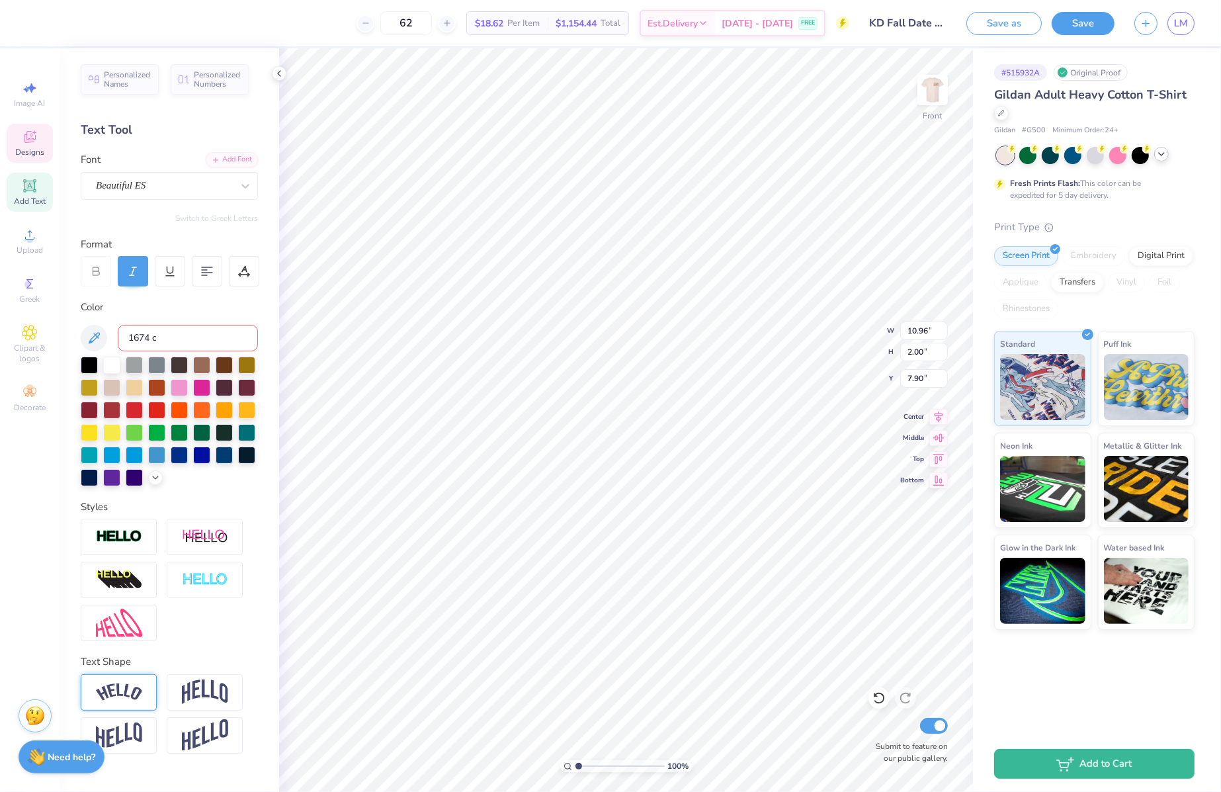
type input "1674 c"
click at [149, 341] on input "1674 c" at bounding box center [188, 338] width 140 height 26
type input "10.95"
type input "5"
type input "1675"
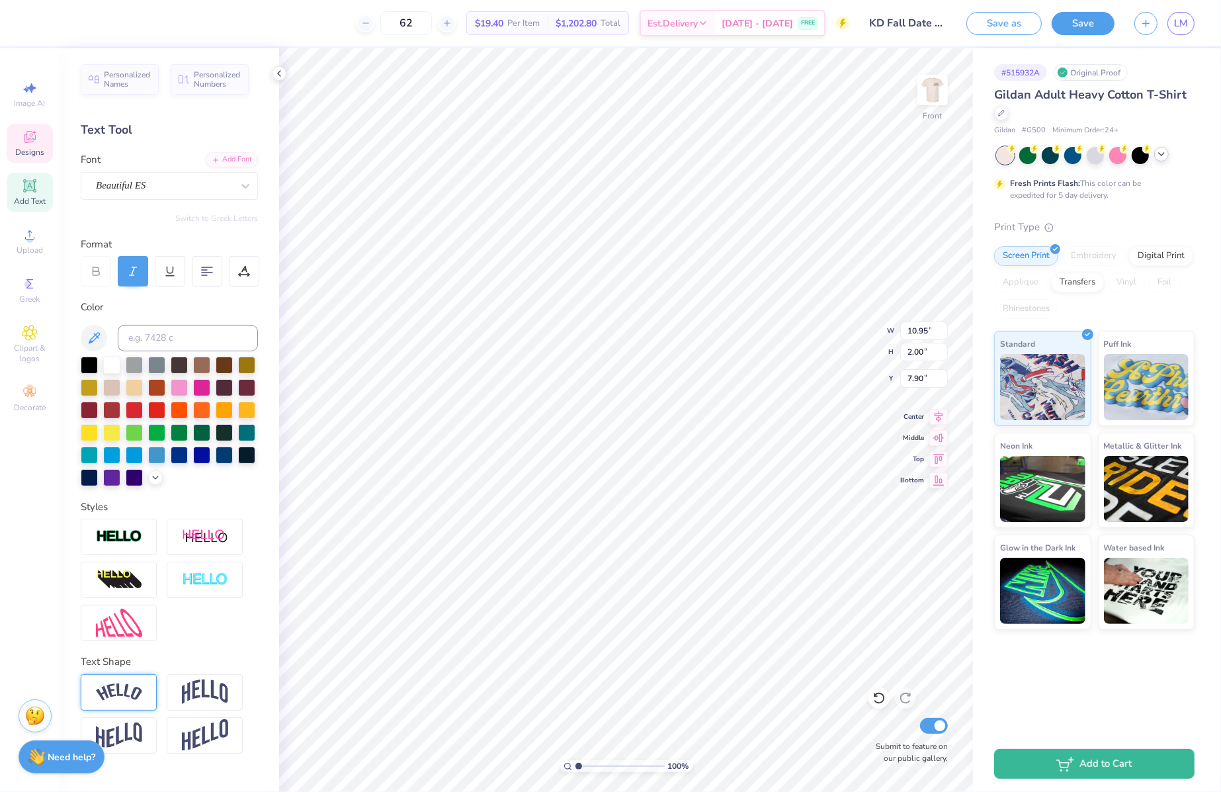
type input "7.67"
click at [932, 91] on img at bounding box center [932, 89] width 53 height 53
click at [923, 102] on img at bounding box center [932, 89] width 53 height 53
click at [1075, 22] on button "Save" at bounding box center [1082, 21] width 63 height 23
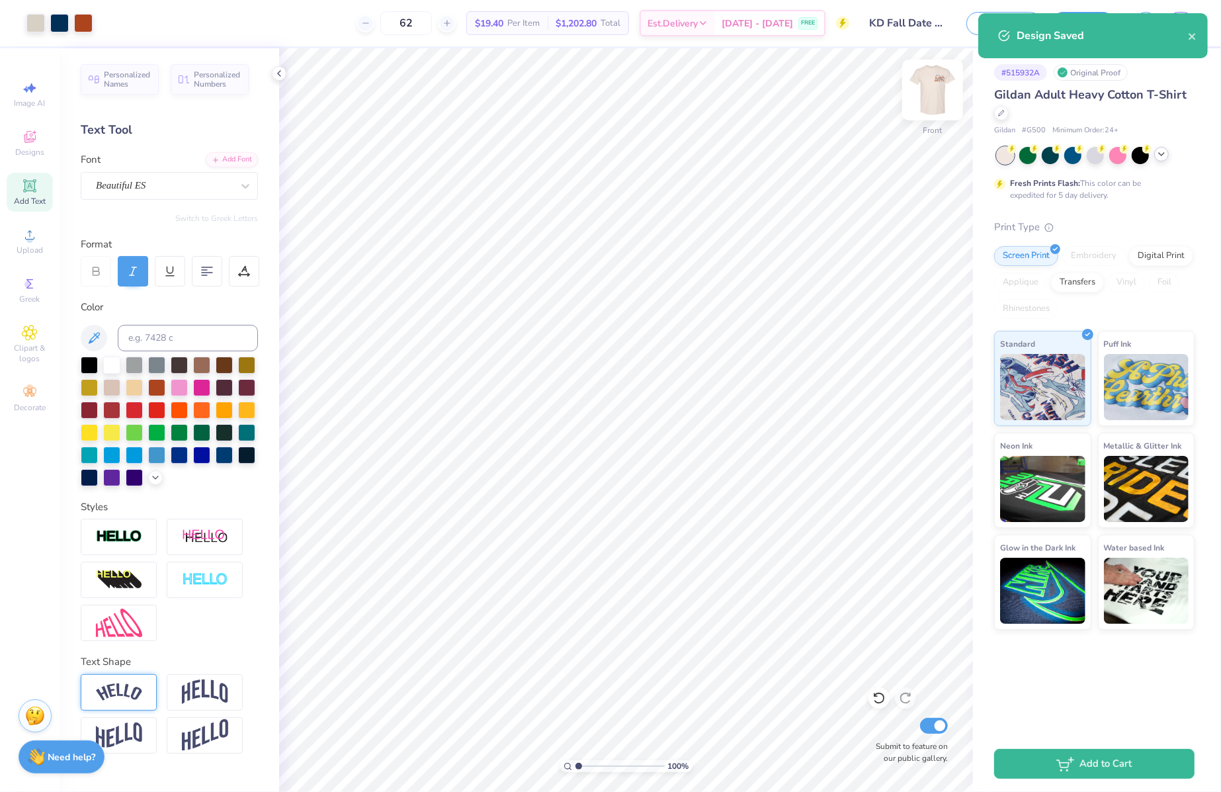
click at [924, 91] on img at bounding box center [932, 89] width 53 height 53
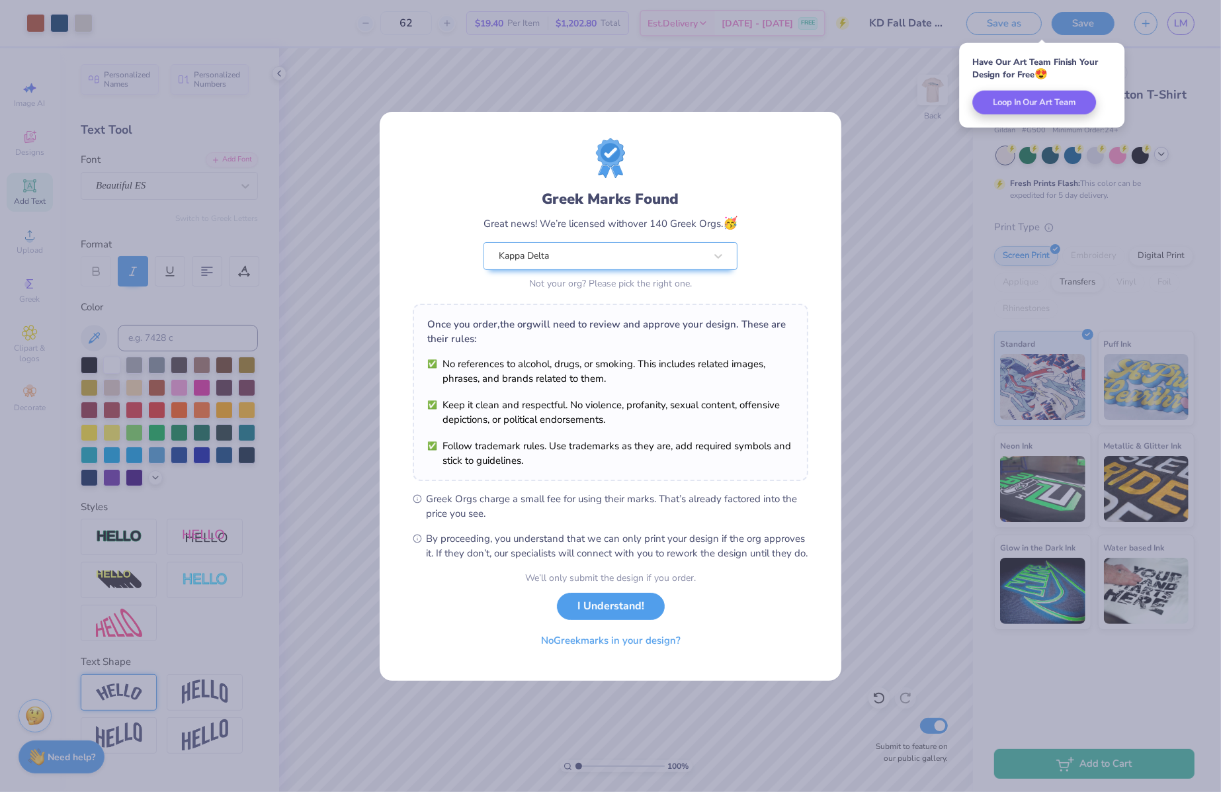
click at [612, 620] on button "I Understand!" at bounding box center [611, 605] width 108 height 27
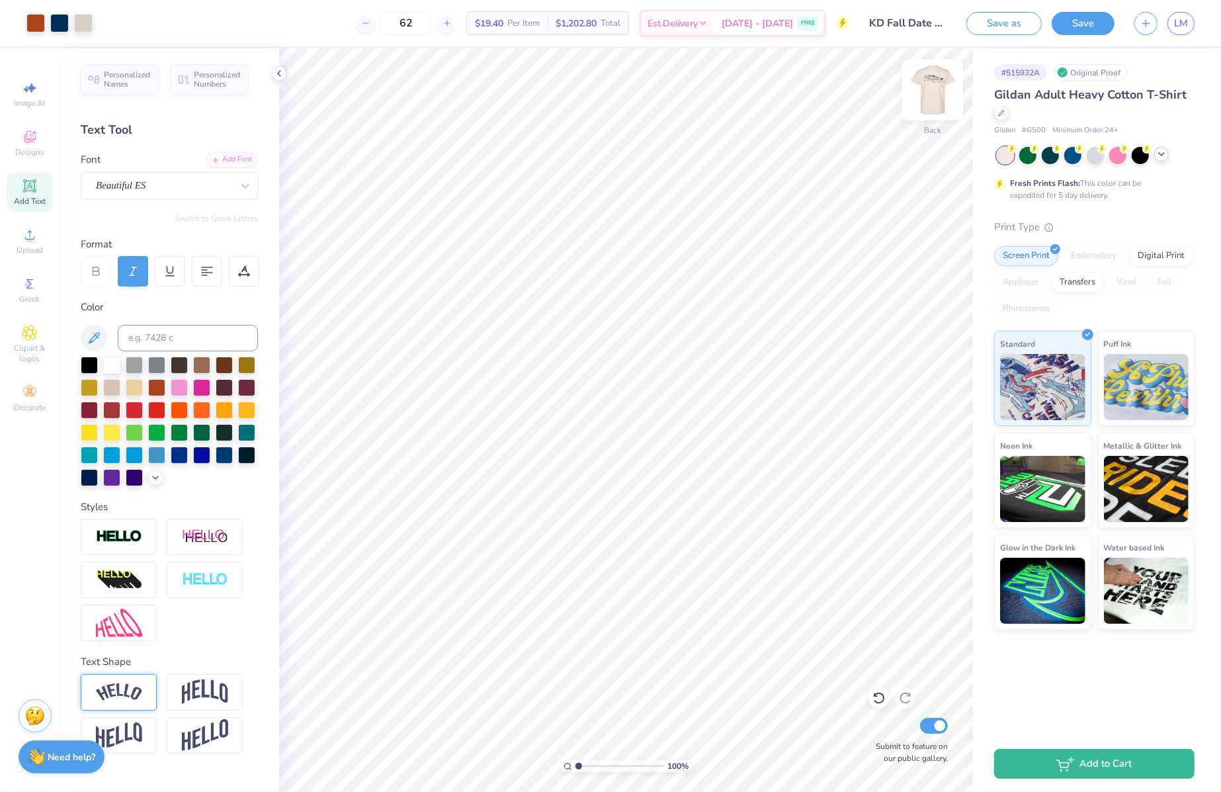
click at [924, 94] on img at bounding box center [932, 89] width 53 height 53
click at [942, 91] on img at bounding box center [932, 89] width 53 height 53
click at [1174, 34] on div "LM" at bounding box center [1180, 23] width 27 height 23
click at [1174, 22] on span "LM" at bounding box center [1181, 23] width 14 height 15
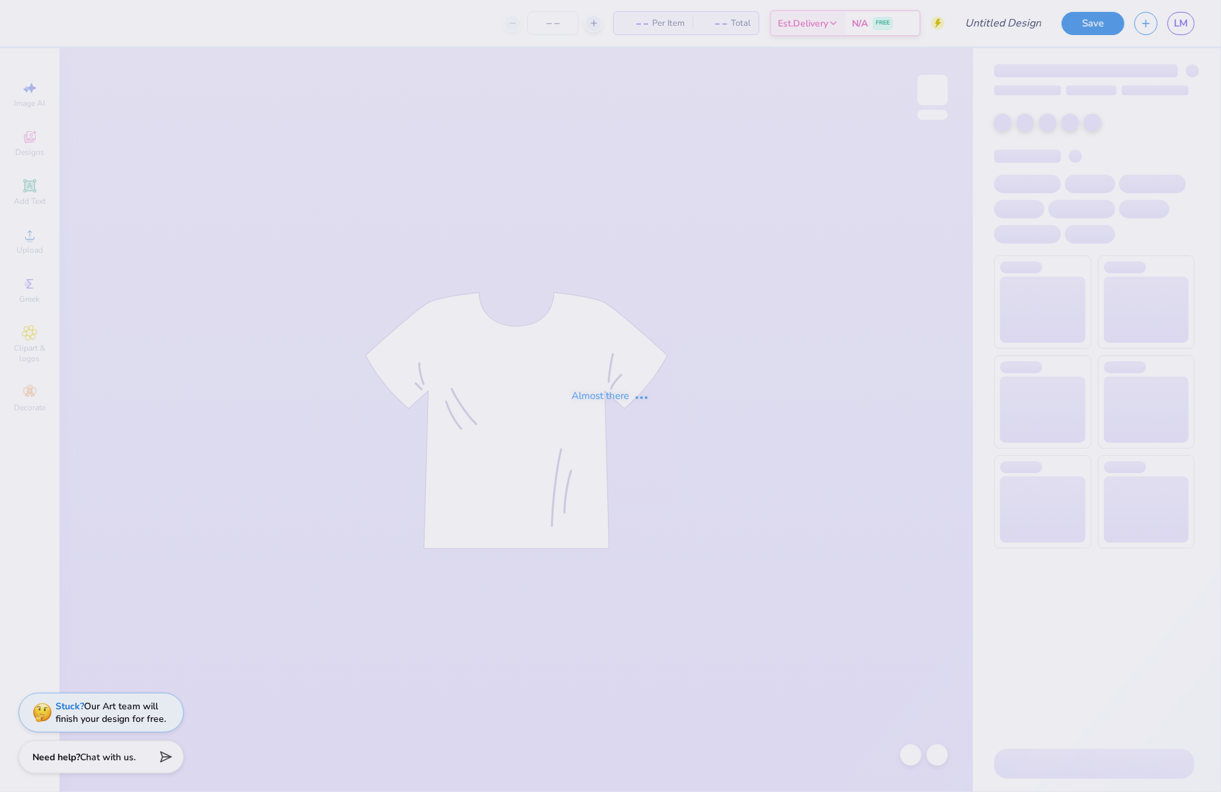
type input "KD Fall Date Party 2024"
type input "62"
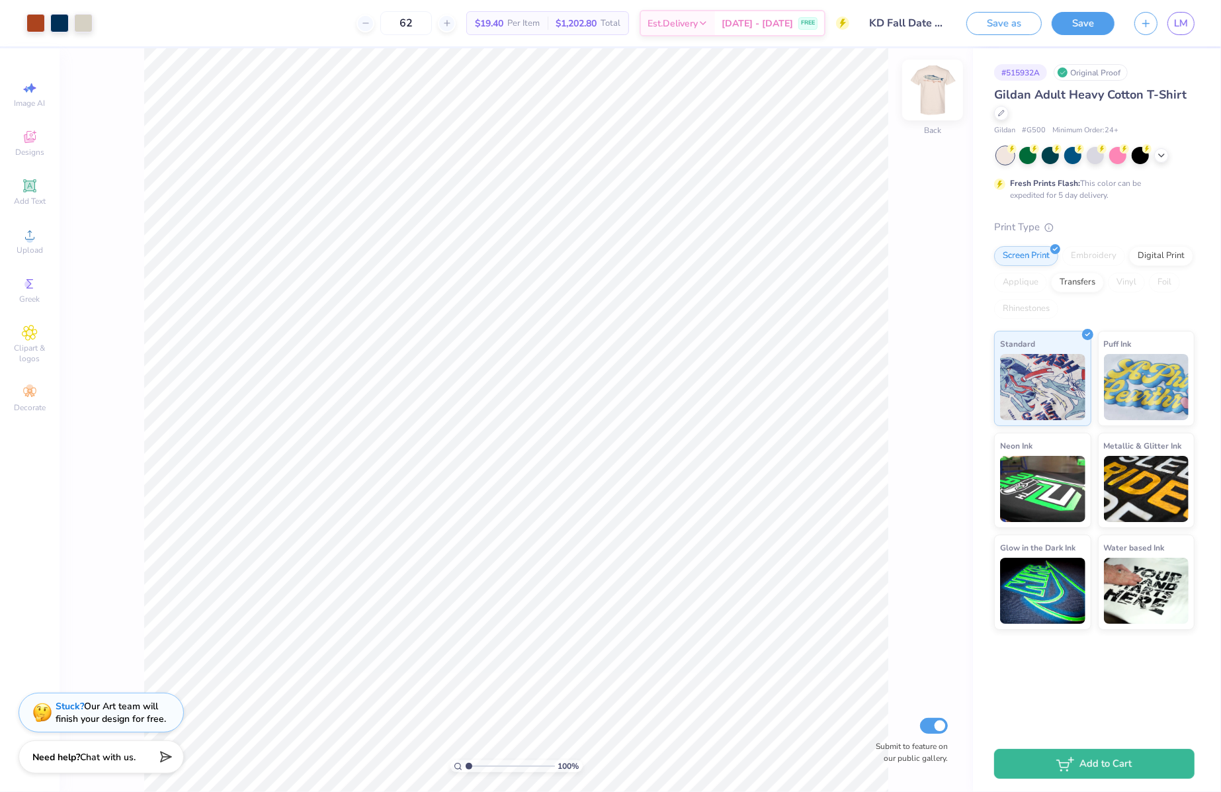
click at [922, 86] on img at bounding box center [932, 89] width 53 height 53
click at [922, 86] on img at bounding box center [932, 90] width 26 height 26
click at [930, 116] on div "Back" at bounding box center [932, 98] width 30 height 47
click at [1171, 29] on link "LM" at bounding box center [1180, 23] width 27 height 23
